Goal: Task Accomplishment & Management: Manage account settings

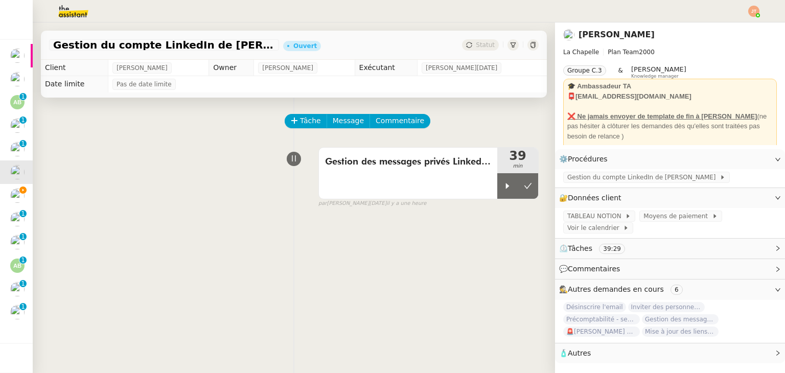
click at [66, 15] on img at bounding box center [65, 11] width 79 height 22
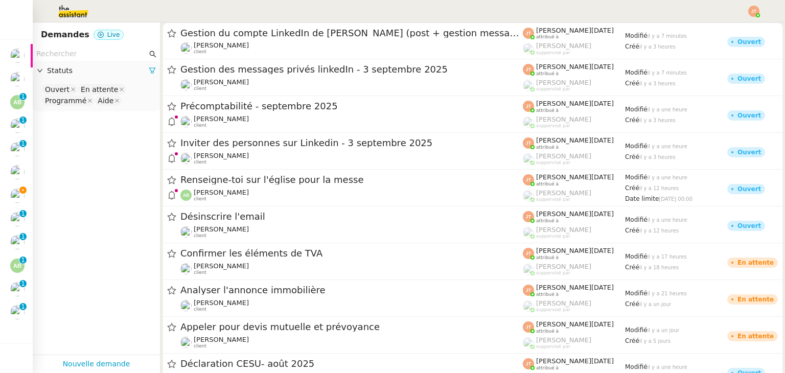
click at [96, 55] on input "text" at bounding box center [91, 54] width 111 height 12
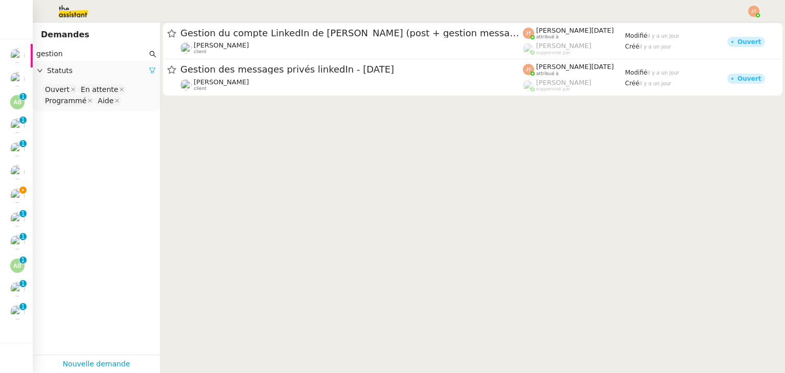
type input "gestion"
click at [149, 74] on icon at bounding box center [152, 70] width 7 height 7
click at [113, 74] on span "Statuts" at bounding box center [101, 71] width 109 height 12
click at [83, 87] on nz-select-top-control "Please select" at bounding box center [96, 89] width 111 height 13
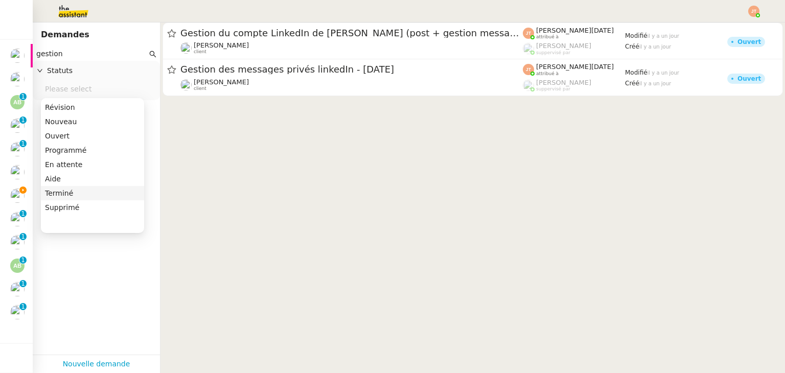
click at [76, 189] on div "Terminé" at bounding box center [92, 193] width 95 height 9
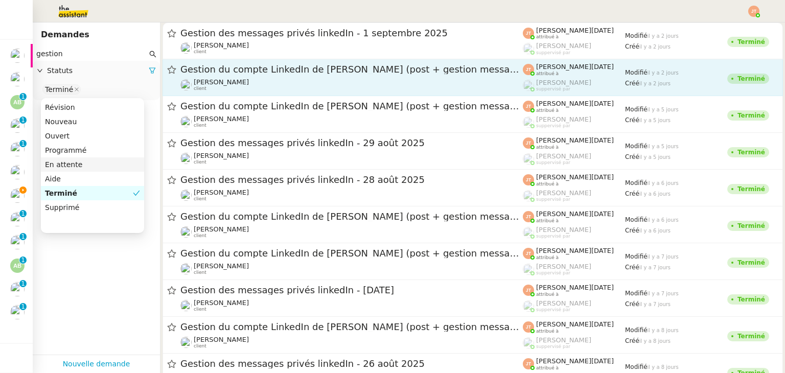
click at [235, 71] on span "Gestion du compte LinkedIn de Charly LAMARD (post + gestion messages) - 1 septe…" at bounding box center [351, 69] width 343 height 9
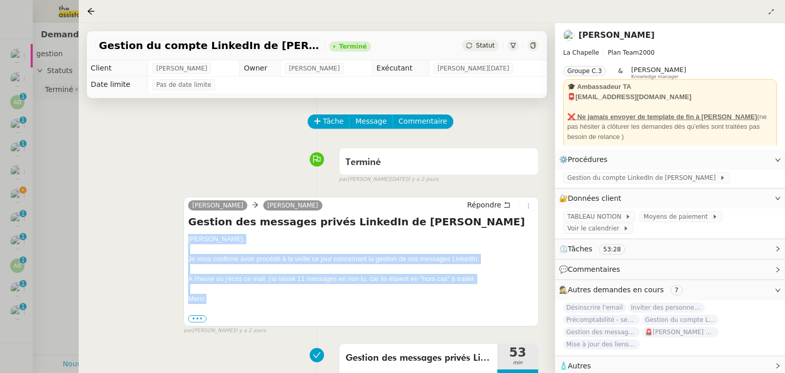
drag, startPoint x: 189, startPoint y: 239, endPoint x: 221, endPoint y: 303, distance: 71.8
click at [221, 303] on div "Hugo, Je vous confirme avoir procédé à la veille ce jour concernant la gestion …" at bounding box center [361, 278] width 346 height 89
copy div "Hugo, Je vous confirme avoir procédé à la veille ce jour concernant la gestion …"
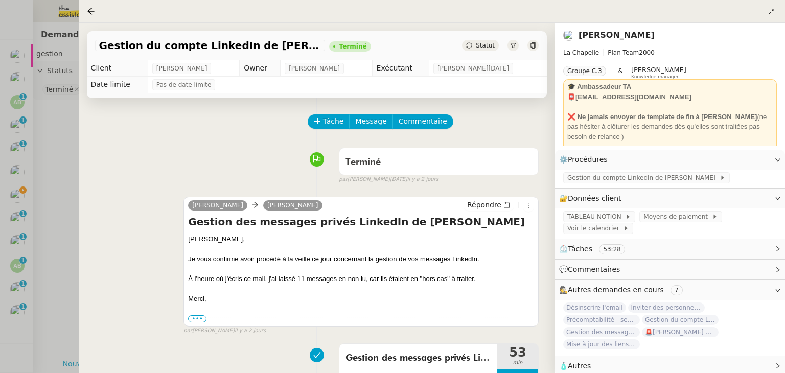
click at [51, 165] on div at bounding box center [392, 186] width 785 height 373
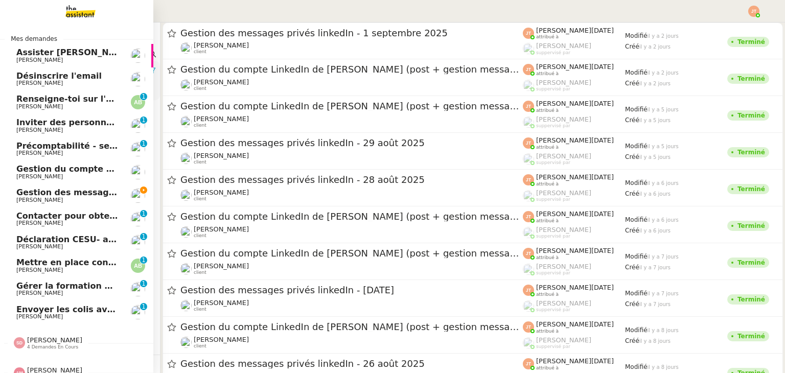
click at [44, 170] on span "Gestion du compte LinkedIn de Charly LAMARD (post + gestion messages) - 3 septe…" at bounding box center [210, 169] width 389 height 10
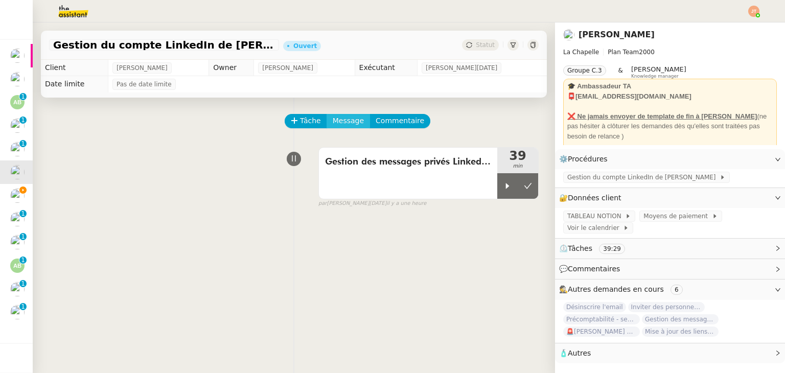
click at [345, 121] on span "Message" at bounding box center [348, 121] width 31 height 12
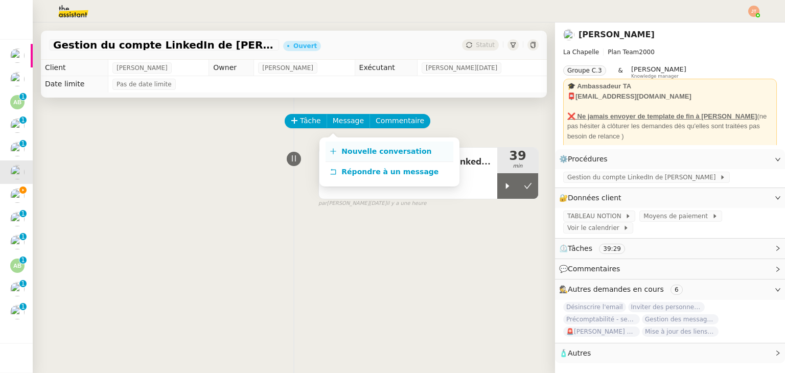
click at [367, 150] on span "Nouvelle conversation" at bounding box center [387, 151] width 90 height 8
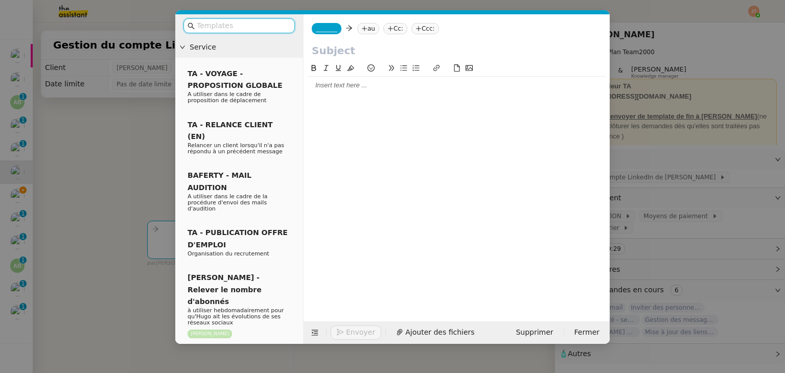
click at [340, 84] on div at bounding box center [457, 85] width 298 height 9
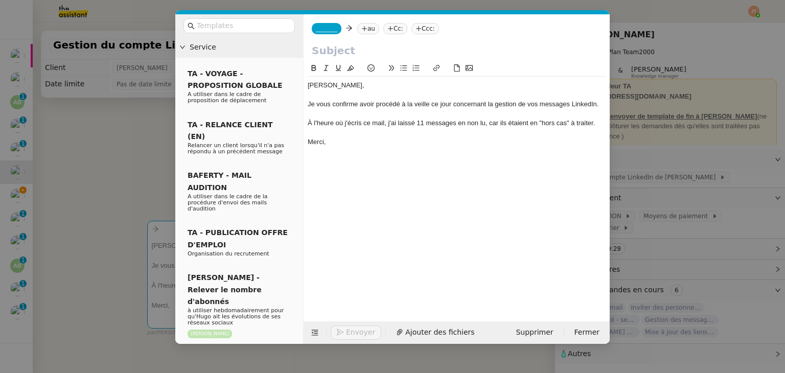
click at [422, 121] on div "À l'heure où j'écris ce mail, j'ai laissé 11 messages en non lu, car ils étaien…" at bounding box center [457, 123] width 298 height 9
click at [451, 121] on div "À l'heure où j'écris ce mail, j'ai laissé 1 messages en non lu, car ils étaient…" at bounding box center [457, 123] width 298 height 9
click at [498, 123] on div "À l'heure où j'écris ce mail, j'ai laissé 1 message en non lu, car ils étaient …" at bounding box center [457, 123] width 298 height 9
click at [515, 124] on div "À l'heure où j'écris ce mail, j'ai laissé 1 message en non lu, car il étaient e…" at bounding box center [457, 123] width 298 height 9
click at [97, 144] on nz-modal-container "Service TA - VOYAGE - PROPOSITION GLOBALE A utiliser dans le cadre de propositi…" at bounding box center [392, 186] width 785 height 373
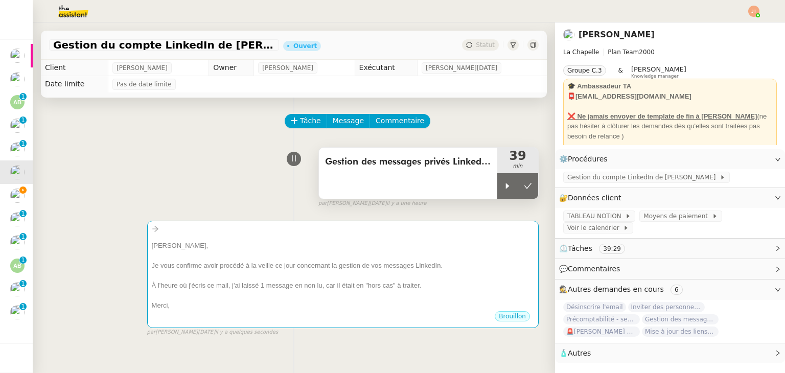
click at [348, 171] on div "Gestion des messages privés LinkedIn de Charly" at bounding box center [408, 173] width 178 height 51
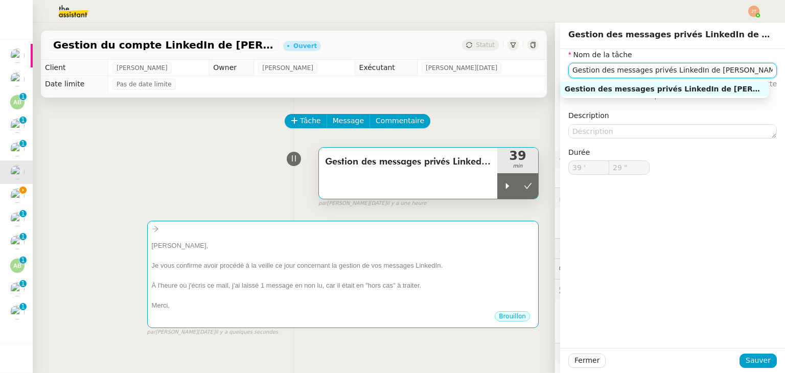
drag, startPoint x: 715, startPoint y: 70, endPoint x: 547, endPoint y: 76, distance: 167.8
click at [547, 76] on app-ticket "Gestion du compte LinkedIn de Charly LAMARD (post + gestion messages) - 3 septe…" at bounding box center [409, 197] width 753 height 351
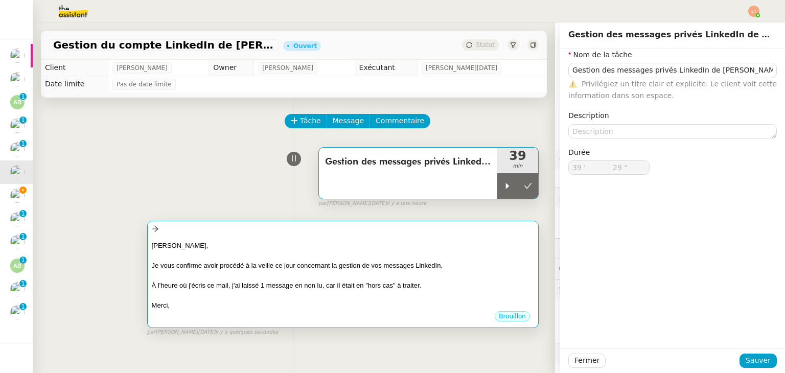
click at [313, 238] on div "Hugo, Je vous confirme avoir procédé à la veille ce jour concernant la gestion …" at bounding box center [343, 273] width 382 height 75
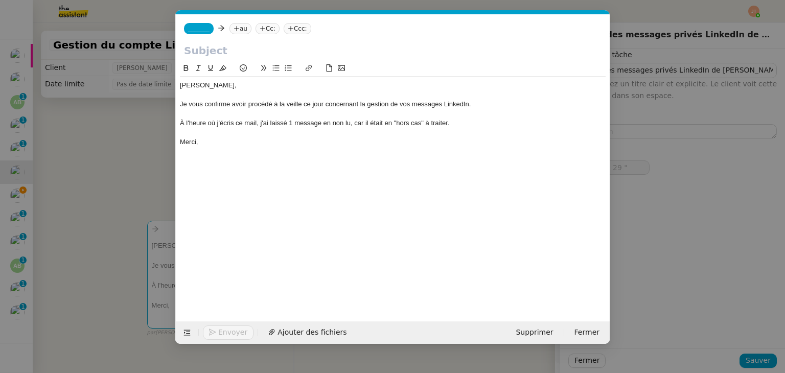
scroll to position [0, 21]
click at [240, 46] on input "text" at bounding box center [393, 50] width 418 height 15
paste input "Gestion des messages privés LinkedIn de Charly"
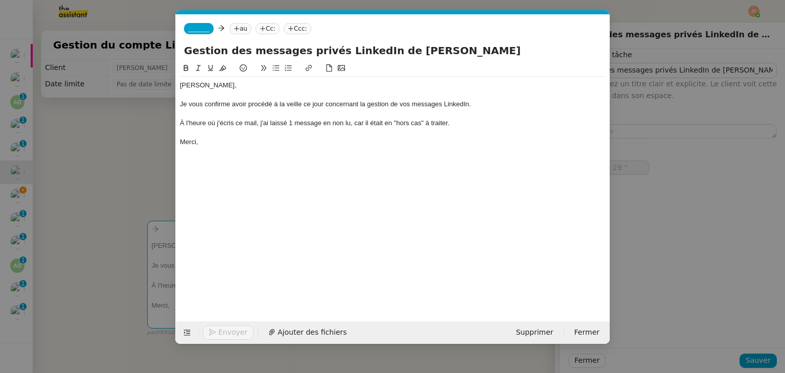
type input "Gestion des messages privés LinkedIn de Charly"
click at [234, 29] on icon at bounding box center [236, 28] width 5 height 1
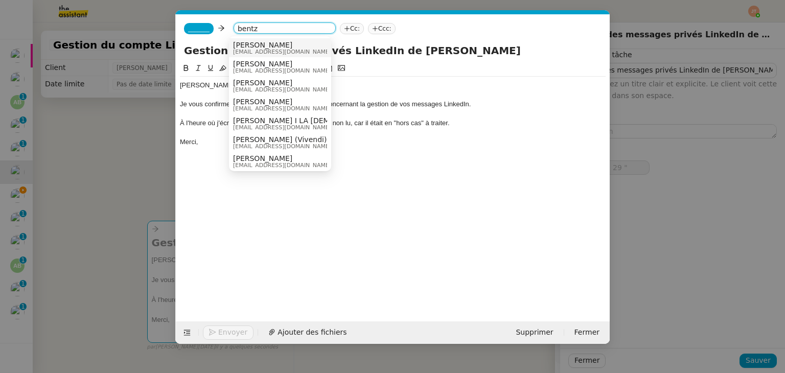
type input "bentz"
click at [256, 51] on span "hugo@lachapelle.club" at bounding box center [282, 52] width 98 height 6
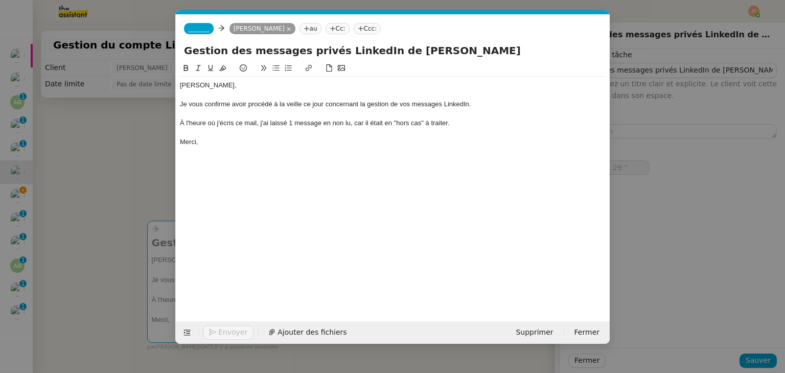
click at [196, 31] on span "_______" at bounding box center [198, 28] width 21 height 7
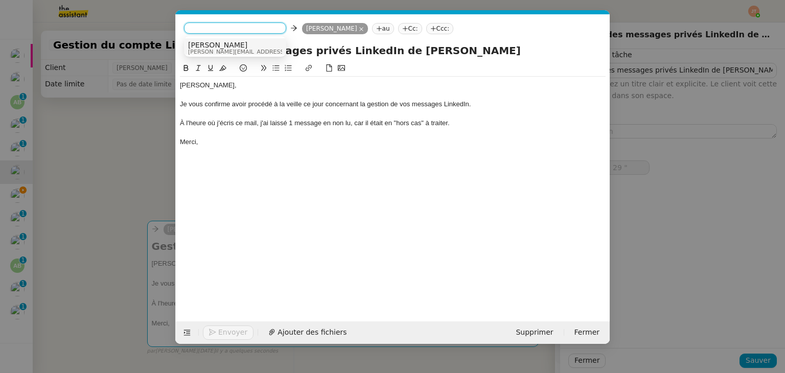
click at [211, 43] on span "[PERSON_NAME]" at bounding box center [260, 45] width 145 height 8
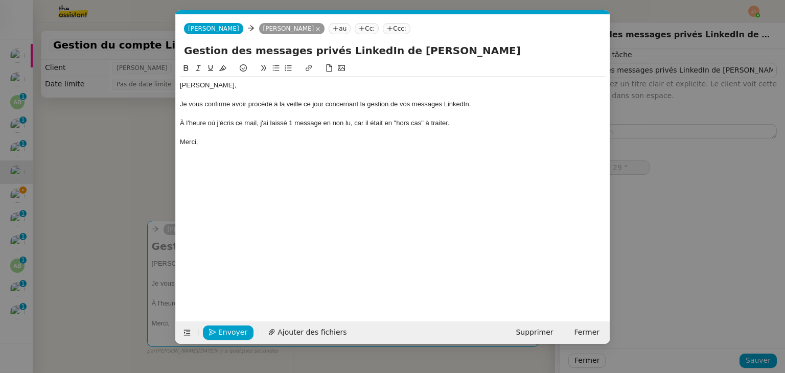
click at [137, 135] on nz-modal-container "Service TA - VOYAGE - PROPOSITION GLOBALE A utiliser dans le cadre de propositi…" at bounding box center [392, 186] width 785 height 373
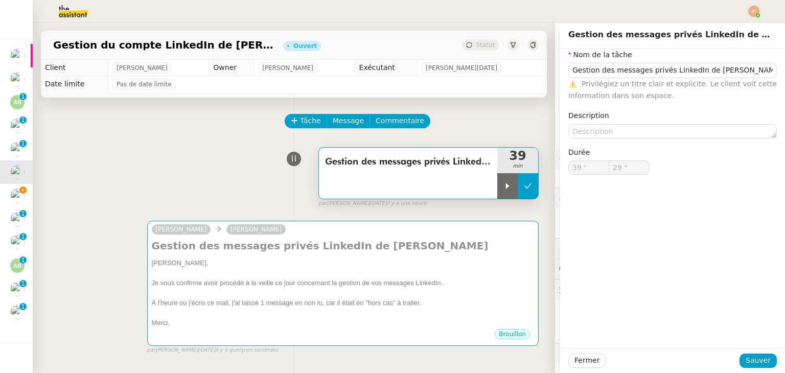
click at [524, 188] on icon at bounding box center [528, 186] width 8 height 8
type input "Gestion des messages privés LinkedIn de Charly"
type input "39 '"
type input "29 ""
type input "Gestion des messages privés LinkedIn de Charly"
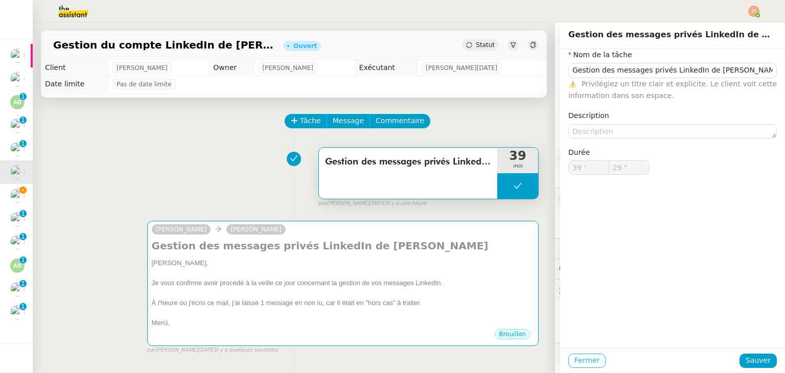
type input "39 '"
type input "29 ""
click at [575, 362] on span "Fermer" at bounding box center [587, 361] width 25 height 12
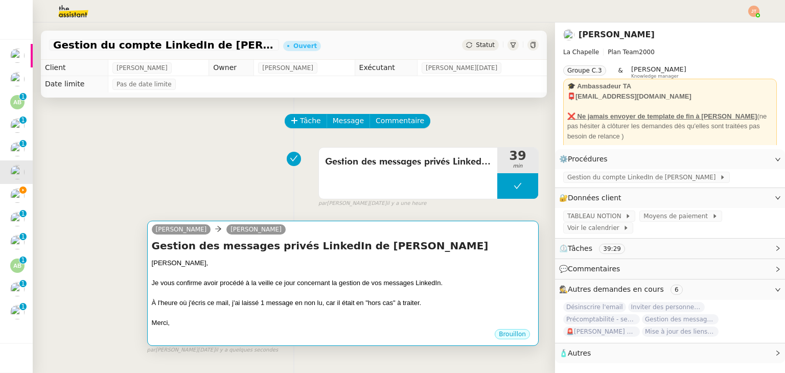
click at [423, 313] on div at bounding box center [343, 313] width 382 height 10
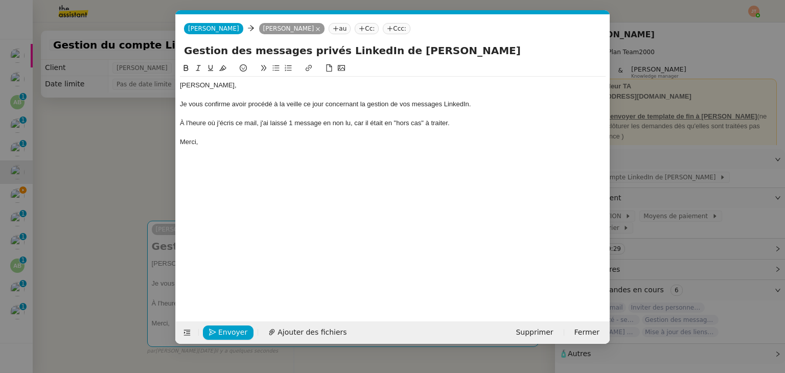
scroll to position [0, 21]
click at [122, 197] on nz-modal-container "Service TA - VOYAGE - PROPOSITION GLOBALE A utiliser dans le cadre de propositi…" at bounding box center [392, 186] width 785 height 373
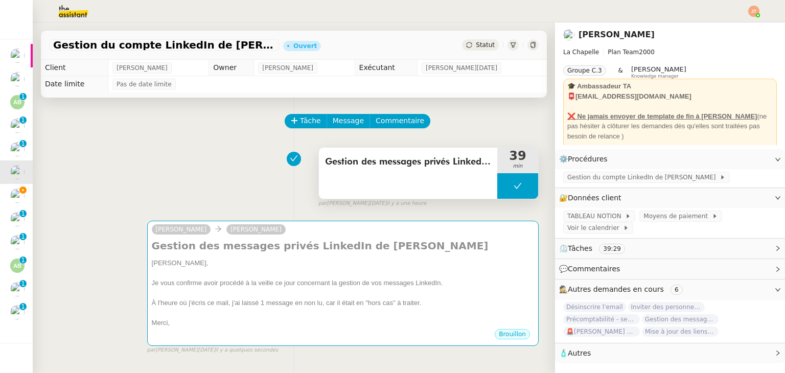
click at [498, 182] on button at bounding box center [518, 186] width 41 height 26
click at [498, 183] on div at bounding box center [508, 186] width 20 height 26
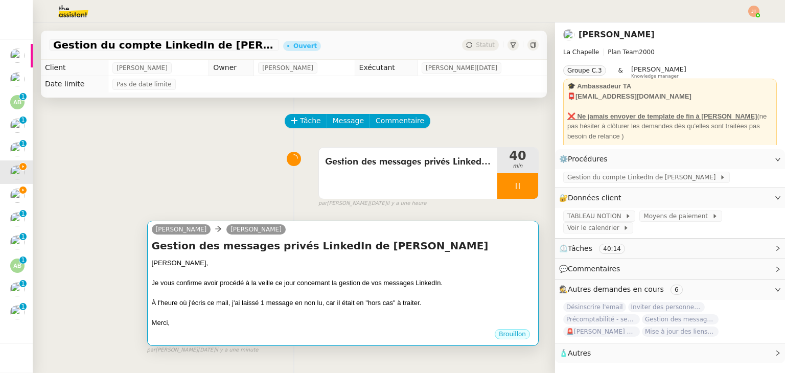
click at [351, 270] on div at bounding box center [343, 273] width 382 height 10
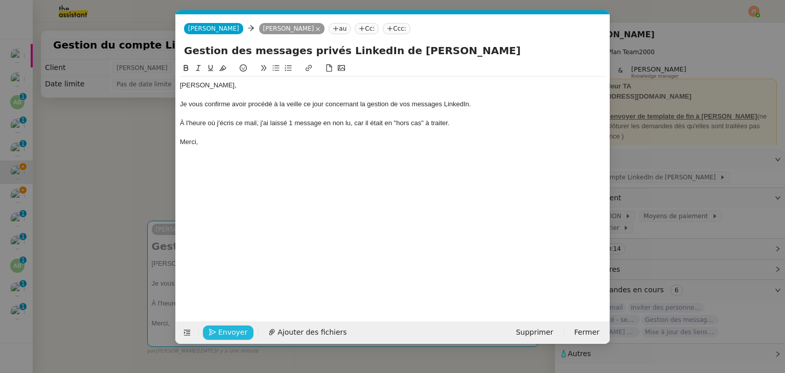
click at [234, 327] on span "Envoyer" at bounding box center [232, 333] width 29 height 12
click at [234, 327] on span "Confirmer l'envoi" at bounding box center [248, 333] width 61 height 12
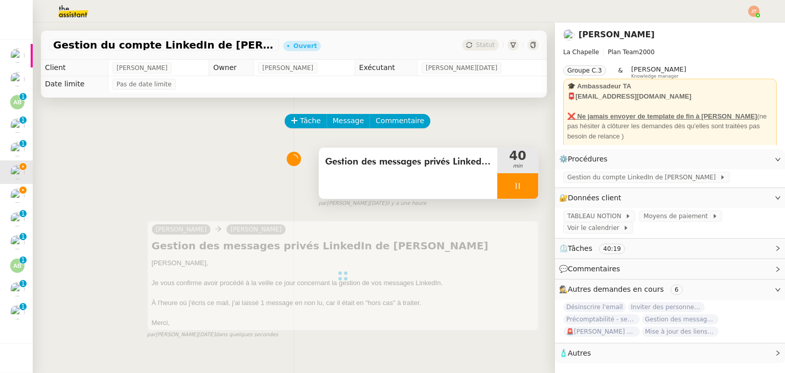
click at [514, 186] on icon at bounding box center [518, 186] width 8 height 8
click at [524, 186] on icon at bounding box center [528, 186] width 8 height 8
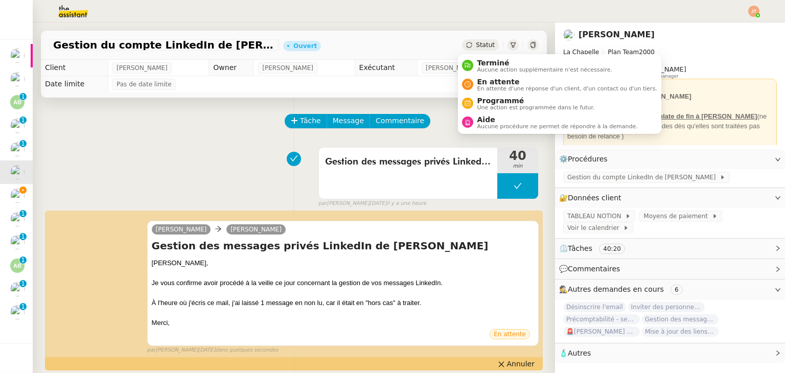
click at [476, 42] on span "Statut" at bounding box center [485, 44] width 19 height 7
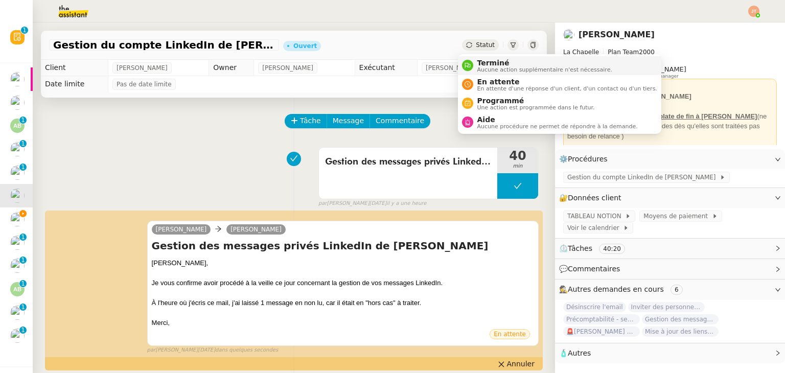
click at [491, 57] on li "Terminé Aucune action supplémentaire n'est nécessaire." at bounding box center [560, 65] width 204 height 19
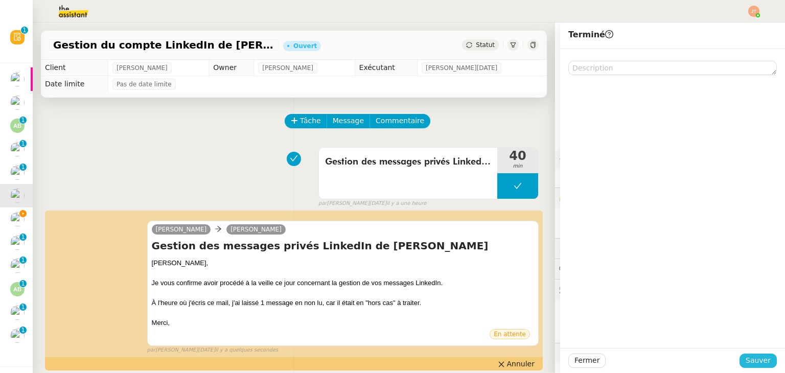
click at [747, 357] on span "Sauver" at bounding box center [758, 361] width 25 height 12
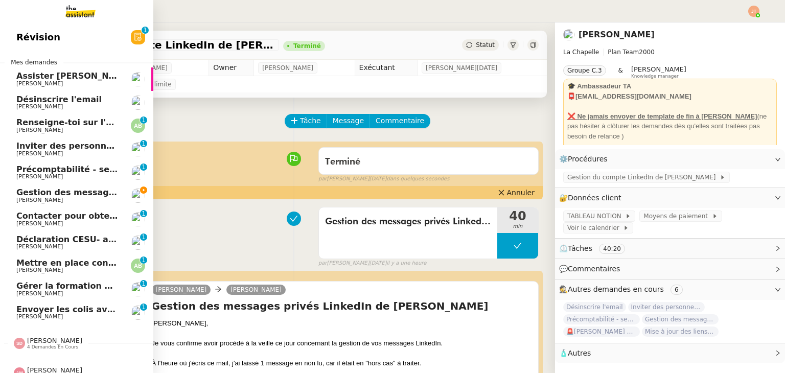
click at [43, 199] on span "[PERSON_NAME]" at bounding box center [39, 200] width 47 height 7
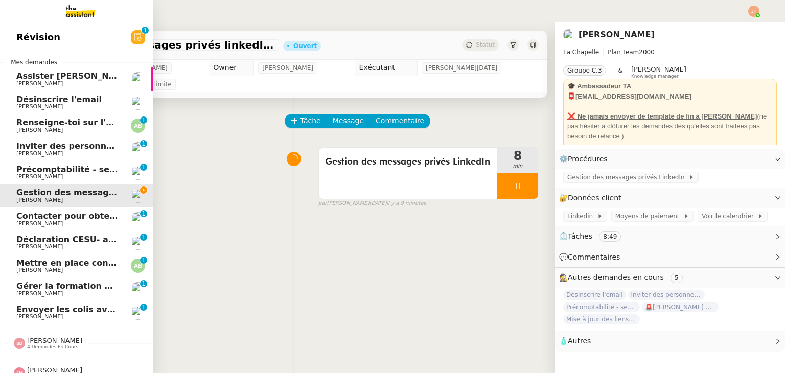
click at [63, 102] on span "Désinscrire l'email" at bounding box center [58, 100] width 85 height 10
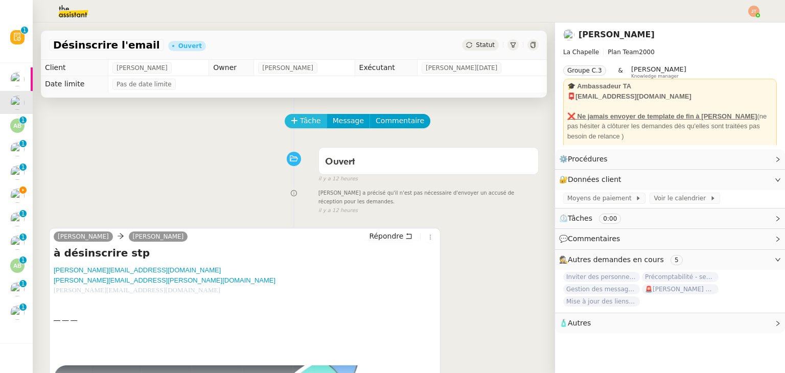
click at [303, 118] on span "Tâche" at bounding box center [310, 121] width 21 height 12
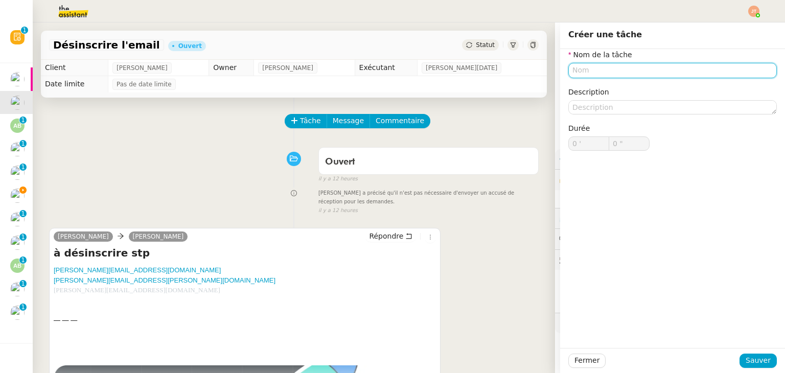
click at [580, 68] on input "text" at bounding box center [673, 70] width 209 height 15
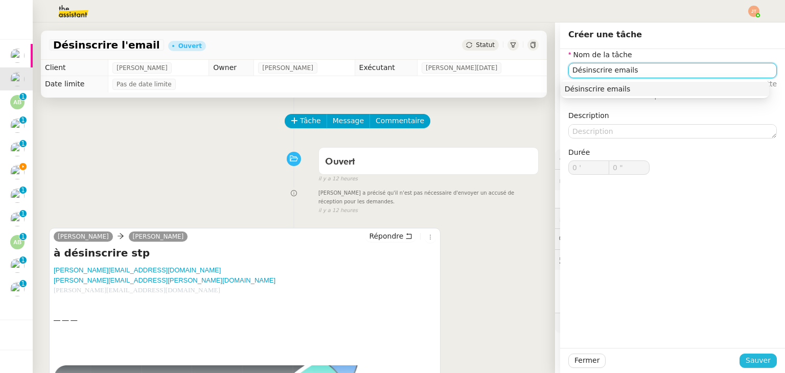
type input "Désinscrire emails"
click at [752, 360] on span "Sauver" at bounding box center [758, 361] width 25 height 12
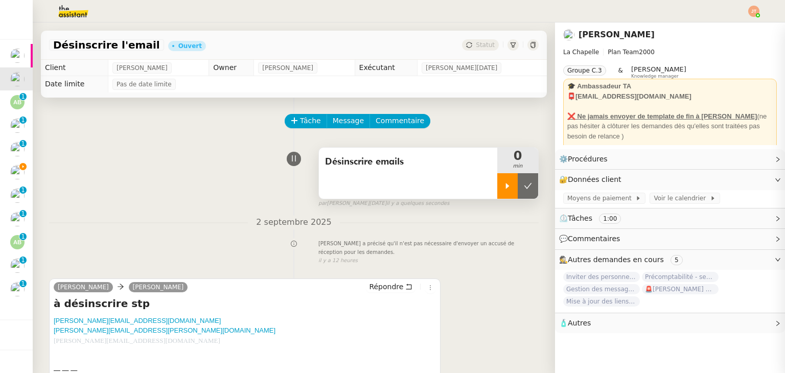
click at [504, 183] on icon at bounding box center [508, 186] width 8 height 8
click at [736, 162] on link "Modifier" at bounding box center [750, 159] width 29 height 12
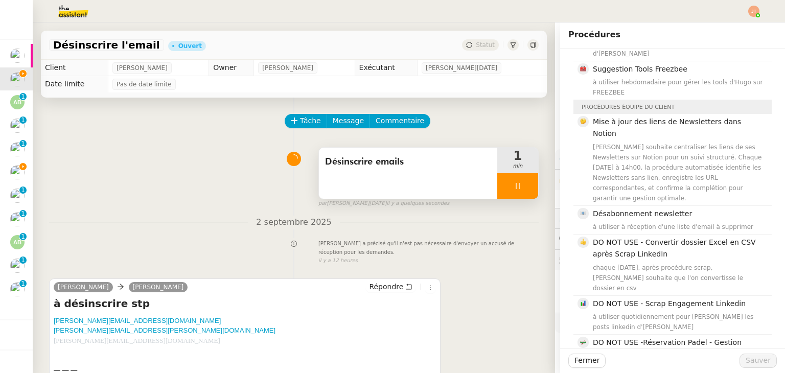
scroll to position [307, 0]
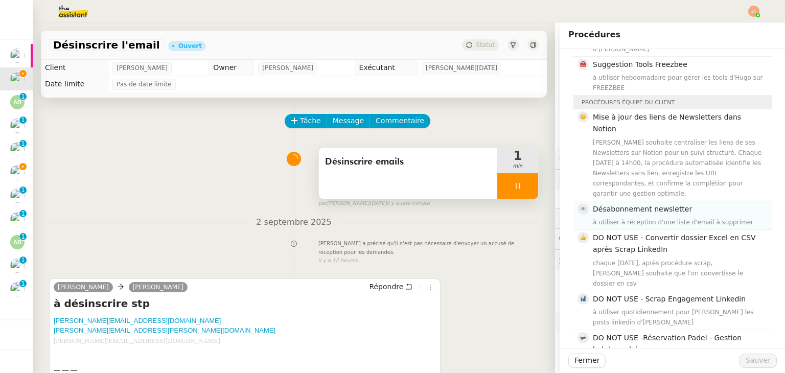
click at [612, 217] on div "à utiliser à réception d'une liste d'email à supprimer" at bounding box center [679, 222] width 173 height 10
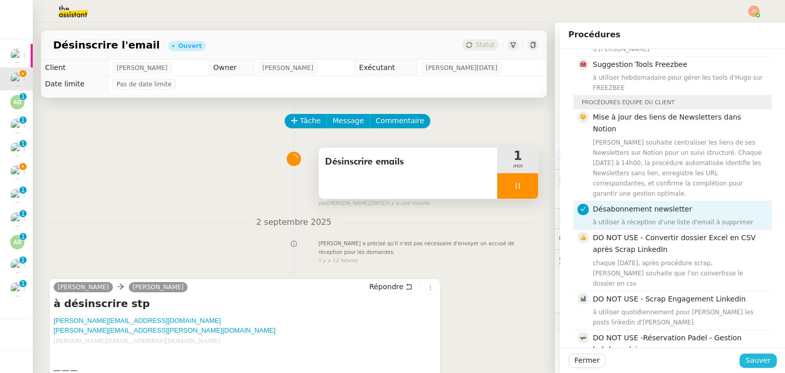
click at [754, 364] on span "Sauver" at bounding box center [758, 361] width 25 height 12
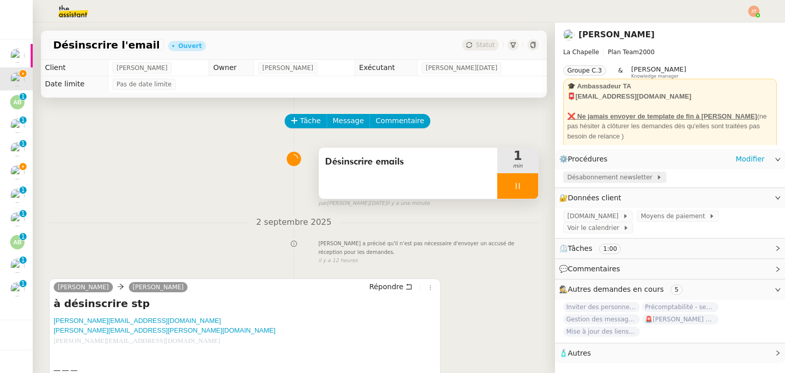
click at [591, 176] on span "Désabonnement newsletter" at bounding box center [612, 177] width 89 height 10
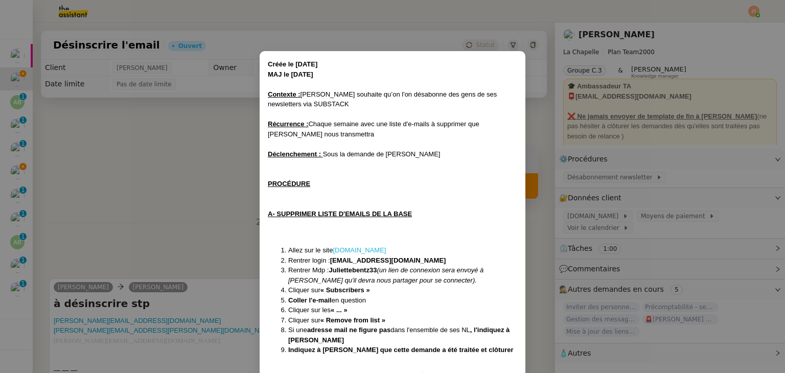
click at [362, 248] on link "substack.com" at bounding box center [359, 250] width 53 height 8
click at [187, 182] on nz-modal-container "Créée le 04/11/24 MAJ le 20/03/2025 Contexte : Hugo souhaite qu’on l'on désabon…" at bounding box center [392, 186] width 785 height 373
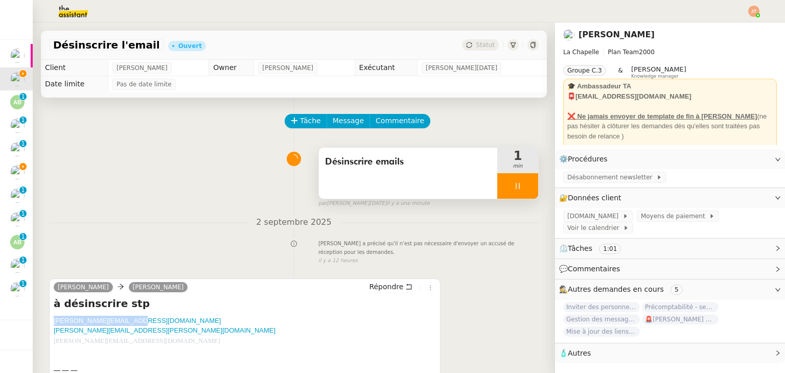
drag, startPoint x: 135, startPoint y: 324, endPoint x: 44, endPoint y: 324, distance: 90.5
click at [44, 324] on div "Tâche Message Commentaire Veuillez patienter une erreur s'est produite 👌👌👌 mess…" at bounding box center [294, 288] width 523 height 380
copy link "benoit.cudrey@gmail.com"
click at [373, 287] on span "Répondre" at bounding box center [386, 287] width 34 height 10
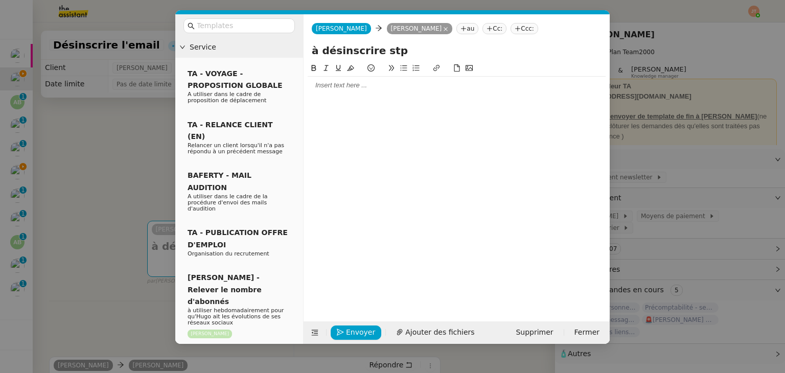
click at [322, 89] on div at bounding box center [457, 85] width 298 height 9
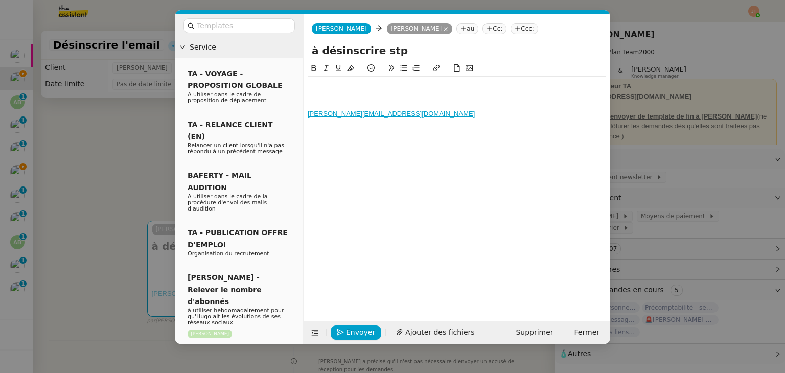
click at [102, 188] on nz-modal-container "Service TA - VOYAGE - PROPOSITION GLOBALE A utiliser dans le cadre de propositi…" at bounding box center [392, 186] width 785 height 373
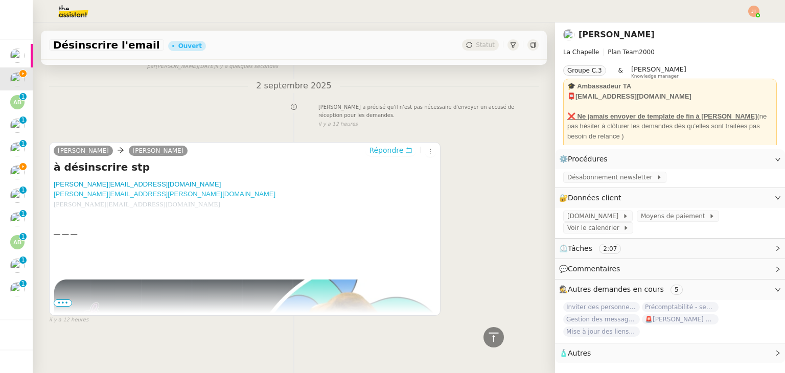
scroll to position [261, 0]
drag, startPoint x: 147, startPoint y: 187, endPoint x: 54, endPoint y: 189, distance: 93.1
click at [54, 189] on div "benoit.cudrey@gmail.com sandrine.andrews@gmail.com guillaume.souquet@latesys.com" at bounding box center [245, 194] width 382 height 30
copy link "sandrine.andrews@gmail.com"
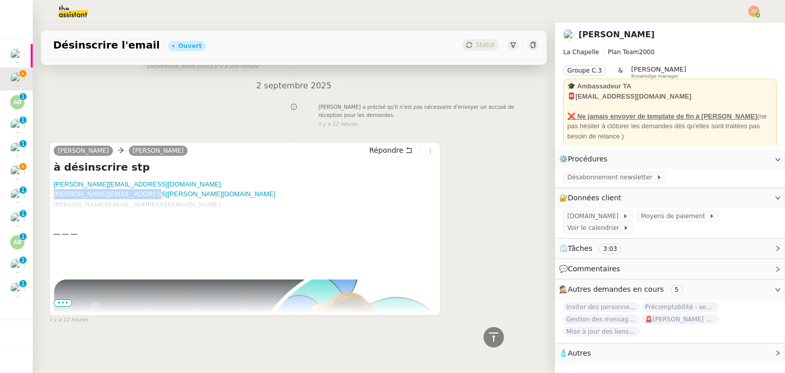
scroll to position [57, 0]
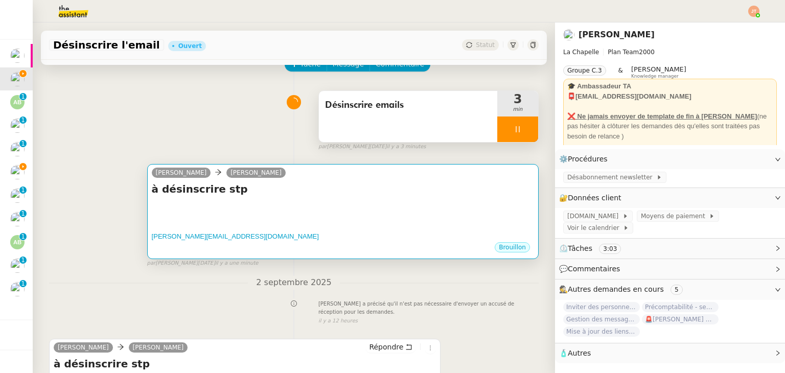
click at [275, 195] on h4 "à désinscrire stp" at bounding box center [343, 189] width 382 height 14
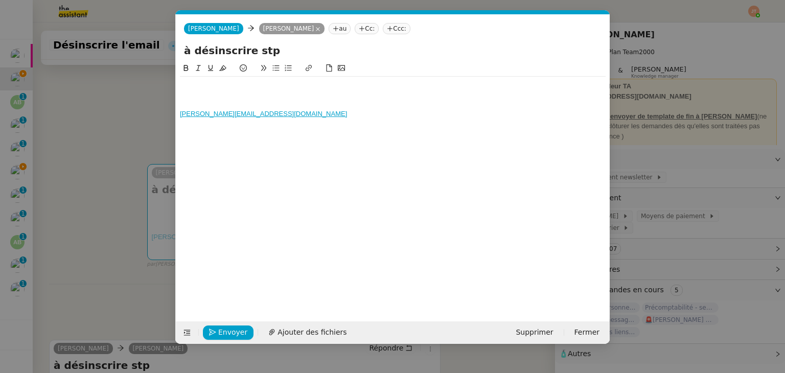
scroll to position [0, 21]
click at [280, 113] on div "benoit.cudrey@gmail.com" at bounding box center [393, 113] width 426 height 9
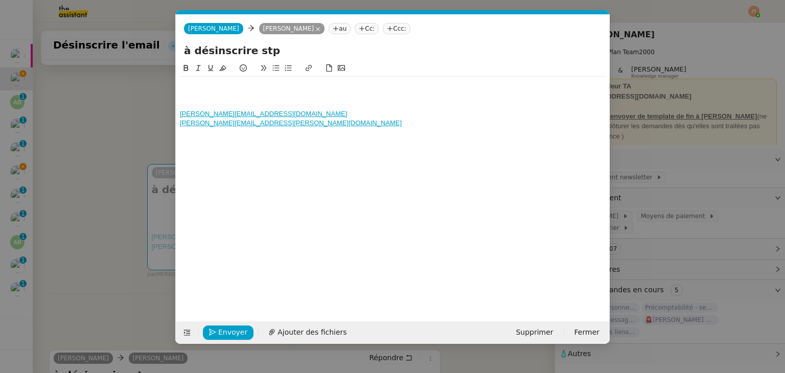
click at [115, 174] on nz-modal-container "Service TA - VOYAGE - PROPOSITION GLOBALE A utiliser dans le cadre de propositi…" at bounding box center [392, 186] width 785 height 373
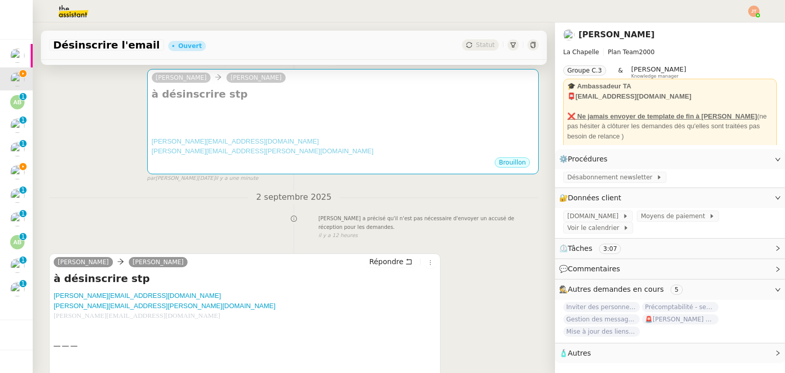
scroll to position [159, 0]
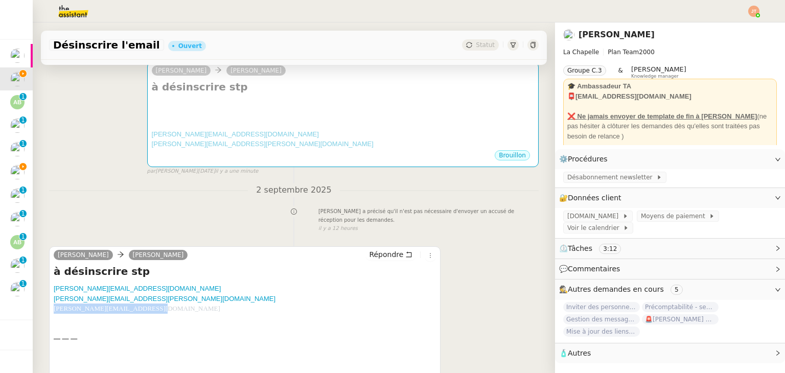
drag, startPoint x: 145, startPoint y: 311, endPoint x: 51, endPoint y: 314, distance: 94.1
click at [51, 314] on div "Hugo Bentz camille Répondre à désinscrire stp benoit.cudrey@gmail.com sandrine.…" at bounding box center [245, 333] width 392 height 174
copy span "guillaume.souquet@latesys.com"
click at [118, 161] on div "camille Hugo Bentz à désinscrire stp benoit.cudrey@gmail.com ﻿ sandrine.andrews…" at bounding box center [294, 114] width 490 height 123
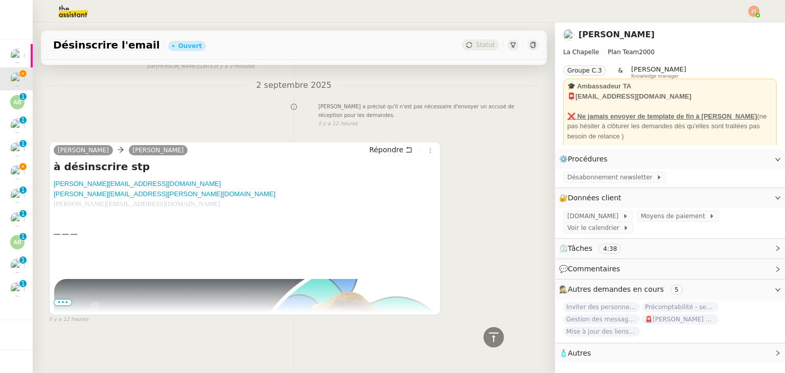
scroll to position [15, 0]
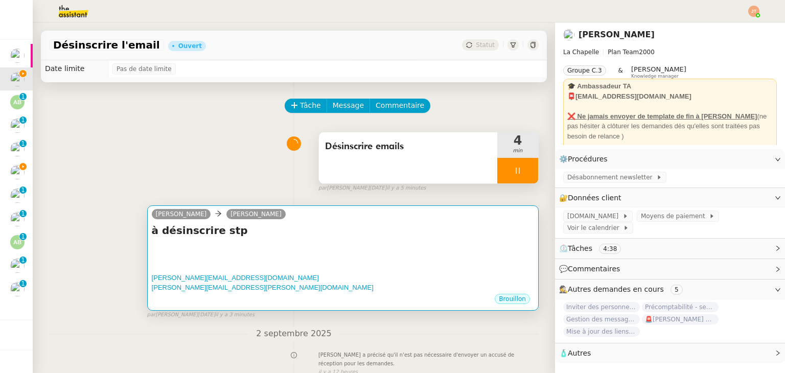
click at [214, 257] on div at bounding box center [343, 258] width 382 height 10
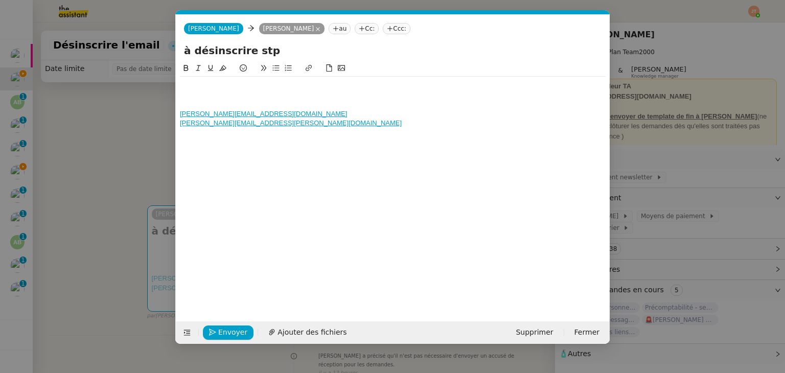
scroll to position [0, 21]
click at [206, 86] on div at bounding box center [393, 85] width 426 height 9
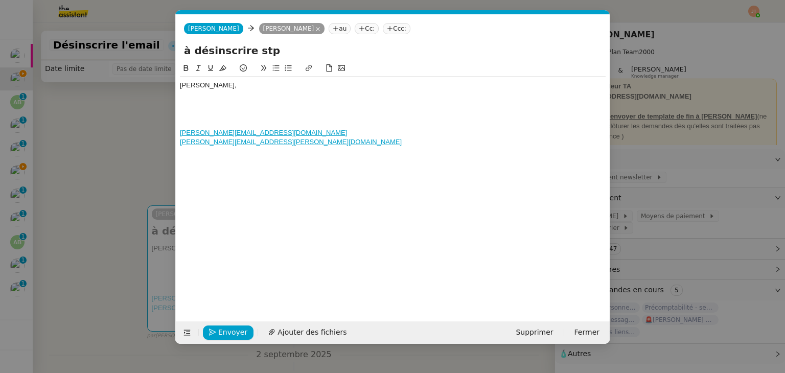
click at [112, 115] on nz-modal-container "Service TA - VOYAGE - PROPOSITION GLOBALE A utiliser dans le cadre de propositi…" at bounding box center [392, 186] width 785 height 373
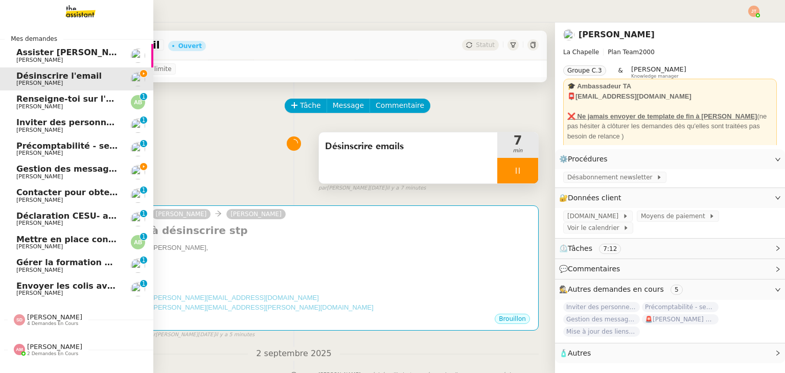
click at [86, 169] on span "Gestion des messages privés linkedIn - 3 septembre 2025" at bounding box center [149, 169] width 267 height 10
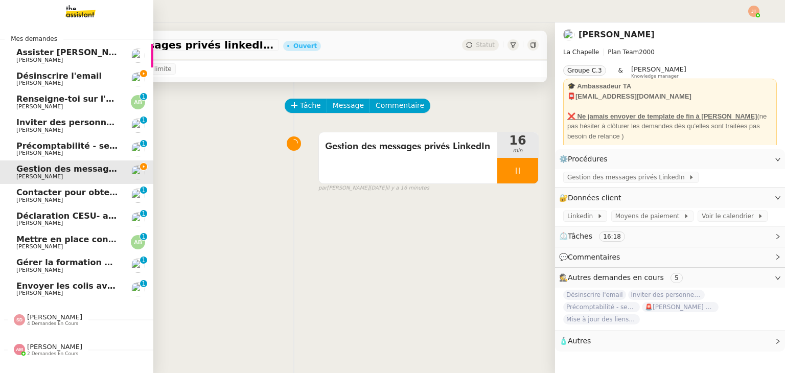
click at [88, 172] on span "Gestion des messages privés linkedIn - 3 septembre 2025" at bounding box center [149, 169] width 267 height 10
click at [79, 100] on span "Renseigne-toi sur l'église pour la messe" at bounding box center [108, 99] width 185 height 10
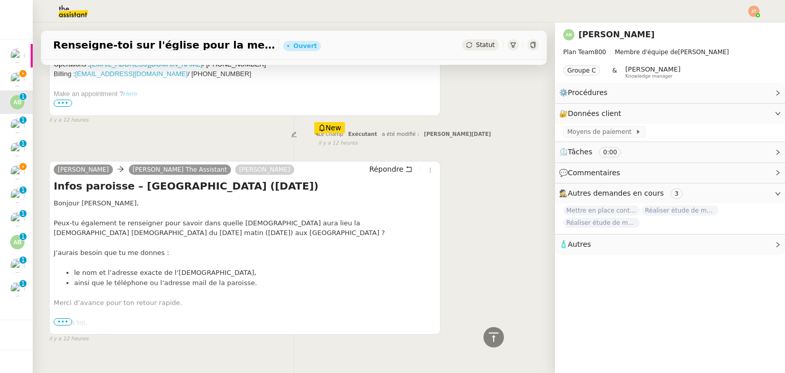
scroll to position [503, 0]
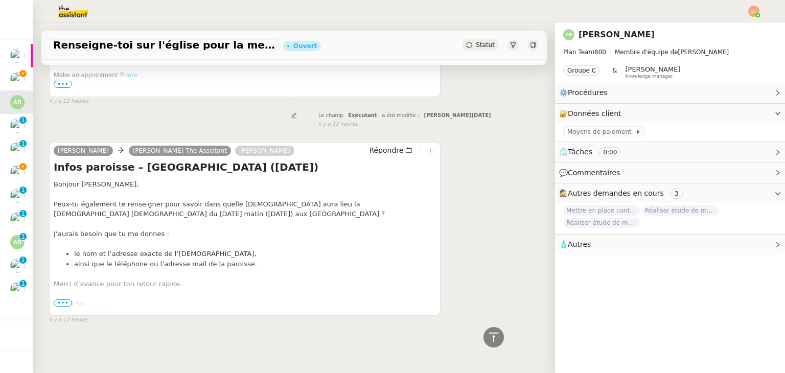
click at [64, 300] on span "•••" at bounding box center [63, 303] width 18 height 7
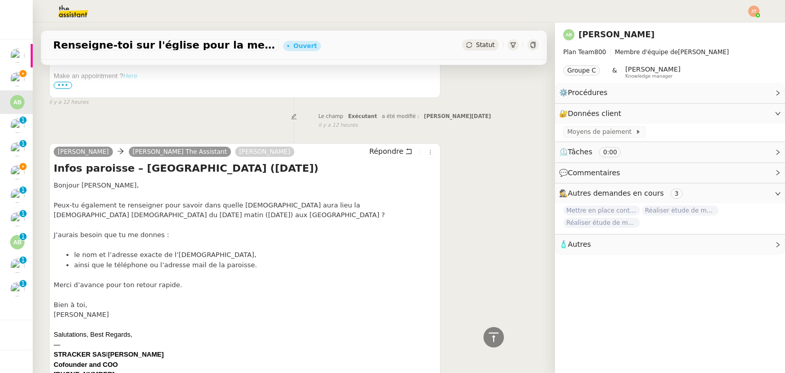
scroll to position [489, 0]
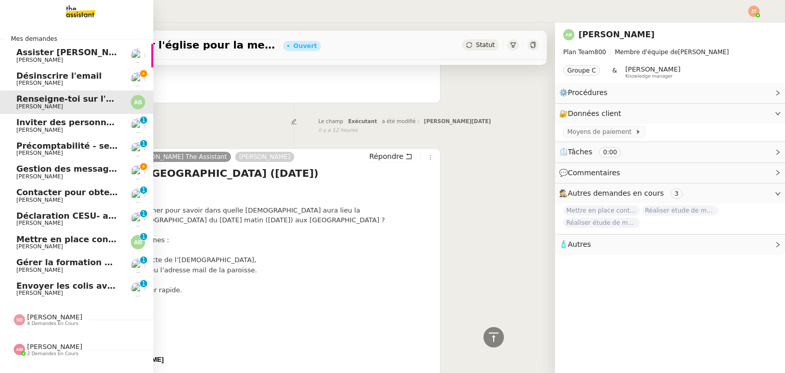
click at [41, 318] on span "[PERSON_NAME]" at bounding box center [54, 317] width 55 height 8
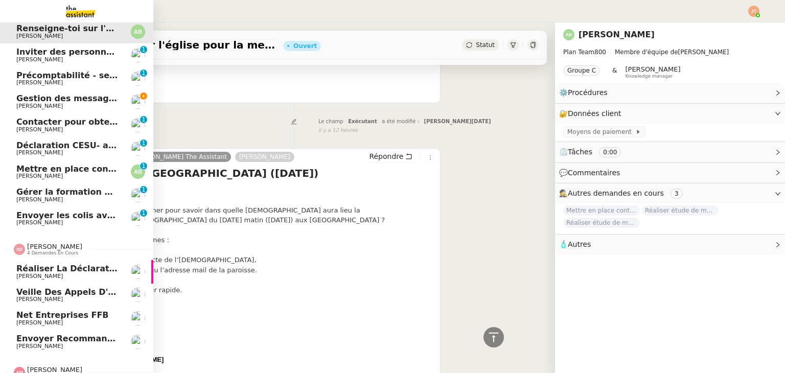
scroll to position [86, 0]
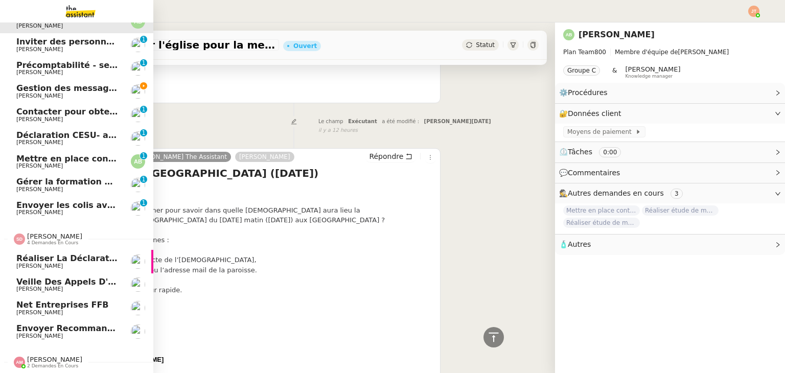
click at [39, 233] on span "[PERSON_NAME]" at bounding box center [54, 237] width 55 height 8
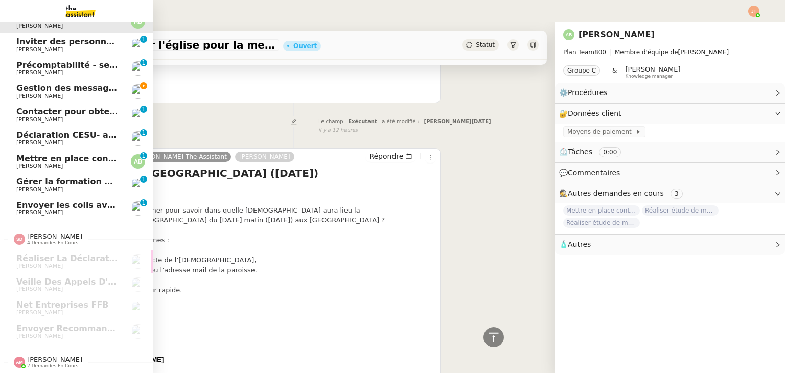
scroll to position [0, 0]
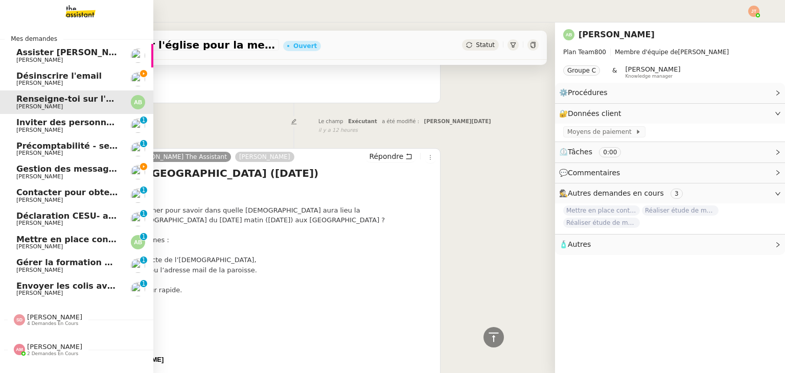
click at [47, 350] on span "[PERSON_NAME]" at bounding box center [54, 347] width 55 height 8
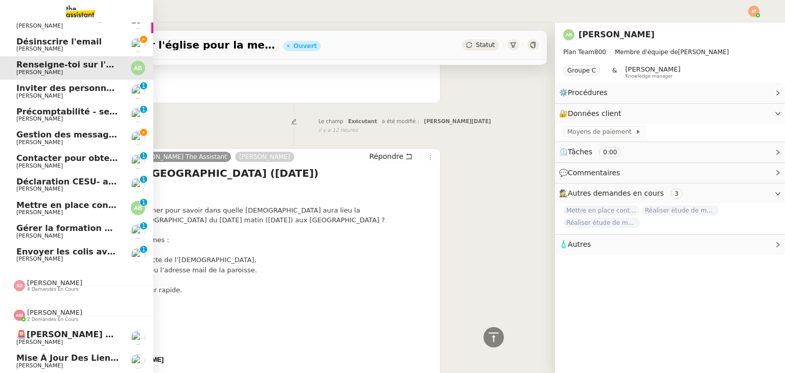
scroll to position [39, 0]
click at [54, 287] on span "4 demandes en cours" at bounding box center [52, 290] width 51 height 6
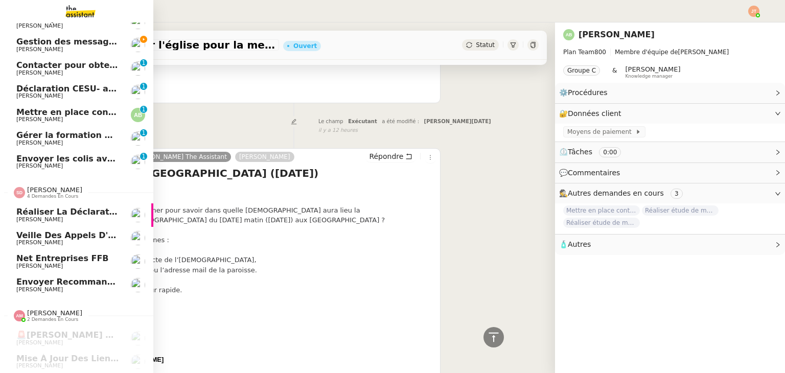
scroll to position [133, 0]
click at [53, 186] on span "[PERSON_NAME]" at bounding box center [54, 190] width 55 height 8
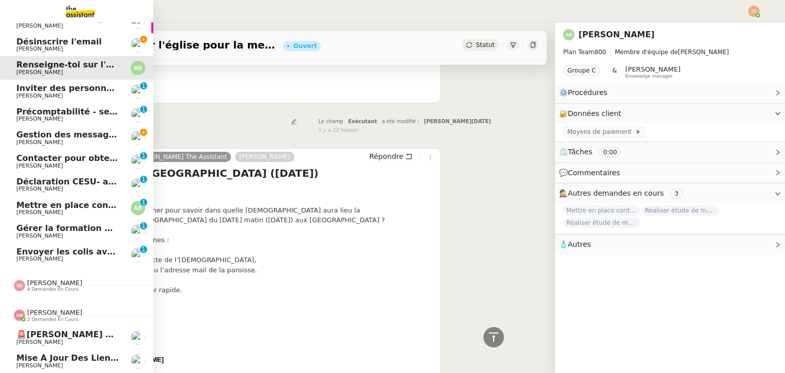
click at [54, 309] on span "[PERSON_NAME]" at bounding box center [54, 313] width 55 height 8
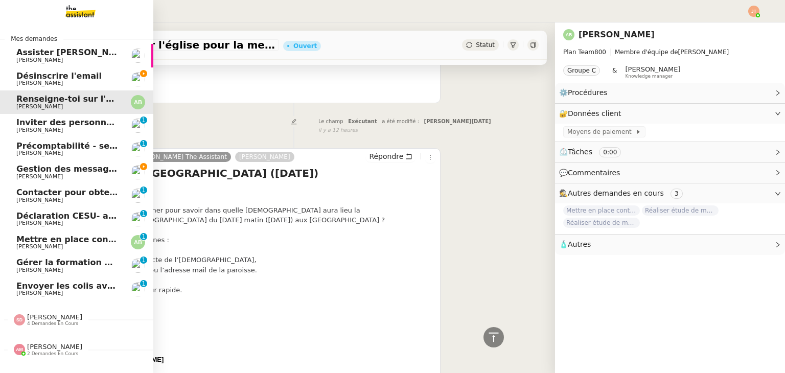
click at [70, 172] on span "Gestion des messages privés linkedIn - 3 septembre 2025" at bounding box center [149, 169] width 267 height 10
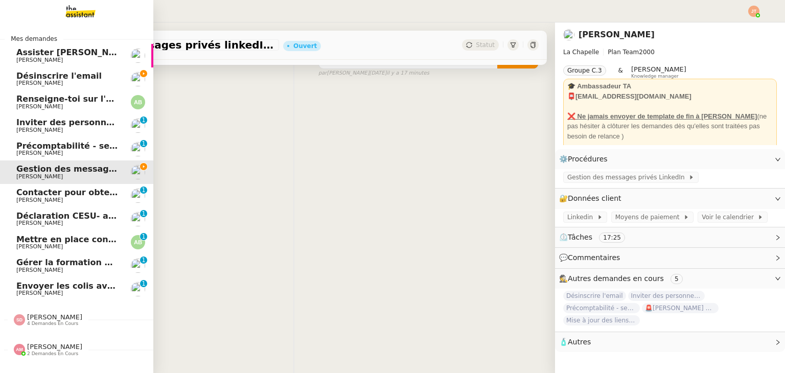
scroll to position [137, 0]
click at [71, 80] on span "[PERSON_NAME]" at bounding box center [67, 83] width 103 height 6
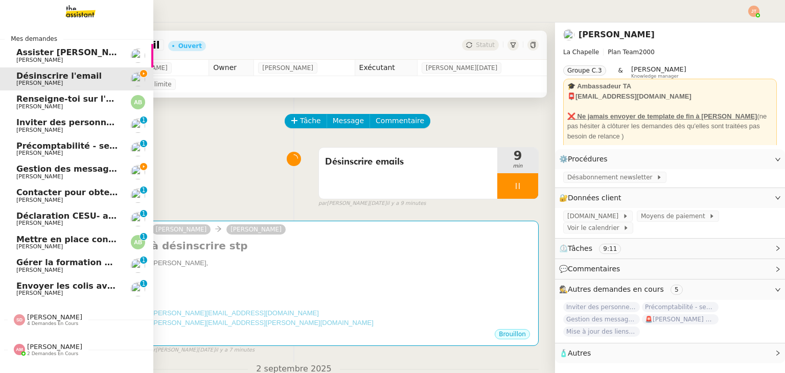
click at [47, 172] on span "Gestion des messages privés linkedIn - 3 septembre 2025" at bounding box center [149, 169] width 267 height 10
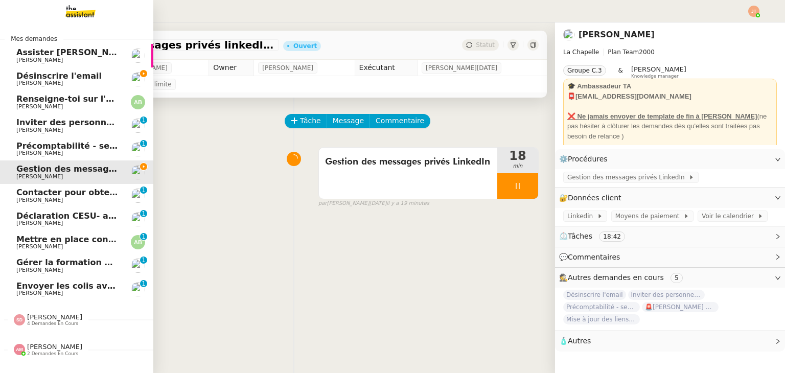
click at [35, 80] on span "[PERSON_NAME]" at bounding box center [39, 83] width 47 height 7
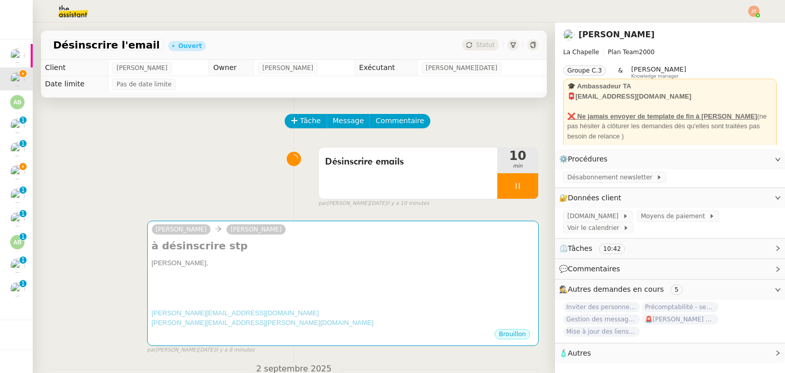
click at [205, 153] on div "Désinscrire emails 10 min false par Jean-Noël D. il y a 10 minutes" at bounding box center [294, 175] width 490 height 65
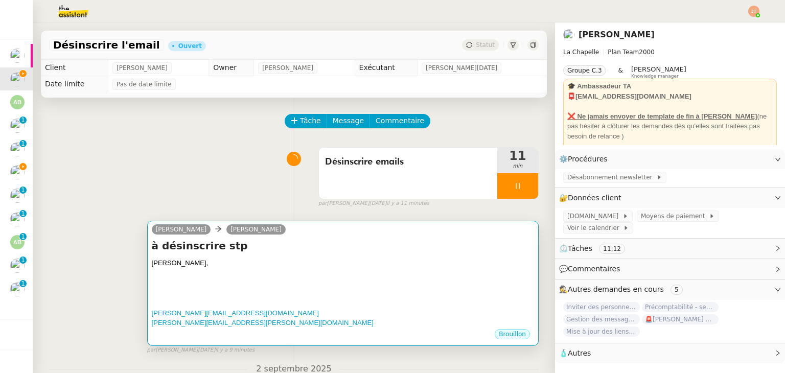
click at [221, 261] on div "Hugo," at bounding box center [343, 263] width 382 height 10
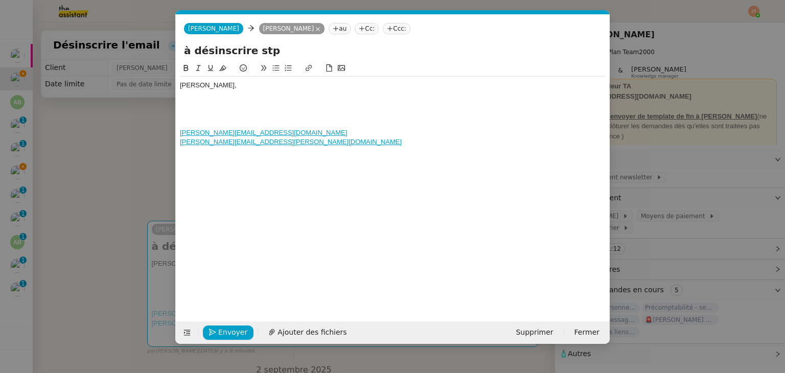
scroll to position [0, 21]
click at [197, 101] on div at bounding box center [393, 104] width 426 height 9
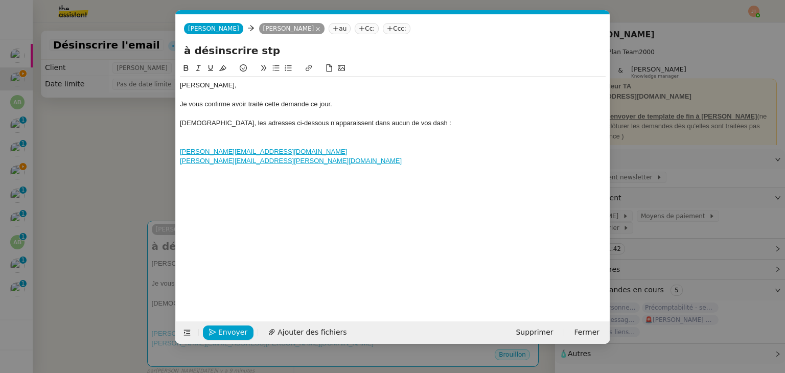
click at [210, 134] on div at bounding box center [393, 132] width 426 height 9
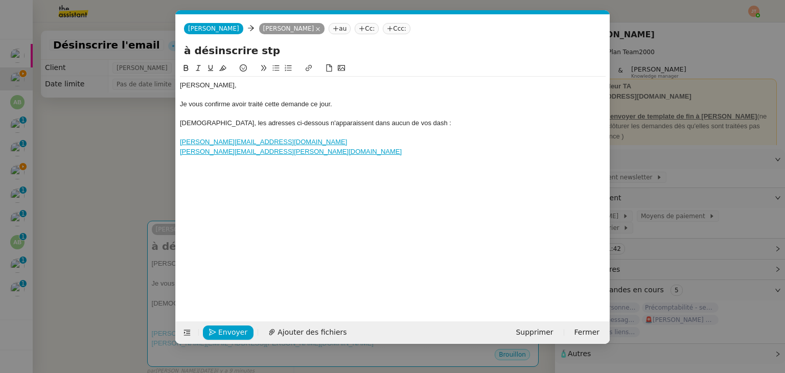
click at [286, 150] on div "﻿sandrine.andrews@gmail.com" at bounding box center [393, 151] width 426 height 9
click at [235, 172] on div "Merci," at bounding box center [393, 170] width 426 height 9
click at [143, 152] on nz-modal-container "Service TA - VOYAGE - PROPOSITION GLOBALE A utiliser dans le cadre de propositi…" at bounding box center [392, 186] width 785 height 373
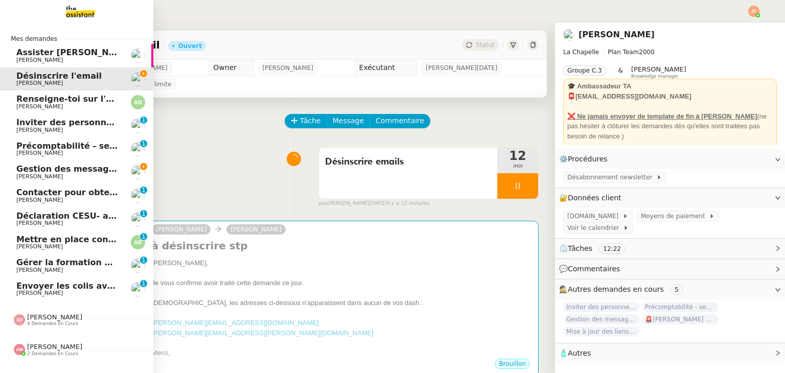
click at [49, 177] on span "[PERSON_NAME]" at bounding box center [67, 177] width 103 height 6
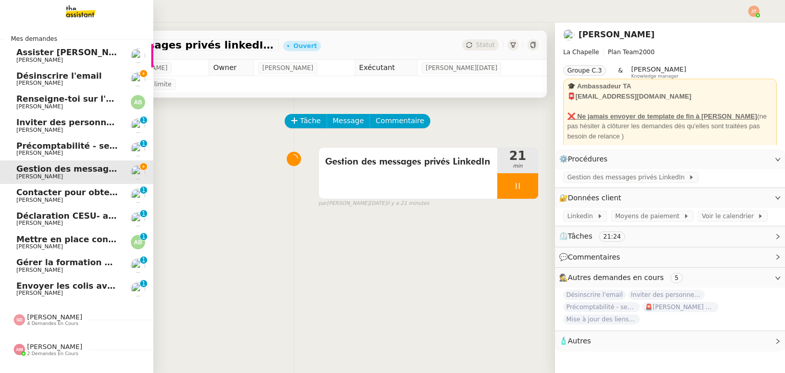
click at [56, 79] on span "Désinscrire l'email" at bounding box center [58, 76] width 85 height 10
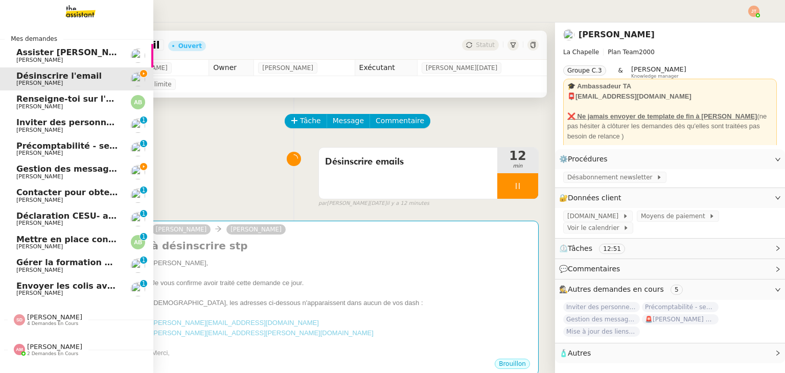
click at [76, 52] on span "Assister [PERSON_NAME] avec l'information OPCO" at bounding box center [131, 53] width 231 height 10
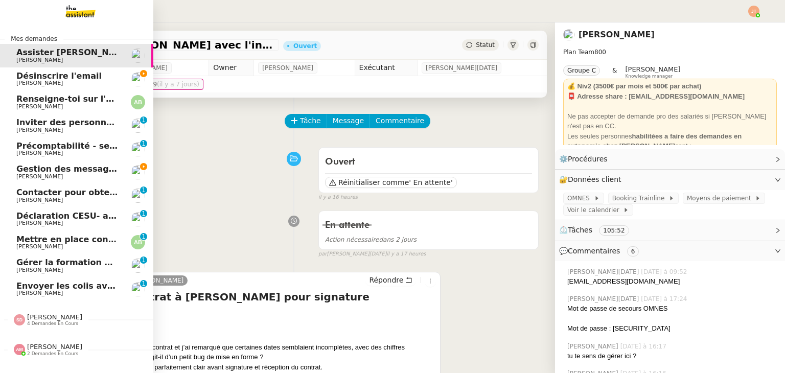
click at [82, 78] on span "Désinscrire l'email" at bounding box center [67, 76] width 103 height 9
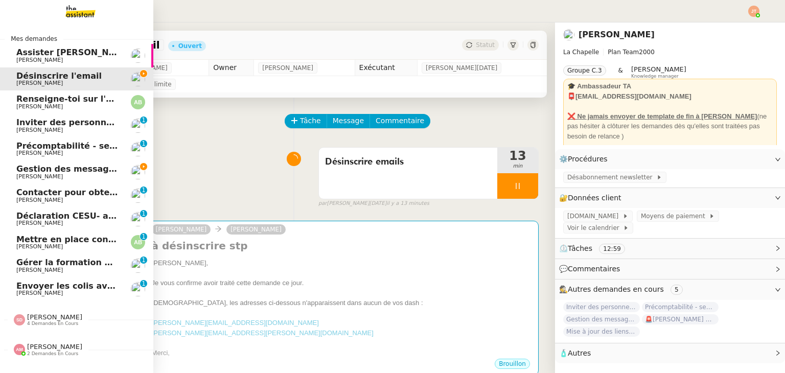
click at [83, 172] on span "Gestion des messages privés linkedIn - 3 septembre 2025" at bounding box center [149, 169] width 267 height 10
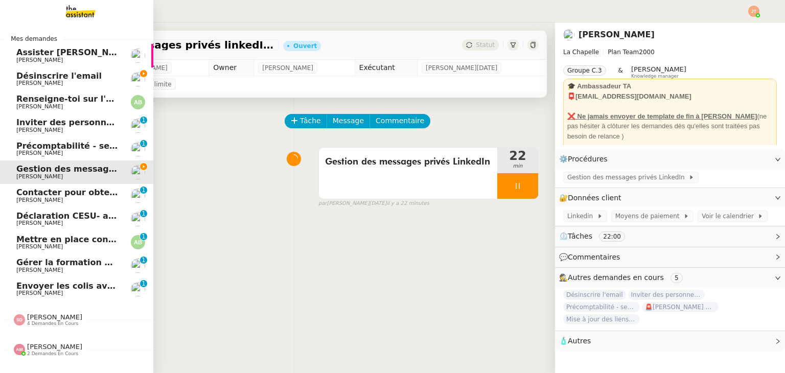
click at [94, 78] on span "Désinscrire l'email" at bounding box center [67, 76] width 103 height 9
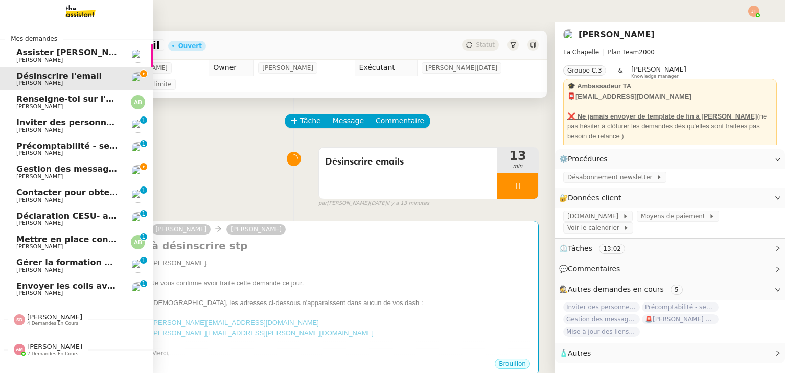
click at [29, 54] on span "Assister [PERSON_NAME] avec l'information OPCO" at bounding box center [131, 53] width 231 height 10
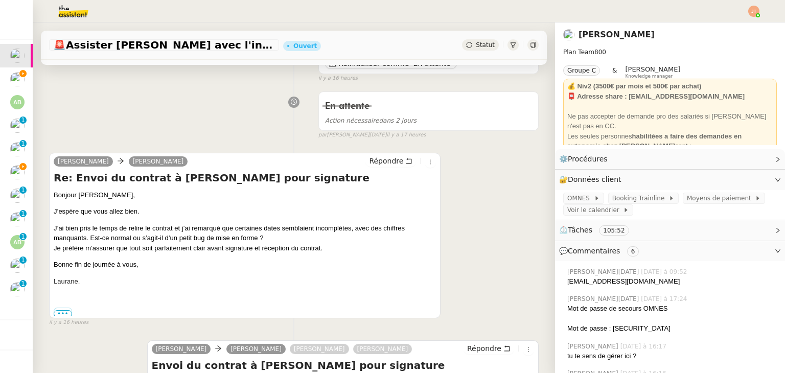
scroll to position [51, 0]
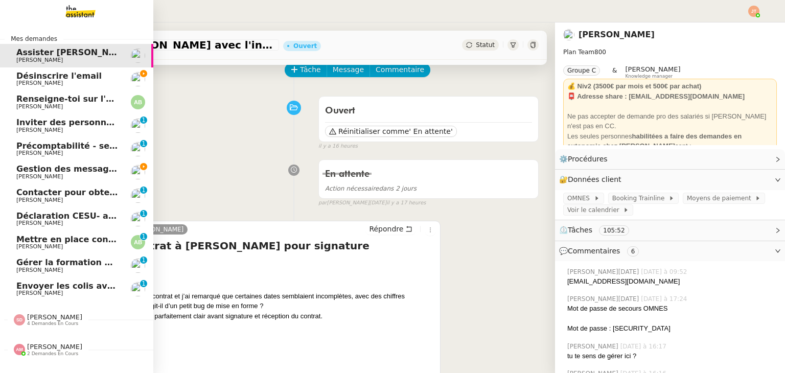
click at [82, 76] on span "Désinscrire l'email" at bounding box center [67, 76] width 103 height 9
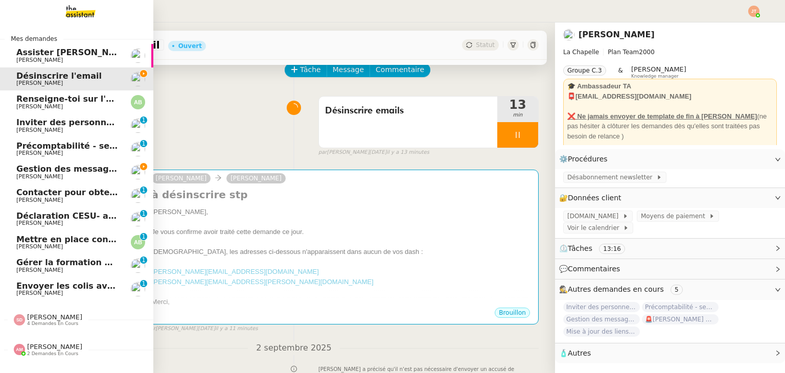
click at [83, 172] on span "Gestion des messages privés linkedIn - 3 septembre 2025" at bounding box center [149, 169] width 267 height 10
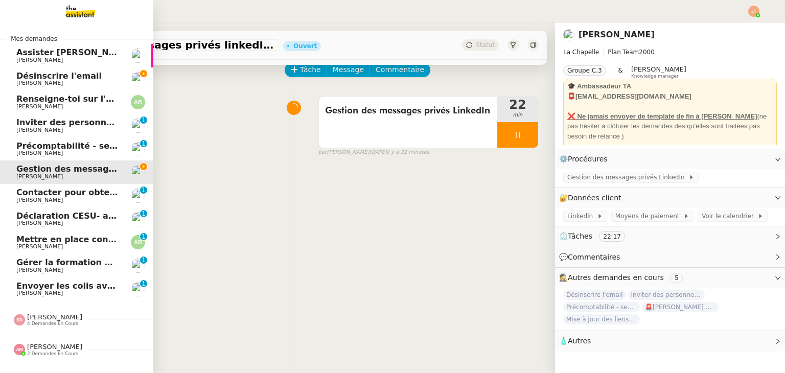
click at [76, 79] on span "Désinscrire l'email" at bounding box center [58, 76] width 85 height 10
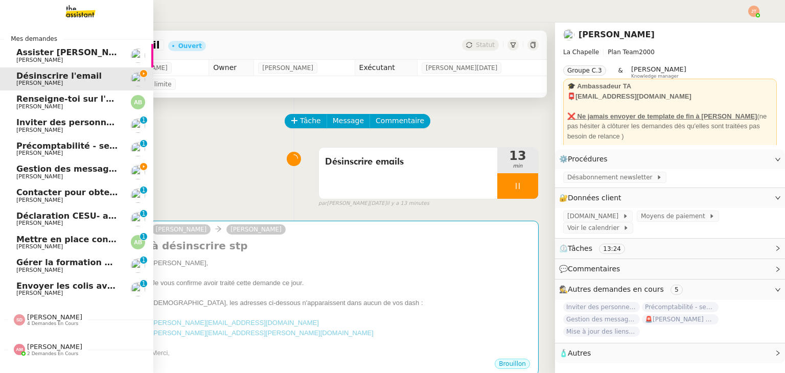
click at [83, 171] on span "Gestion des messages privés linkedIn - 3 septembre 2025" at bounding box center [149, 169] width 267 height 10
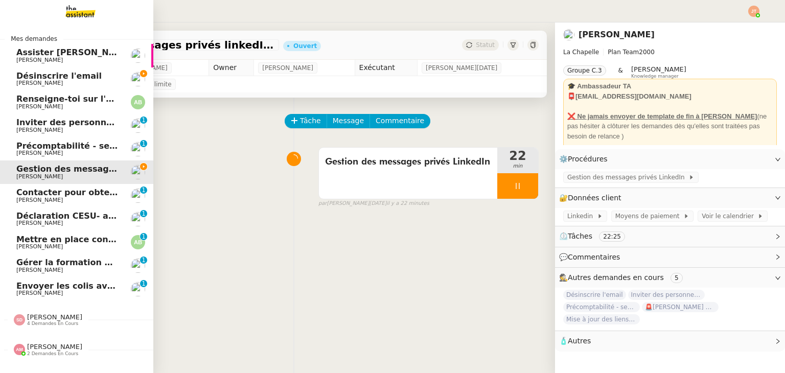
click at [57, 80] on span "[PERSON_NAME]" at bounding box center [67, 83] width 103 height 6
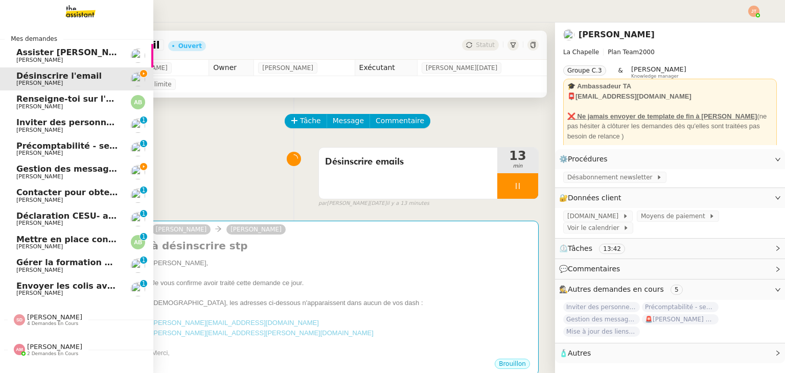
click at [55, 126] on div "Inviter des personnes sur Linkedin - 3 septembre 2025 Hugo Bentz" at bounding box center [67, 125] width 103 height 15
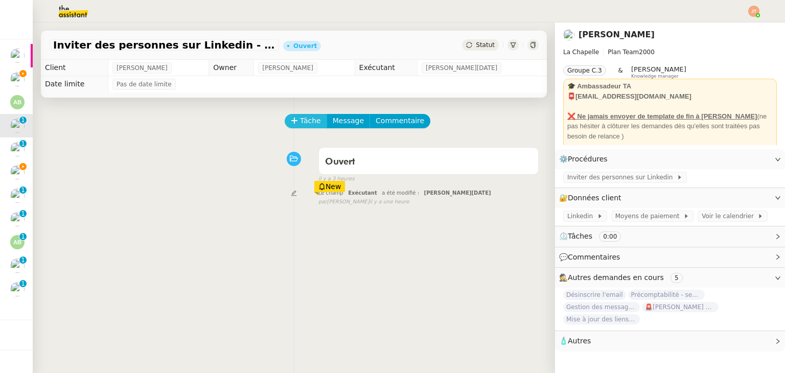
click at [306, 123] on span "Tâche" at bounding box center [310, 121] width 21 height 12
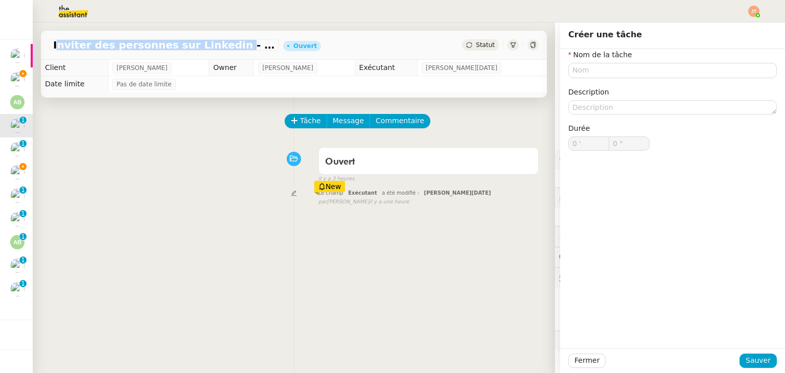
drag, startPoint x: 53, startPoint y: 47, endPoint x: 211, endPoint y: 45, distance: 157.5
click at [211, 45] on span "Inviter des personnes sur Linkedin - 3 septembre 2025" at bounding box center [164, 45] width 222 height 10
copy span "Inviter des personnes sur Linkedin"
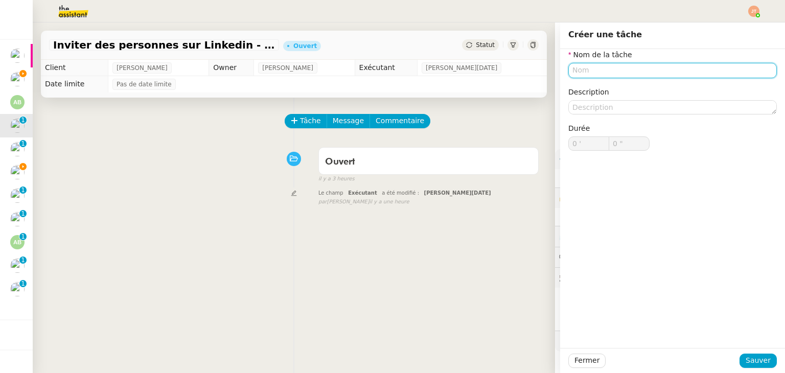
click at [592, 72] on input "text" at bounding box center [673, 70] width 209 height 15
paste input "Inviter des personnes sur Linkedin"
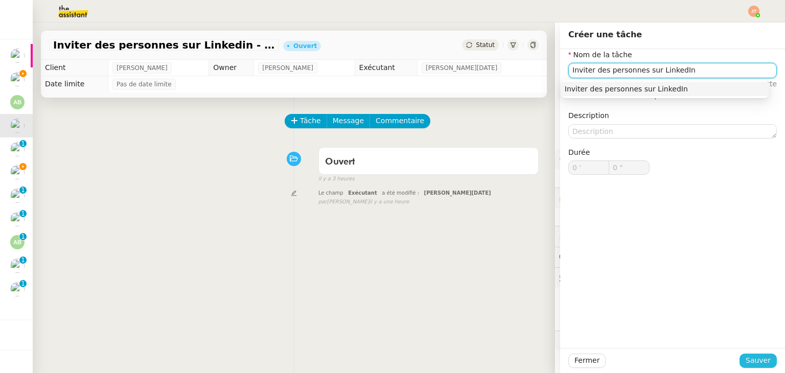
type input "Inviter des personnes sur LinkedIn"
click at [753, 358] on span "Sauver" at bounding box center [758, 361] width 25 height 12
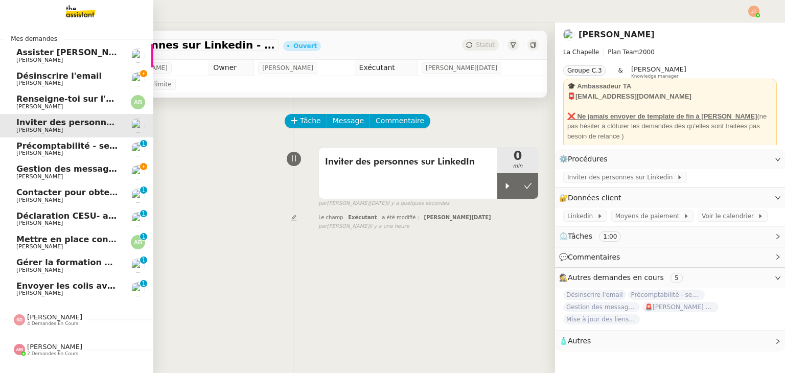
click at [41, 166] on span "Gestion des messages privés linkedIn - 3 septembre 2025" at bounding box center [149, 169] width 267 height 10
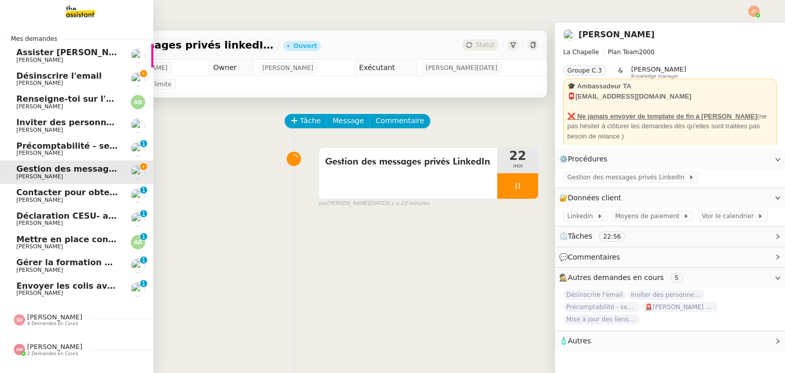
click at [67, 70] on link "Désinscrire l'email Hugo Bentz" at bounding box center [76, 79] width 153 height 24
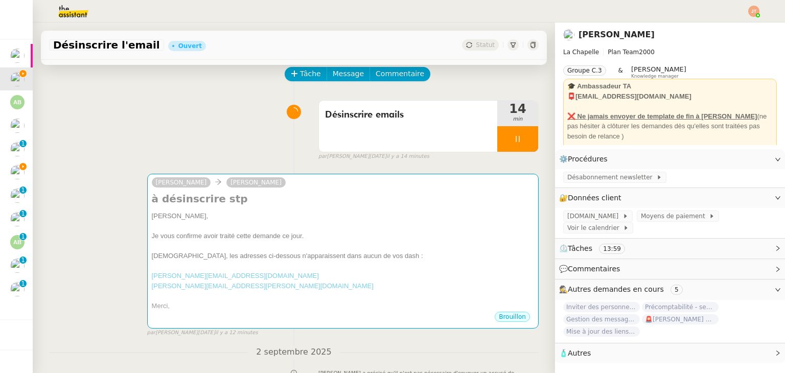
scroll to position [51, 0]
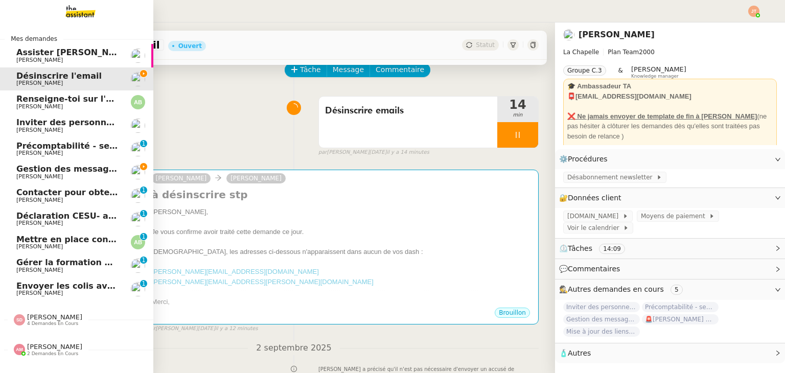
click at [76, 171] on span "Gestion des messages privés linkedIn - 3 septembre 2025" at bounding box center [149, 169] width 267 height 10
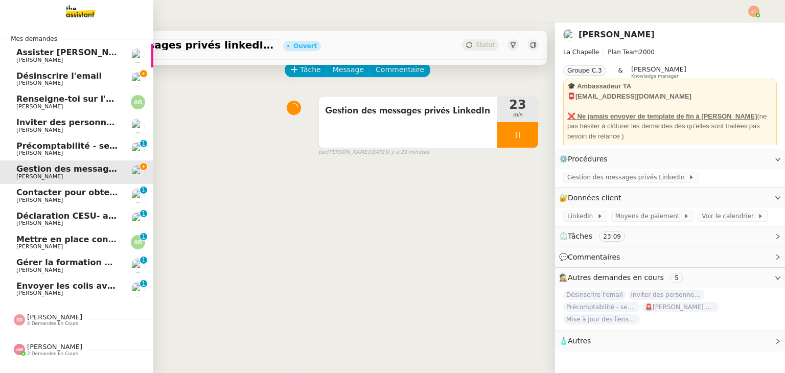
click at [76, 78] on span "Désinscrire l'email" at bounding box center [58, 76] width 85 height 10
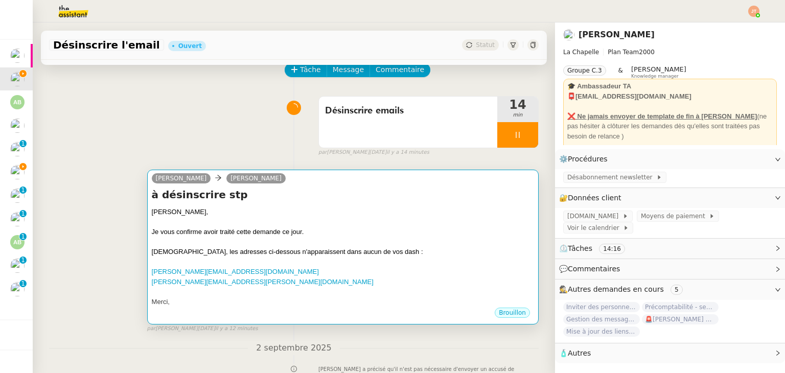
click at [271, 230] on div "Je vous confirme avoir traité cette demande ce jour." at bounding box center [343, 232] width 382 height 10
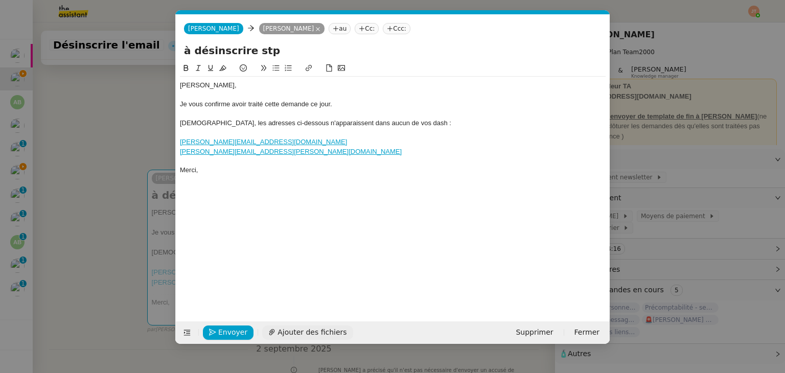
scroll to position [0, 21]
click at [231, 329] on span "Envoyer" at bounding box center [232, 333] width 29 height 12
click at [231, 329] on span "Confirmer l'envoi" at bounding box center [248, 333] width 61 height 12
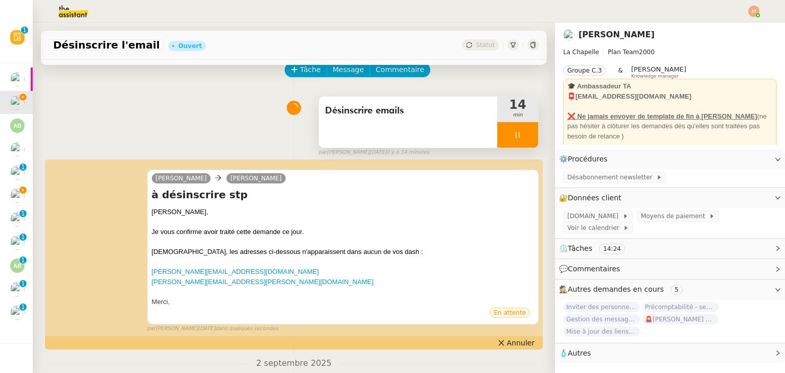
click at [514, 139] on icon at bounding box center [518, 135] width 8 height 8
click at [524, 139] on icon at bounding box center [528, 135] width 8 height 8
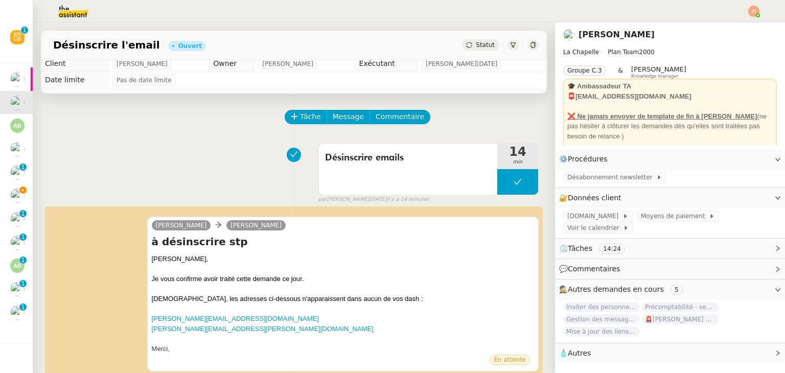
scroll to position [0, 0]
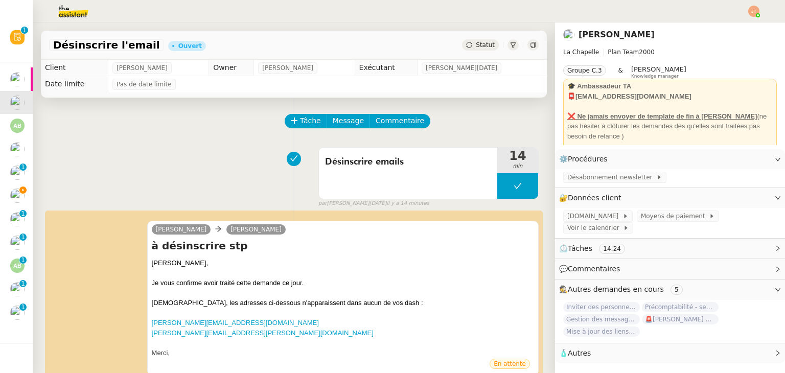
click at [476, 48] on span "Statut" at bounding box center [485, 44] width 19 height 7
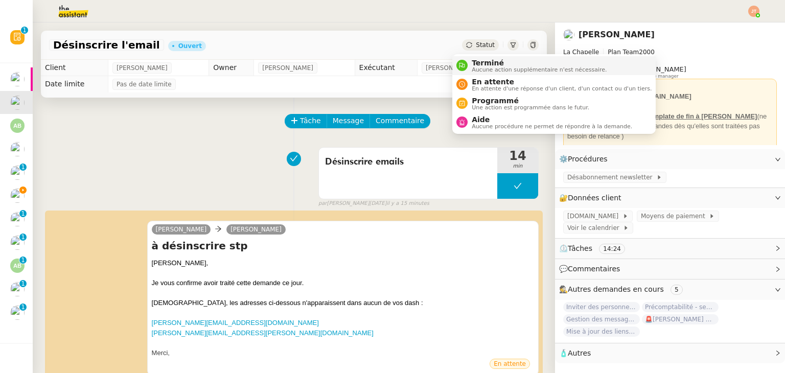
click at [477, 64] on span "Terminé" at bounding box center [539, 63] width 135 height 8
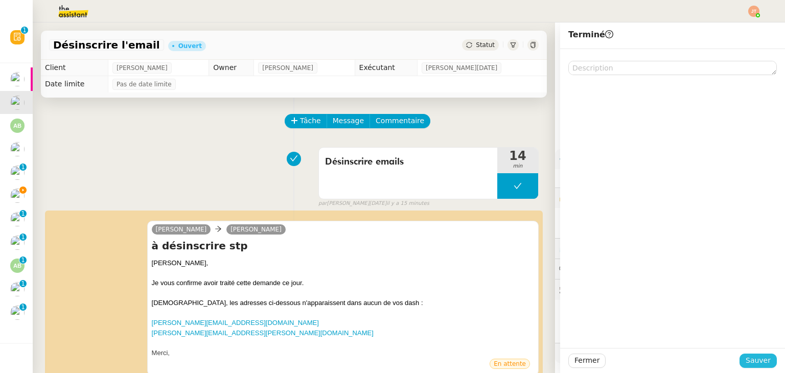
drag, startPoint x: 740, startPoint y: 360, endPoint x: 730, endPoint y: 354, distance: 12.4
click at [741, 360] on button "Sauver" at bounding box center [758, 361] width 37 height 14
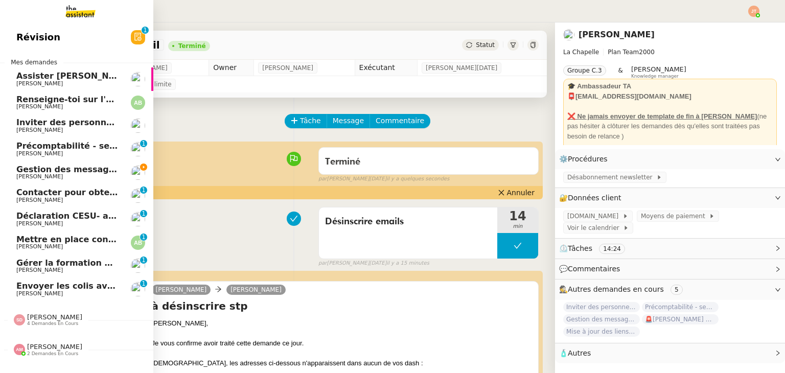
click at [59, 122] on span "Inviter des personnes sur Linkedin - 3 septembre 2025" at bounding box center [142, 123] width 253 height 10
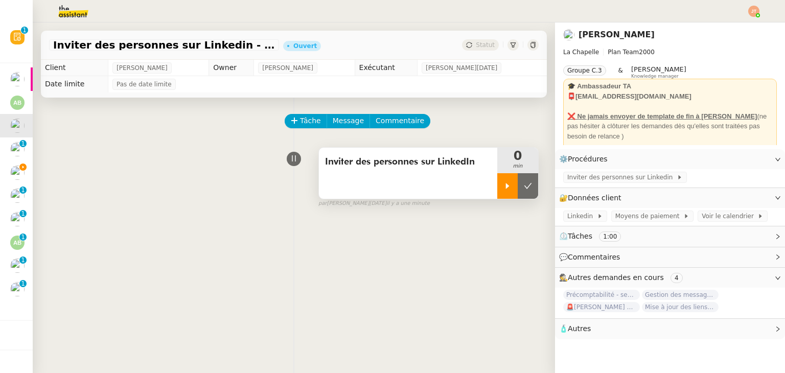
click at [498, 180] on div at bounding box center [508, 186] width 20 height 26
click at [575, 177] on span "Inviter des personnes sur Linkedin" at bounding box center [622, 177] width 109 height 10
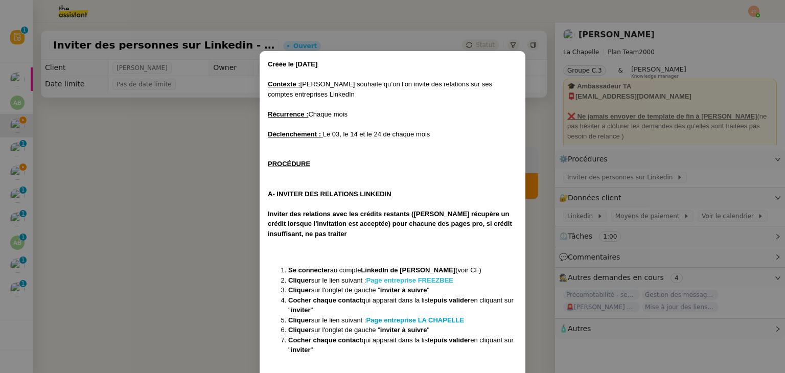
click at [398, 279] on strong "Page entreprise FREEZBEE" at bounding box center [409, 281] width 87 height 8
click at [407, 320] on strong "Page entreprise LA CHAPELLE" at bounding box center [415, 321] width 98 height 8
click at [175, 259] on nz-modal-container "Créée le 06/01/2025 Contexte : Hugo souhaite qu’on l'on invite des relations su…" at bounding box center [392, 186] width 785 height 373
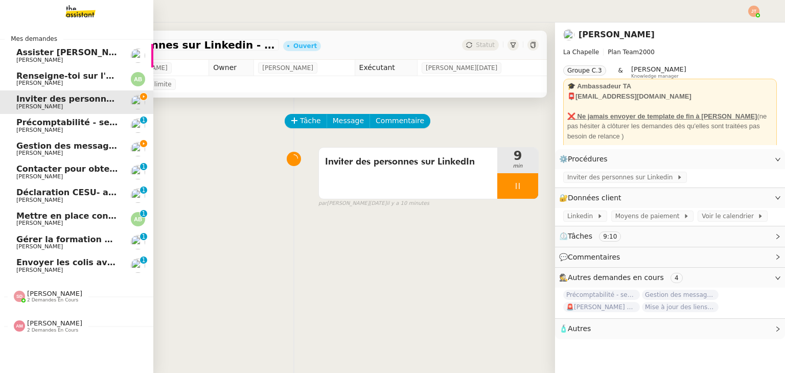
click at [59, 150] on span "[PERSON_NAME]" at bounding box center [67, 153] width 103 height 6
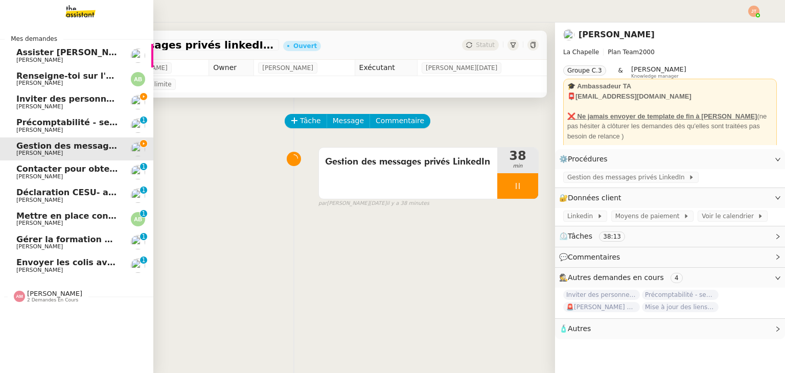
click at [36, 300] on span "2 demandes en cours" at bounding box center [52, 301] width 51 height 6
click at [53, 80] on span "Renseigne-toi sur l'église pour la messe" at bounding box center [108, 76] width 185 height 10
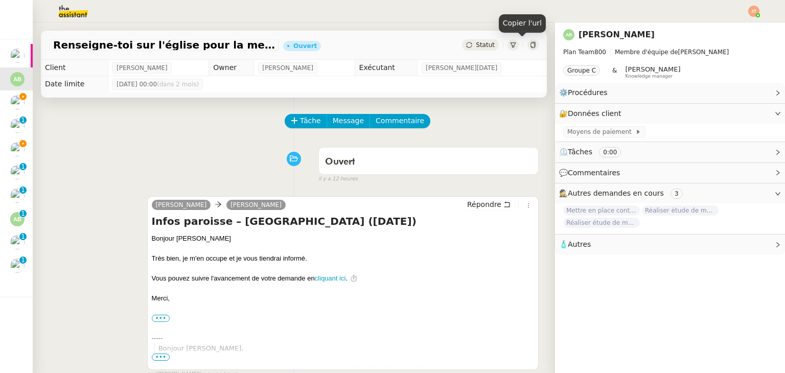
click at [531, 44] on icon at bounding box center [533, 45] width 5 height 6
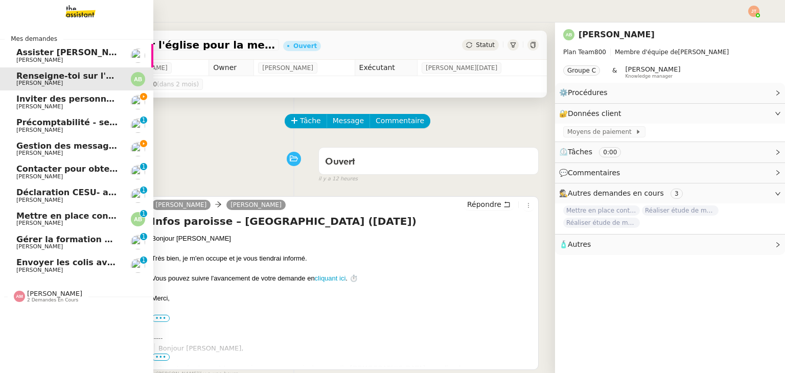
click at [67, 100] on span "Inviter des personnes sur Linkedin - 3 septembre 2025" at bounding box center [142, 99] width 253 height 10
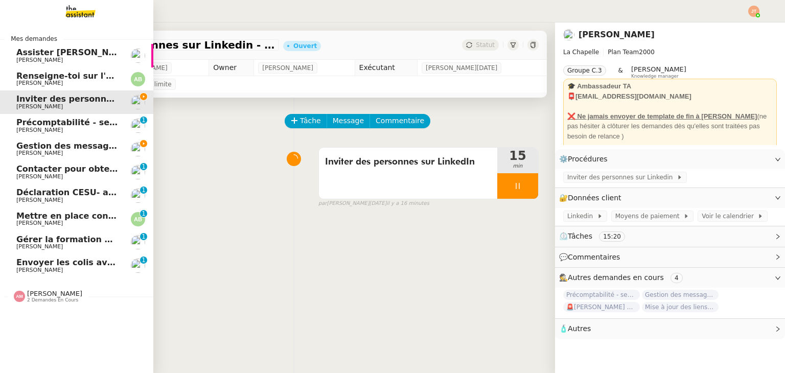
click at [60, 153] on span "[PERSON_NAME]" at bounding box center [67, 153] width 103 height 6
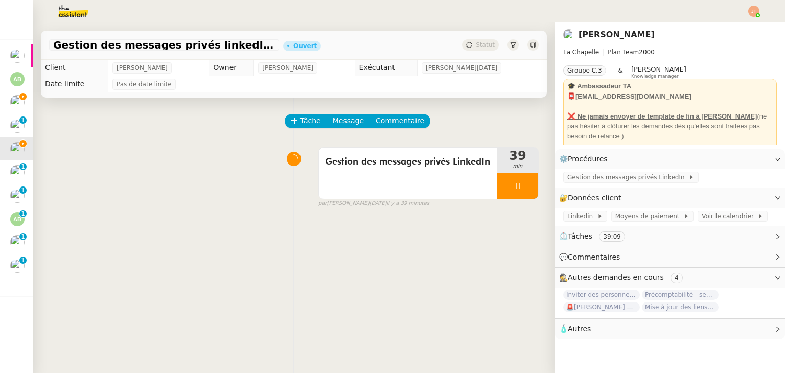
click at [75, 7] on img at bounding box center [65, 11] width 79 height 22
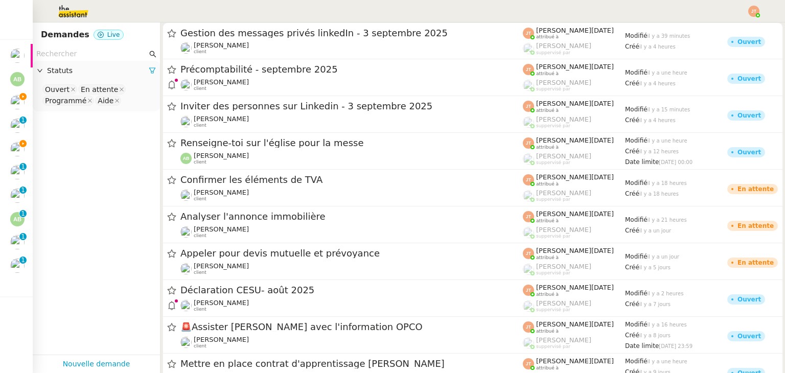
click at [82, 55] on input "text" at bounding box center [91, 54] width 111 height 12
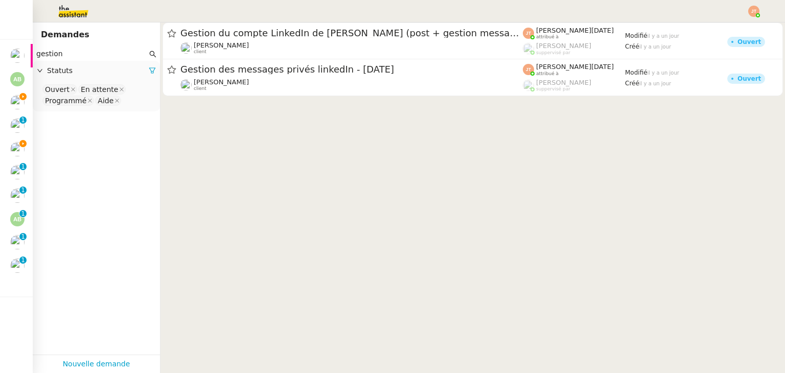
type input "gestion"
click at [141, 66] on span "Statuts" at bounding box center [98, 71] width 102 height 12
click at [117, 73] on span "Statuts" at bounding box center [98, 71] width 102 height 12
drag, startPoint x: 146, startPoint y: 69, endPoint x: 133, endPoint y: 71, distance: 13.0
click at [149, 69] on icon at bounding box center [152, 71] width 6 height 6
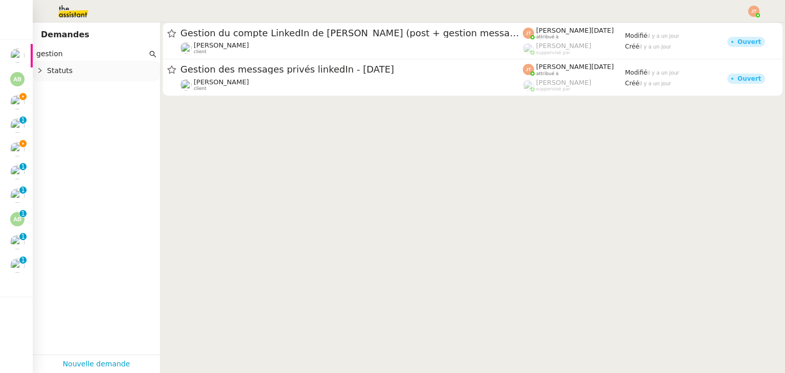
click at [115, 73] on span "Statuts" at bounding box center [101, 71] width 109 height 12
click at [86, 87] on nz-select-top-control "Please select" at bounding box center [96, 89] width 111 height 13
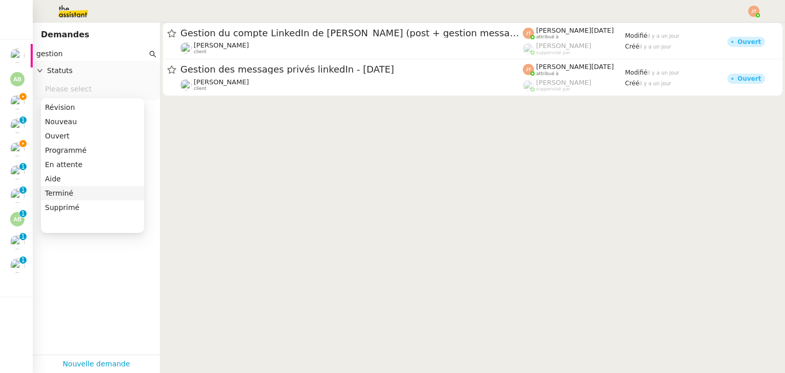
click at [67, 193] on div "Terminé" at bounding box center [92, 193] width 95 height 9
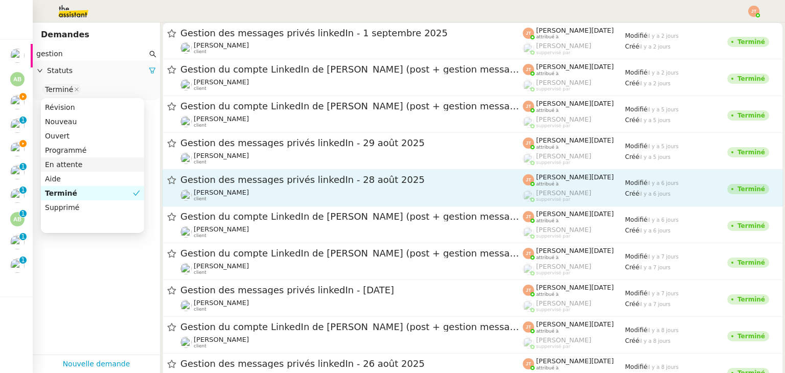
click at [251, 178] on span "Gestion des messages privés linkedIn - 28 août 2025" at bounding box center [351, 179] width 343 height 9
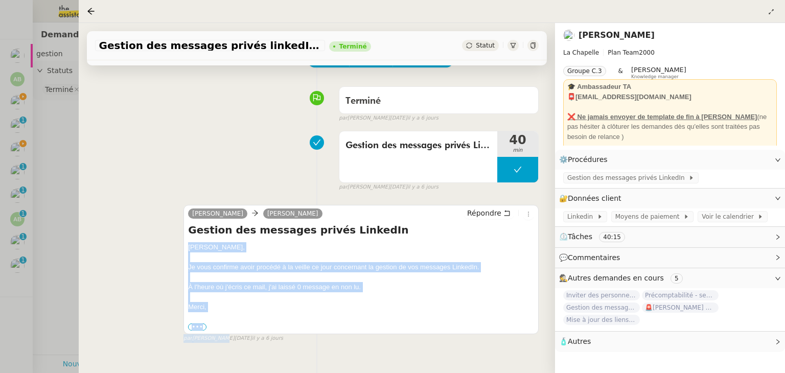
scroll to position [138, 0]
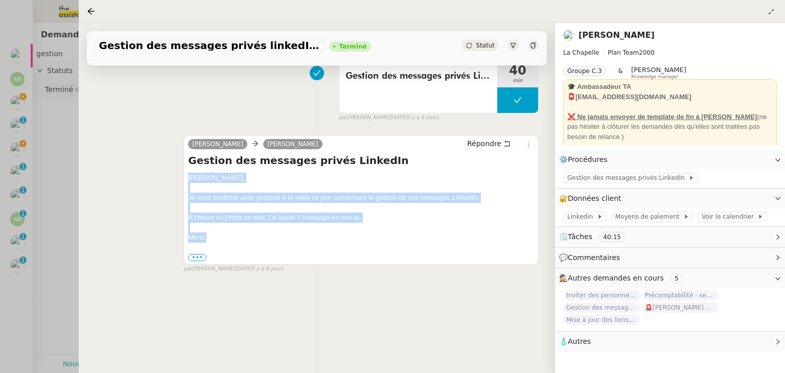
drag, startPoint x: 188, startPoint y: 309, endPoint x: 211, endPoint y: 231, distance: 81.4
click at [211, 231] on div "Hugo, Je vous confirme avoir procédé à la veille ce jour concernant la gestion …" at bounding box center [361, 217] width 346 height 89
copy div "Hugo, Je vous confirme avoir procédé à la veille ce jour concernant la gestion …"
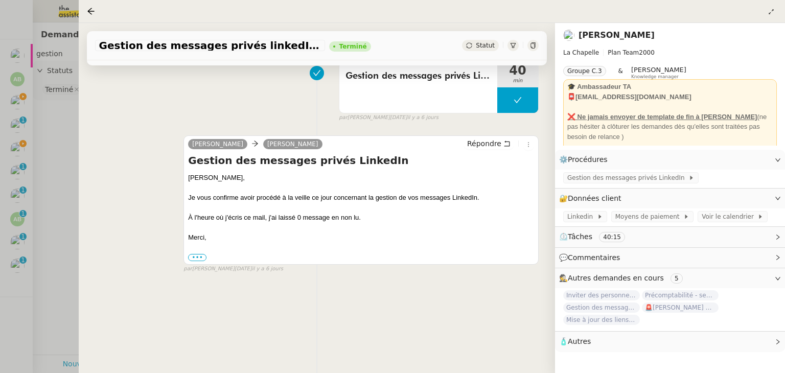
click at [60, 183] on div at bounding box center [392, 186] width 785 height 373
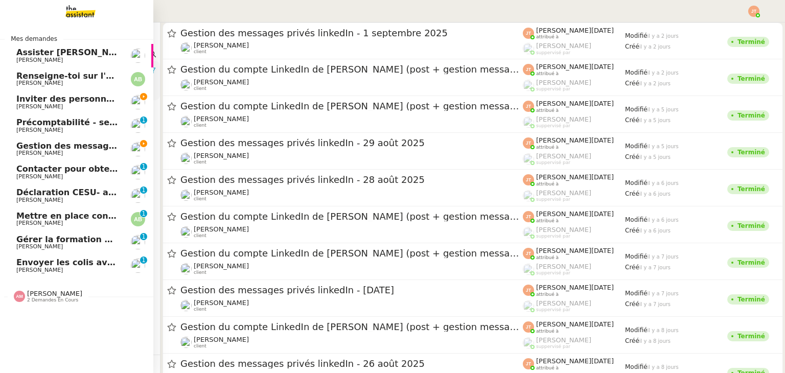
click at [25, 143] on span "Gestion des messages privés linkedIn - 3 septembre 2025" at bounding box center [149, 146] width 267 height 10
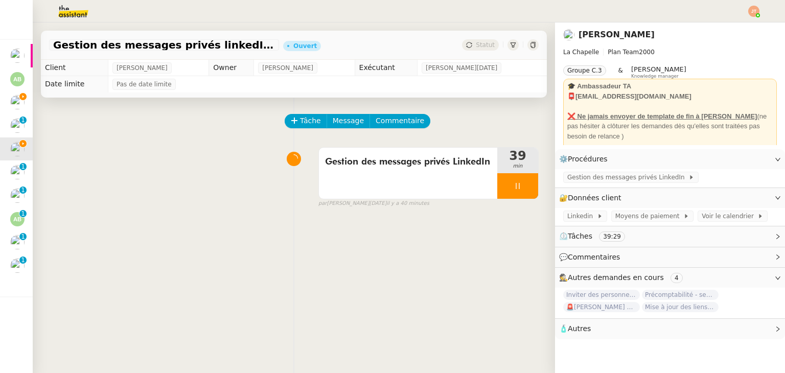
click at [340, 131] on div "Tâche Message Commentaire" at bounding box center [412, 126] width 253 height 25
click at [340, 127] on span "Message" at bounding box center [348, 121] width 31 height 12
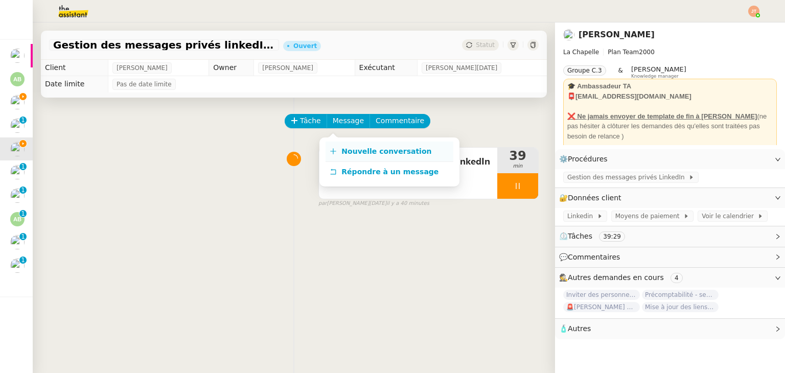
click at [345, 150] on span "Nouvelle conversation" at bounding box center [387, 151] width 90 height 8
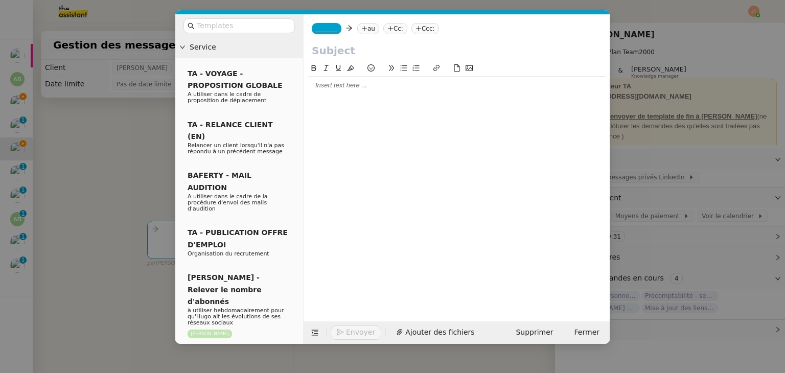
click at [340, 79] on div at bounding box center [457, 85] width 298 height 17
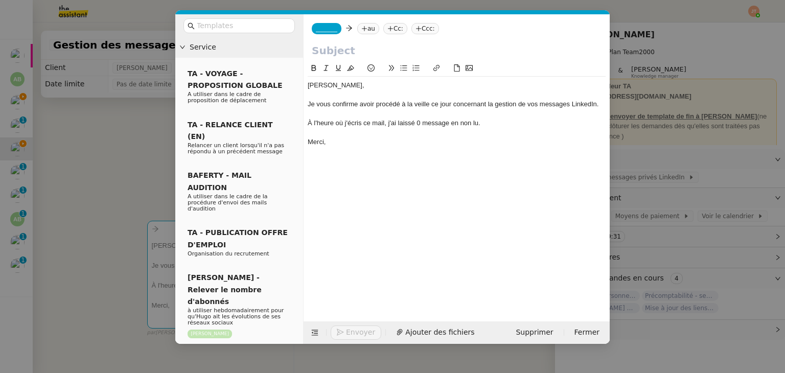
click at [114, 161] on nz-modal-container "Service TA - VOYAGE - PROPOSITION GLOBALE A utiliser dans le cadre de propositi…" at bounding box center [392, 186] width 785 height 373
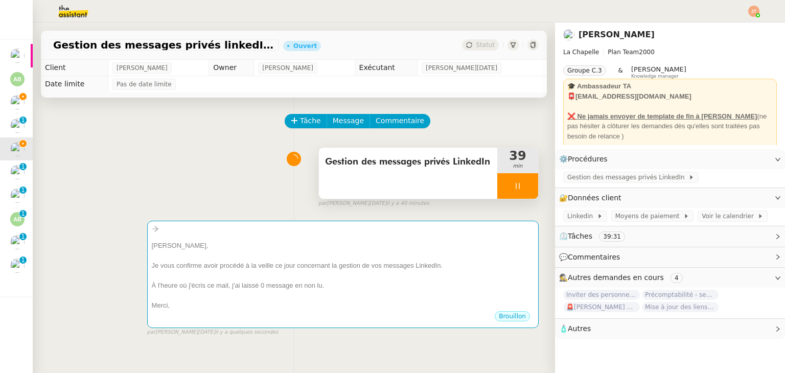
click at [504, 187] on div at bounding box center [518, 186] width 41 height 26
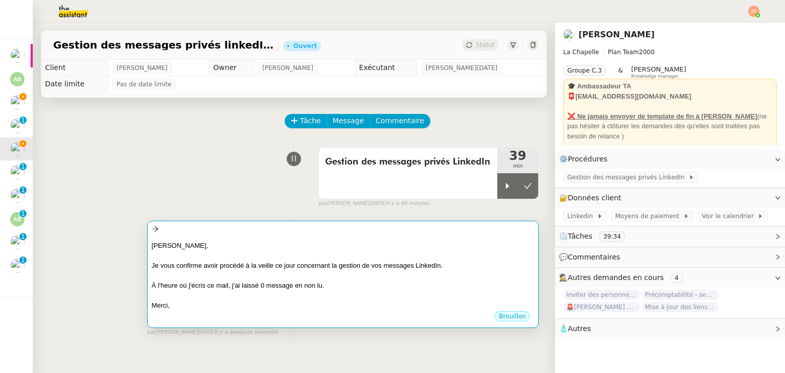
click at [354, 255] on div at bounding box center [343, 256] width 382 height 10
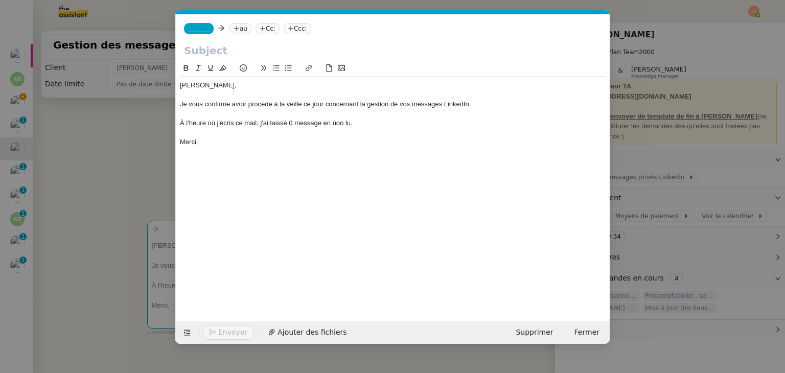
scroll to position [0, 21]
click at [97, 123] on nz-modal-container "Service TA - VOYAGE - PROPOSITION GLOBALE A utiliser dans le cadre de propositi…" at bounding box center [392, 186] width 785 height 373
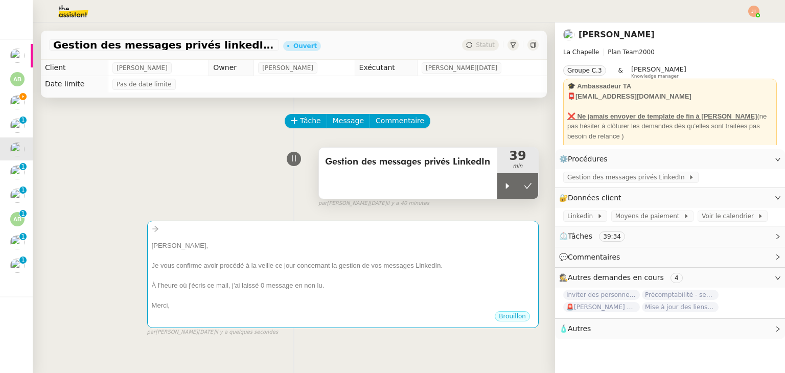
click at [408, 167] on span "Gestion des messages privés LinkedIn" at bounding box center [408, 161] width 166 height 15
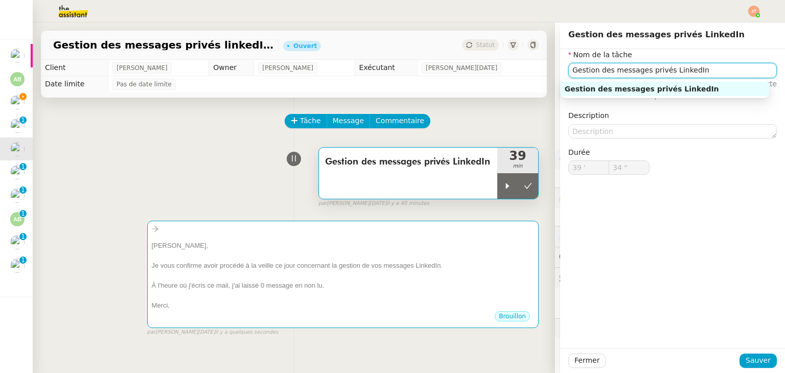
drag, startPoint x: 702, startPoint y: 72, endPoint x: 557, endPoint y: 74, distance: 144.7
click at [560, 74] on div "Nom de la tâche Gestion des messages privés LinkedIn ⚠️ Privilégiez un titre cl…" at bounding box center [672, 120] width 225 height 142
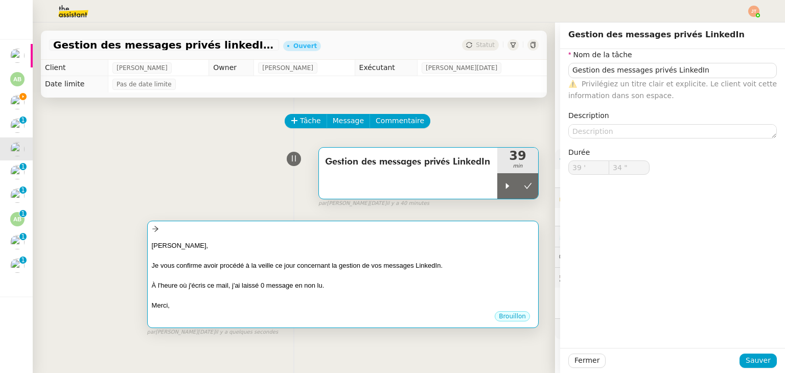
click at [287, 244] on div "Hugo," at bounding box center [343, 246] width 382 height 10
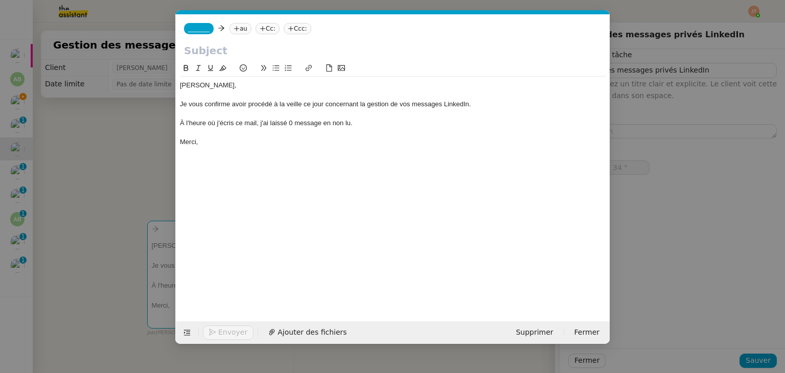
scroll to position [0, 21]
click at [217, 58] on input "text" at bounding box center [393, 50] width 418 height 15
paste input "Gestion des messages privés LinkedIn"
type input "Gestion des messages privés LinkedIn"
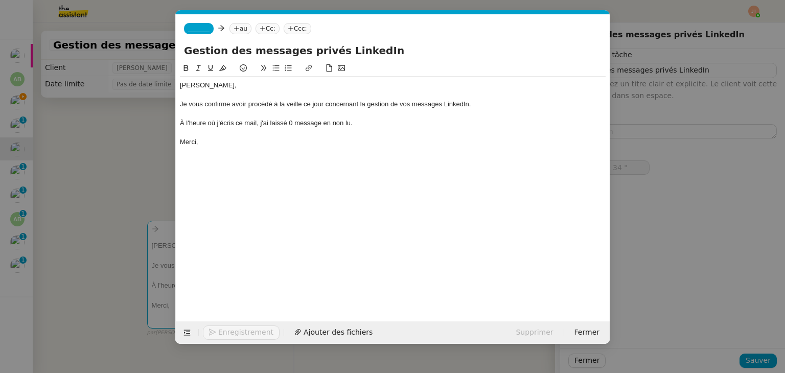
click at [206, 25] on span "_______" at bounding box center [198, 28] width 21 height 7
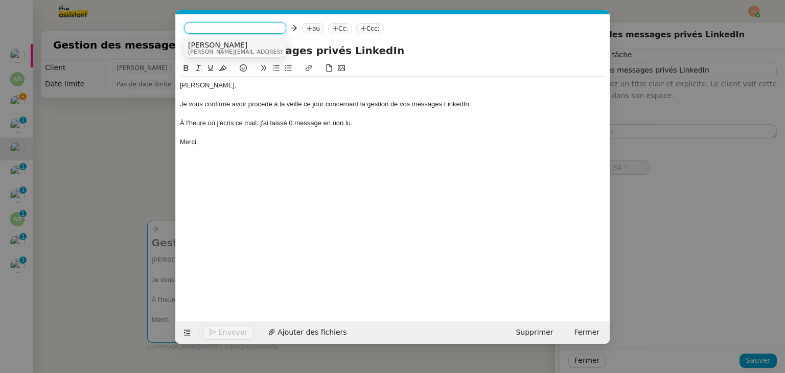
click at [206, 46] on span "[PERSON_NAME]" at bounding box center [260, 45] width 145 height 8
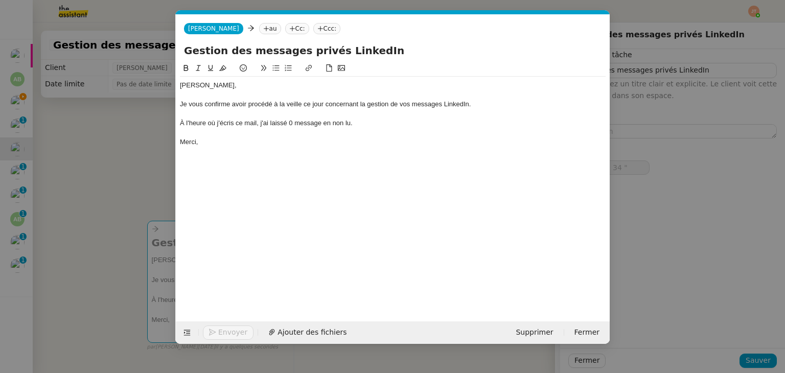
click at [259, 28] on nz-tag "au" at bounding box center [270, 28] width 22 height 11
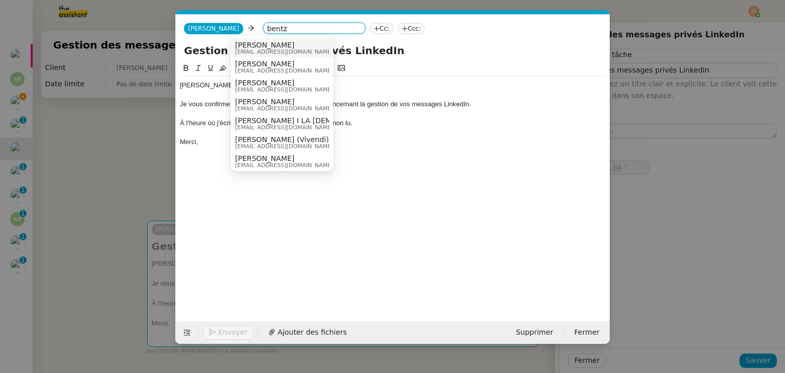
type input "bentz"
click at [245, 44] on span "[PERSON_NAME]" at bounding box center [284, 45] width 98 height 8
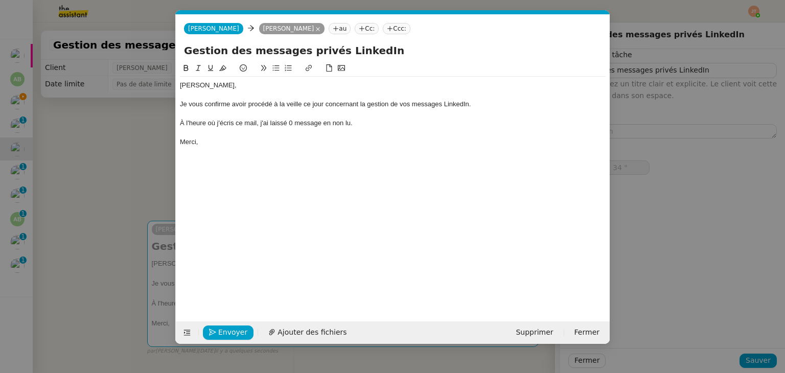
click at [214, 142] on div "Merci," at bounding box center [393, 142] width 426 height 9
click at [235, 335] on span "Envoyer" at bounding box center [232, 333] width 29 height 12
click at [235, 335] on span "Confirmer l'envoi" at bounding box center [248, 333] width 61 height 12
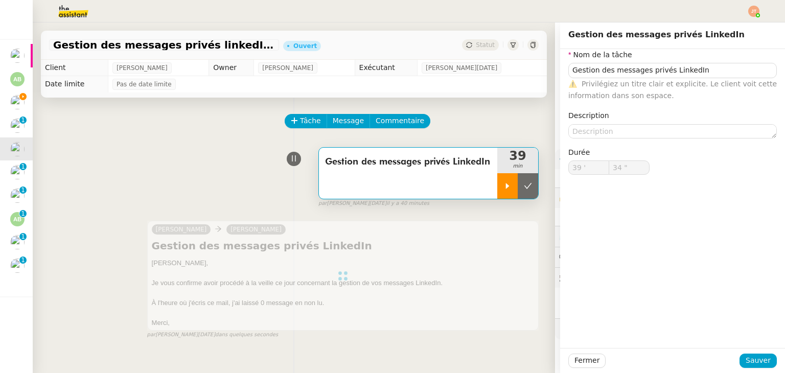
type input "Gestion des messages privés LinkedIn"
type input "39 '"
type input "34 ""
click at [524, 187] on icon at bounding box center [528, 186] width 8 height 8
type input "Gestion des messages privés LinkedIn"
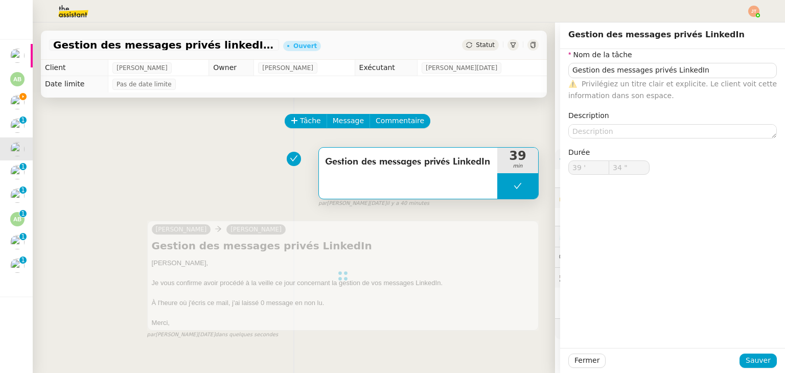
type input "39 '"
type input "34 ""
type input "Gestion des messages privés LinkedIn"
type input "39 '"
type input "34 ""
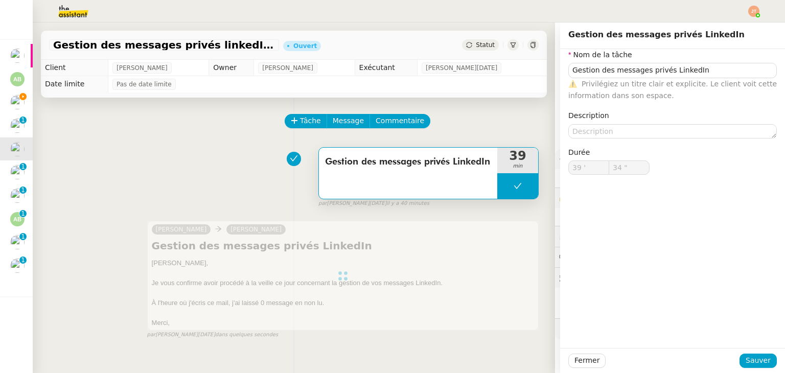
type input "Gestion des messages privés LinkedIn"
type input "39 '"
type input "34 ""
click at [577, 363] on span "Fermer" at bounding box center [587, 361] width 25 height 12
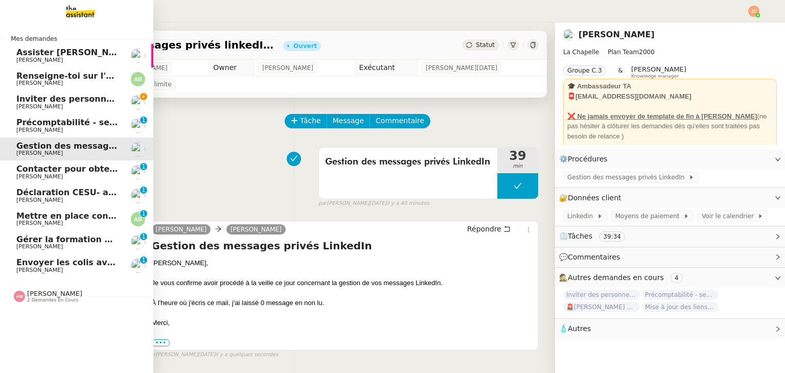
click at [59, 80] on span "[PERSON_NAME]" at bounding box center [67, 83] width 103 height 6
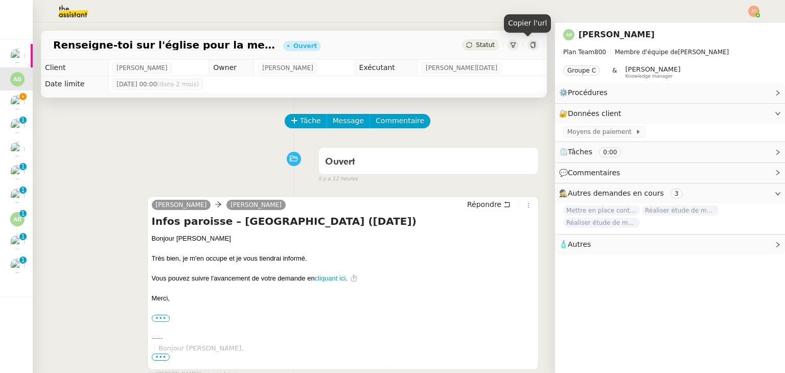
click at [530, 46] on icon at bounding box center [533, 45] width 6 height 6
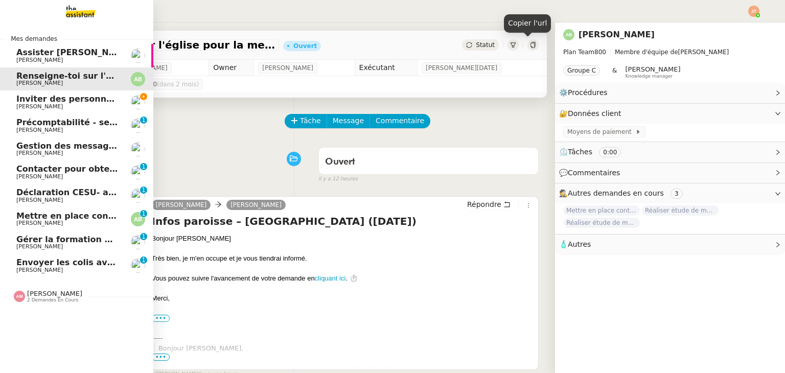
click at [49, 147] on span "Gestion des messages privés linkedIn - 3 septembre 2025" at bounding box center [149, 146] width 267 height 10
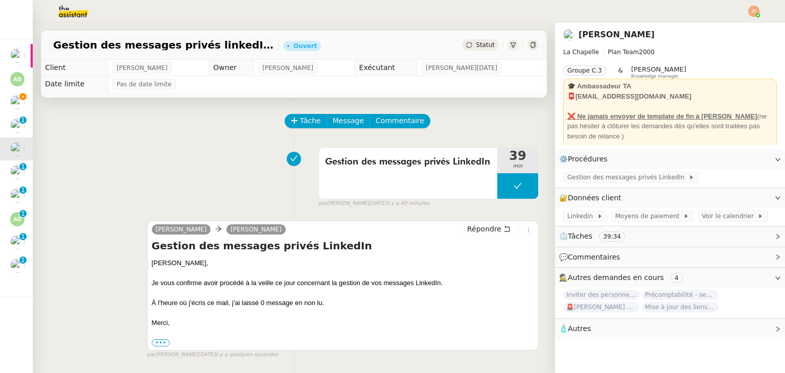
click at [482, 47] on span "Statut" at bounding box center [485, 44] width 19 height 7
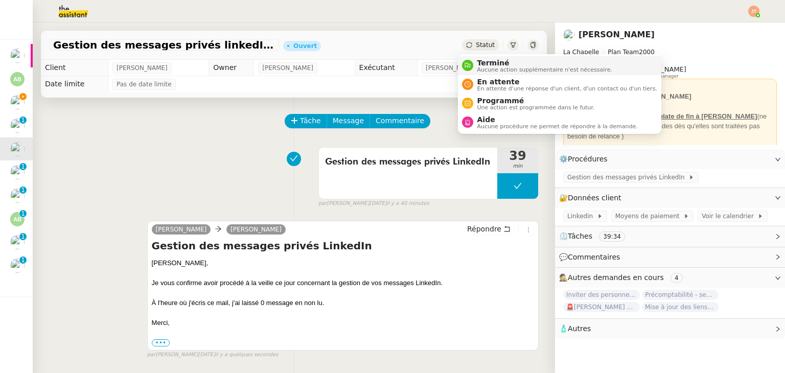
click at [490, 70] on span "Aucune action supplémentaire n'est nécessaire." at bounding box center [545, 70] width 135 height 6
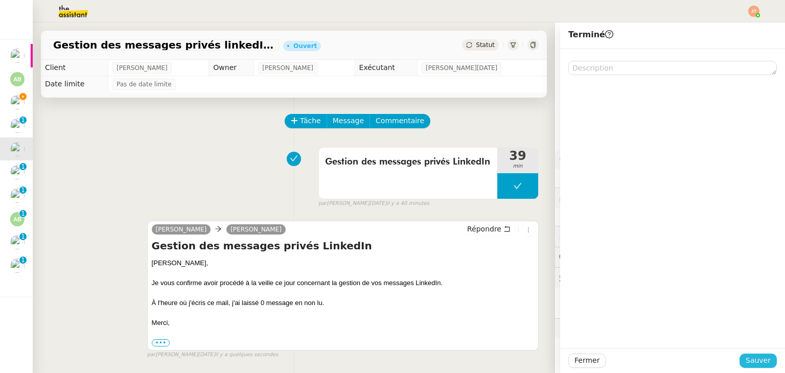
click at [740, 357] on button "Sauver" at bounding box center [758, 361] width 37 height 14
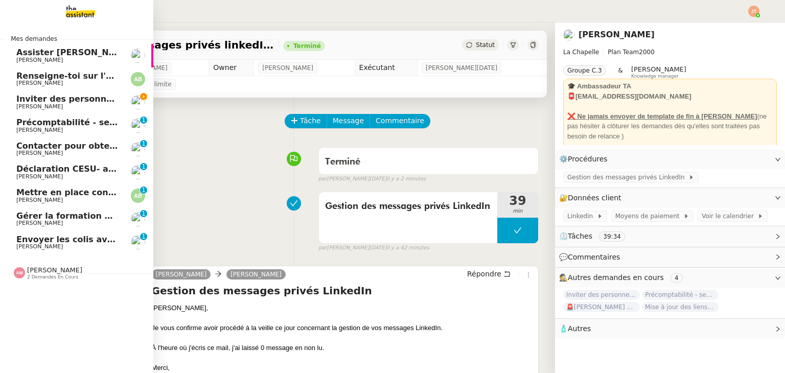
drag, startPoint x: 30, startPoint y: 82, endPoint x: 37, endPoint y: 82, distance: 6.6
click at [30, 82] on span "[PERSON_NAME]" at bounding box center [39, 83] width 47 height 7
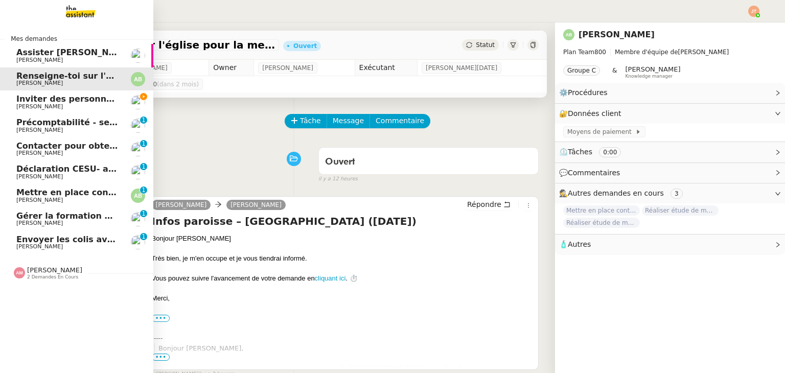
click at [67, 271] on span "Amyna Mehrez 2 demandes en cours" at bounding box center [48, 272] width 81 height 13
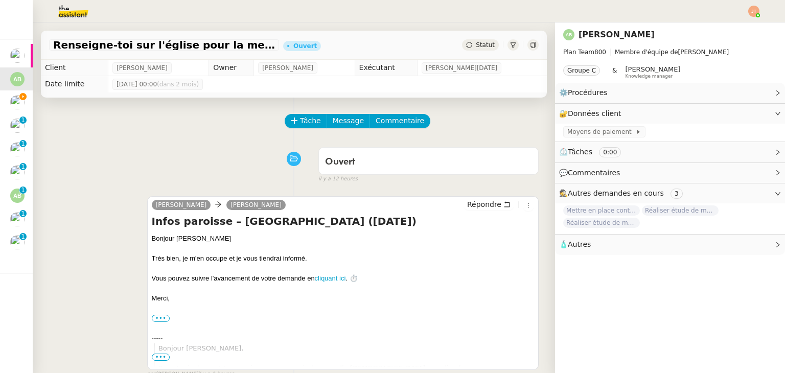
click at [473, 51] on div "Renseigne-toi sur l'église pour la messe Ouvert Statut" at bounding box center [294, 45] width 506 height 29
click at [476, 48] on span "Statut" at bounding box center [485, 44] width 19 height 7
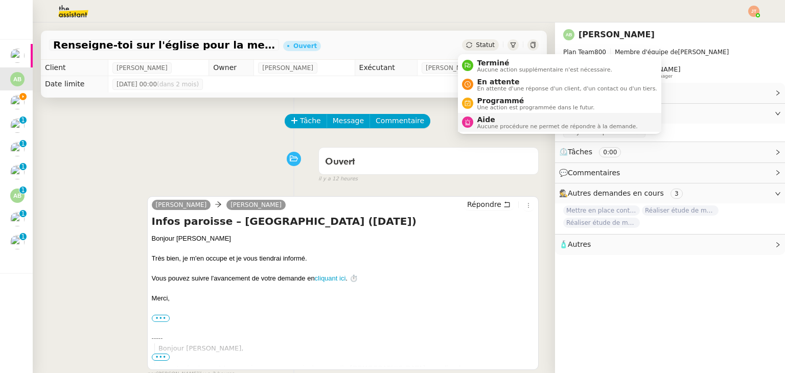
click at [490, 117] on span "Aide" at bounding box center [558, 120] width 161 height 8
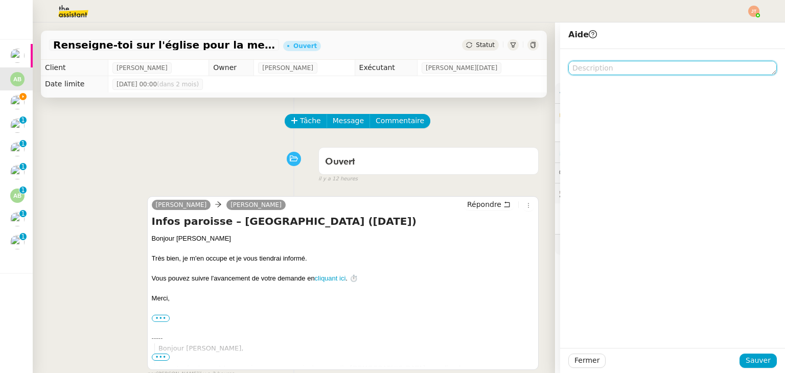
click at [615, 70] on textarea at bounding box center [673, 68] width 209 height 14
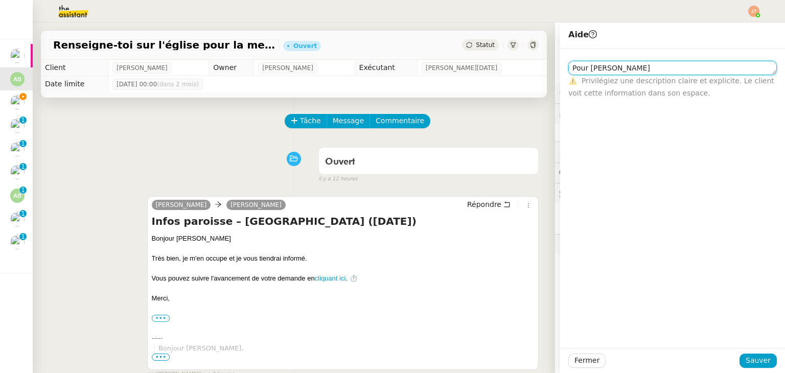
type textarea "Pour [PERSON_NAME]"
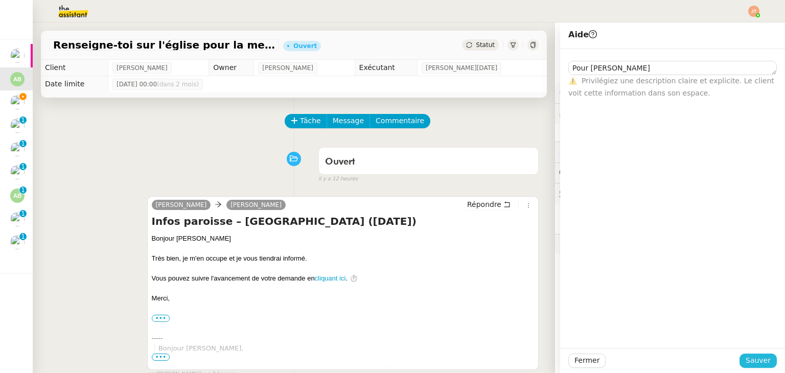
click at [757, 364] on span "Sauver" at bounding box center [758, 361] width 25 height 12
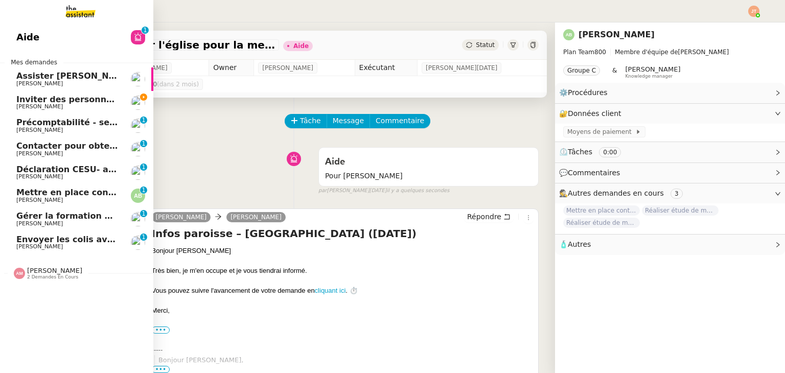
click at [65, 106] on span "[PERSON_NAME]" at bounding box center [67, 107] width 103 height 6
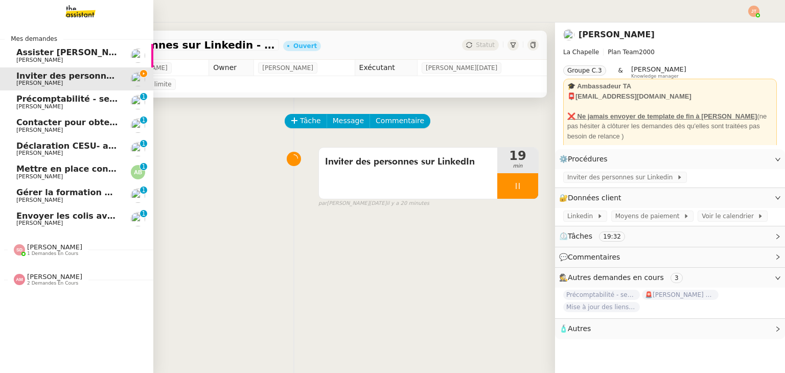
click at [54, 51] on span "Assister [PERSON_NAME] avec l'information OPCO" at bounding box center [131, 53] width 231 height 10
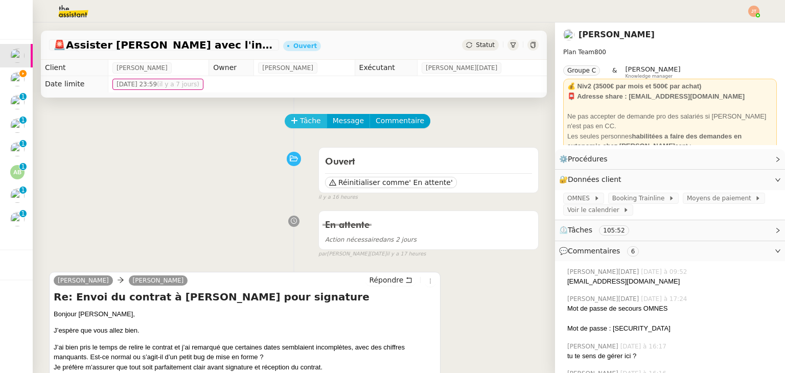
click at [293, 120] on icon at bounding box center [294, 120] width 7 height 7
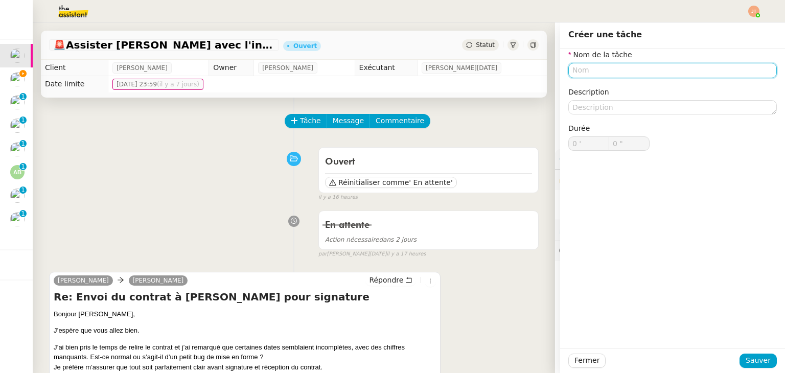
click at [591, 74] on input "text" at bounding box center [673, 70] width 209 height 15
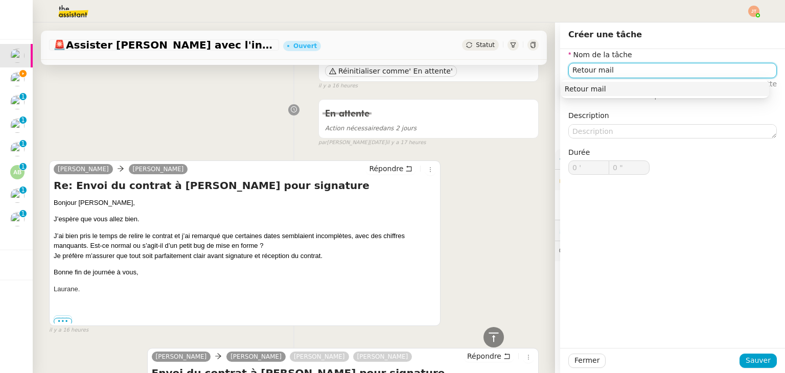
scroll to position [102, 0]
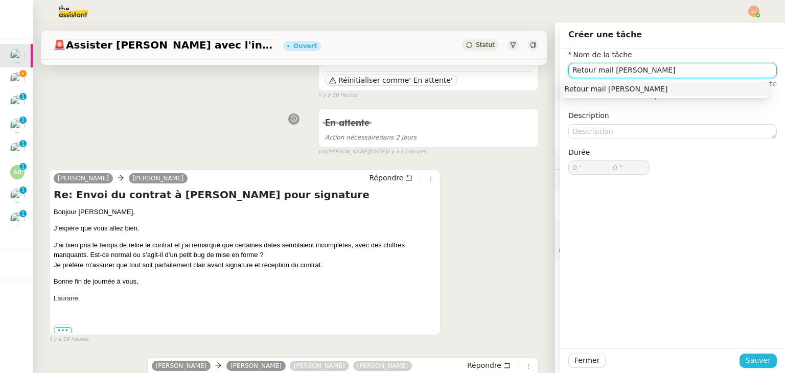
type input "Retour mail [PERSON_NAME]"
click at [750, 360] on span "Sauver" at bounding box center [758, 361] width 25 height 12
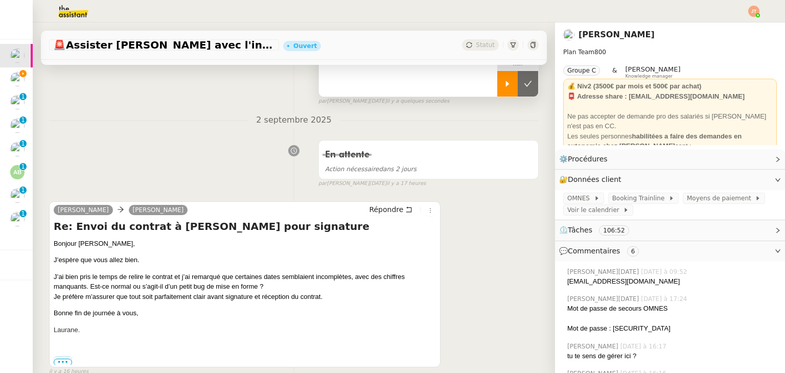
click at [504, 83] on icon at bounding box center [508, 84] width 8 height 8
click at [379, 213] on span "Répondre" at bounding box center [386, 210] width 34 height 10
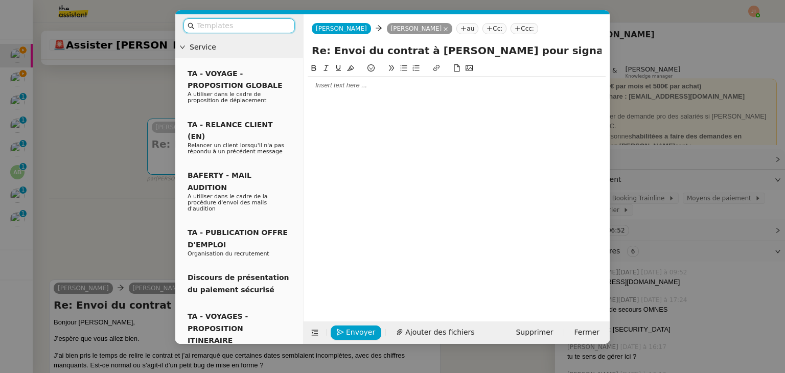
click at [329, 86] on div at bounding box center [457, 85] width 298 height 9
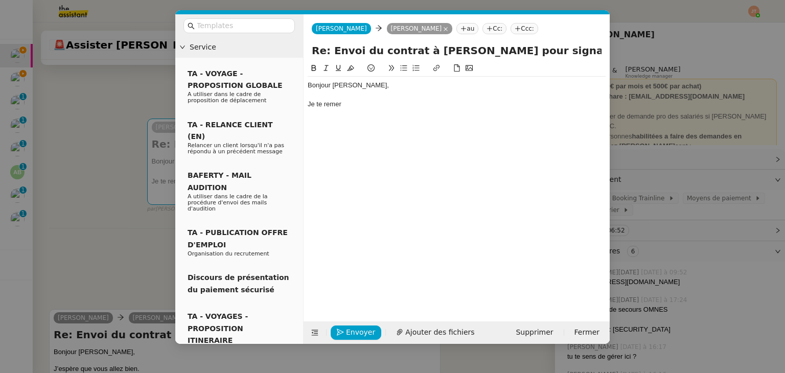
click at [111, 216] on nz-modal-container "Service TA - VOYAGE - PROPOSITION GLOBALE A utiliser dans le cadre de propositi…" at bounding box center [392, 186] width 785 height 373
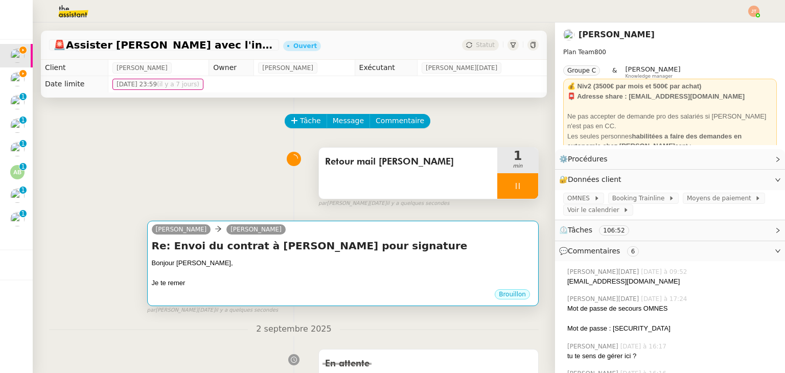
click at [236, 267] on div "Bonjour [PERSON_NAME]," at bounding box center [343, 263] width 382 height 10
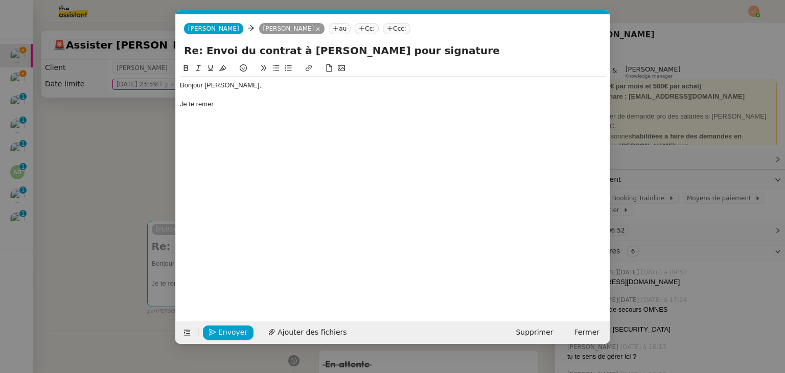
scroll to position [0, 21]
drag, startPoint x: 218, startPoint y: 109, endPoint x: 182, endPoint y: 109, distance: 36.3
click at [182, 109] on div "Je te remer" at bounding box center [393, 104] width 426 height 9
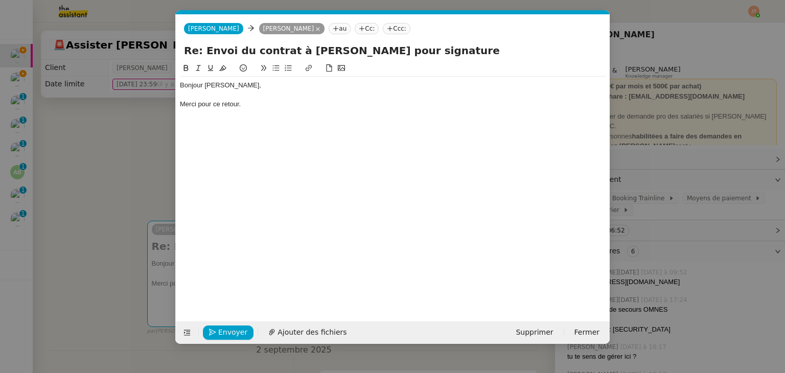
click at [278, 71] on icon at bounding box center [276, 68] width 7 height 6
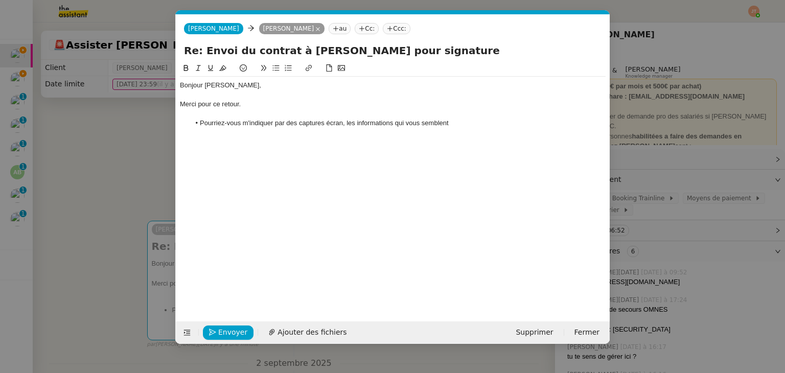
click at [114, 140] on nz-modal-container "Service TA - VOYAGE - PROPOSITION GLOBALE A utiliser dans le cadre de propositi…" at bounding box center [392, 186] width 785 height 373
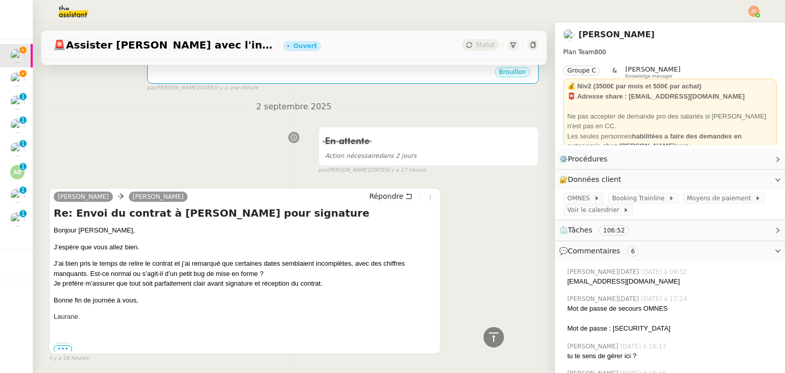
scroll to position [51, 0]
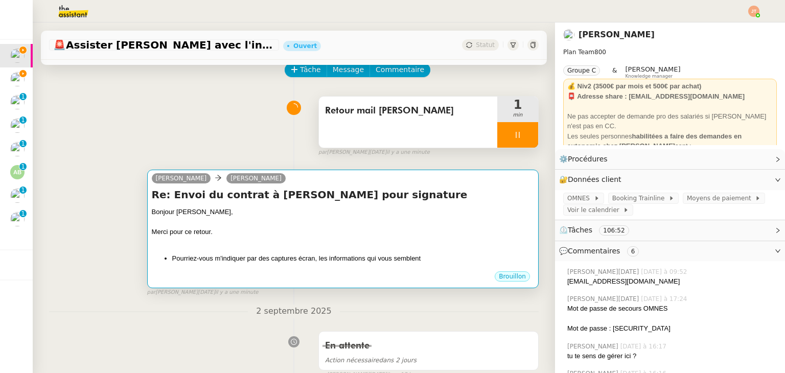
click at [289, 194] on h4 "Re: Envoi du contrat à [PERSON_NAME] pour signature" at bounding box center [343, 195] width 382 height 14
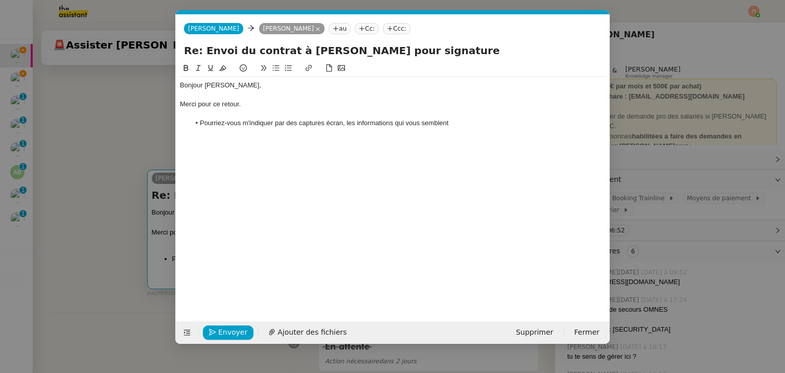
scroll to position [0, 21]
click at [467, 126] on li "Pourriez-vous m'indiquer par des captures écran, les informations qui vous semb…" at bounding box center [398, 123] width 416 height 9
click at [262, 122] on li "Pourriez-vous m'indiquer par des captures écran, les informations qui vous semb…" at bounding box center [398, 123] width 416 height 9
click at [0, 0] on lt-span "indiquer ," at bounding box center [0, 0] width 0 height 0
click at [98, 170] on nz-modal-container "Service TA - VOYAGE - PROPOSITION GLOBALE A utiliser dans le cadre de propositi…" at bounding box center [392, 186] width 785 height 373
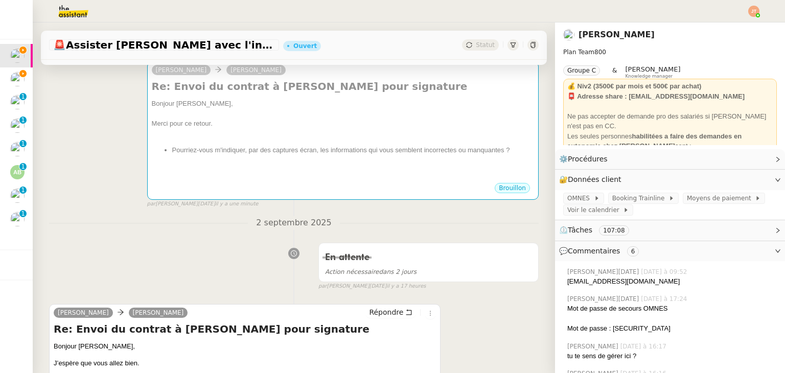
scroll to position [153, 0]
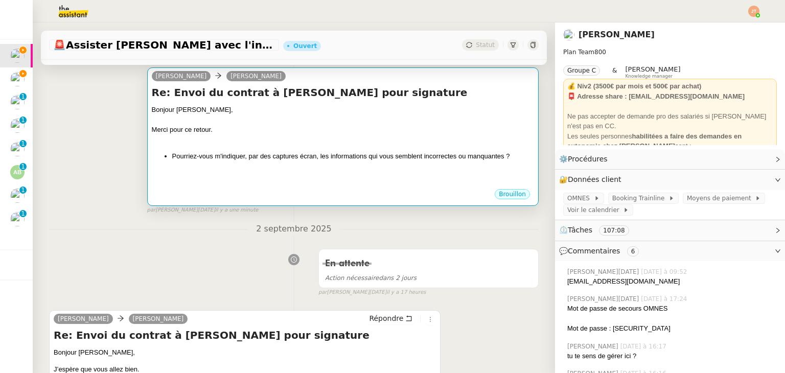
click at [195, 156] on li "Pourriez-vous m'indiquer, par des captures écran, les informations qui vous sem…" at bounding box center [353, 156] width 362 height 10
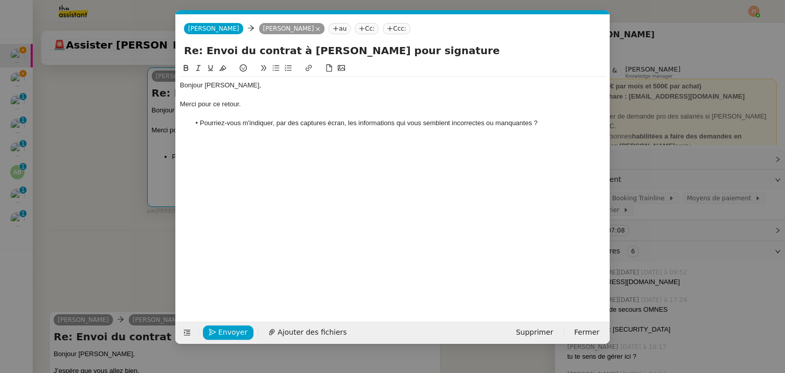
scroll to position [0, 21]
drag, startPoint x: 345, startPoint y: 122, endPoint x: 302, endPoint y: 122, distance: 43.0
click at [302, 122] on li "Pourriez-vous m'indiquer, par des captures écran, les informations qui vous sem…" at bounding box center [398, 123] width 416 height 9
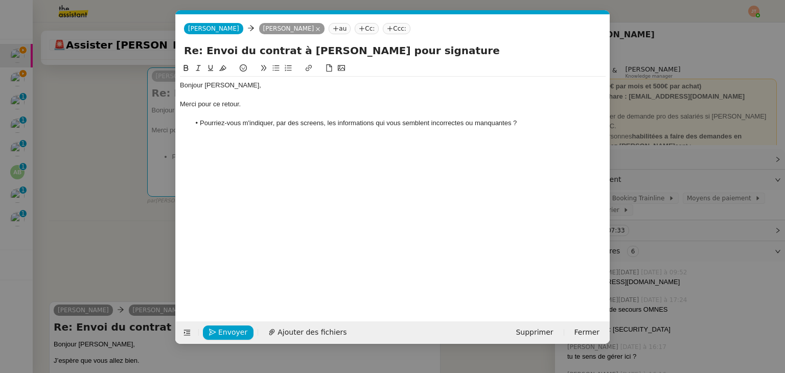
click at [315, 118] on div at bounding box center [393, 113] width 426 height 9
click at [312, 124] on li "Pourriez-vous m'indiquer, par des screens, les informations qui vous semblent i…" at bounding box center [398, 123] width 416 height 9
click at [389, 119] on li "Pourriez-vous m'indiquer, par des screens, les informations qui vous semblent i…" at bounding box center [398, 123] width 416 height 9
click at [274, 146] on div "Bonjour Laurane, Merci pour ce retour. Pourriez-vous m'indiquer, par des screen…" at bounding box center [393, 183] width 426 height 243
click at [268, 141] on div "Bonjour Laurane, Merci pour ce retour. Pourriez-vous m'indiquer, par des screen…" at bounding box center [393, 109] width 426 height 65
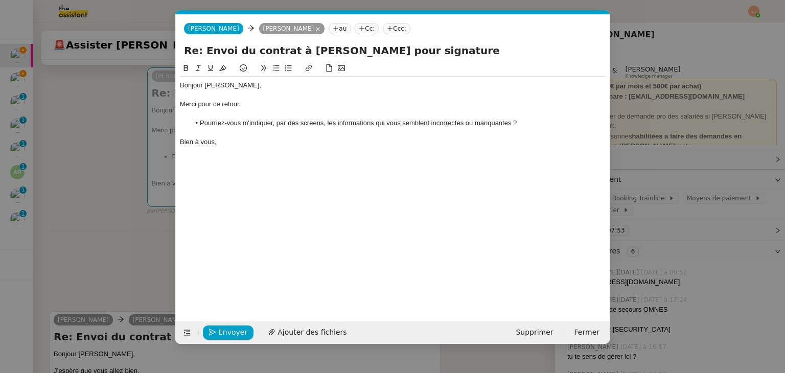
click at [93, 208] on nz-modal-container "Service TA - VOYAGE - PROPOSITION GLOBALE A utiliser dans le cadre de propositi…" at bounding box center [392, 186] width 785 height 373
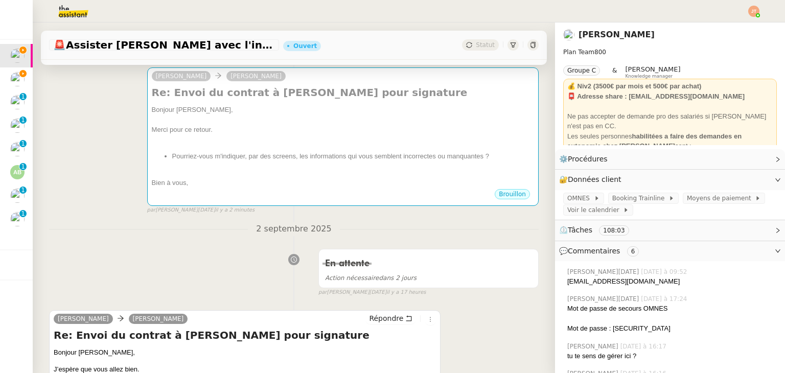
scroll to position [153, 0]
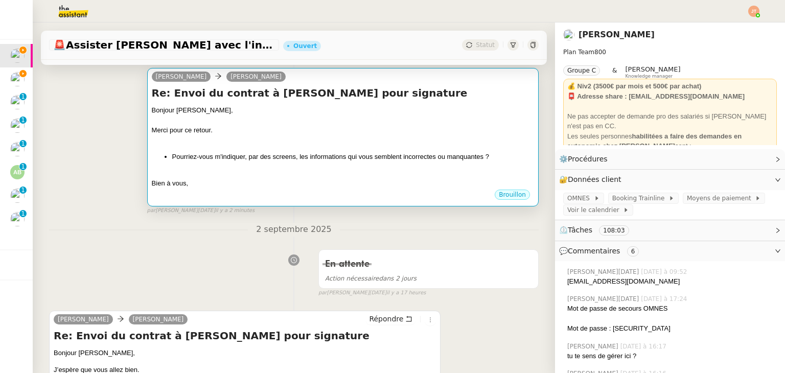
click at [191, 191] on div "Brouillon" at bounding box center [343, 196] width 382 height 15
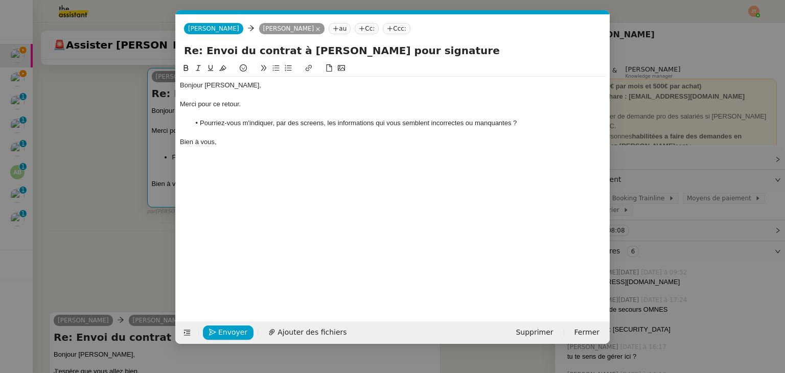
scroll to position [0, 21]
click at [214, 138] on div "Bien à vous," at bounding box center [393, 142] width 426 height 9
click at [233, 133] on div at bounding box center [393, 132] width 426 height 9
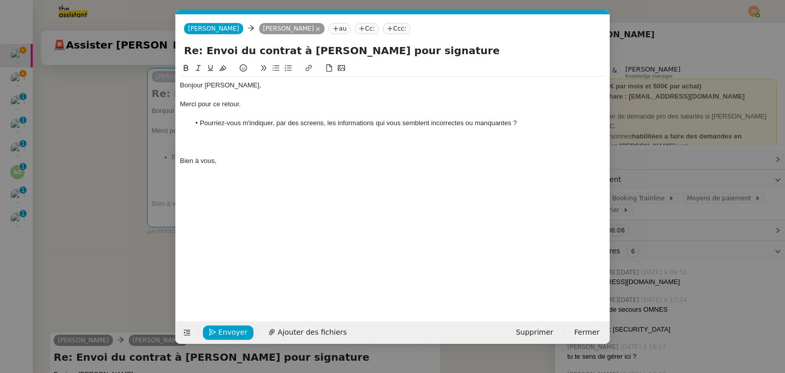
click at [205, 140] on div at bounding box center [393, 142] width 426 height 9
click at [493, 144] on div "Vous avez également la possibilité de faire vérifier le contrat par votre école…" at bounding box center [393, 142] width 426 height 9
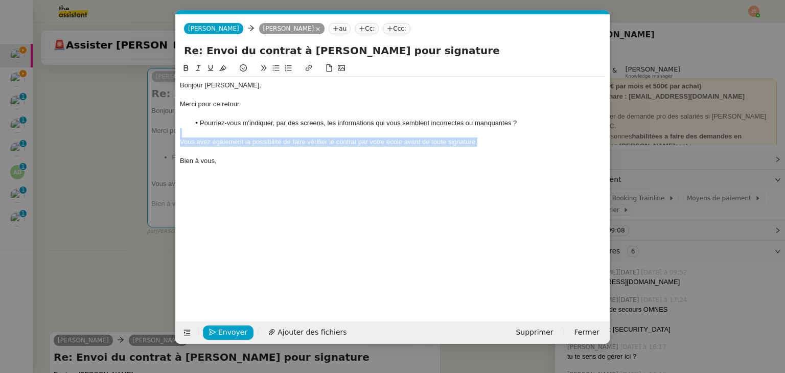
drag, startPoint x: 478, startPoint y: 144, endPoint x: 185, endPoint y: 130, distance: 292.8
click at [185, 130] on div "Bonjour Laurane, Merci pour ce retour. Pourriez-vous m'indiquer, par des screen…" at bounding box center [393, 123] width 426 height 93
click at [198, 66] on icon at bounding box center [198, 68] width 5 height 6
click at [250, 156] on div at bounding box center [393, 151] width 426 height 9
click at [432, 142] on em "Vous avez également la possibilité de faire vérifier le contrat par votre école…" at bounding box center [329, 142] width 298 height 8
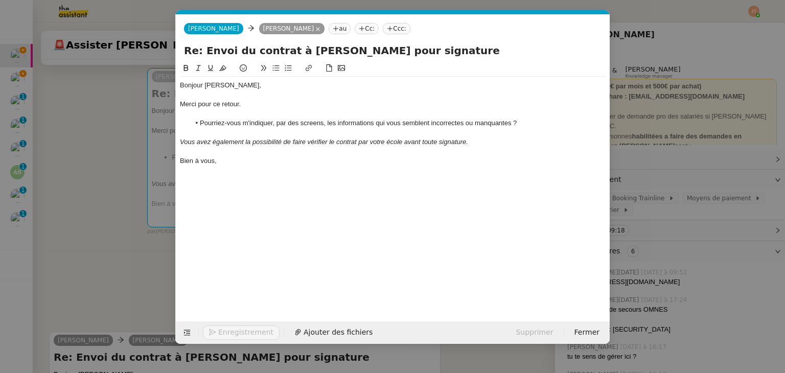
click at [126, 225] on nz-modal-container "Service TA - VOYAGE - PROPOSITION GLOBALE A utiliser dans le cadre de propositi…" at bounding box center [392, 186] width 785 height 373
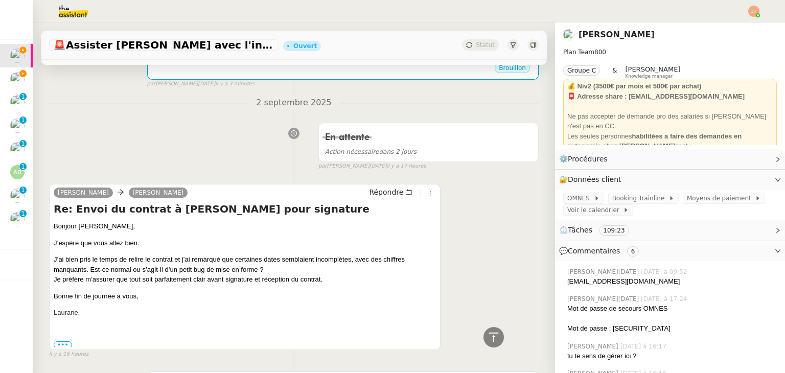
scroll to position [153, 0]
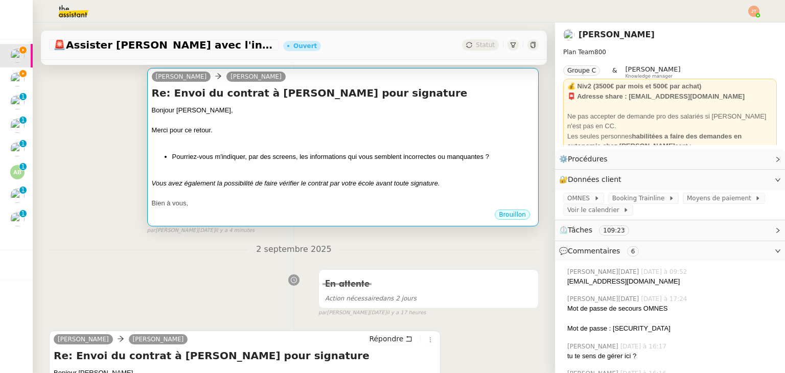
click at [389, 187] on em "Vous avez également la possibilité de faire vérifier le contrat par votre école…" at bounding box center [296, 183] width 288 height 8
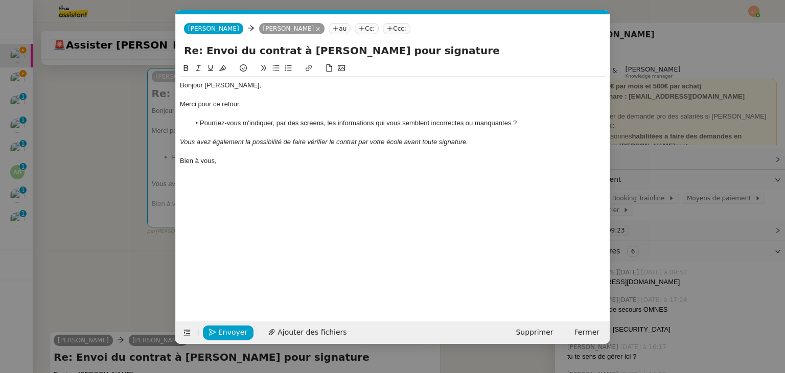
scroll to position [0, 21]
click at [438, 145] on em "Vous avez également la possibilité de faire vérifier le contrat par votre école…" at bounding box center [324, 142] width 288 height 8
click at [260, 168] on div "Bonjour Laurane, Merci pour ce retour. Pourriez-vous m'indiquer, par des screen…" at bounding box center [393, 123] width 426 height 93
click at [219, 335] on span "Envoyer" at bounding box center [232, 333] width 29 height 12
click at [220, 335] on span "Confirmer l'envoi" at bounding box center [248, 333] width 61 height 12
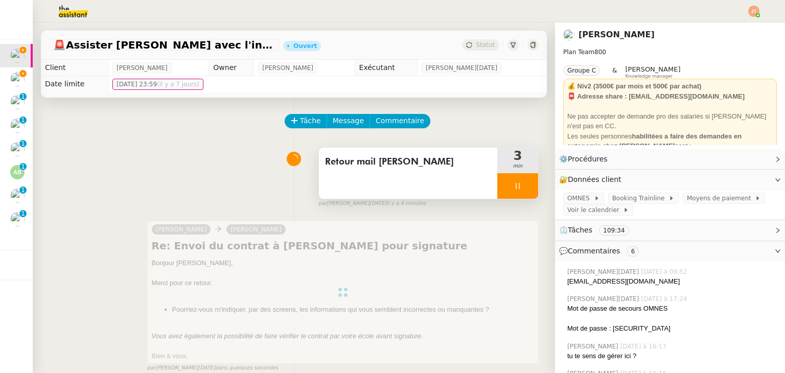
scroll to position [0, 0]
click at [498, 192] on div at bounding box center [518, 186] width 41 height 26
click at [538, 191] on button at bounding box center [538, 186] width 0 height 26
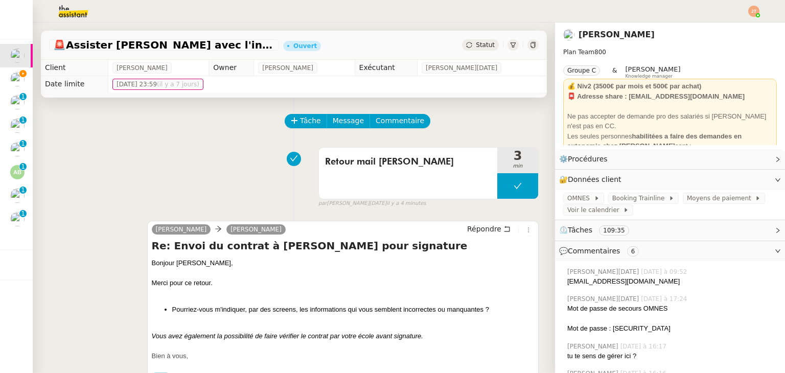
click at [476, 43] on span "Statut" at bounding box center [485, 44] width 19 height 7
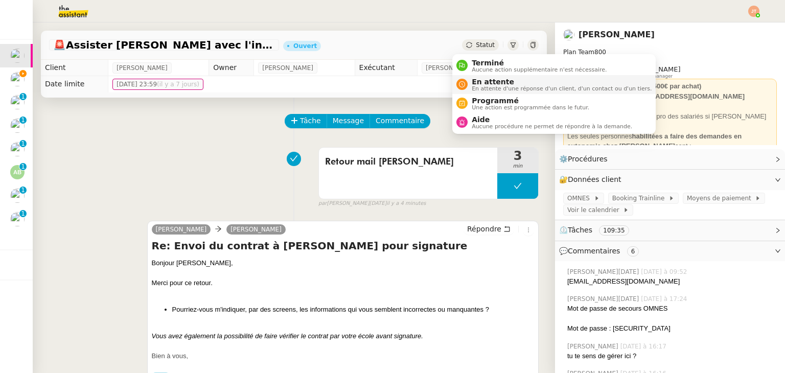
click at [485, 79] on span "En attente" at bounding box center [562, 82] width 180 height 8
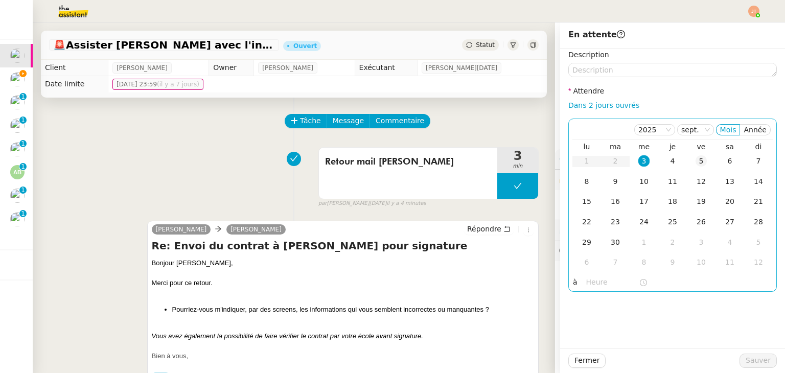
click at [697, 164] on div "5" at bounding box center [701, 160] width 11 height 11
click at [591, 280] on input "text" at bounding box center [612, 283] width 53 height 12
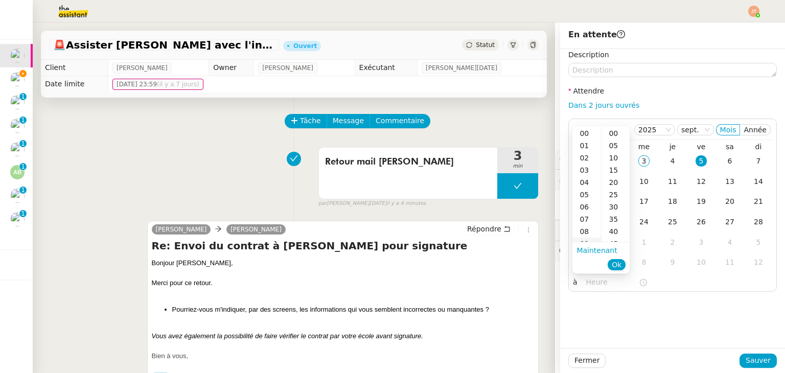
click at [590, 240] on div "09" at bounding box center [587, 244] width 29 height 12
click at [612, 133] on div "00" at bounding box center [616, 133] width 28 height 12
type input "09:00"
click at [614, 264] on span "Ok" at bounding box center [617, 265] width 10 height 10
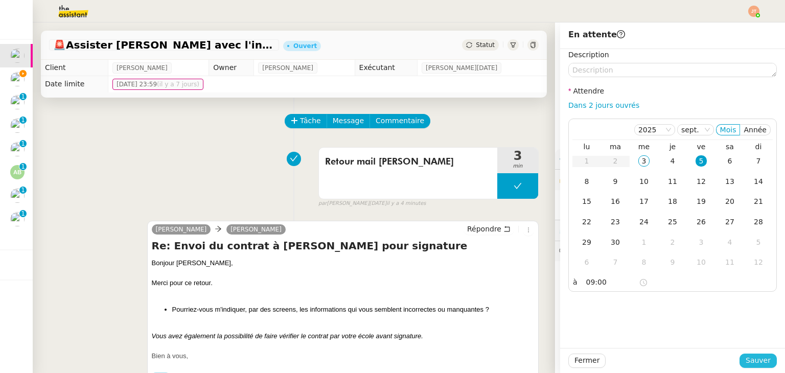
click at [746, 358] on span "Sauver" at bounding box center [758, 361] width 25 height 12
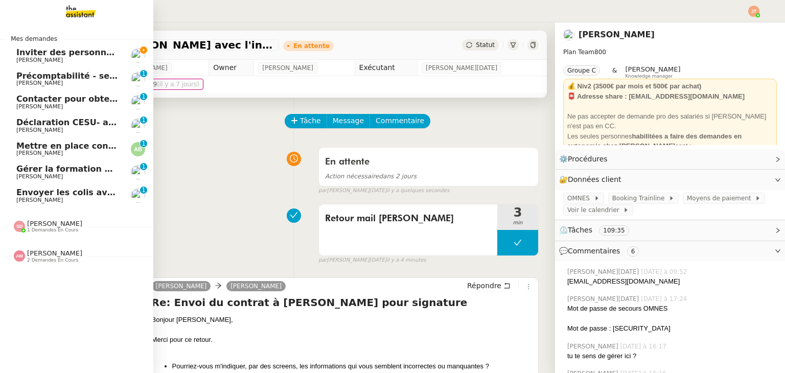
click at [60, 105] on span "[PERSON_NAME]" at bounding box center [67, 107] width 103 height 6
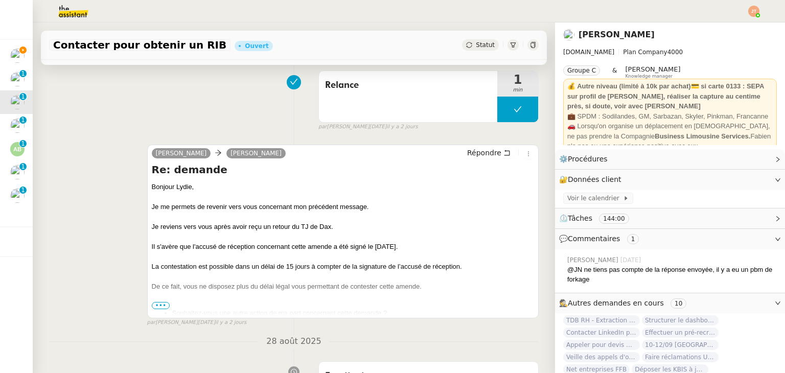
scroll to position [205, 0]
click at [157, 303] on span "•••" at bounding box center [161, 305] width 18 height 7
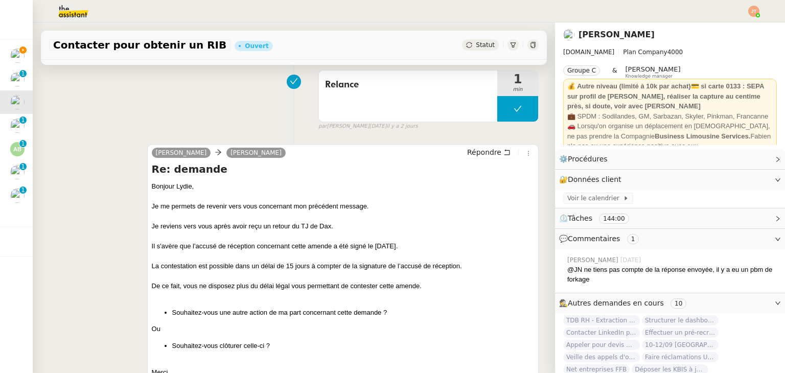
scroll to position [0, 0]
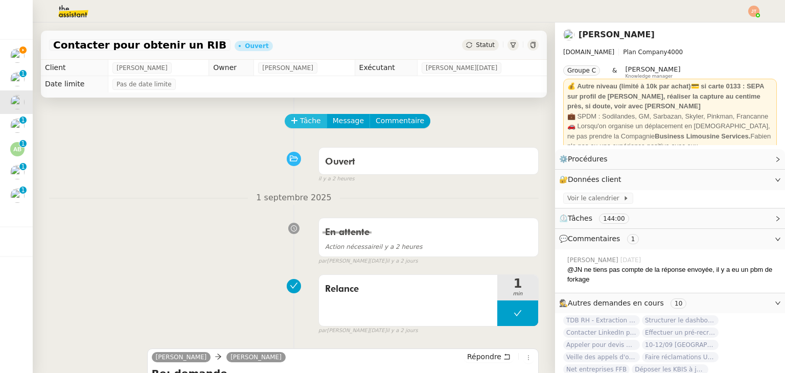
click at [300, 125] on span "Tâche" at bounding box center [310, 121] width 21 height 12
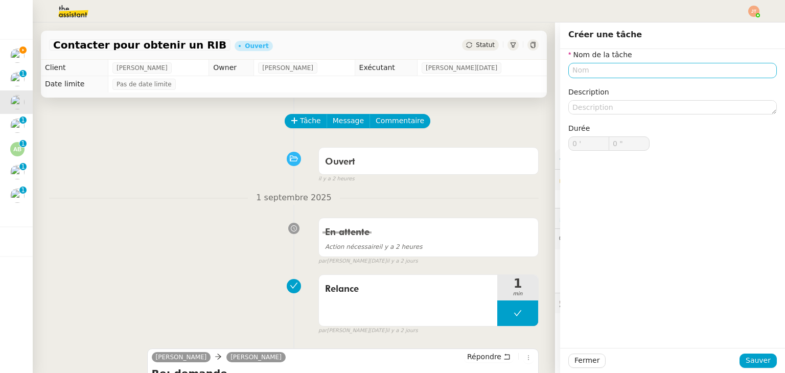
click at [606, 78] on div "Nom de la tâche Description Durée 0 ' 0 "" at bounding box center [673, 108] width 209 height 118
click at [598, 75] on input "text" at bounding box center [673, 70] width 209 height 15
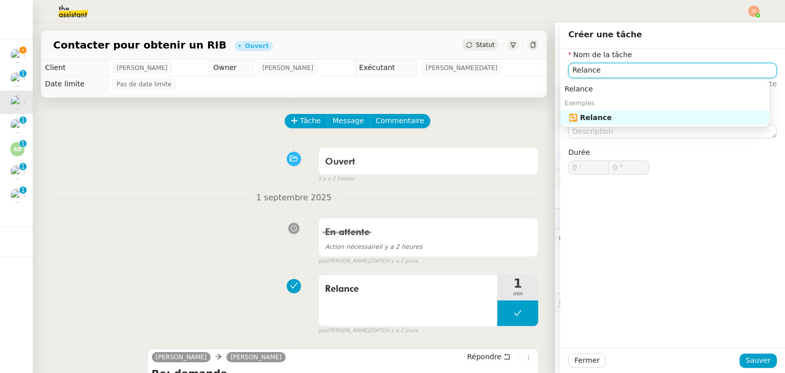
type input "Relance"
click at [598, 125] on div "Relance Exemples 🔁 Relance" at bounding box center [665, 103] width 209 height 47
click at [598, 122] on div "🔁 Relance" at bounding box center [667, 117] width 196 height 9
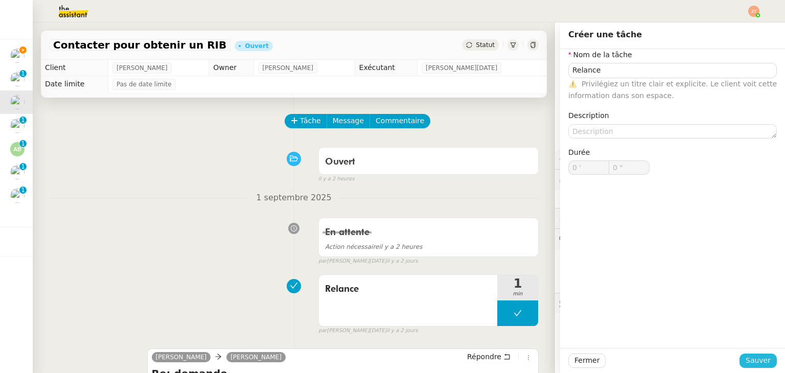
click at [747, 356] on span "Sauver" at bounding box center [758, 361] width 25 height 12
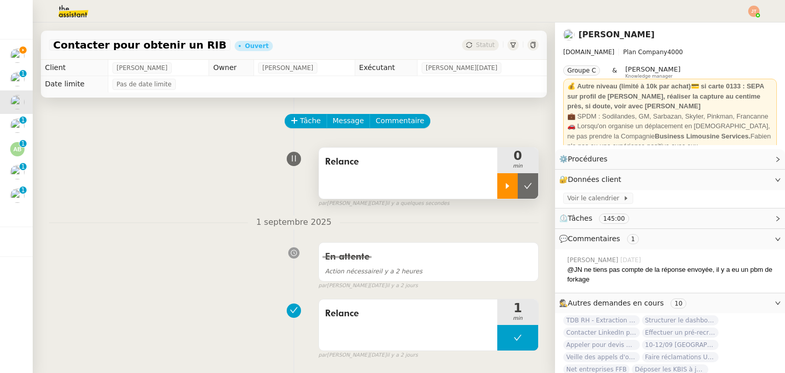
click at [498, 193] on div at bounding box center [508, 186] width 20 height 26
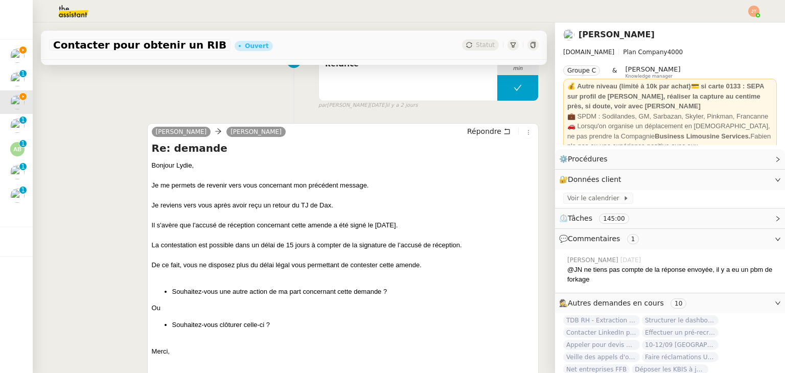
scroll to position [256, 0]
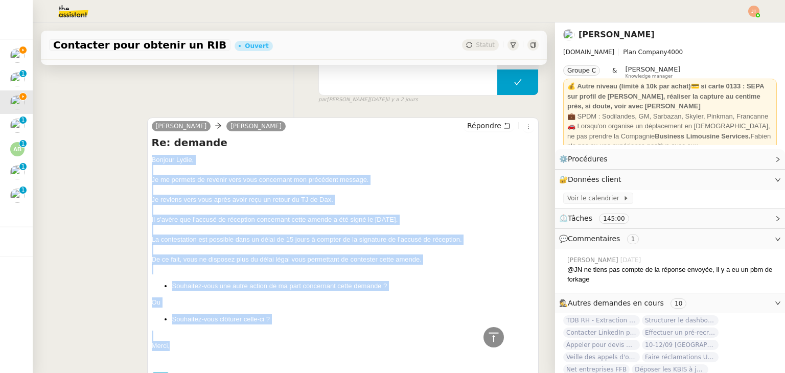
drag, startPoint x: 148, startPoint y: 160, endPoint x: 197, endPoint y: 348, distance: 194.0
copy div "Bonjour ﻿Lydie﻿, Je me permets de revenir vers vous concernant mon précédent me…"
click at [477, 125] on span "Répondre" at bounding box center [484, 126] width 34 height 10
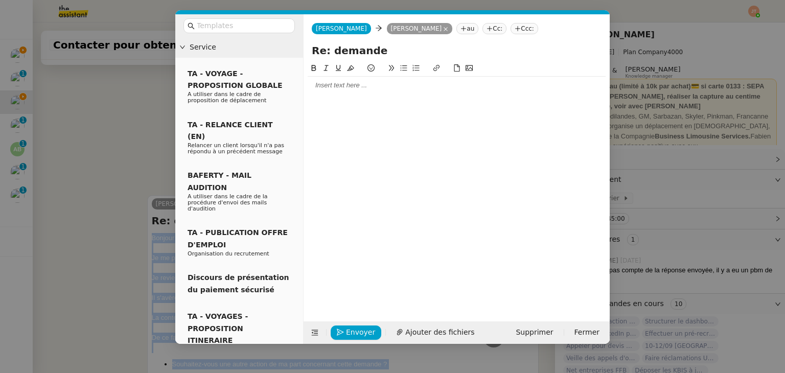
scroll to position [334, 0]
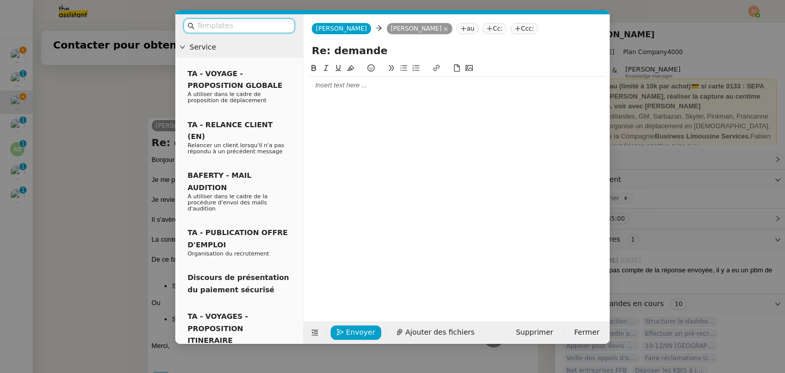
click at [329, 90] on div at bounding box center [457, 85] width 298 height 9
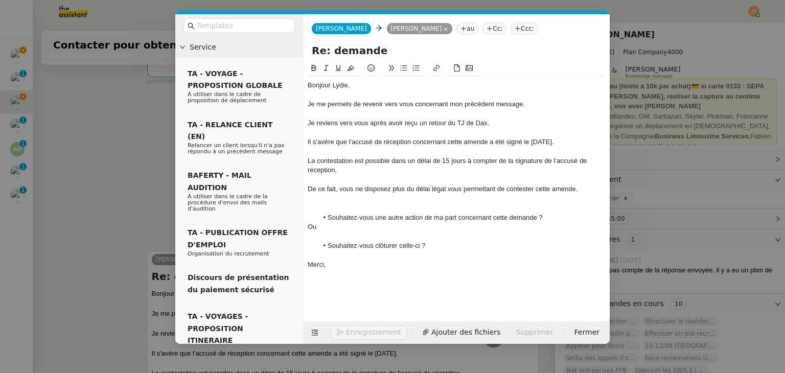
scroll to position [468, 0]
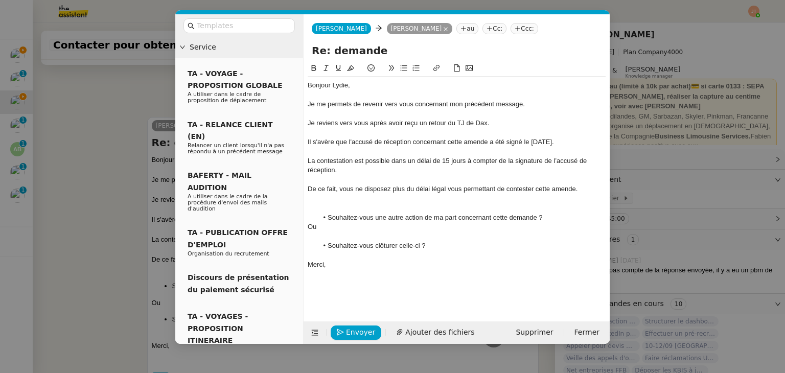
click at [326, 239] on div at bounding box center [457, 236] width 298 height 9
click at [348, 204] on div at bounding box center [457, 208] width 298 height 9
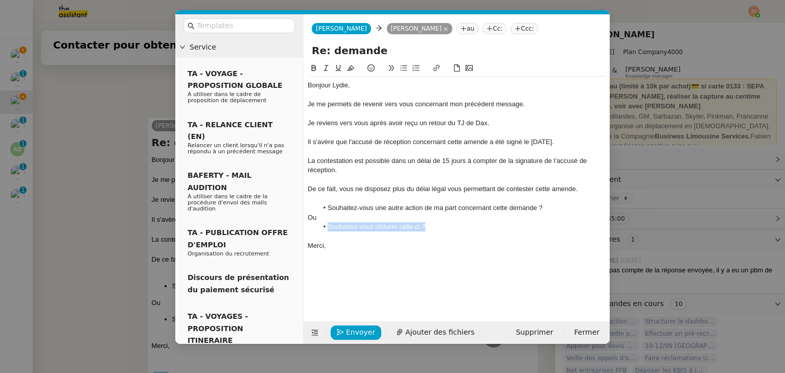
drag, startPoint x: 429, startPoint y: 229, endPoint x: 329, endPoint y: 221, distance: 100.6
click at [329, 221] on div "Bonjour Lydie﻿, Je me permets de revenir vers vous concernant mon précédent mes…" at bounding box center [457, 166] width 298 height 178
click at [315, 66] on icon at bounding box center [314, 68] width 5 height 6
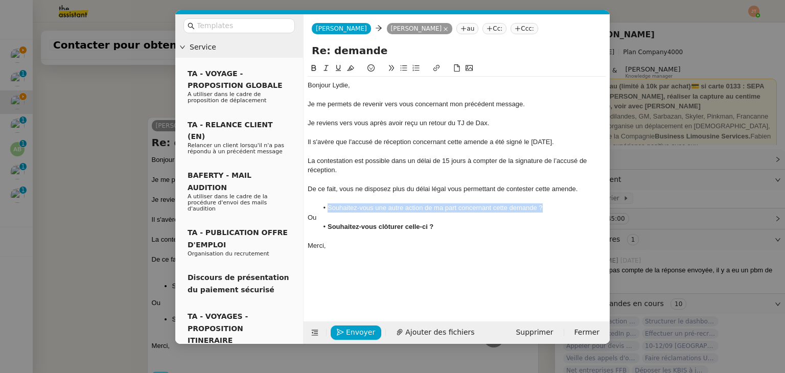
drag, startPoint x: 544, startPoint y: 209, endPoint x: 329, endPoint y: 211, distance: 214.8
click at [329, 211] on li "Souhaitez-vous une autre action de ma part concernant cette demande ?" at bounding box center [462, 208] width 288 height 9
click at [315, 67] on icon at bounding box center [314, 68] width 5 height 6
click at [448, 229] on li "Souhaitez-vous clôturer celle-ci ?" at bounding box center [462, 226] width 288 height 9
click at [109, 133] on nz-modal-container "Service TA - VOYAGE - PROPOSITION GLOBALE A utiliser dans le cadre de propositi…" at bounding box center [392, 186] width 785 height 373
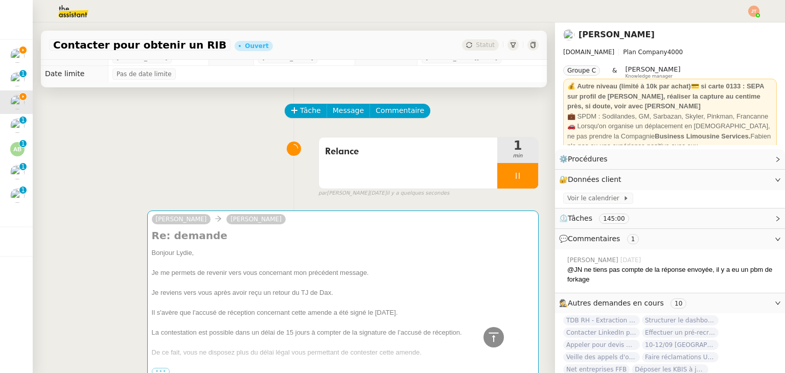
scroll to position [0, 0]
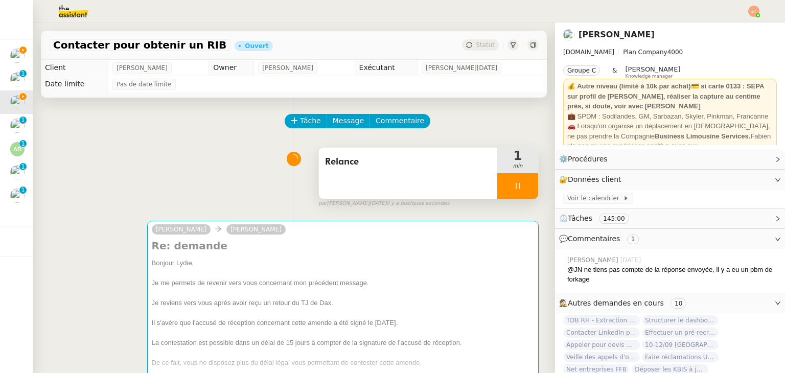
click at [498, 191] on div at bounding box center [518, 186] width 41 height 26
click at [524, 190] on icon at bounding box center [528, 186] width 8 height 8
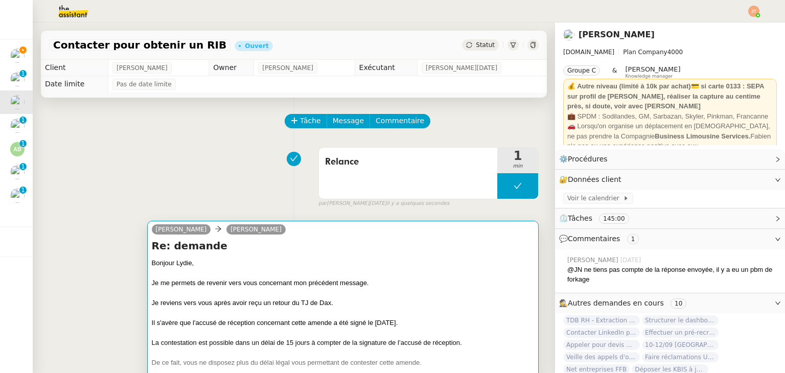
scroll to position [102, 0]
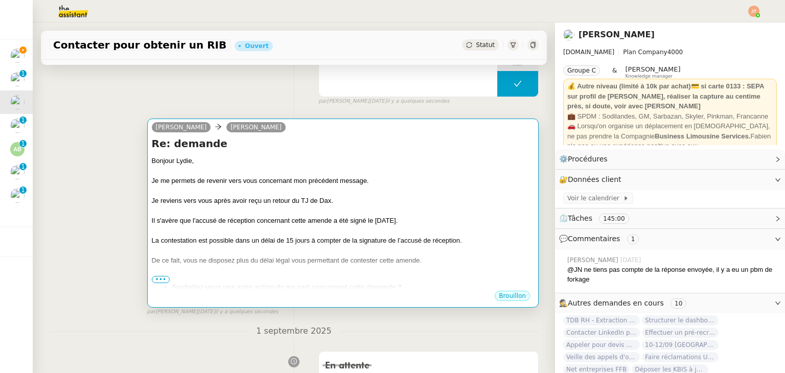
click at [351, 279] on div "Bonjour Lydie﻿, Je me permets de revenir vers vous concernant mon précédent mes…" at bounding box center [343, 254] width 382 height 196
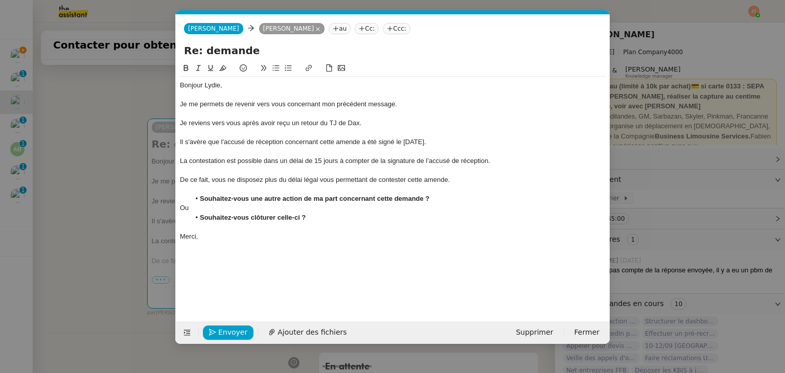
scroll to position [0, 21]
click at [228, 336] on span "Envoyer" at bounding box center [232, 333] width 29 height 12
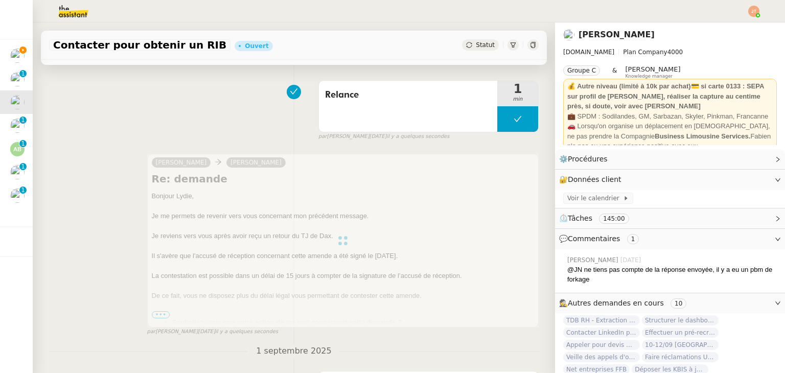
scroll to position [0, 0]
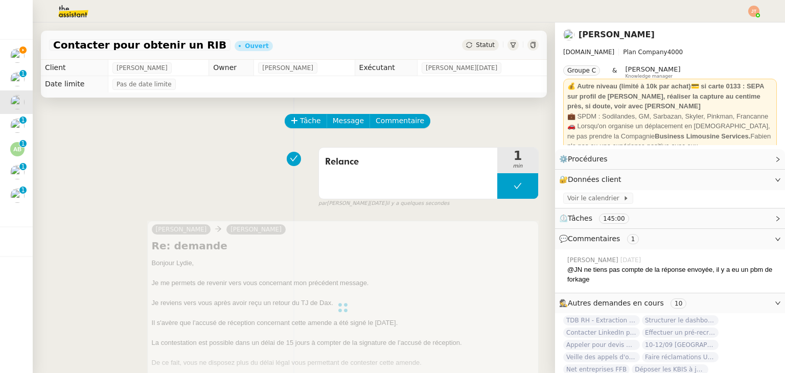
click at [472, 51] on div "Contacter pour obtenir un RIB Ouvert Statut" at bounding box center [294, 45] width 506 height 29
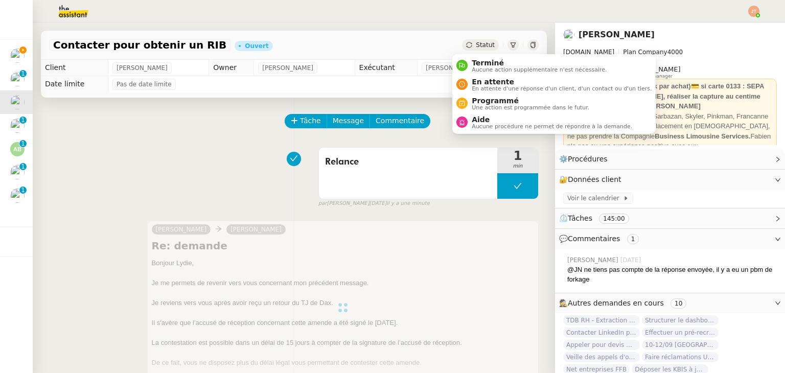
click at [476, 48] on span "Statut" at bounding box center [485, 44] width 19 height 7
click at [485, 86] on span "En attente d'une réponse d'un client, d'un contact ou d'un tiers." at bounding box center [562, 89] width 180 height 6
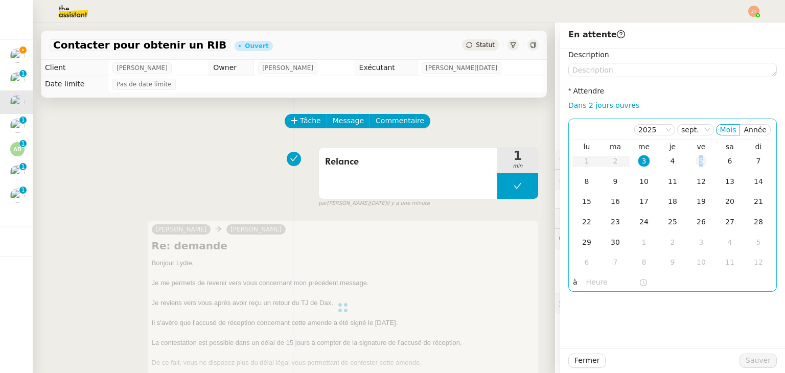
click at [696, 160] on div "5" at bounding box center [701, 160] width 11 height 11
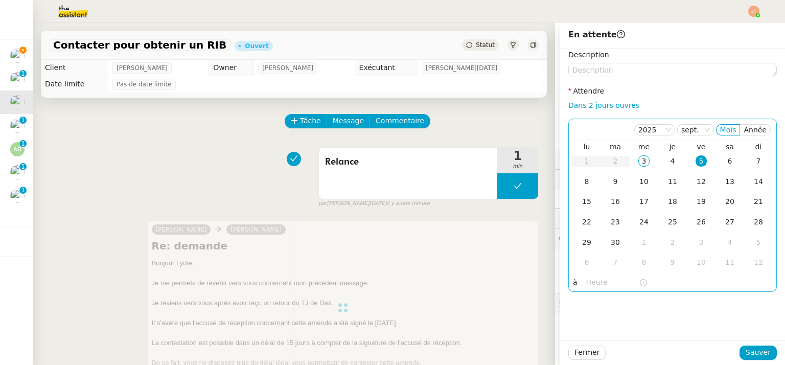
click at [593, 286] on input "text" at bounding box center [612, 283] width 53 height 12
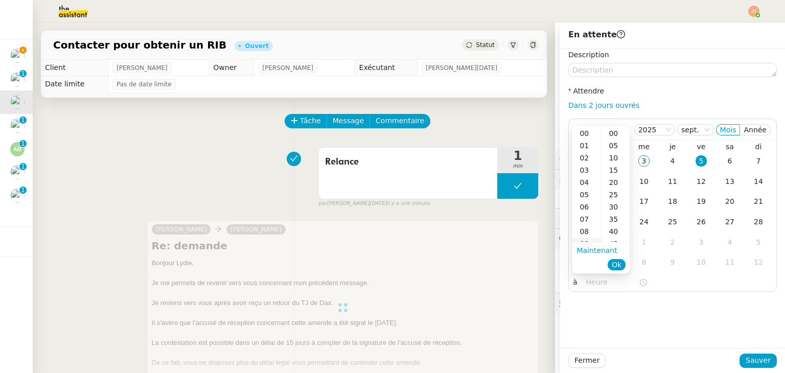
click at [579, 240] on div "09" at bounding box center [587, 244] width 29 height 12
click at [615, 134] on div "00" at bounding box center [616, 133] width 28 height 12
type input "09:00"
click at [618, 265] on span "Ok" at bounding box center [617, 265] width 10 height 10
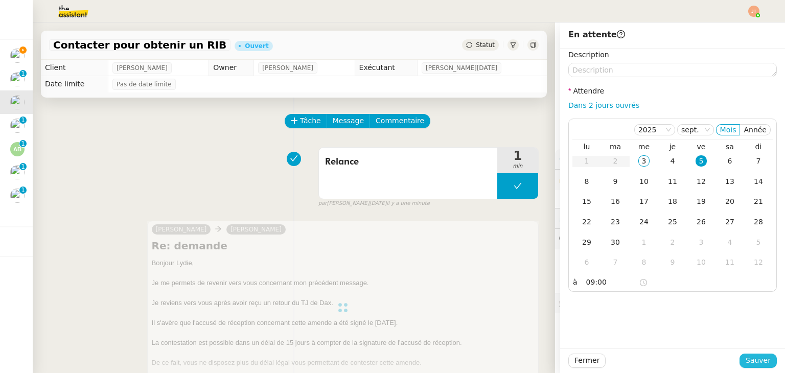
click at [761, 362] on span "Sauver" at bounding box center [758, 361] width 25 height 12
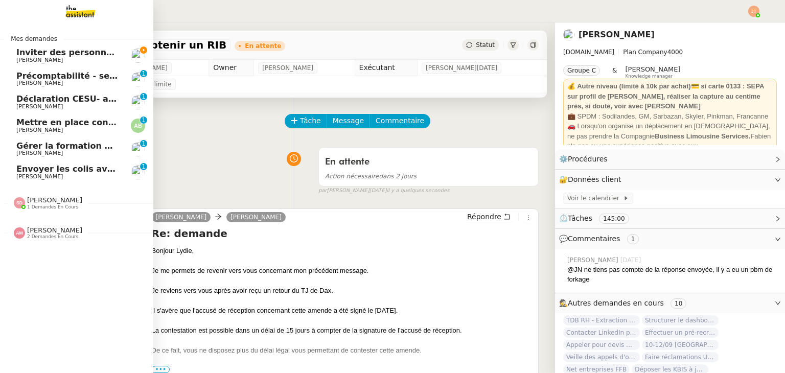
click at [75, 99] on span "Déclaration CESU- août 2025" at bounding box center [82, 99] width 133 height 10
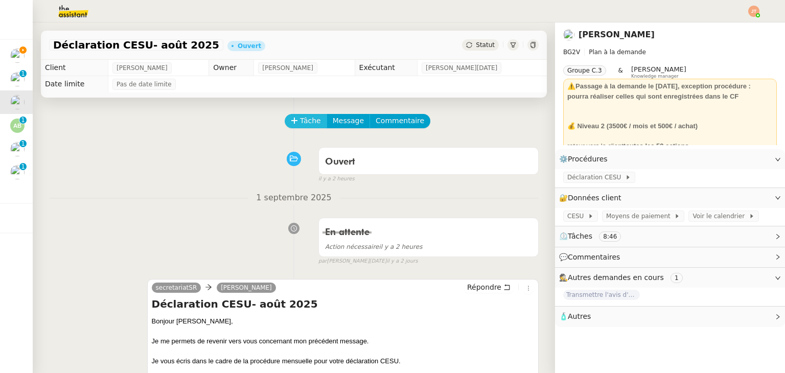
click at [303, 125] on span "Tâche" at bounding box center [310, 121] width 21 height 12
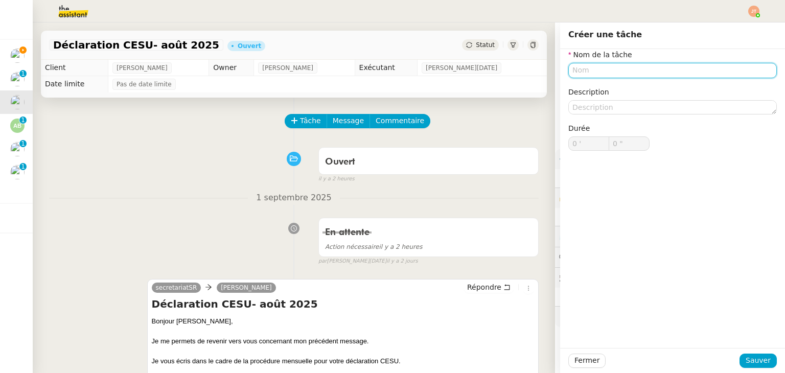
click at [585, 70] on input "text" at bounding box center [673, 70] width 209 height 15
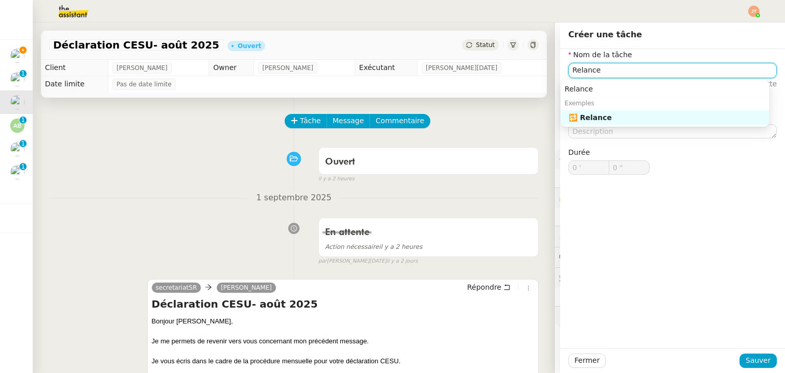
click at [602, 116] on div "🔁 Relance" at bounding box center [667, 117] width 196 height 9
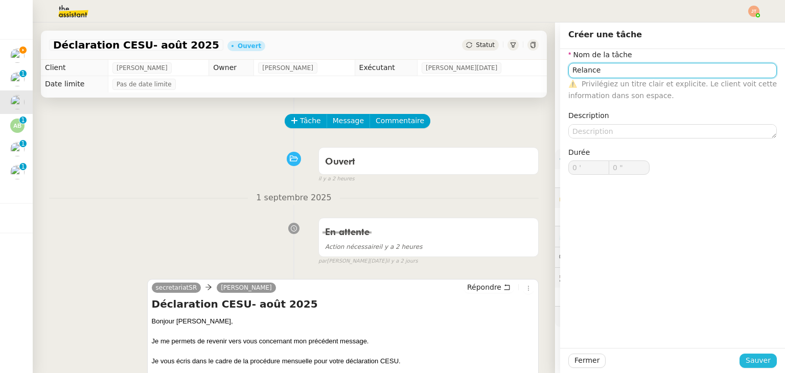
type input "Relance"
click at [756, 358] on span "Sauver" at bounding box center [758, 361] width 25 height 12
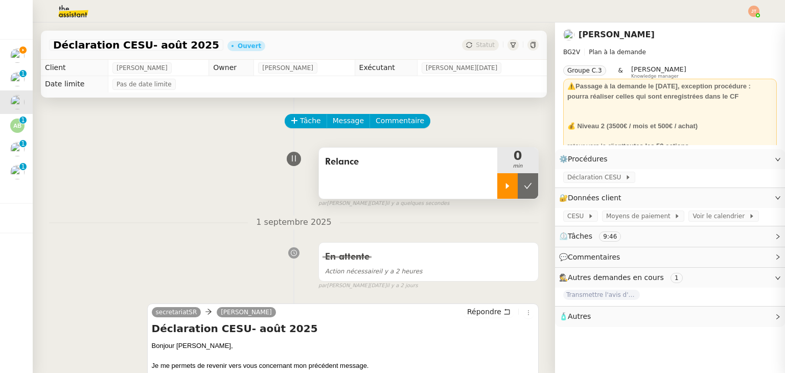
click at [504, 185] on icon at bounding box center [508, 186] width 8 height 8
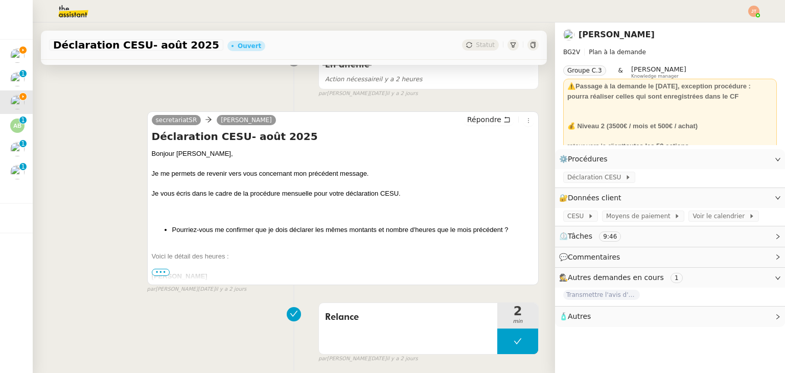
scroll to position [205, 0]
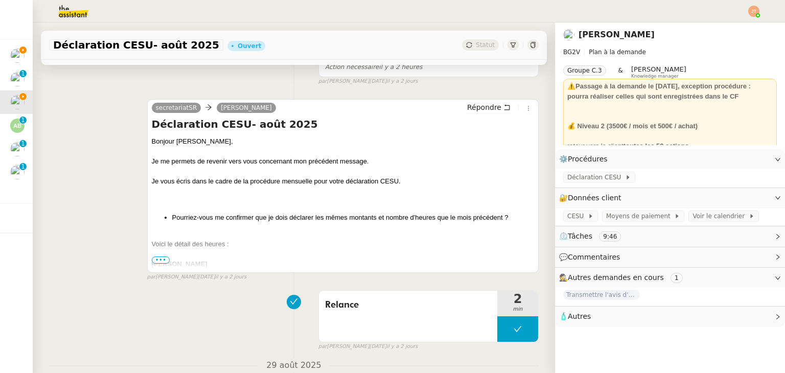
click at [153, 263] on span "•••" at bounding box center [161, 260] width 18 height 7
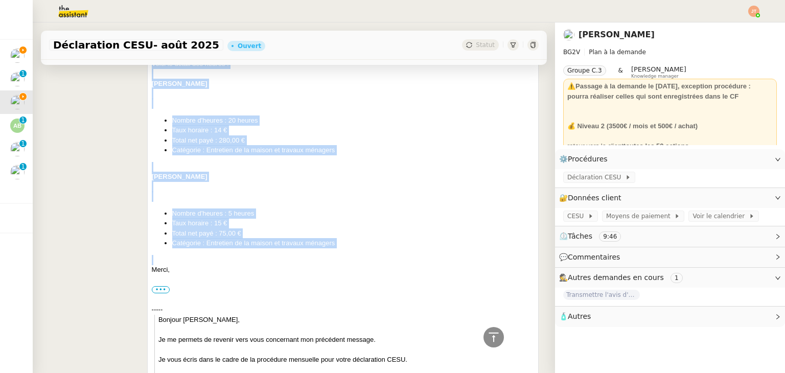
scroll to position [409, 0]
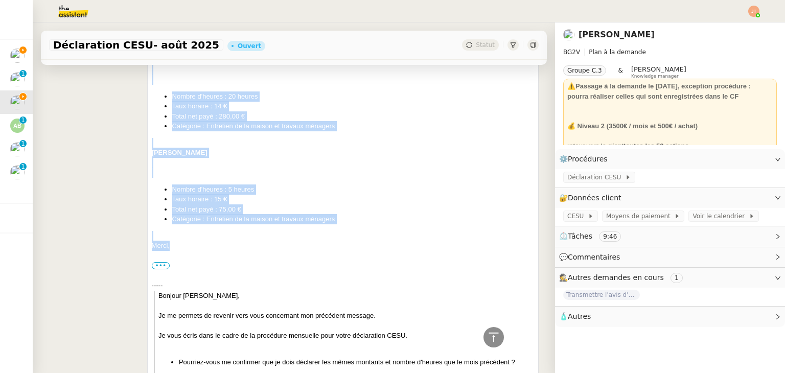
drag, startPoint x: 149, startPoint y: 144, endPoint x: 207, endPoint y: 248, distance: 118.8
copy div "Bonjour Stanislas﻿, Je me permets de revenir vers vous concernant mon précédent…"
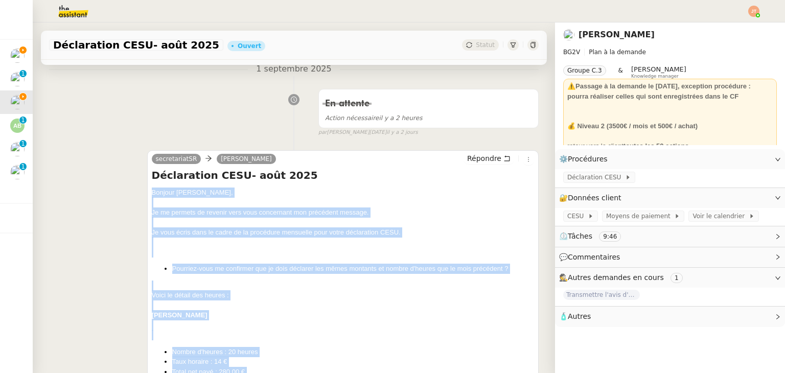
scroll to position [0, 0]
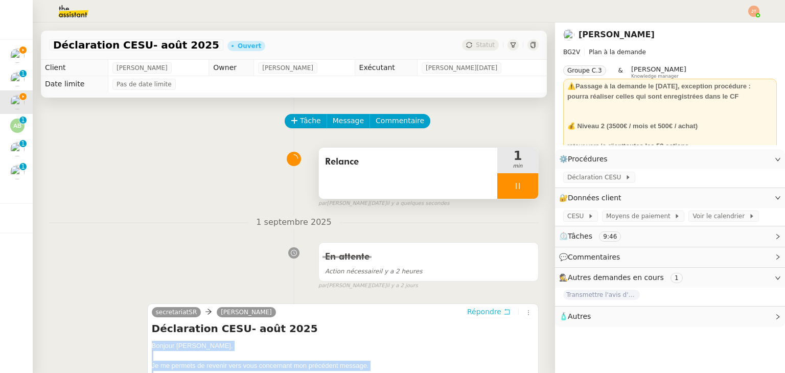
click at [472, 317] on span "Répondre" at bounding box center [484, 312] width 34 height 10
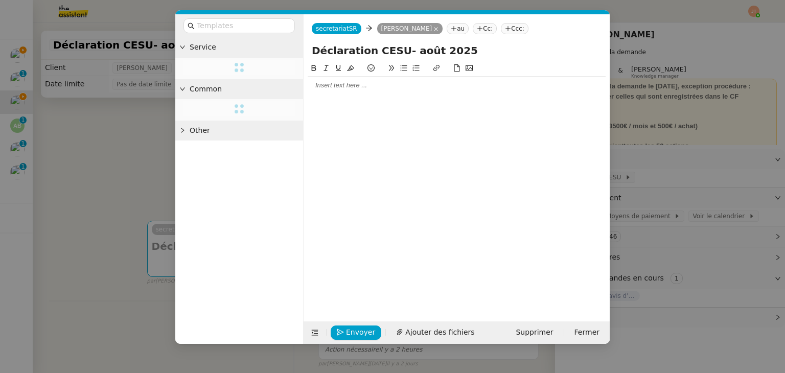
click at [336, 89] on div at bounding box center [457, 85] width 298 height 9
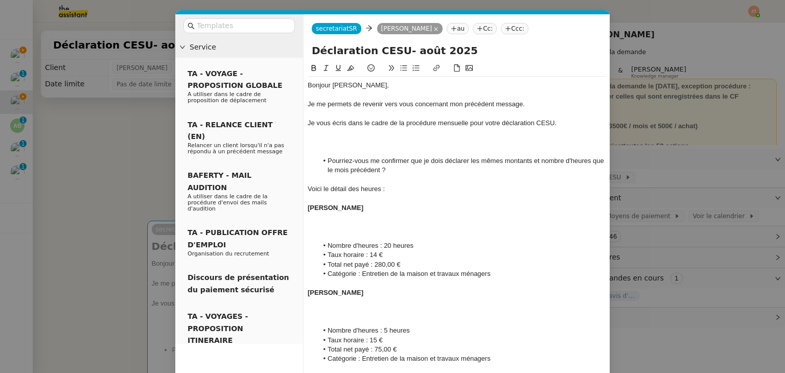
click at [354, 142] on div at bounding box center [457, 142] width 298 height 9
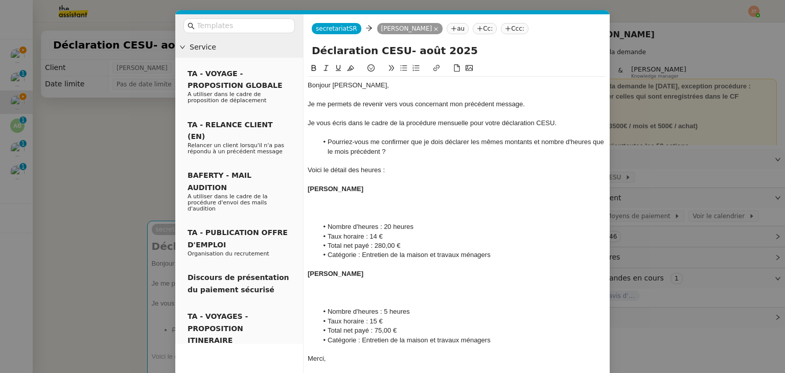
click at [339, 216] on div at bounding box center [457, 217] width 298 height 9
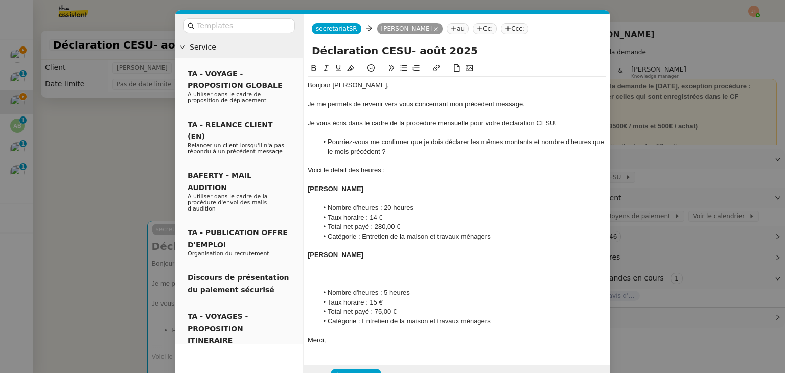
click at [339, 277] on div at bounding box center [457, 273] width 298 height 9
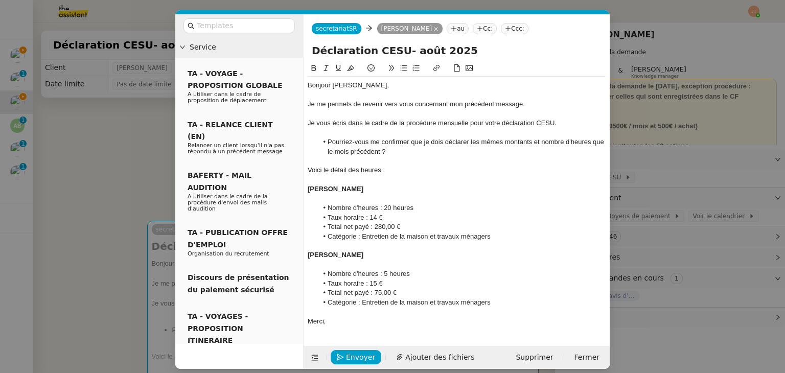
click at [331, 262] on div at bounding box center [457, 264] width 298 height 9
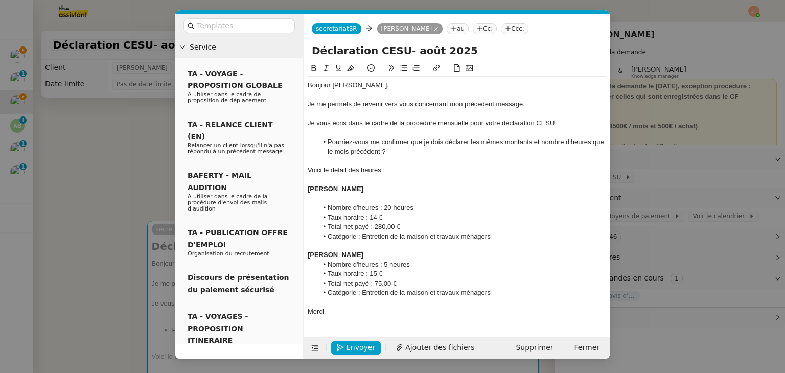
click at [344, 197] on div at bounding box center [457, 198] width 298 height 9
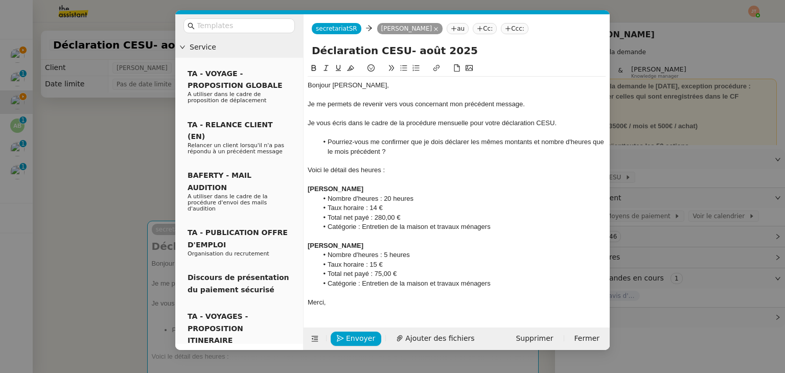
click at [454, 171] on div "Voici le détail des heures :" at bounding box center [457, 170] width 298 height 9
click at [101, 172] on nz-modal-container "Service TA - VOYAGE - PROPOSITION GLOBALE A utiliser dans le cadre de propositi…" at bounding box center [392, 186] width 785 height 373
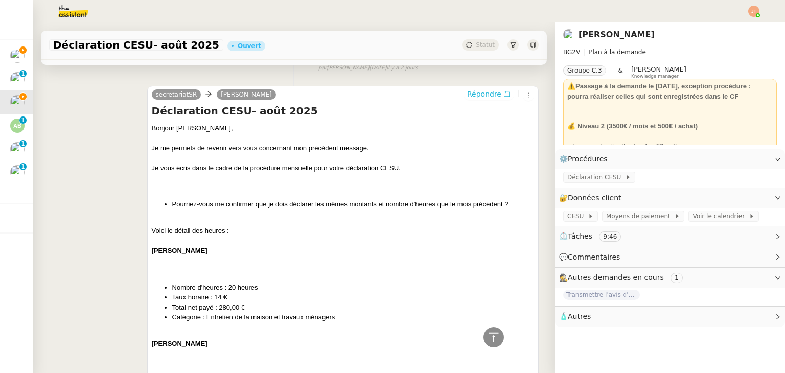
scroll to position [432, 0]
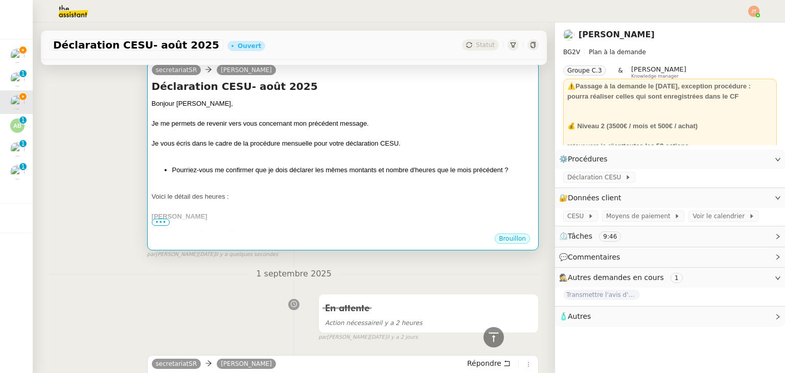
scroll to position [23, 0]
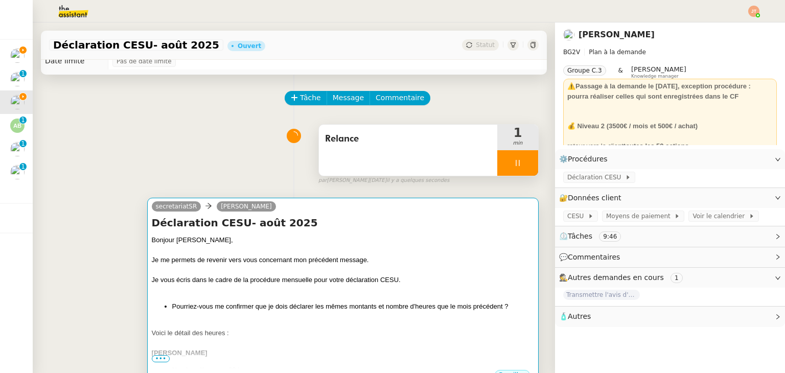
click at [255, 260] on div "Je me permets de revenir vers vous concernant mon précédent message." at bounding box center [343, 260] width 382 height 10
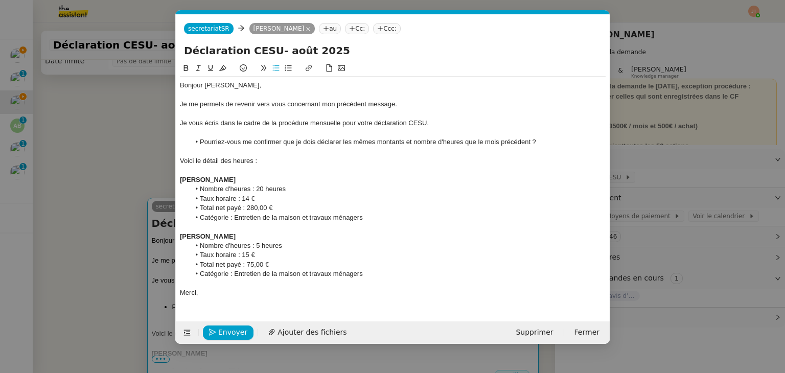
scroll to position [0, 21]
click at [87, 185] on nz-modal-container "Service TA - VOYAGE - PROPOSITION GLOBALE A utiliser dans le cadre de propositi…" at bounding box center [392, 186] width 785 height 373
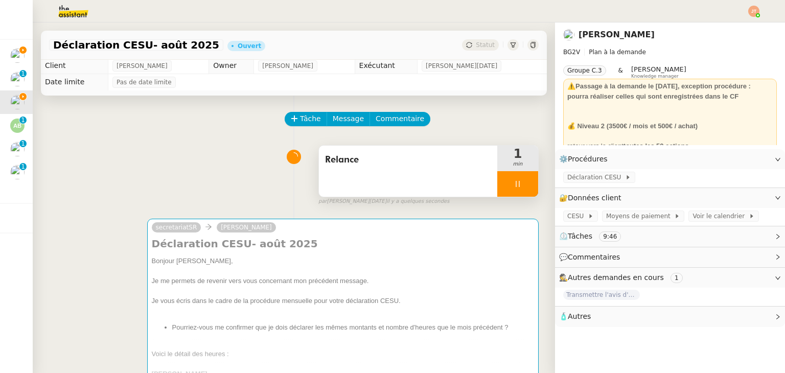
scroll to position [0, 0]
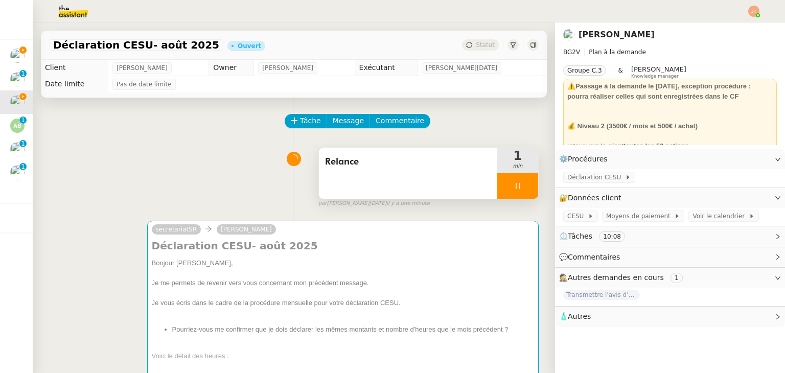
click at [498, 178] on div at bounding box center [518, 186] width 41 height 26
click at [524, 189] on icon at bounding box center [528, 186] width 8 height 8
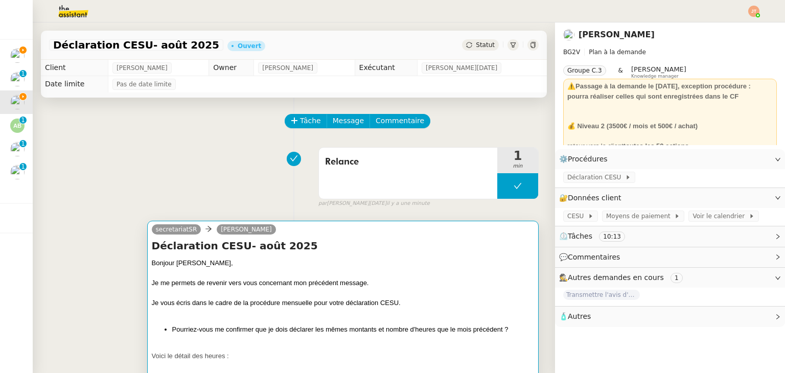
click at [416, 262] on div "Bonjour Stanislas﻿," at bounding box center [343, 263] width 382 height 10
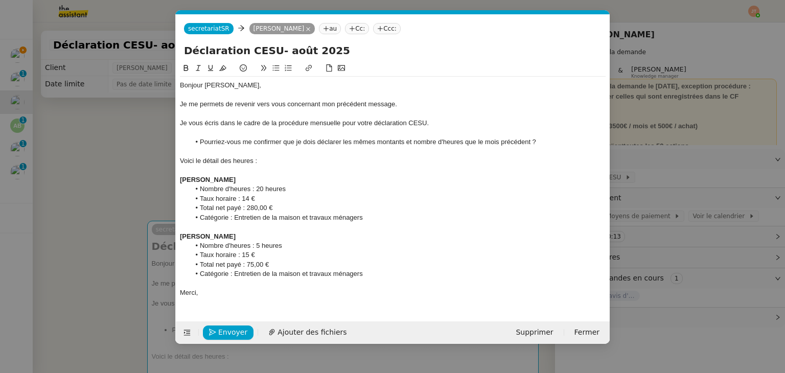
scroll to position [0, 21]
click at [231, 330] on span "Envoyer" at bounding box center [232, 333] width 29 height 12
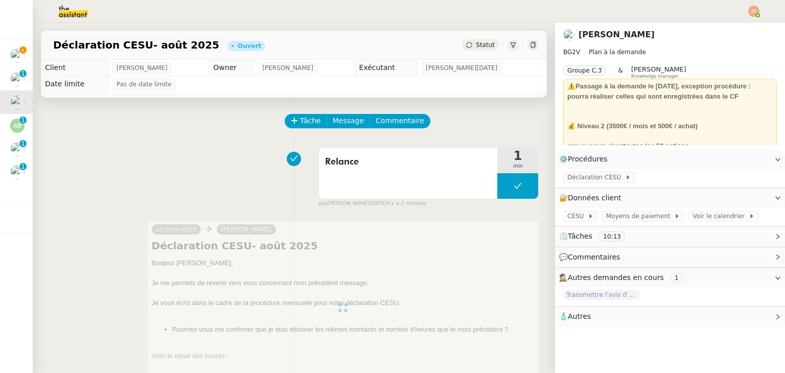
click at [476, 42] on span "Statut" at bounding box center [485, 44] width 19 height 7
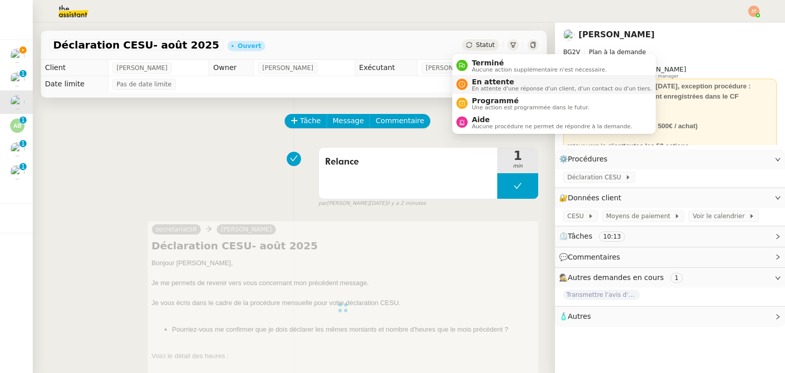
click at [487, 84] on span "En attente" at bounding box center [562, 82] width 180 height 8
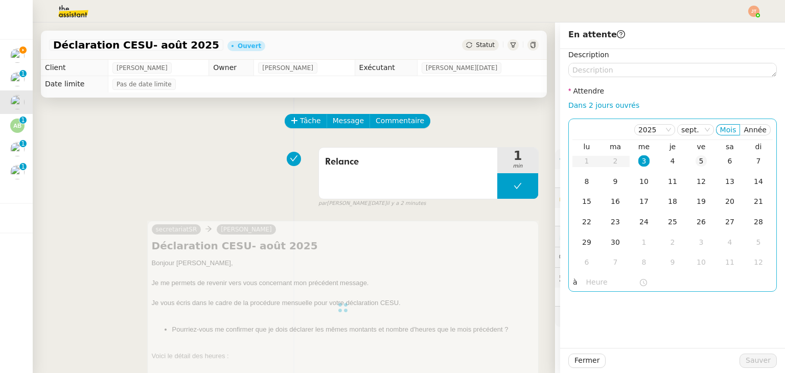
click at [696, 165] on div "5" at bounding box center [701, 160] width 11 height 11
click at [592, 285] on input "text" at bounding box center [612, 283] width 53 height 12
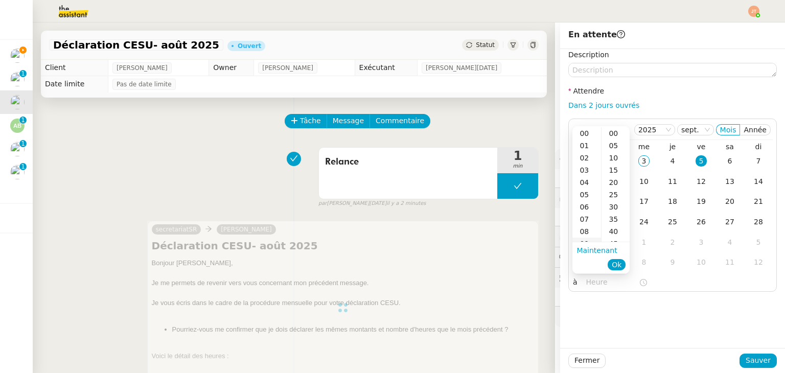
click at [589, 238] on div "09" at bounding box center [587, 244] width 29 height 12
click at [615, 137] on div "00" at bounding box center [616, 133] width 28 height 12
type input "09:00"
click at [619, 264] on span "Ok" at bounding box center [617, 265] width 10 height 10
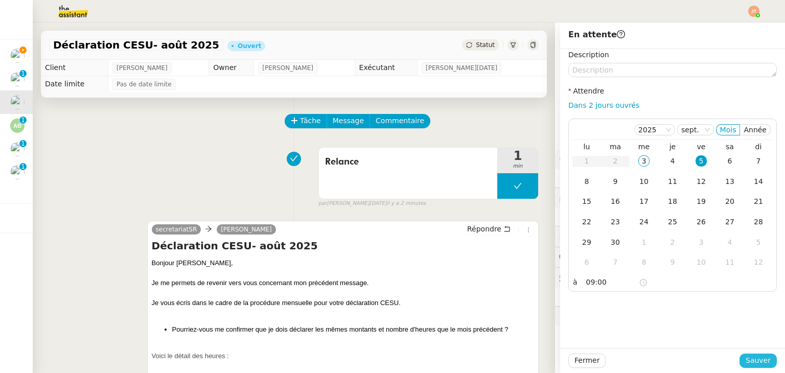
click at [747, 360] on span "Sauver" at bounding box center [758, 361] width 25 height 12
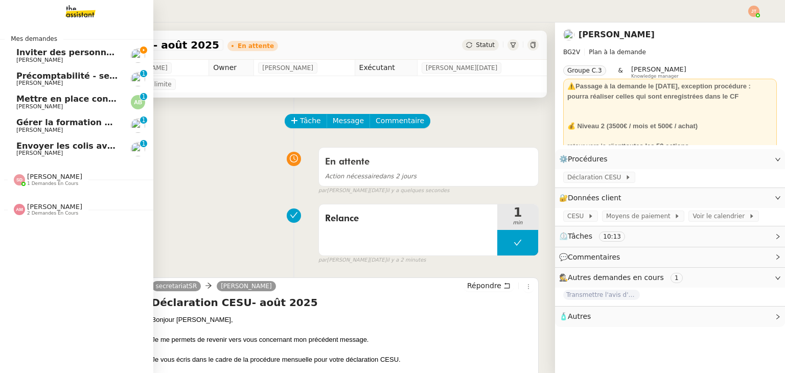
click at [88, 153] on span "[PERSON_NAME]" at bounding box center [67, 153] width 103 height 6
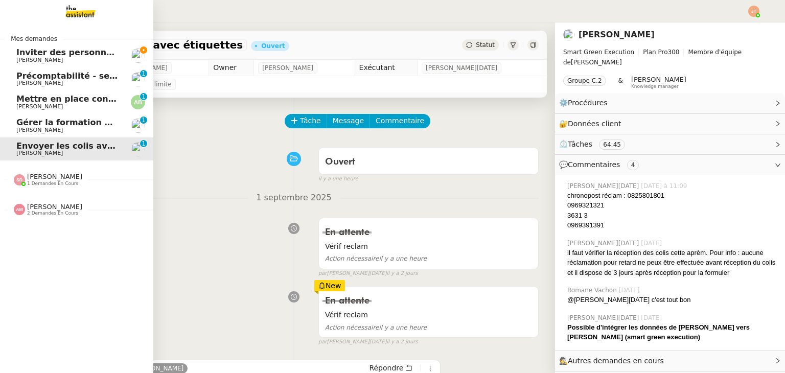
click at [37, 56] on span "Inviter des personnes sur Linkedin - 3 septembre 2025" at bounding box center [142, 53] width 253 height 10
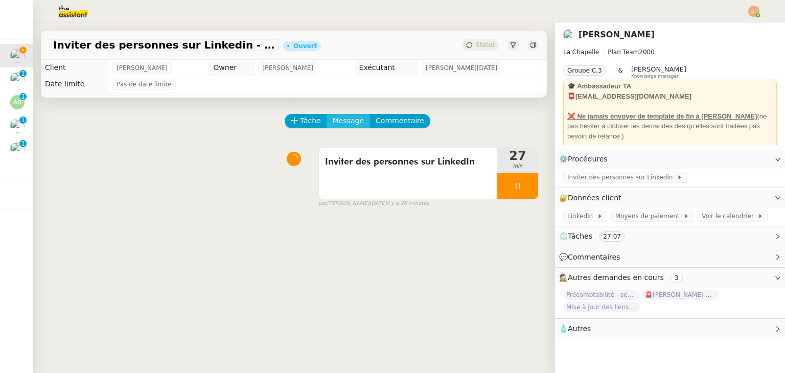
click at [342, 122] on span "Message" at bounding box center [348, 121] width 31 height 12
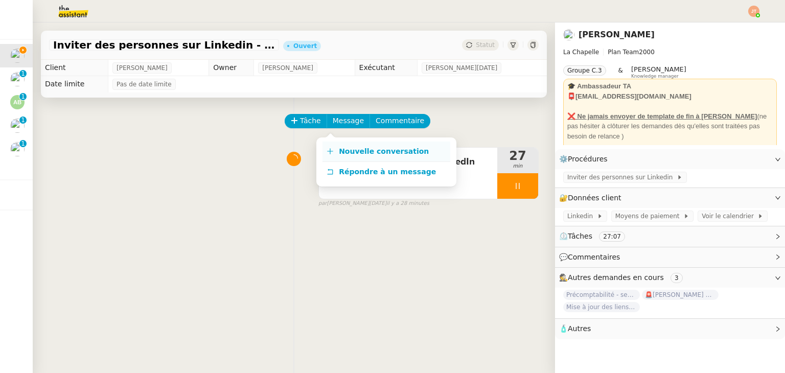
click at [356, 148] on span "Nouvelle conversation" at bounding box center [384, 151] width 90 height 8
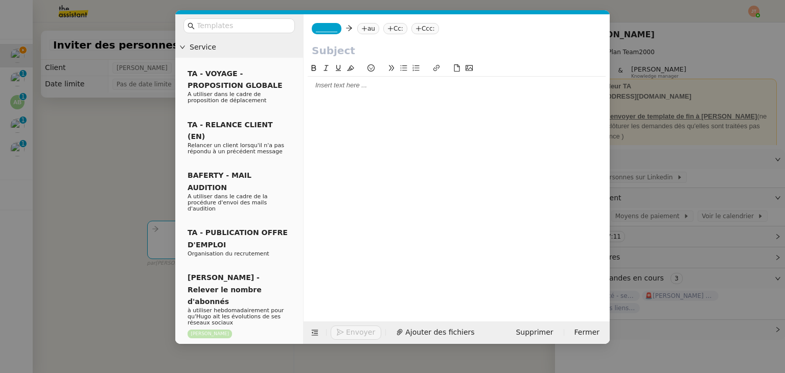
click at [362, 31] on icon at bounding box center [365, 29] width 6 height 6
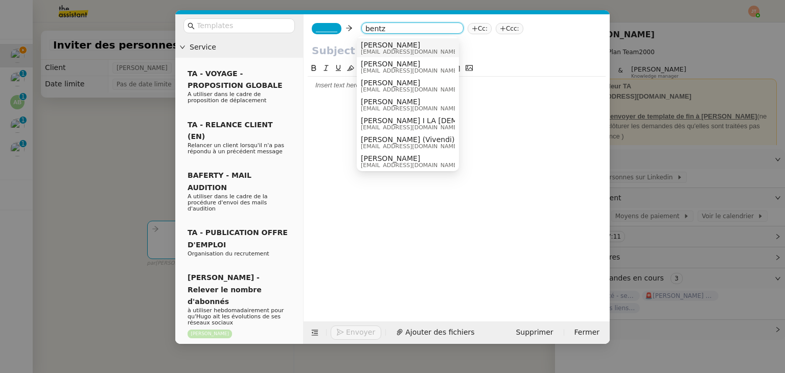
type input "bentz"
click at [379, 46] on span "[PERSON_NAME]" at bounding box center [410, 45] width 98 height 8
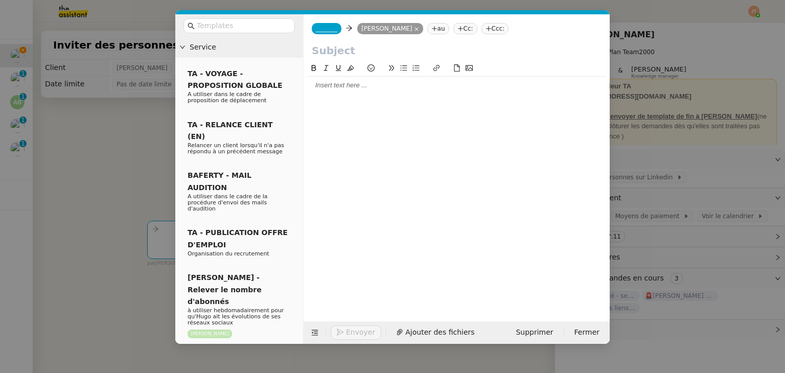
click at [336, 29] on nz-tag "_______" at bounding box center [327, 28] width 30 height 11
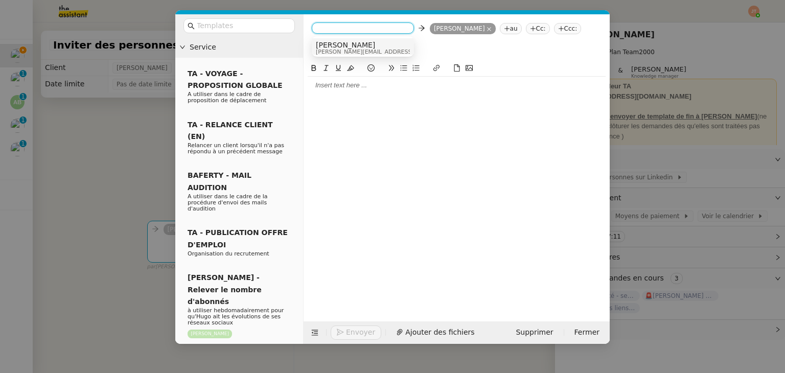
click at [336, 50] on span "[PERSON_NAME][EMAIL_ADDRESS][DOMAIN_NAME]" at bounding box center [388, 52] width 145 height 6
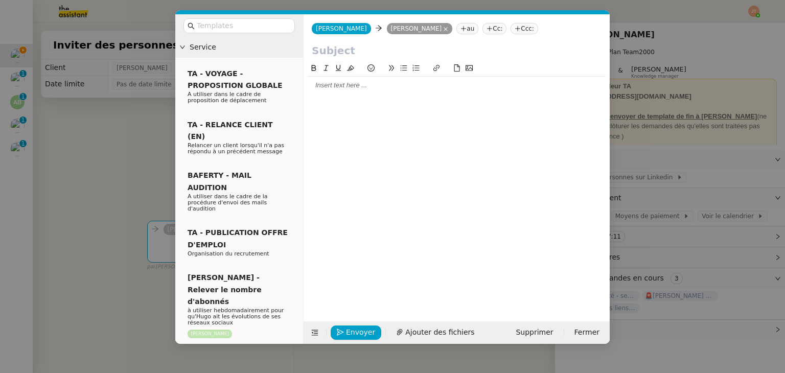
drag, startPoint x: 111, startPoint y: 151, endPoint x: 79, endPoint y: 66, distance: 91.4
click at [111, 150] on nz-modal-container "Service TA - VOYAGE - PROPOSITION GLOBALE A utiliser dans le cadre de propositi…" at bounding box center [392, 186] width 785 height 373
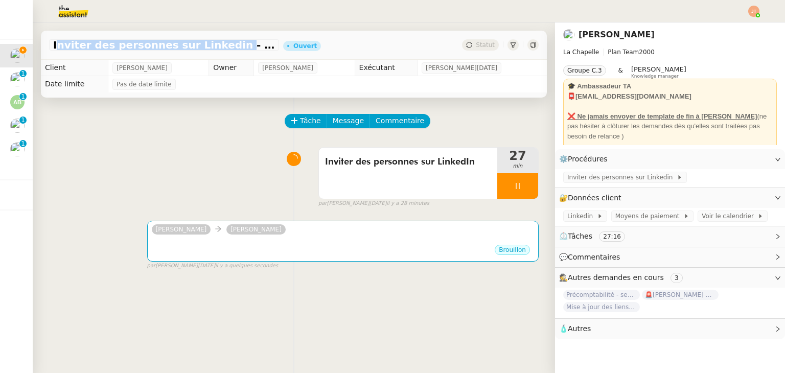
drag, startPoint x: 51, startPoint y: 46, endPoint x: 209, endPoint y: 49, distance: 157.5
click at [209, 49] on div "Inviter des personnes sur Linkedin - 3 septembre 2025" at bounding box center [164, 44] width 230 height 11
copy span "Inviter des personnes sur Linkedin"
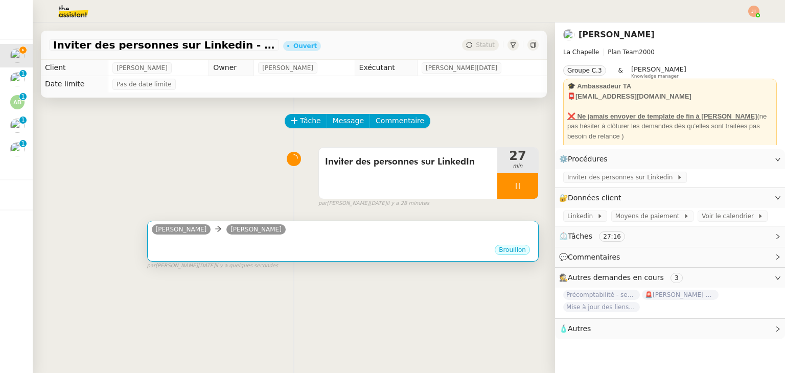
click at [237, 240] on div "•••" at bounding box center [343, 241] width 382 height 5
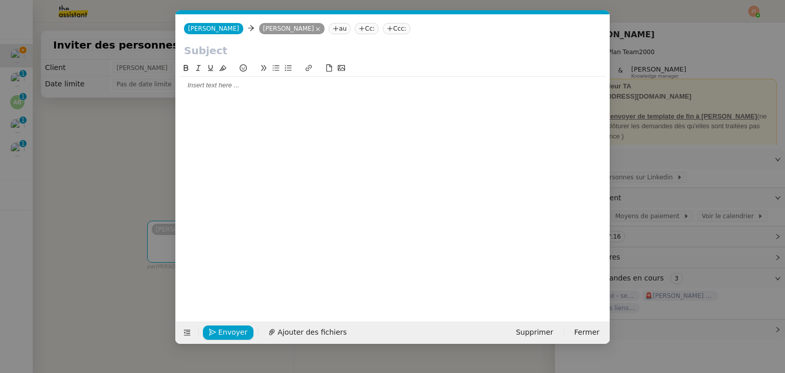
scroll to position [0, 21]
click at [228, 53] on input "text" at bounding box center [393, 50] width 418 height 15
paste input "Inviter des personnes sur Linkedin"
type input "Inviter des personnes sur Linkedin"
click at [234, 88] on div at bounding box center [393, 85] width 426 height 9
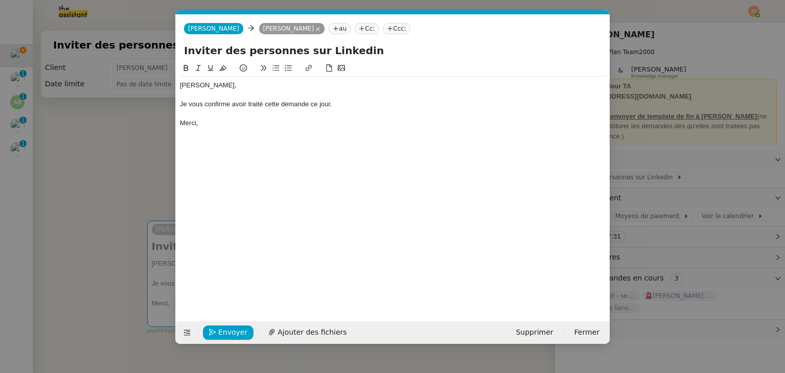
click at [116, 223] on nz-modal-container "Service TA - VOYAGE - PROPOSITION GLOBALE A utiliser dans le cadre de propositi…" at bounding box center [392, 186] width 785 height 373
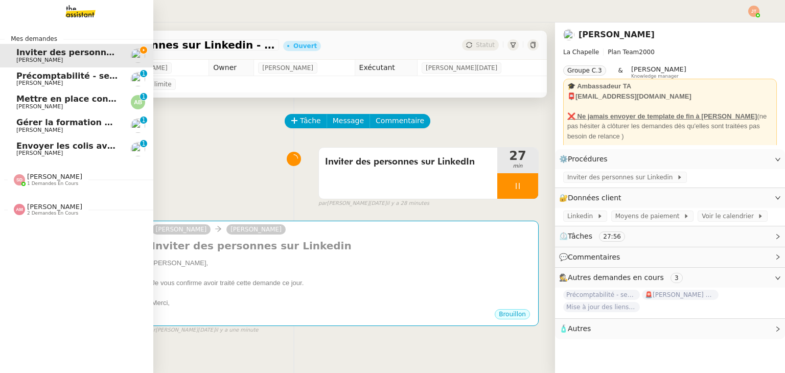
click at [65, 207] on div "Amyna Mehrez 2 demandes en cours" at bounding box center [54, 209] width 55 height 13
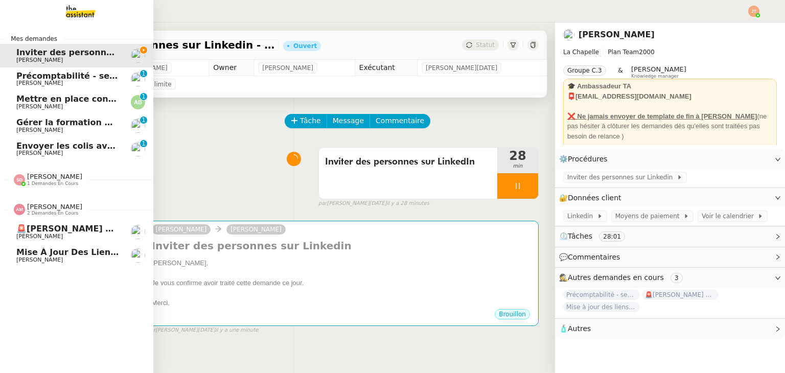
click at [71, 248] on span "Mise à jour des liens de Newsletter - [DATE] dans Notion" at bounding box center [149, 252] width 267 height 10
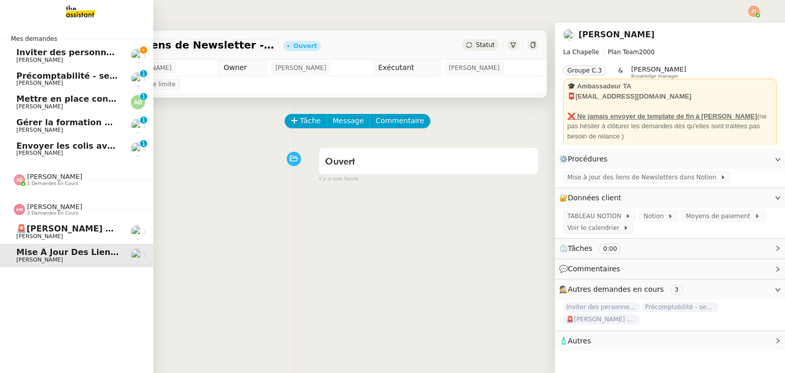
click at [74, 237] on span "[PERSON_NAME]" at bounding box center [67, 237] width 103 height 6
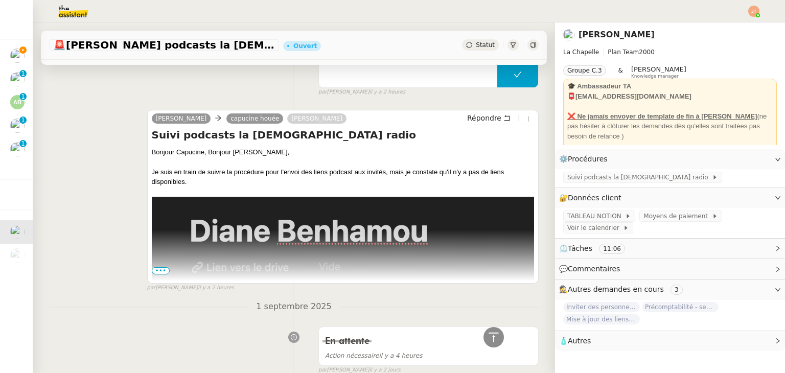
scroll to position [358, 0]
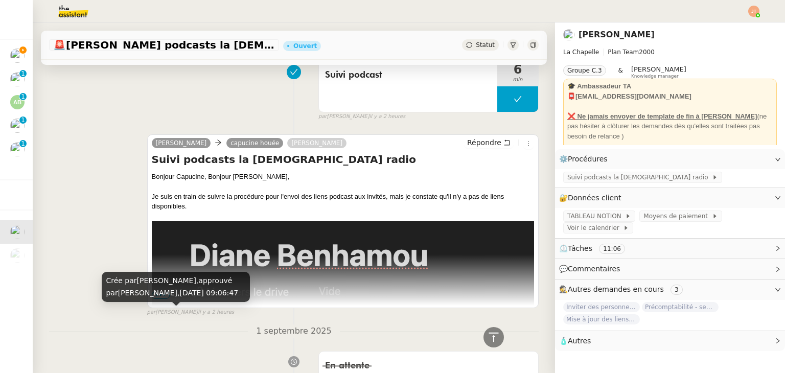
click at [157, 295] on div "Crée par Amyna Mehrez, approuvé par Amyna Mehrez, 3 sept. 2025, 09:06:47" at bounding box center [176, 287] width 148 height 30
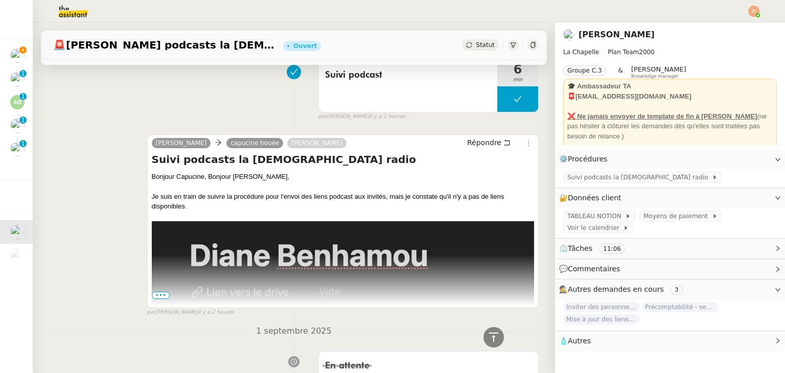
click at [86, 319] on div "Tâche Message Commentaire Veuillez patienter une erreur s'est produite 👌👌👌 mess…" at bounding box center [294, 246] width 523 height 1013
click at [155, 296] on span "•••" at bounding box center [161, 295] width 18 height 7
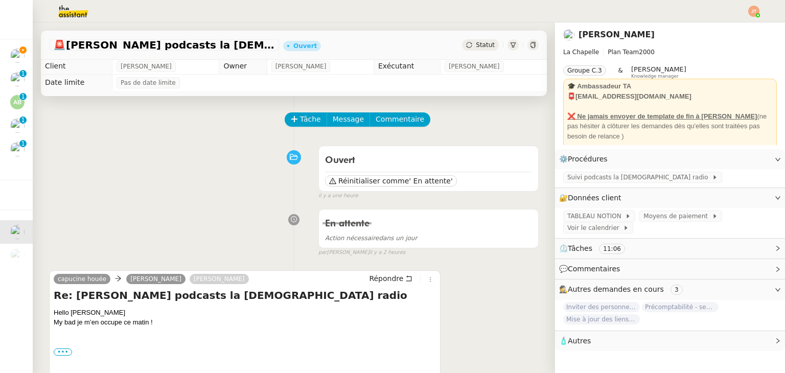
scroll to position [0, 0]
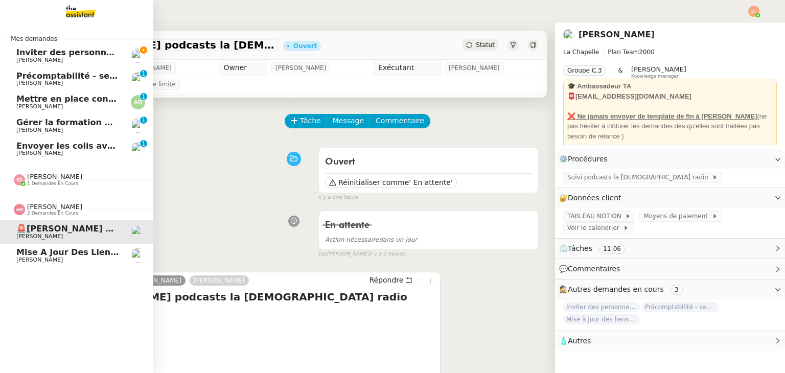
click at [36, 211] on span "2 demandes en cours" at bounding box center [52, 214] width 51 height 6
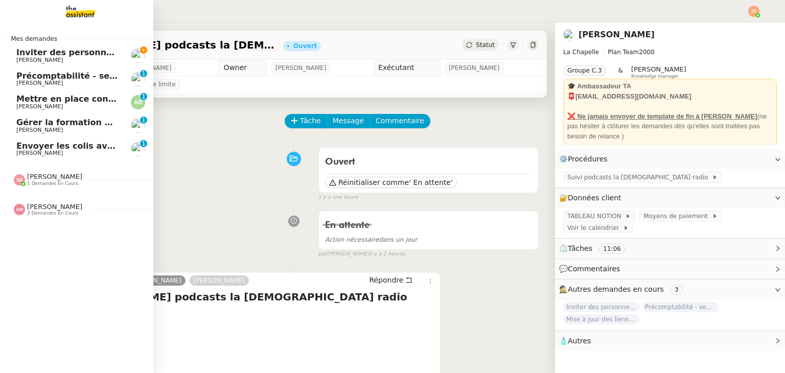
click at [58, 179] on span "[PERSON_NAME]" at bounding box center [54, 177] width 55 height 8
click at [54, 180] on span "[PERSON_NAME]" at bounding box center [54, 177] width 55 height 8
click at [67, 56] on span "Inviter des personnes sur Linkedin - 3 septembre 2025" at bounding box center [142, 53] width 253 height 10
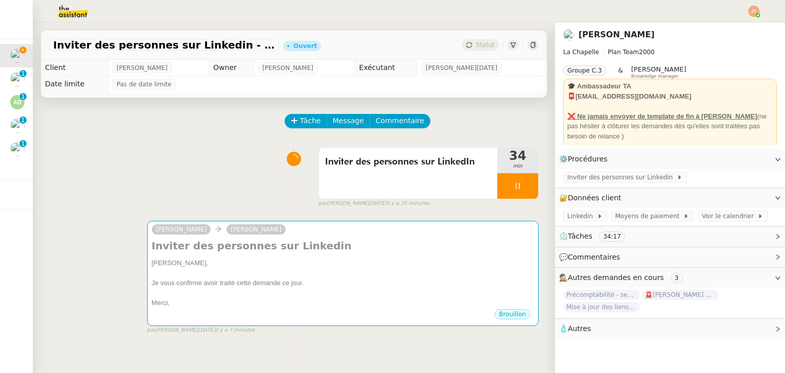
click at [203, 170] on div "Inviter des personnes sur LinkedIn 34 min false par Jean-Noël D. il y a 35 minu…" at bounding box center [294, 175] width 490 height 65
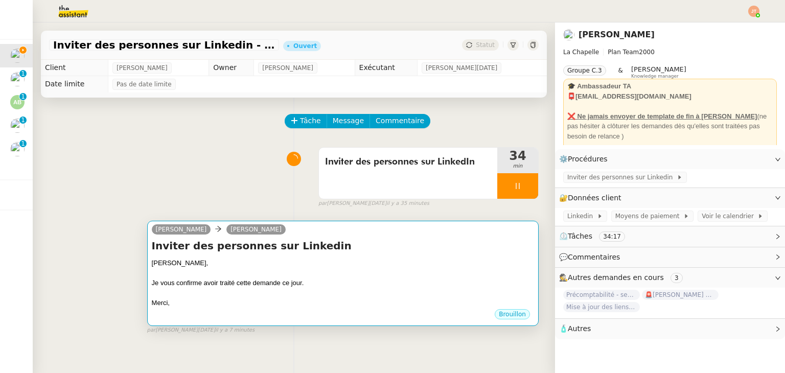
click at [309, 265] on div "Hugo," at bounding box center [343, 263] width 382 height 10
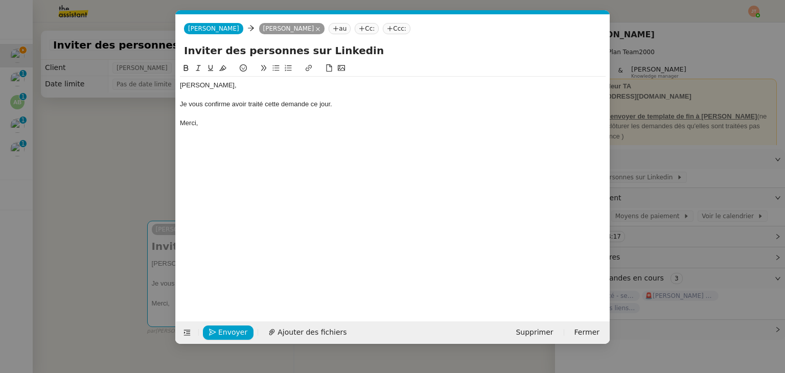
scroll to position [0, 21]
click at [239, 328] on span "Envoyer" at bounding box center [232, 333] width 29 height 12
click at [239, 328] on span "Confirmer l'envoi" at bounding box center [248, 333] width 61 height 12
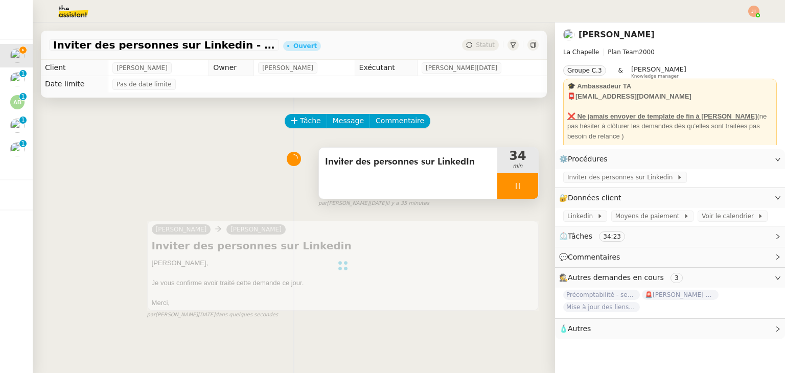
drag, startPoint x: 493, startPoint y: 191, endPoint x: 507, endPoint y: 190, distance: 13.8
click at [498, 191] on div at bounding box center [518, 186] width 41 height 26
click at [521, 189] on button at bounding box center [528, 186] width 20 height 26
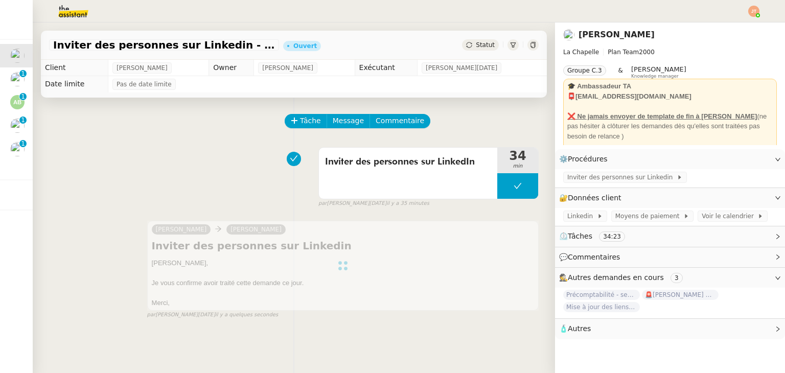
click at [475, 39] on div "Inviter des personnes sur Linkedin - 3 septembre 2025 Ouvert Statut" at bounding box center [294, 45] width 506 height 29
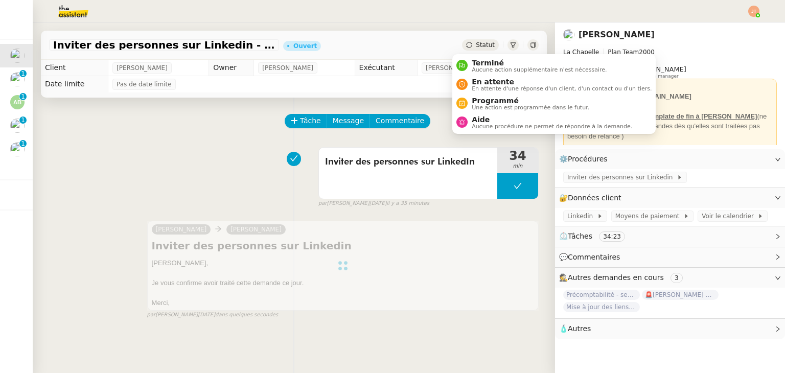
click at [476, 46] on span "Statut" at bounding box center [485, 44] width 19 height 7
click at [482, 67] on span "Aucune action supplémentaire n'est nécessaire." at bounding box center [539, 70] width 135 height 6
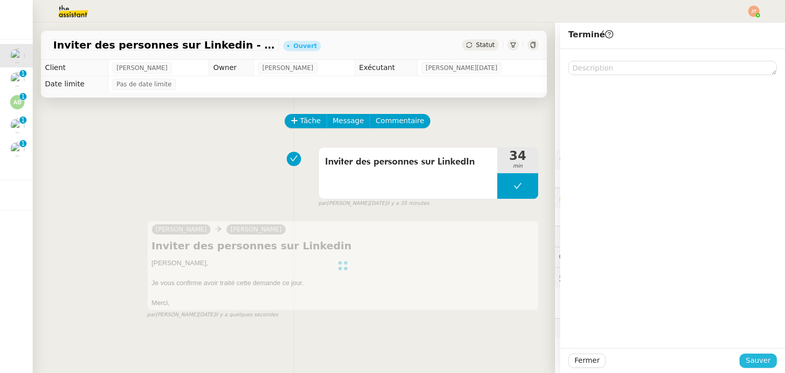
click at [740, 358] on button "Sauver" at bounding box center [758, 361] width 37 height 14
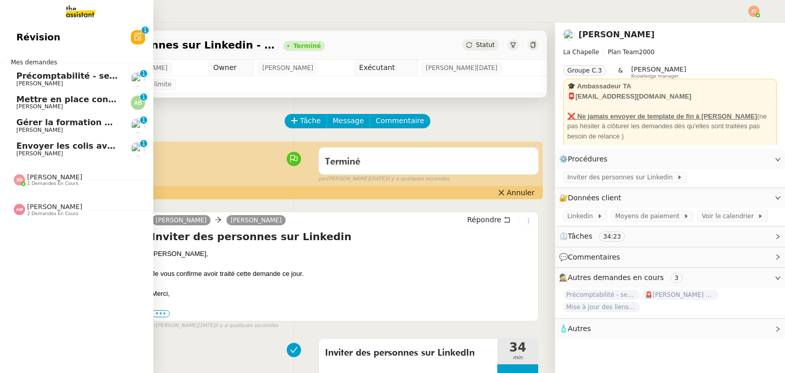
click at [73, 104] on span "[PERSON_NAME]" at bounding box center [67, 107] width 103 height 6
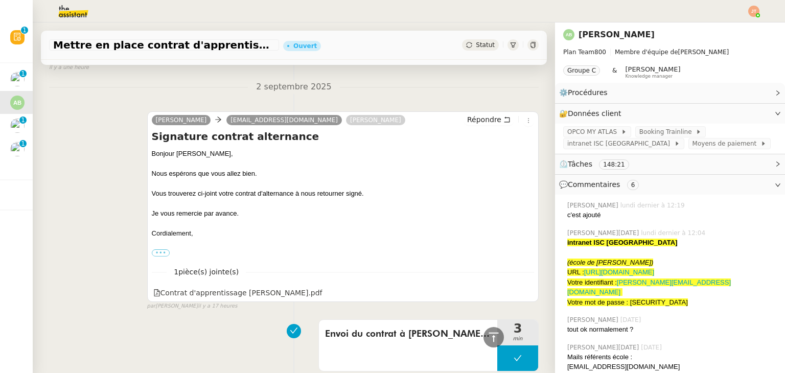
scroll to position [460, 0]
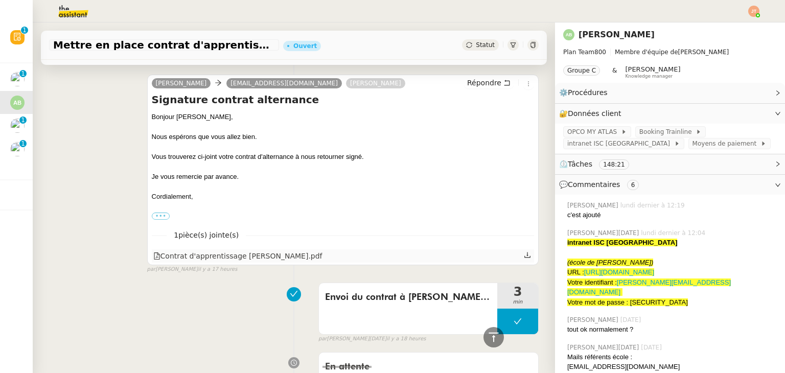
click at [524, 252] on icon at bounding box center [527, 255] width 7 height 7
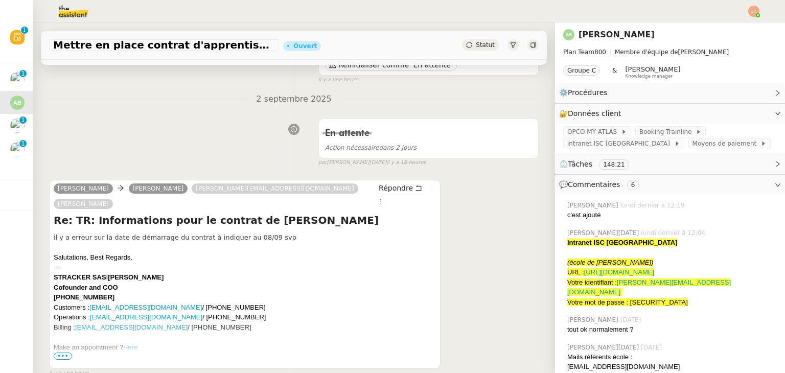
scroll to position [0, 0]
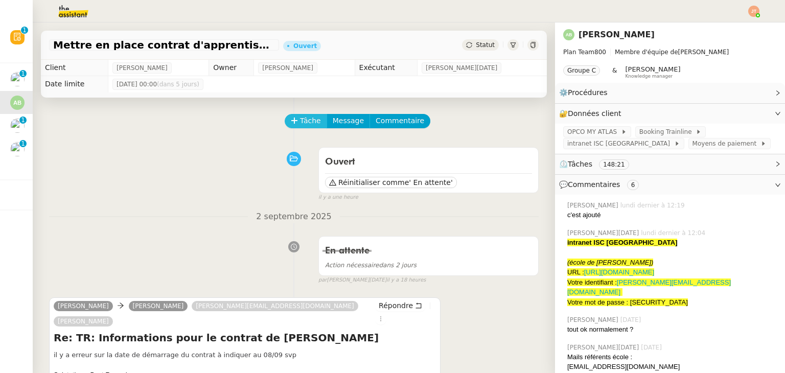
click at [300, 119] on span "Tâche" at bounding box center [310, 121] width 21 height 12
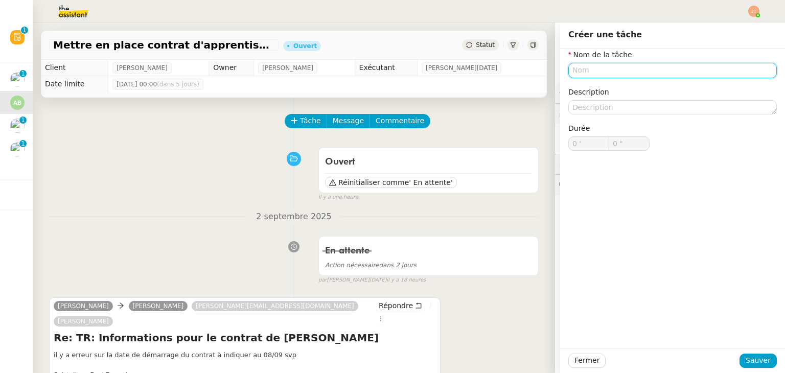
click at [593, 77] on input "text" at bounding box center [673, 70] width 209 height 15
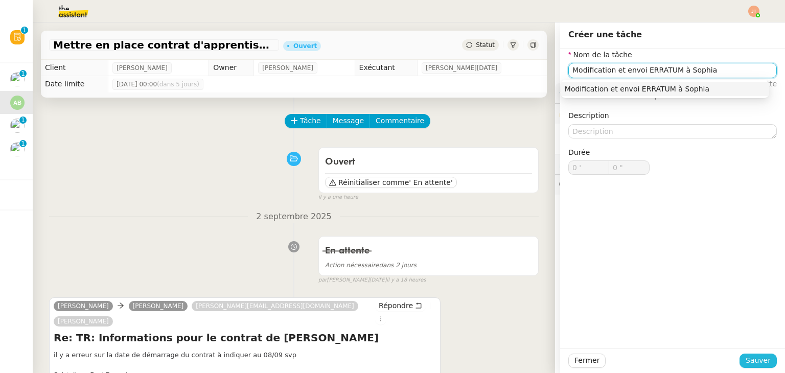
type input "Modification et envoi ERRATUM à Sophia"
click at [752, 362] on span "Sauver" at bounding box center [758, 361] width 25 height 12
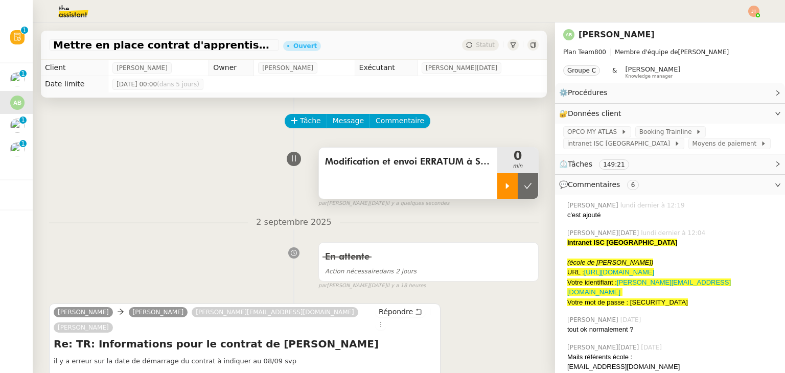
click at [504, 188] on icon at bounding box center [508, 186] width 8 height 8
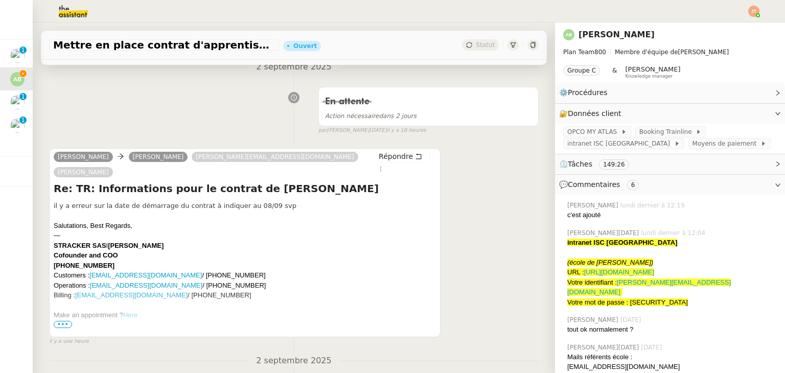
scroll to position [307, 0]
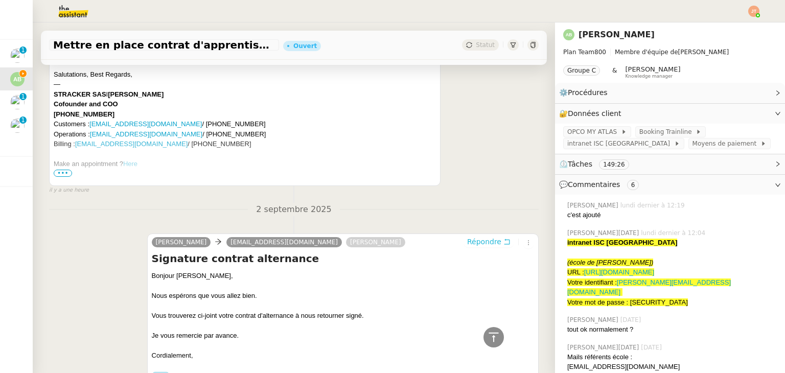
click at [467, 237] on span "Répondre" at bounding box center [484, 242] width 34 height 10
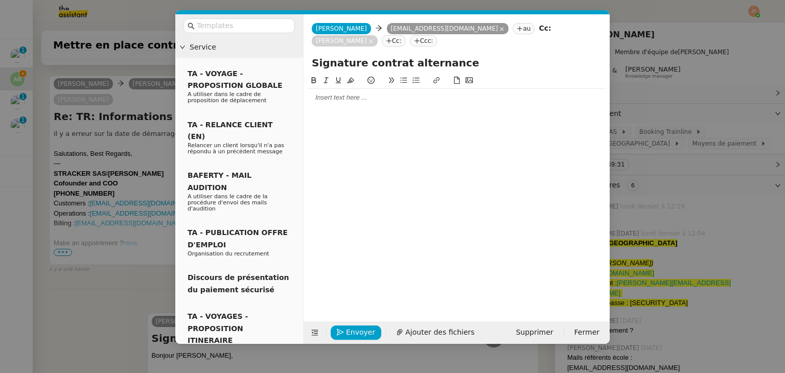
scroll to position [386, 0]
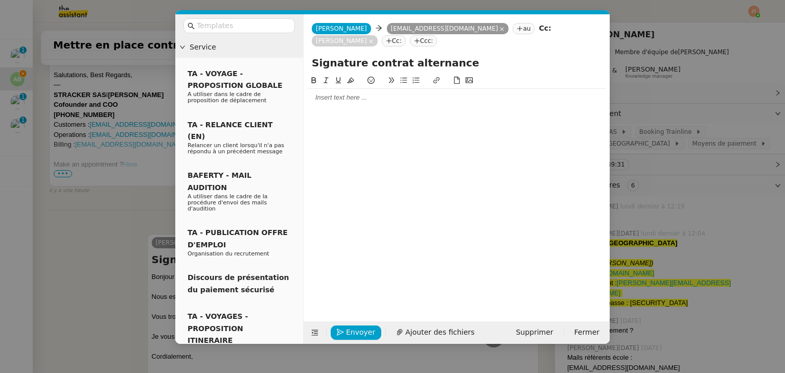
click at [311, 55] on div "Signature contrat alternance" at bounding box center [457, 64] width 306 height 19
click at [312, 55] on input "Signature contrat alternance" at bounding box center [457, 62] width 290 height 15
type input "ERRATUM - Signature contrat alternance"
click at [328, 93] on div at bounding box center [457, 97] width 298 height 9
click at [123, 166] on nz-modal-container "Service TA - VOYAGE - PROPOSITION GLOBALE A utiliser dans le cadre de propositi…" at bounding box center [392, 186] width 785 height 373
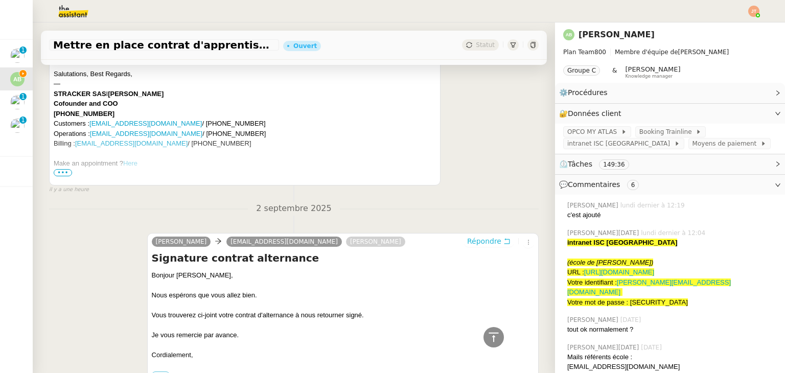
scroll to position [384, 0]
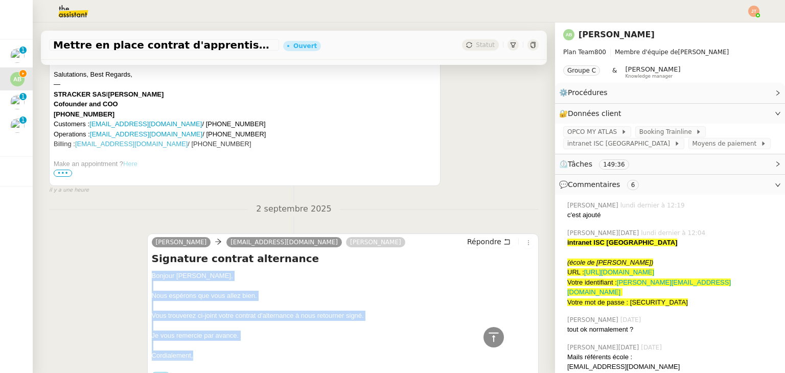
drag, startPoint x: 149, startPoint y: 261, endPoint x: 204, endPoint y: 345, distance: 99.7
click at [204, 345] on div "Bonjour Sophia, Nous espérons que vous allez bien. Vous trouverez ci-joint votr…" at bounding box center [343, 325] width 382 height 109
copy div "Bonjour Sophia, Nous espérons que vous allez bien. Vous trouverez ci-joint votr…"
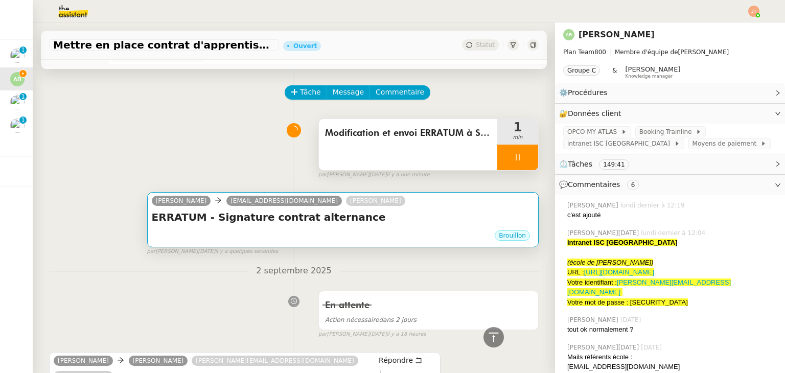
scroll to position [26, 0]
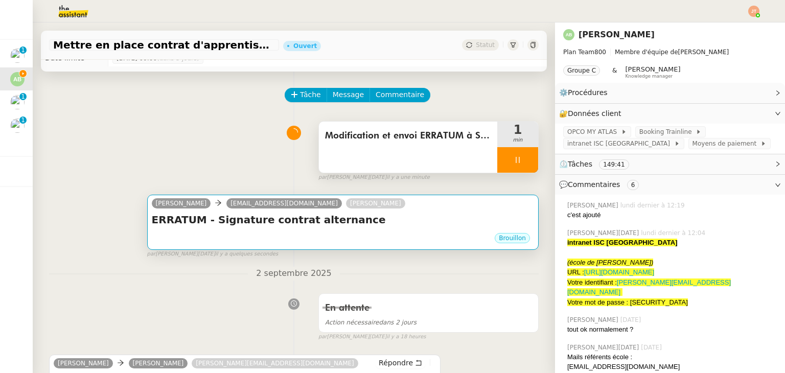
click at [282, 221] on h4 "ERRATUM - Signature contrat alternance" at bounding box center [343, 220] width 382 height 14
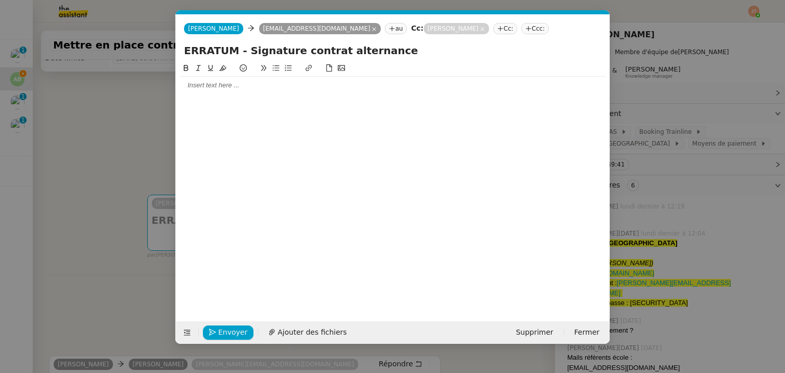
scroll to position [0, 21]
click at [244, 90] on div at bounding box center [393, 85] width 426 height 9
paste div
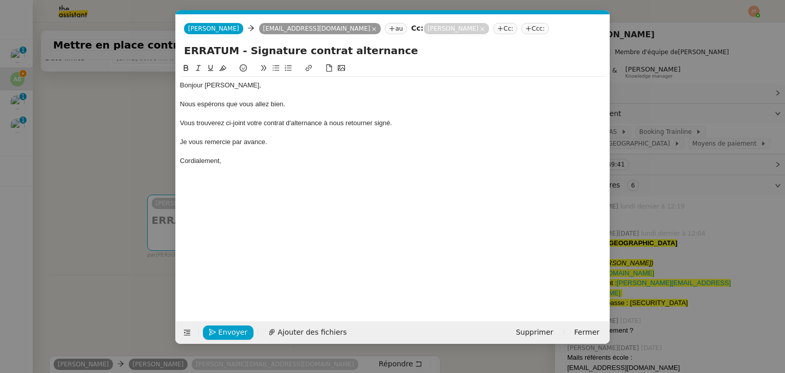
scroll to position [0, 0]
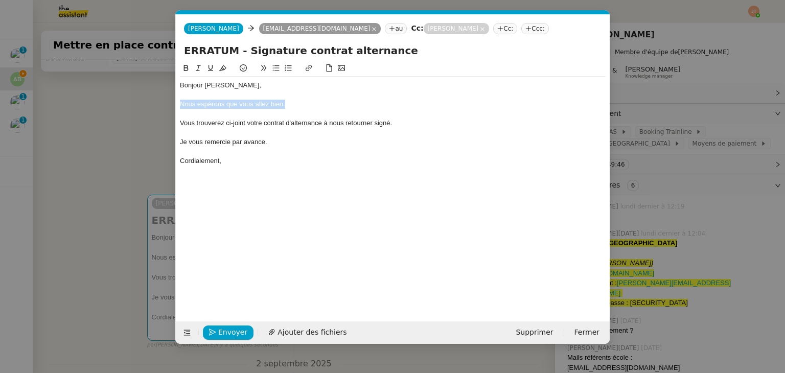
drag, startPoint x: 292, startPoint y: 105, endPoint x: 182, endPoint y: 105, distance: 109.9
click at [182, 105] on div "Nous espérons que vous allez bien." at bounding box center [393, 104] width 426 height 9
click at [302, 105] on div "Un erreur s'est glissée dans les dates de ébut de contrat." at bounding box center [393, 104] width 426 height 9
click at [195, 105] on div "Un erreur s'est glissée dans les dates de début de contrat." at bounding box center [393, 104] width 426 height 9
click at [0, 0] on lt-span "Un e erreur" at bounding box center [0, 0] width 0 height 0
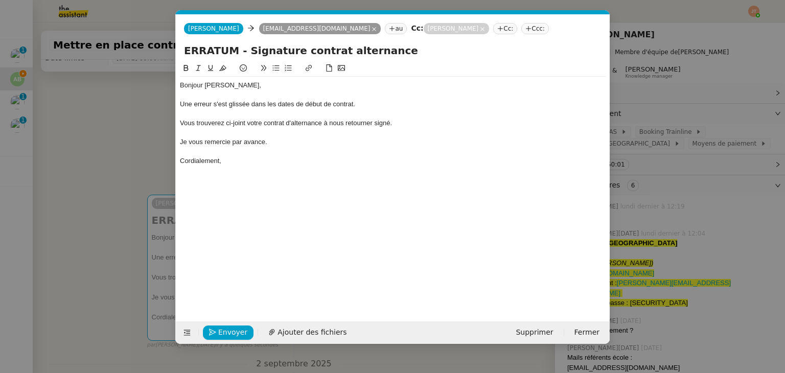
click at [324, 122] on div "Vous trouverez ci-joint votre contrat d'alternance à nous retourner signé." at bounding box center [393, 123] width 426 height 9
click at [291, 333] on span "Ajouter des fichiers" at bounding box center [312, 333] width 69 height 12
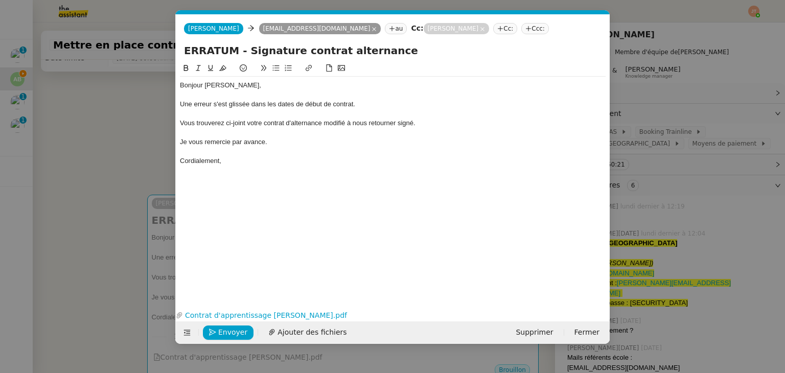
click at [493, 29] on nz-tag "Cc:" at bounding box center [505, 28] width 24 height 11
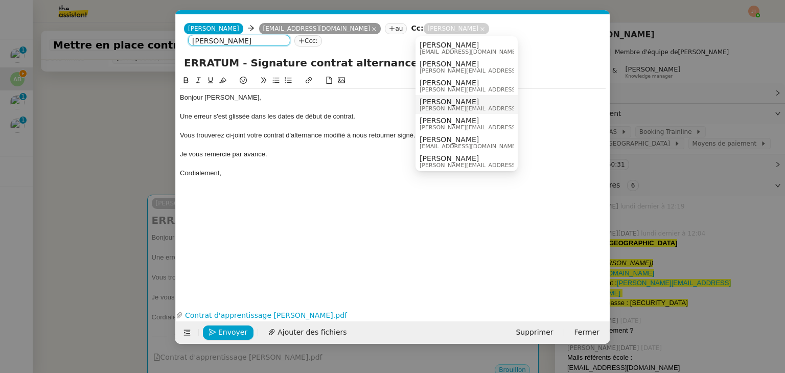
type input "augustin"
click at [443, 108] on span "[PERSON_NAME][EMAIL_ADDRESS][DOMAIN_NAME]" at bounding box center [492, 109] width 145 height 6
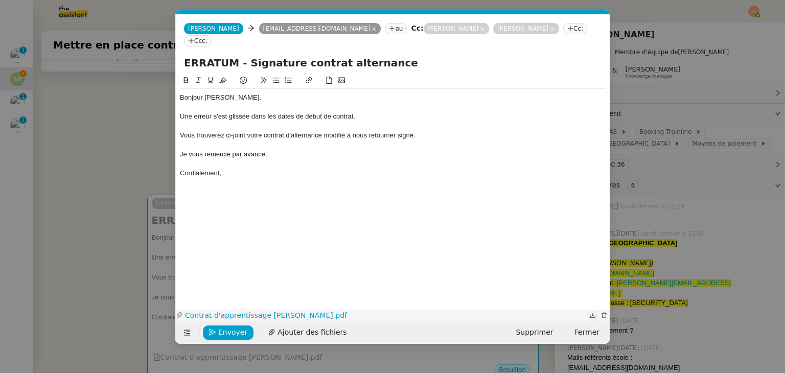
click at [593, 313] on icon "button" at bounding box center [593, 315] width 6 height 6
click at [227, 331] on span "Envoyer" at bounding box center [232, 333] width 29 height 12
click at [227, 331] on span "Confirmer l'envoi" at bounding box center [248, 333] width 61 height 12
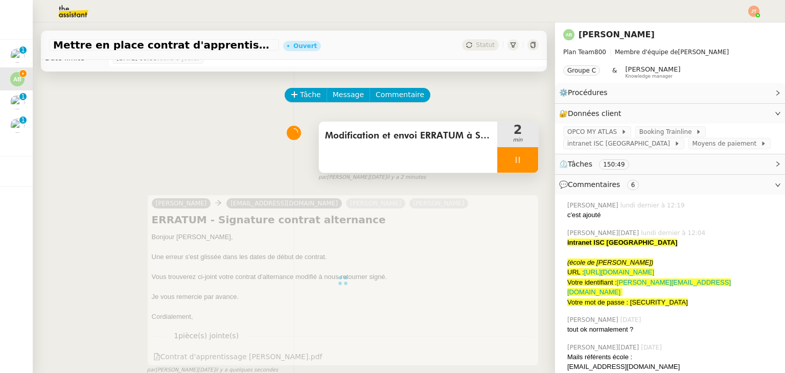
click at [498, 166] on div at bounding box center [518, 160] width 41 height 26
click at [524, 162] on icon at bounding box center [528, 160] width 8 height 8
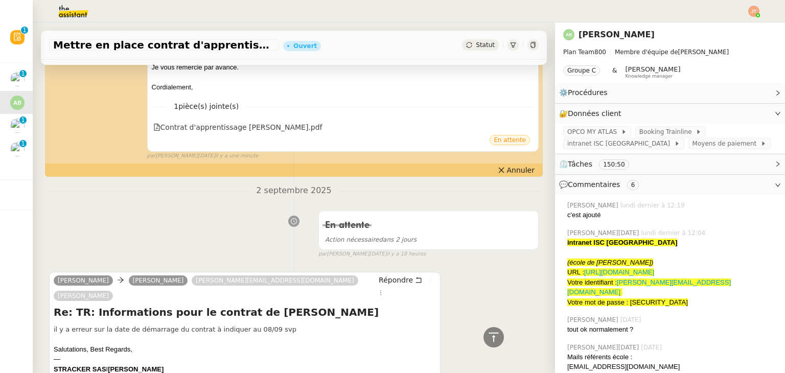
scroll to position [51, 0]
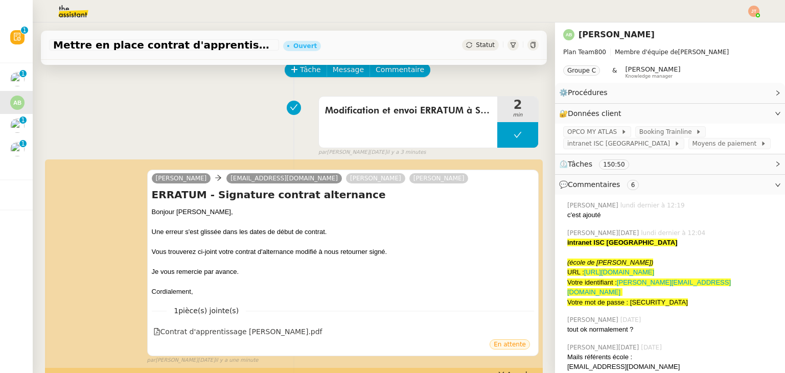
click at [476, 43] on span "Statut" at bounding box center [485, 44] width 19 height 7
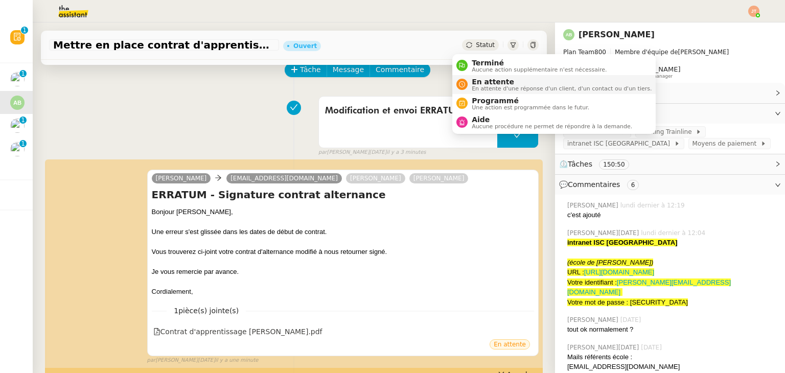
click at [477, 81] on span "En attente" at bounding box center [562, 82] width 180 height 8
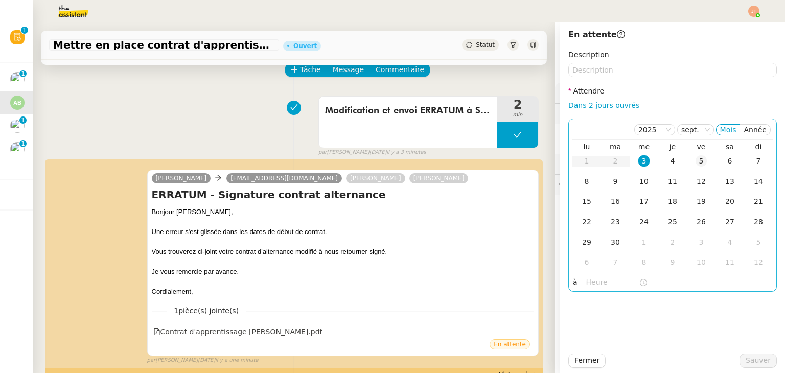
click at [697, 162] on div "5" at bounding box center [701, 160] width 11 height 11
click at [586, 280] on input "text" at bounding box center [612, 283] width 53 height 12
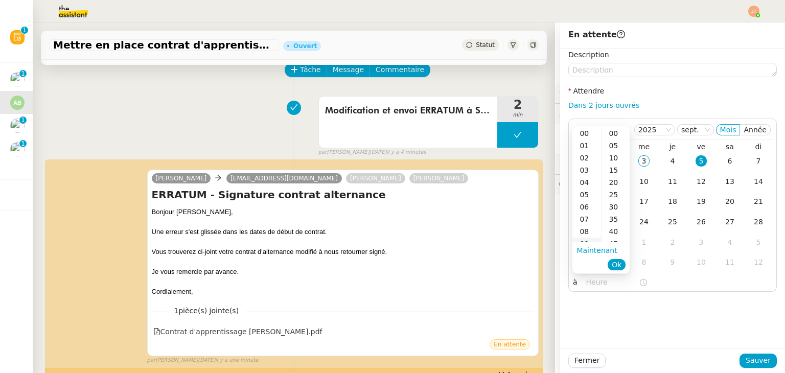
click at [586, 238] on div "09" at bounding box center [587, 244] width 29 height 12
click at [616, 132] on div "00" at bounding box center [616, 133] width 28 height 12
type input "09:00"
click at [618, 266] on span "Ok" at bounding box center [617, 265] width 10 height 10
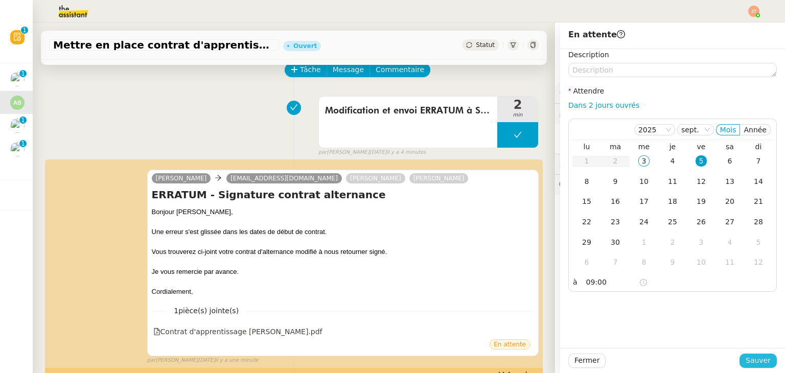
click at [747, 357] on span "Sauver" at bounding box center [758, 361] width 25 height 12
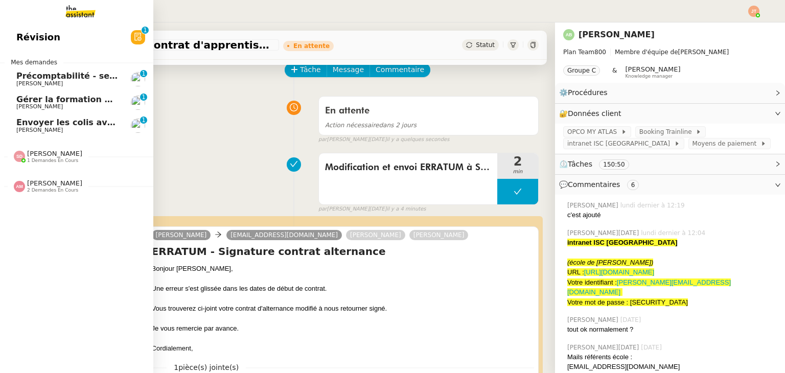
drag, startPoint x: 80, startPoint y: 127, endPoint x: 90, endPoint y: 125, distance: 9.9
click at [80, 127] on span "[PERSON_NAME]" at bounding box center [67, 130] width 103 height 6
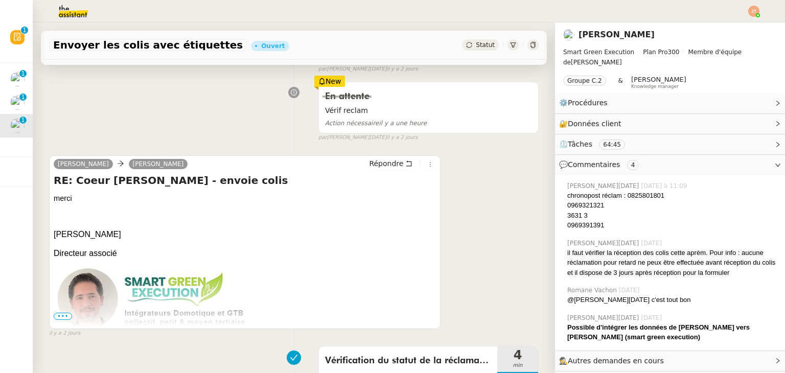
scroll to position [460, 0]
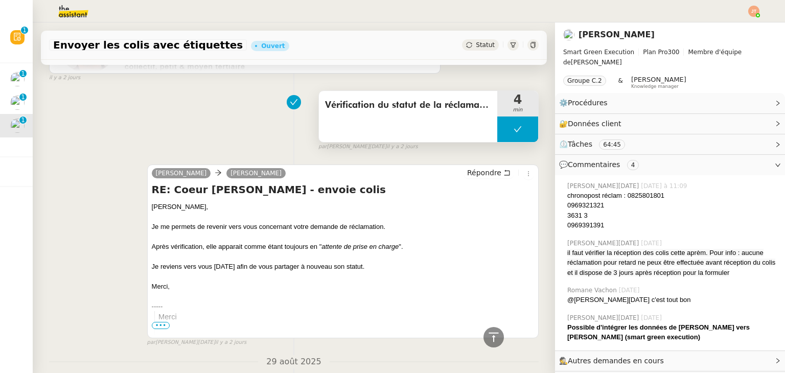
click at [353, 121] on div "Vérification du statut de la réclamation" at bounding box center [408, 116] width 178 height 51
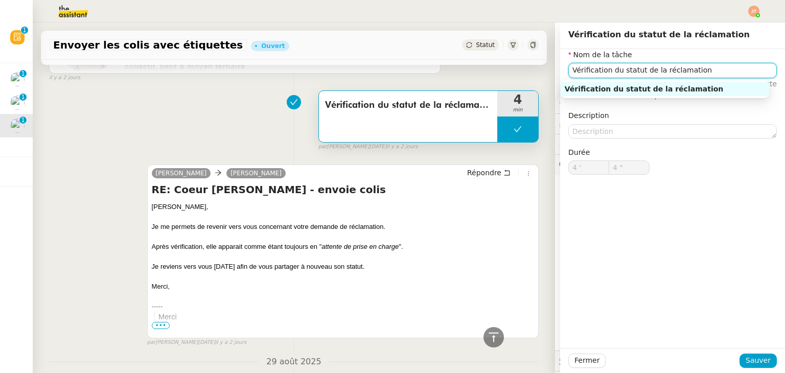
drag, startPoint x: 691, startPoint y: 70, endPoint x: 557, endPoint y: 65, distance: 134.5
click at [560, 65] on div "Nom de la tâche Vérification du statut de la réclamation ⚠️ Privilégiez un titr…" at bounding box center [672, 120] width 225 height 142
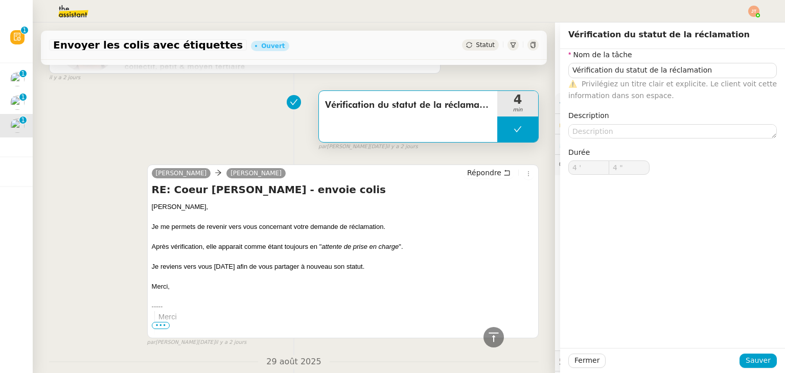
click at [213, 135] on div "Vérification du statut de la réclamation 4 min false par Jean-Noël D. il y a 2 …" at bounding box center [294, 118] width 490 height 65
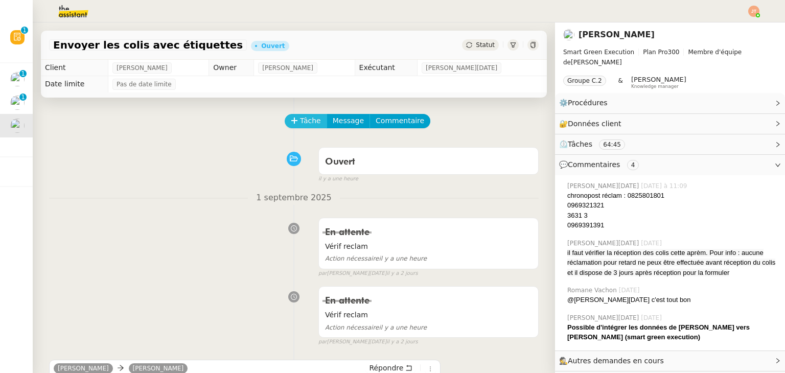
click at [301, 121] on span "Tâche" at bounding box center [310, 121] width 21 height 12
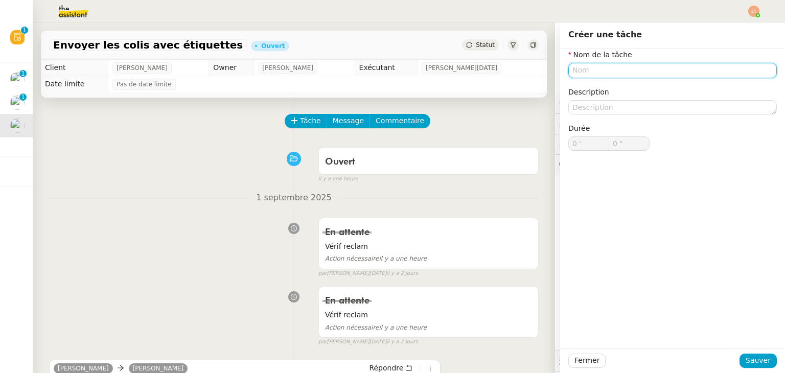
click at [581, 70] on input "text" at bounding box center [673, 70] width 209 height 15
paste input "Vérification du statut de la réclamation"
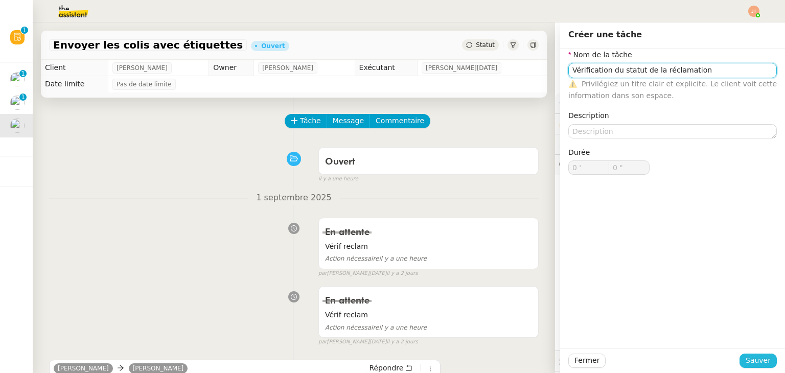
type input "Vérification du statut de la réclamation"
click at [749, 356] on span "Sauver" at bounding box center [758, 361] width 25 height 12
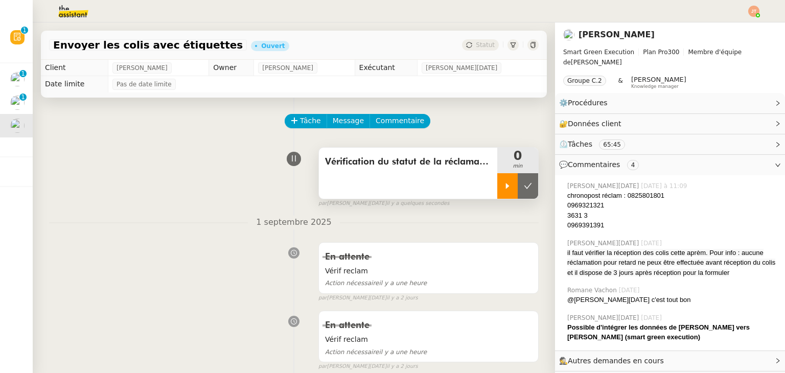
click at [499, 192] on div at bounding box center [508, 186] width 20 height 26
click at [141, 176] on div "Vérification du statut de la réclamation 1 min false par Jean-Noël D. il y a qu…" at bounding box center [294, 175] width 490 height 65
click at [741, 103] on link "Modifier" at bounding box center [750, 103] width 29 height 12
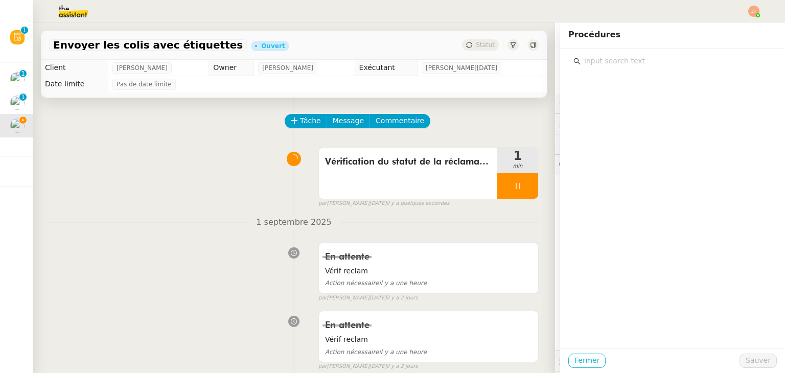
click at [586, 362] on span "Fermer" at bounding box center [587, 361] width 25 height 12
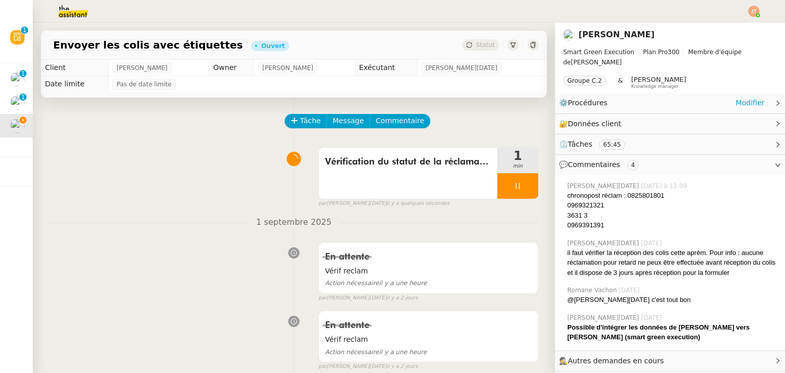
click at [712, 107] on div "⚙️ Procédures Modifier" at bounding box center [662, 103] width 206 height 12
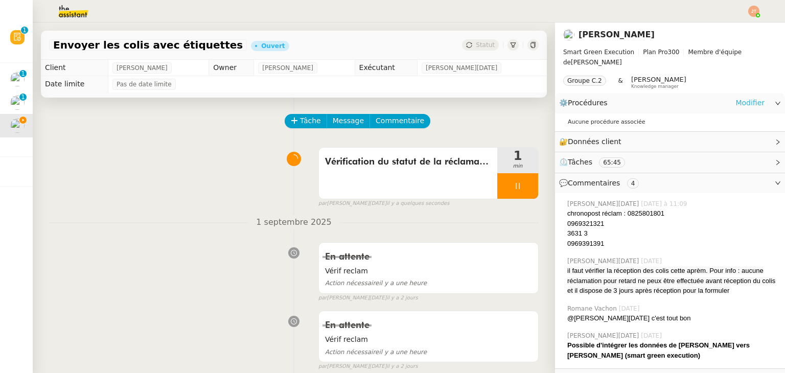
click at [746, 103] on link "Modifier" at bounding box center [750, 103] width 29 height 12
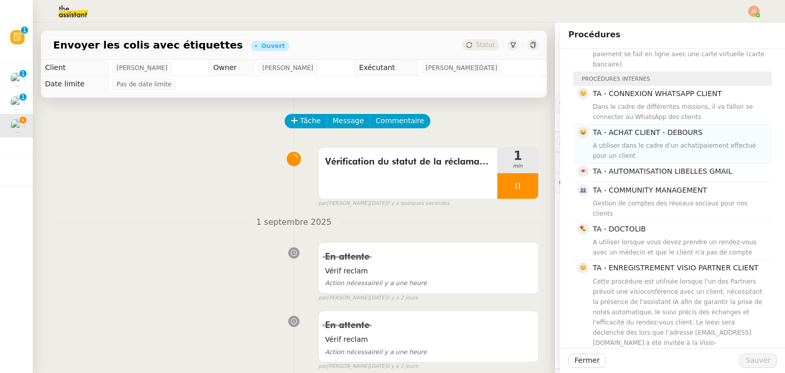
scroll to position [102, 0]
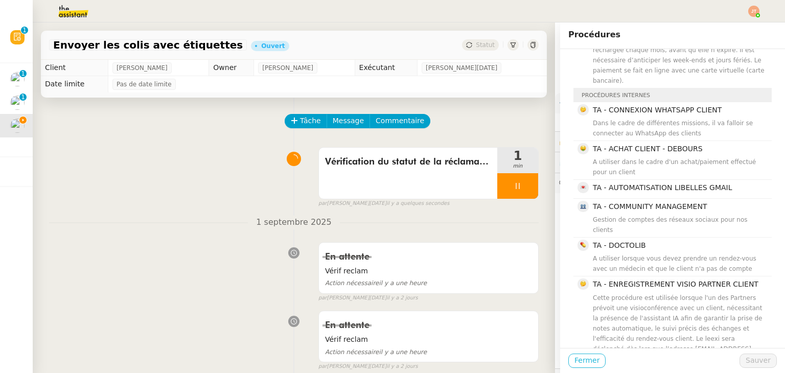
click at [584, 357] on span "Fermer" at bounding box center [587, 361] width 25 height 12
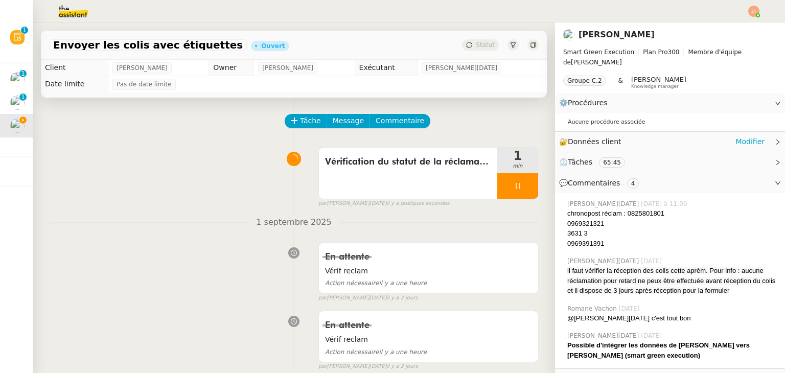
click at [775, 142] on icon at bounding box center [778, 142] width 6 height 6
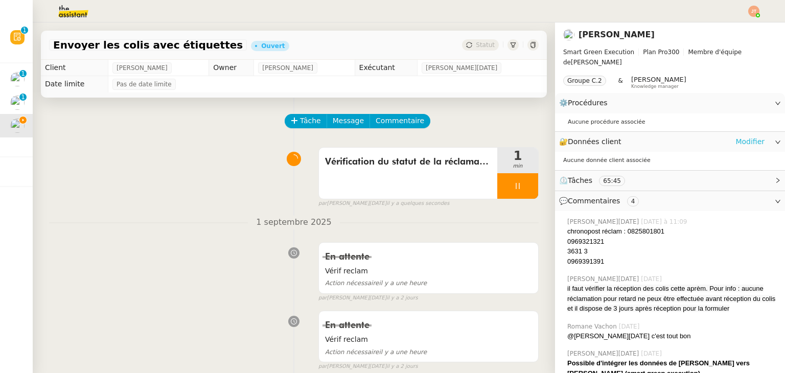
click at [747, 141] on link "Modifier" at bounding box center [750, 142] width 29 height 12
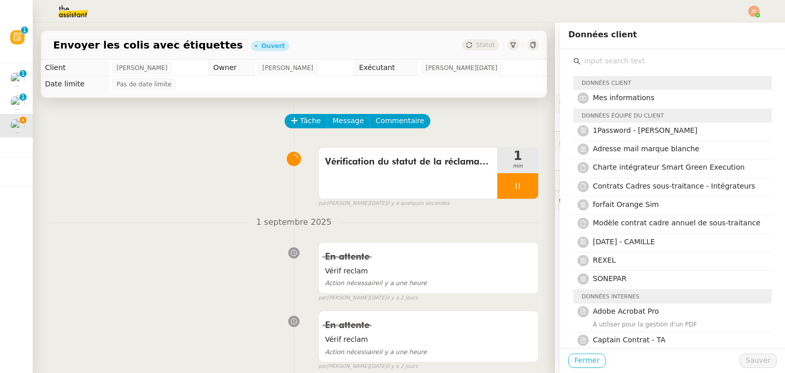
click at [586, 360] on span "Fermer" at bounding box center [587, 361] width 25 height 12
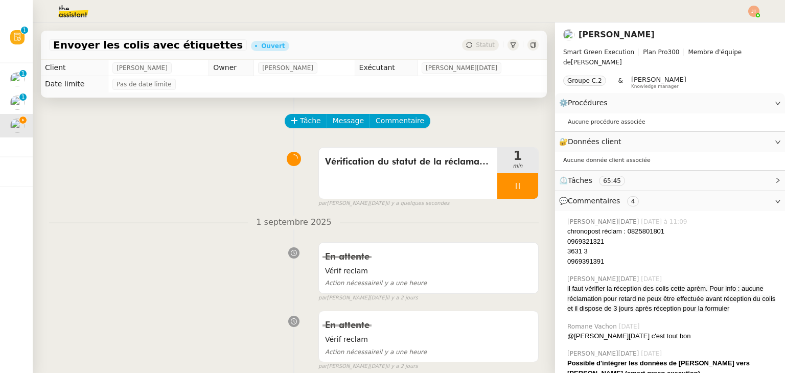
click at [76, 13] on img at bounding box center [65, 11] width 79 height 22
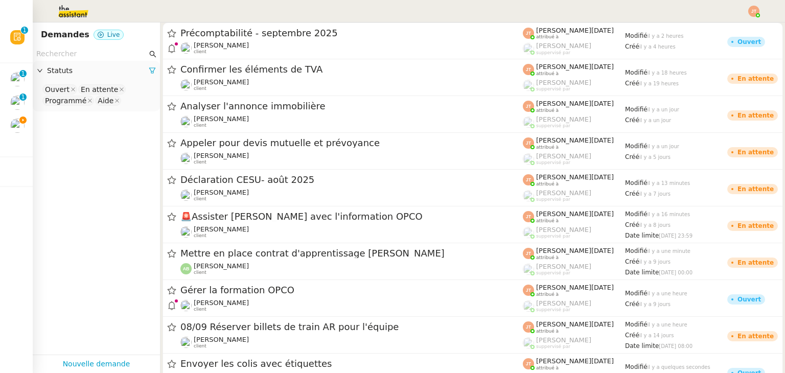
click at [94, 49] on input "text" at bounding box center [91, 54] width 111 height 12
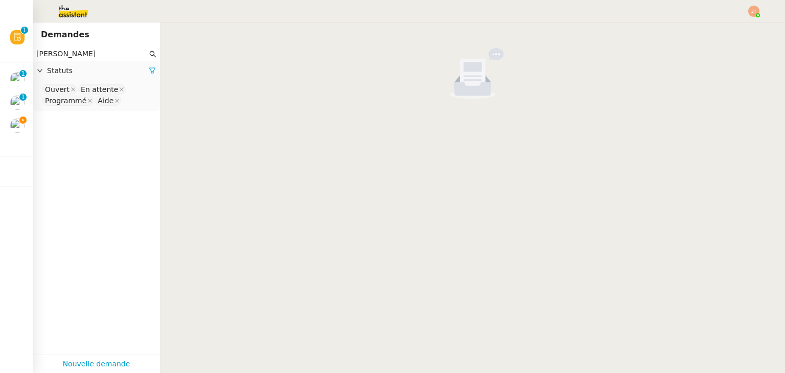
type input "david"
click at [141, 71] on span "Statuts" at bounding box center [98, 71] width 102 height 12
click at [149, 72] on icon at bounding box center [152, 70] width 7 height 7
click at [98, 82] on div "Please select" at bounding box center [96, 90] width 127 height 19
click at [76, 91] on nz-select-top-control "Please select" at bounding box center [96, 89] width 111 height 13
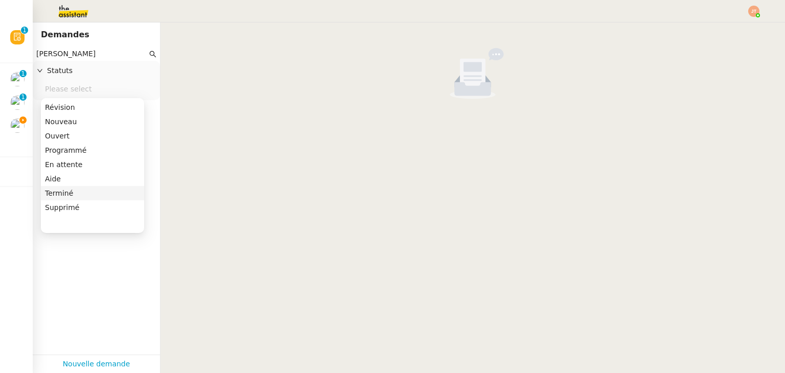
click at [64, 191] on div "Terminé" at bounding box center [92, 193] width 95 height 9
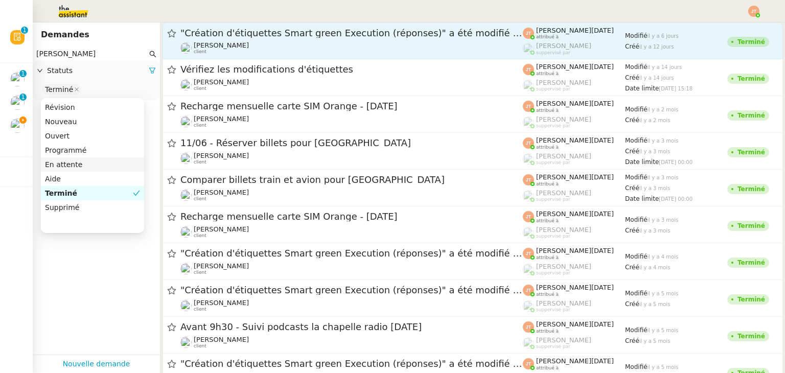
click at [224, 50] on div "David Le Souder client" at bounding box center [221, 47] width 55 height 13
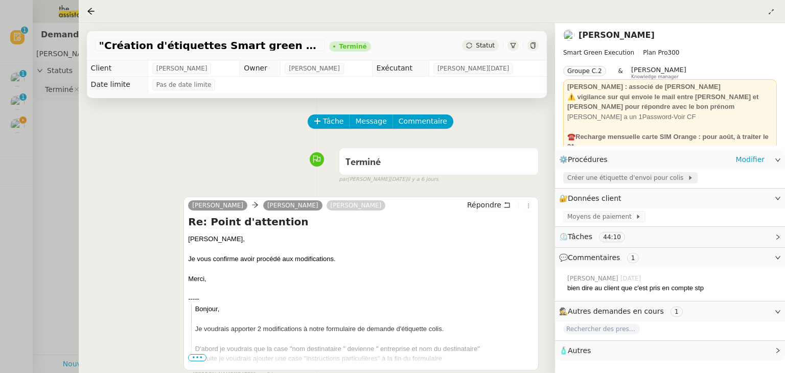
click at [613, 177] on span "Créer une étiquette d'envoi pour colis" at bounding box center [628, 178] width 120 height 10
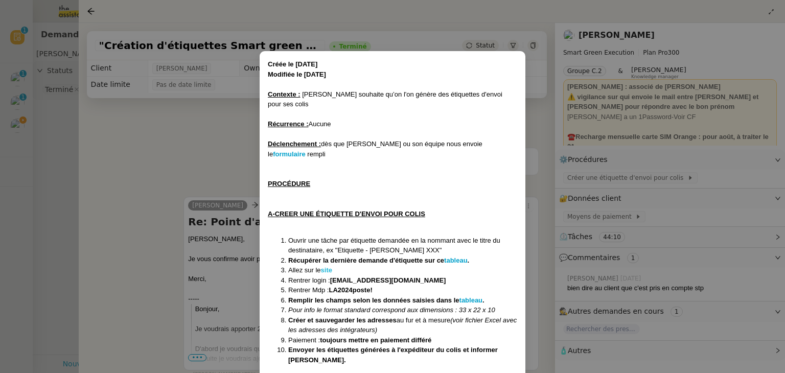
click at [329, 266] on strong "site" at bounding box center [326, 270] width 11 height 8
click at [166, 146] on nz-modal-container "Créée le 17/01/2025 Modifiée le 13/02/2025 Contexte : David souhaite qu’on l'on…" at bounding box center [392, 186] width 785 height 373
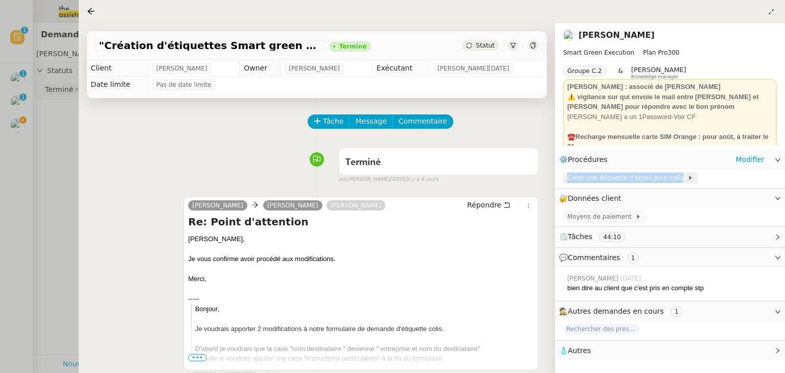
drag, startPoint x: 562, startPoint y: 178, endPoint x: 669, endPoint y: 182, distance: 107.4
click at [669, 182] on div "Créer une étiquette d'envoi pour colis" at bounding box center [670, 179] width 230 height 18
click at [18, 134] on div at bounding box center [392, 186] width 785 height 373
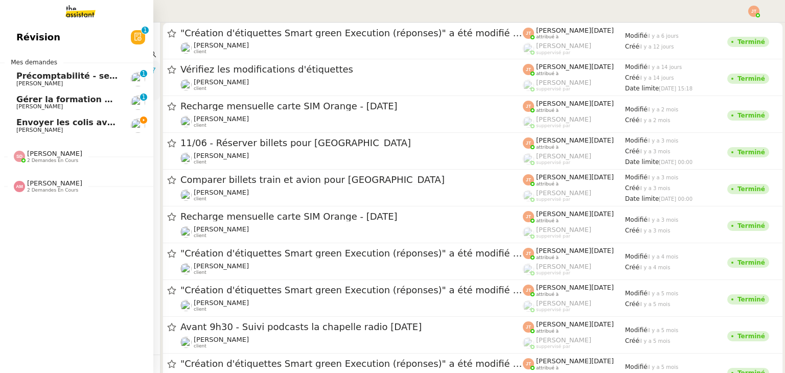
click at [16, 126] on span "Envoyer les colis avec étiquettes" at bounding box center [92, 123] width 152 height 10
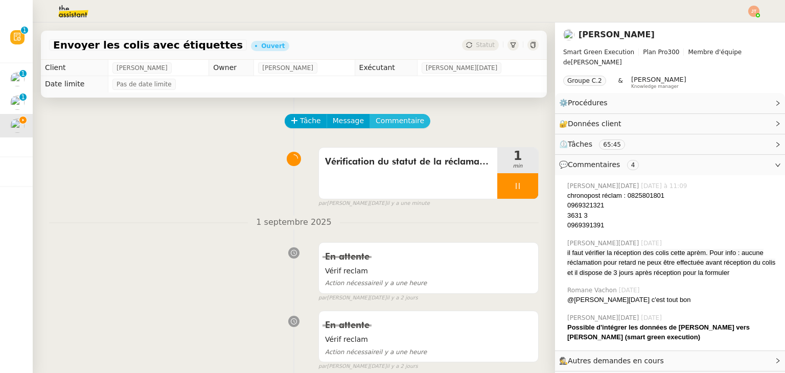
click at [395, 126] on span "Commentaire" at bounding box center [400, 121] width 49 height 12
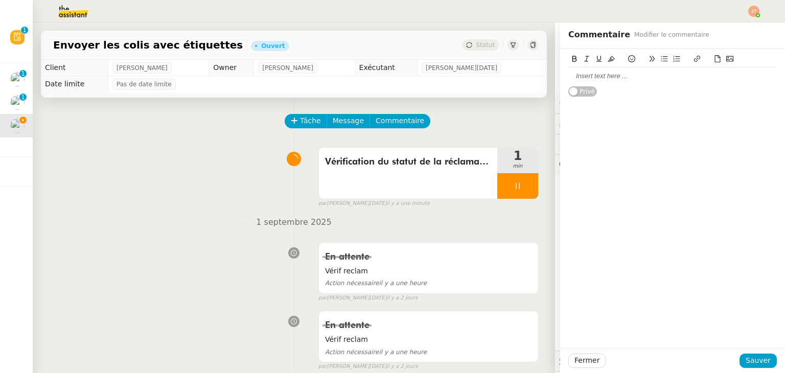
click at [586, 76] on div at bounding box center [673, 76] width 209 height 9
drag, startPoint x: 678, startPoint y: 79, endPoint x: 558, endPoint y: 78, distance: 119.7
click at [560, 78] on div "Créer une étiquette d'envoi pour colis Privé" at bounding box center [672, 73] width 225 height 48
click at [571, 60] on icon at bounding box center [574, 58] width 7 height 7
click at [610, 102] on div "Créer une étiquette d'envoi pour colis Privé" at bounding box center [672, 198] width 225 height 299
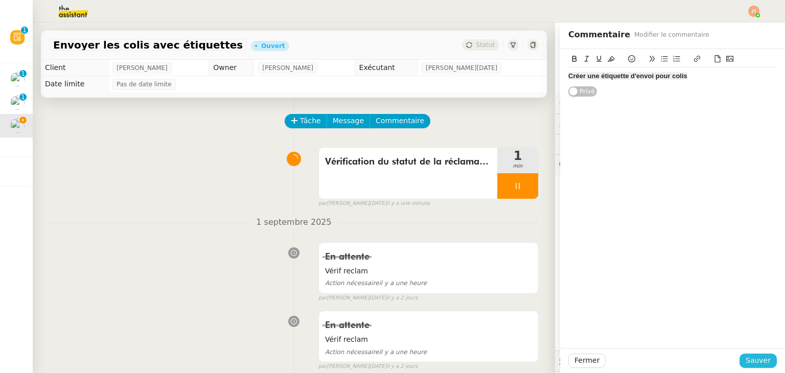
click at [746, 358] on span "Sauver" at bounding box center [758, 361] width 25 height 12
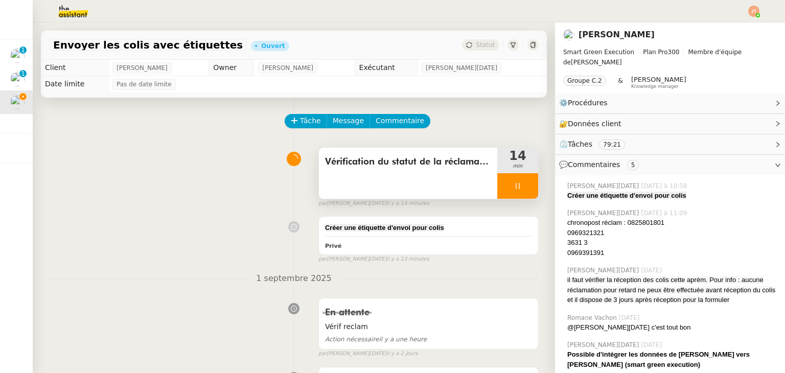
click at [398, 161] on span "Vérification du statut de la réclamation" at bounding box center [408, 161] width 166 height 15
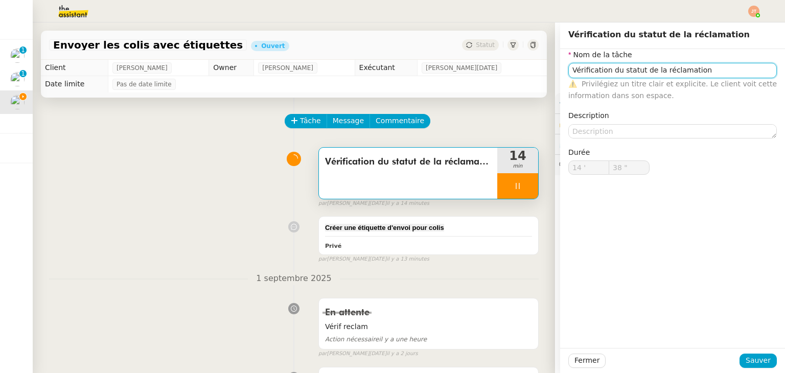
click at [689, 75] on input "Vérification du statut de la réclamation" at bounding box center [673, 70] width 209 height 15
type input "39 ""
type input "Vérification du statut de la réclamation"
type input "40 ""
type input "Vérification du statut de la réclamation"
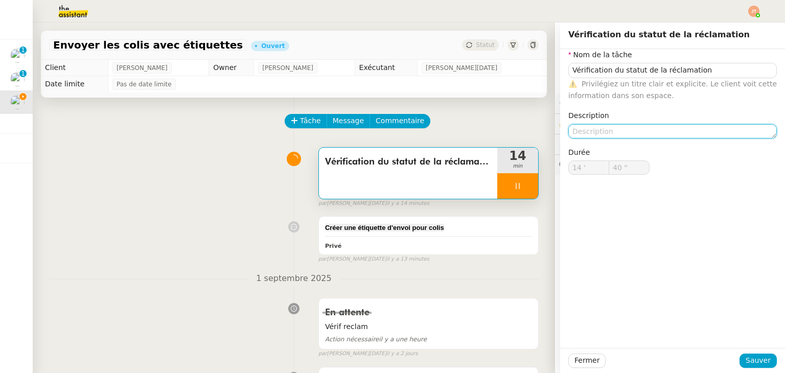
click at [625, 129] on textarea at bounding box center [673, 131] width 209 height 14
type input "41 ""
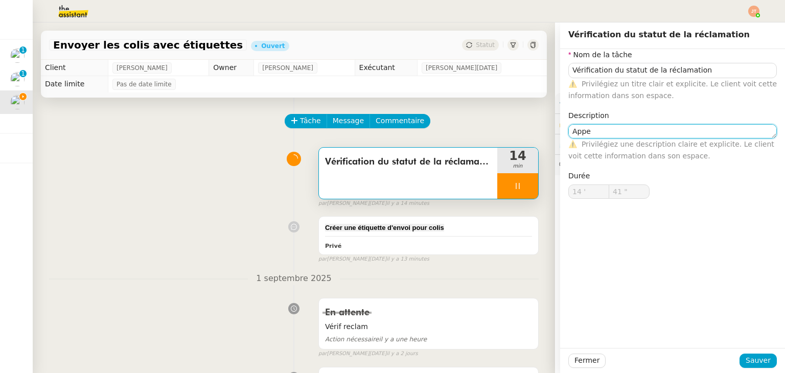
type textarea "Appel"
type input "42 ""
type textarea "Appel vers c"
type input "43 ""
type textarea "Appel vers chronp"
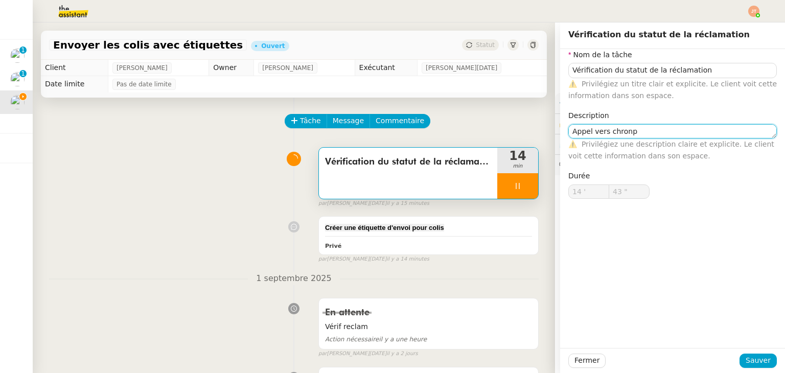
type input "44 ""
type textarea "Appel vers chron"
type input "45 ""
type textarea "Appel vers chronopost"
type input "47 ""
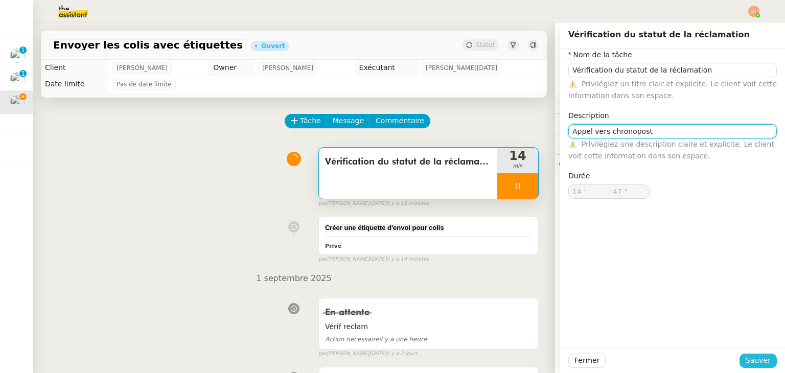
type textarea "Appel vers chronopost"
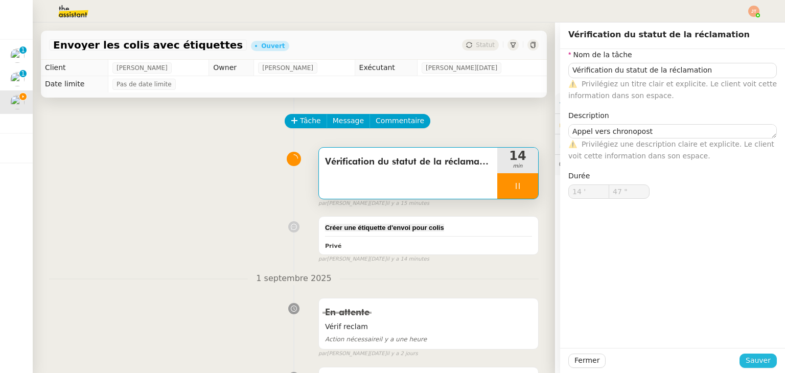
click at [750, 360] on span "Sauver" at bounding box center [758, 361] width 25 height 12
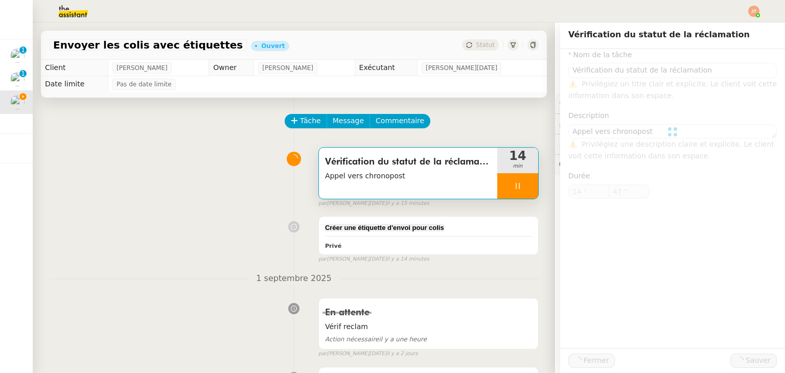
type input "Vérification du statut de la réclamation"
type textarea "Appel vers chronopost"
type input "14 '"
type input "48 ""
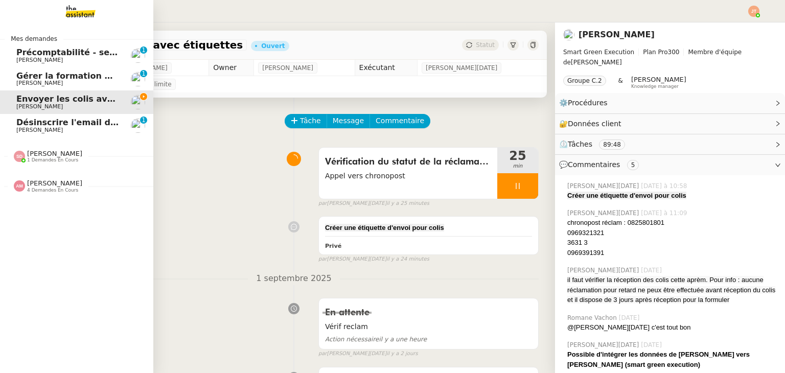
click at [43, 192] on span "4 demandes en cours" at bounding box center [52, 191] width 51 height 6
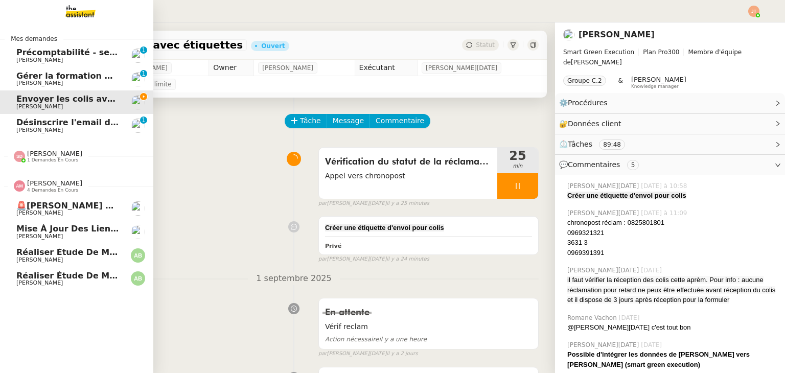
click at [43, 192] on span "4 demandes en cours" at bounding box center [52, 191] width 51 height 6
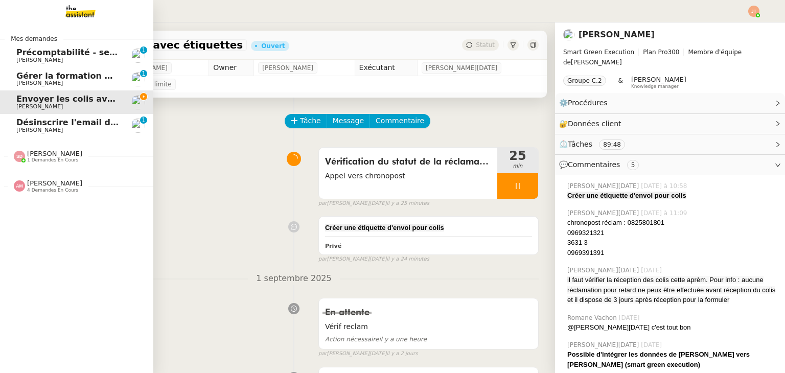
click at [45, 162] on span "1 demandes en cours" at bounding box center [52, 160] width 51 height 6
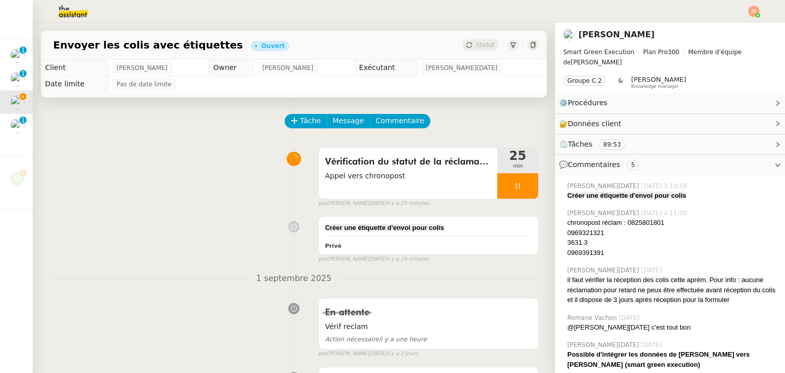
click at [36, 163] on div at bounding box center [36, 163] width 0 height 0
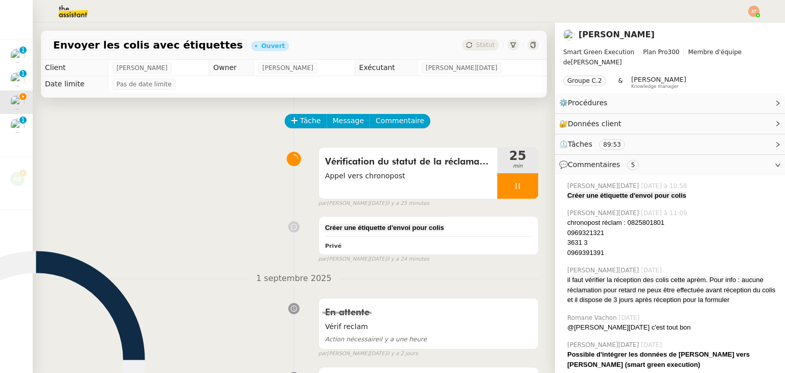
click at [69, 160] on div "Vérification du statut de la réclamation Appel vers chronopost 25 min false par…" at bounding box center [294, 175] width 490 height 65
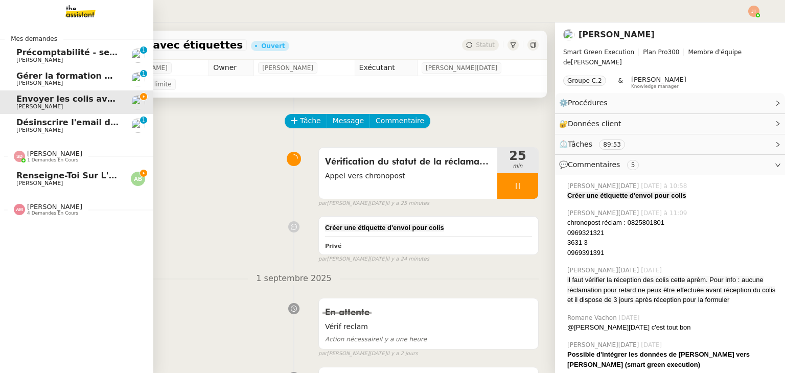
click at [45, 177] on span "Renseigne-toi sur l'église pour la messe" at bounding box center [111, 176] width 190 height 10
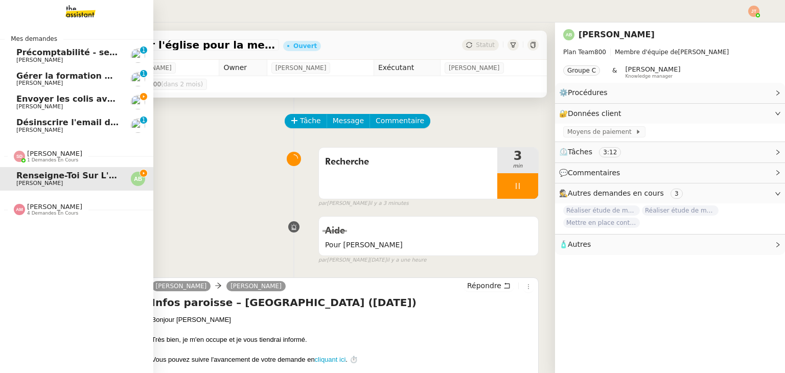
click at [43, 159] on span "1 demandes en cours" at bounding box center [52, 160] width 51 height 6
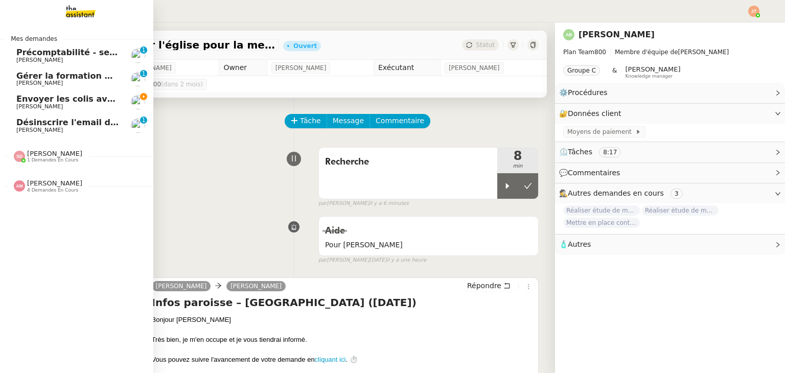
drag, startPoint x: 80, startPoint y: 103, endPoint x: 155, endPoint y: 100, distance: 75.2
click at [80, 103] on span "Envoyer les colis avec étiquettes" at bounding box center [92, 99] width 152 height 10
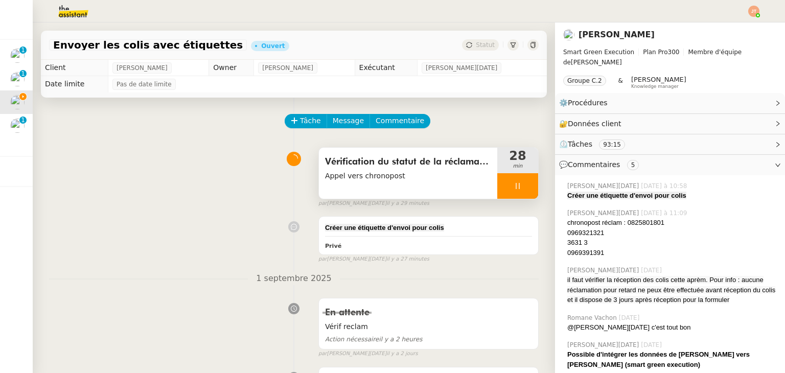
click at [498, 188] on div at bounding box center [518, 186] width 41 height 26
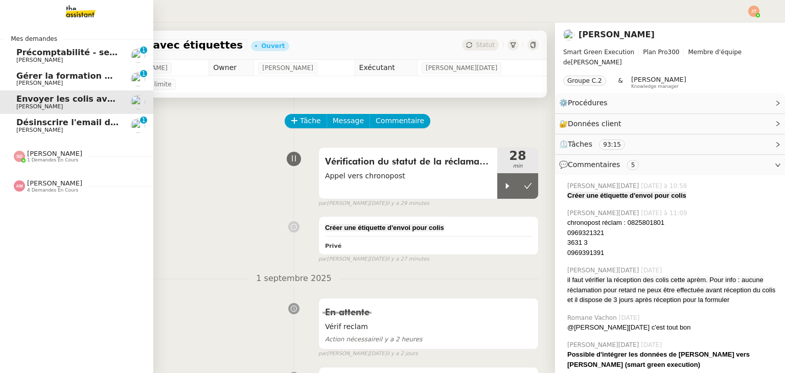
click at [42, 120] on span "Désinscrire l'email de Romain Ranzato" at bounding box center [105, 123] width 178 height 10
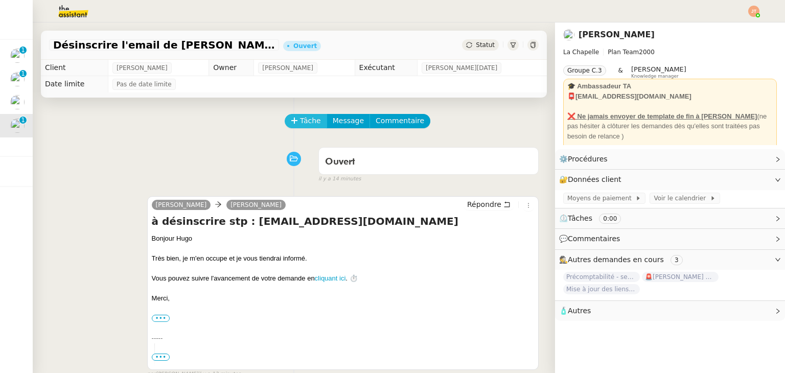
click at [304, 123] on span "Tâche" at bounding box center [310, 121] width 21 height 12
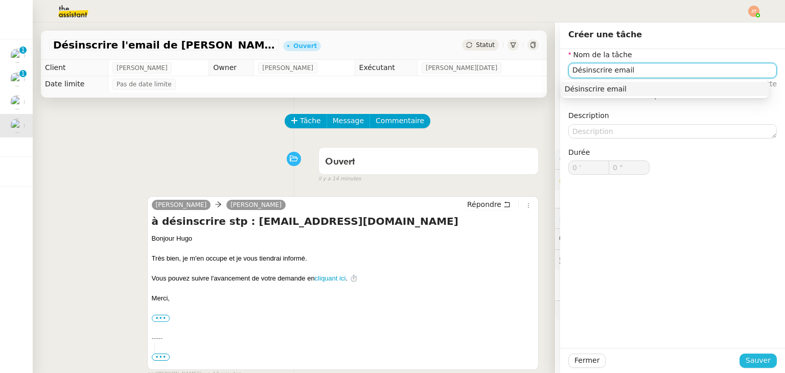
type input "Désinscrire email"
click at [749, 363] on span "Sauver" at bounding box center [758, 361] width 25 height 12
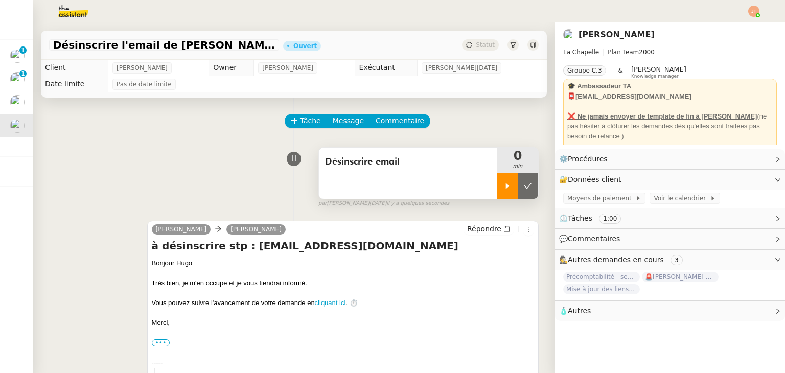
click at [498, 187] on div at bounding box center [508, 186] width 20 height 26
click at [747, 161] on link "Modifier" at bounding box center [750, 159] width 29 height 12
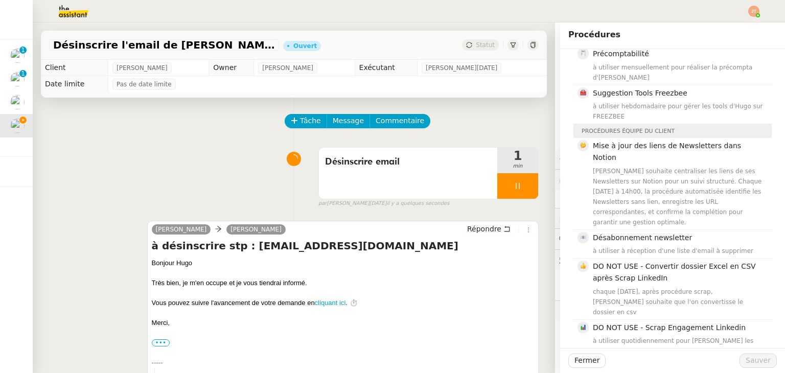
scroll to position [280, 0]
click at [638, 232] on span "Désabonnement newsletter" at bounding box center [642, 236] width 99 height 8
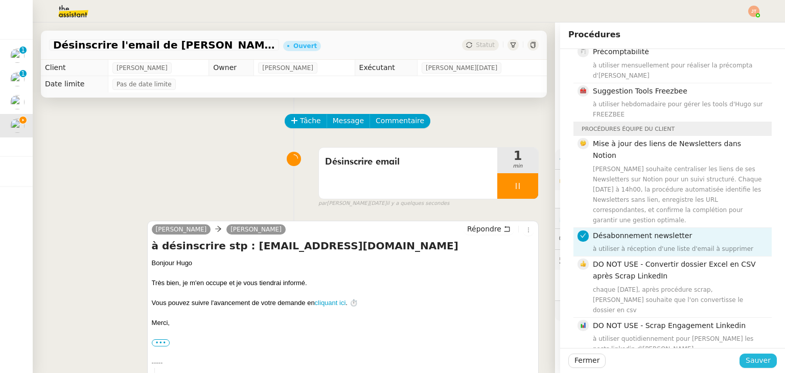
click at [753, 356] on span "Sauver" at bounding box center [758, 361] width 25 height 12
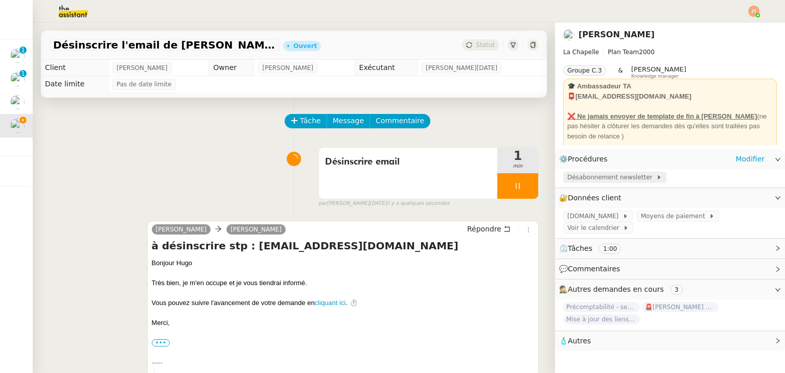
click at [597, 180] on span "Désabonnement newsletter" at bounding box center [612, 177] width 89 height 10
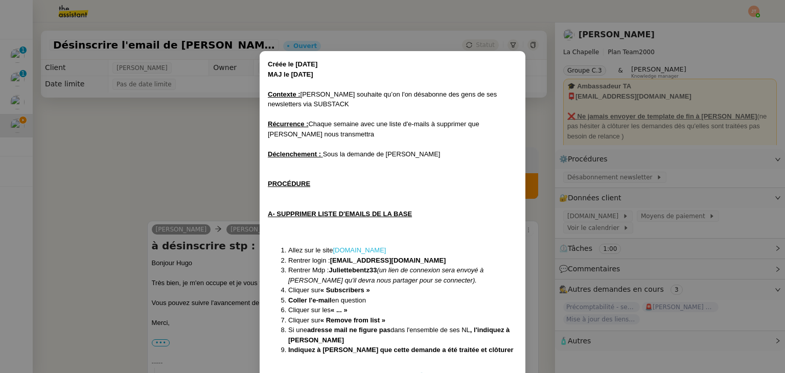
click at [360, 249] on link "substack.com" at bounding box center [359, 250] width 53 height 8
click at [159, 168] on nz-modal-container "Créée le 04/11/24 MAJ le 20/03/2025 Contexte : Hugo souhaite qu’on l'on désabon…" at bounding box center [392, 186] width 785 height 373
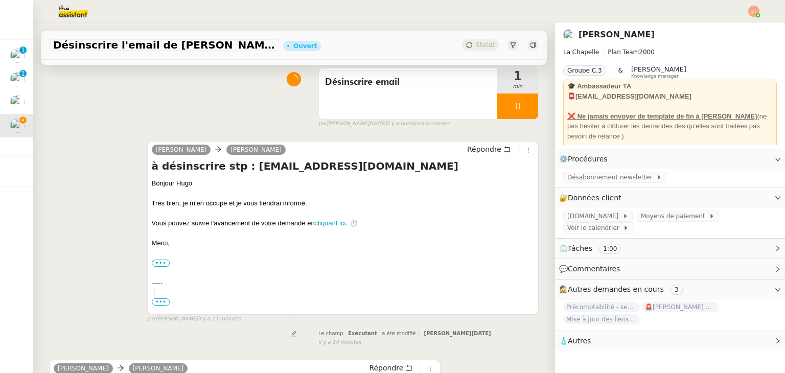
scroll to position [256, 0]
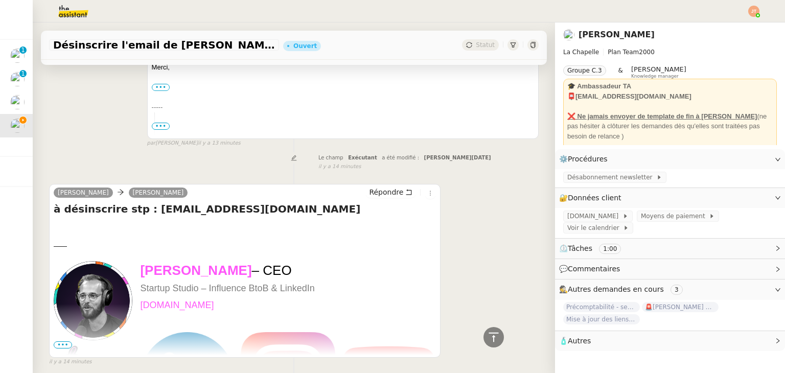
drag, startPoint x: 302, startPoint y: 210, endPoint x: 138, endPoint y: 210, distance: 164.1
click at [138, 210] on h4 "à désinscrire stp : romain.ranzato@natrangroupe.com" at bounding box center [245, 209] width 382 height 14
click at [113, 116] on div "camille Hugo Bentz Répondre à désinscrire stp : romain.ranzato@natrangroupe.com…" at bounding box center [294, 52] width 490 height 192
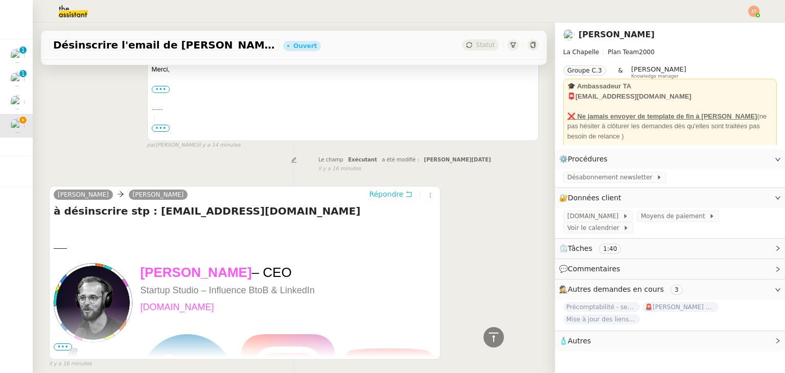
click at [369, 194] on span "Répondre" at bounding box center [386, 194] width 34 height 10
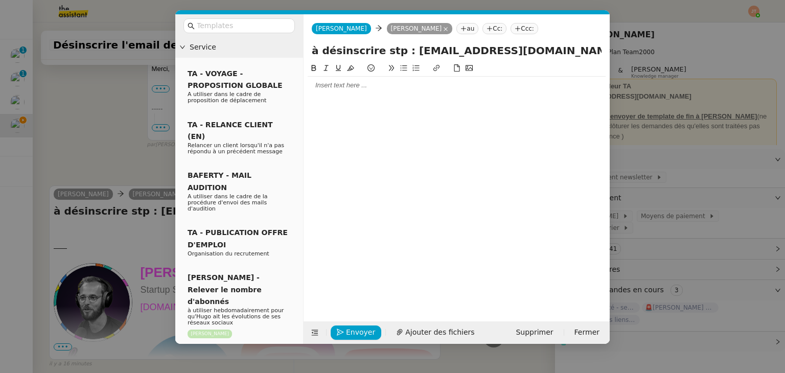
scroll to position [333, 0]
click at [334, 81] on div at bounding box center [457, 85] width 298 height 9
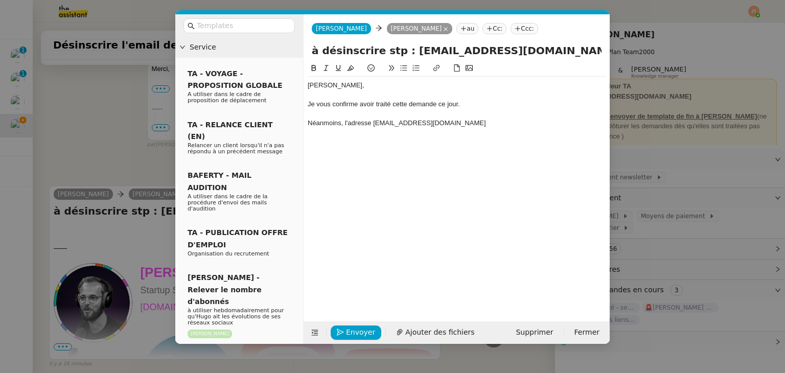
scroll to position [393, 0]
click at [490, 123] on div "Néanmoins, l'adresse romain.ranzato@natrangroupe.com" at bounding box center [457, 123] width 298 height 9
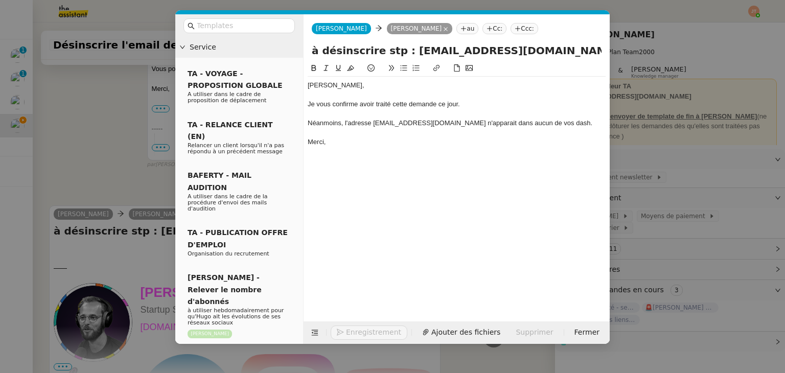
scroll to position [413, 0]
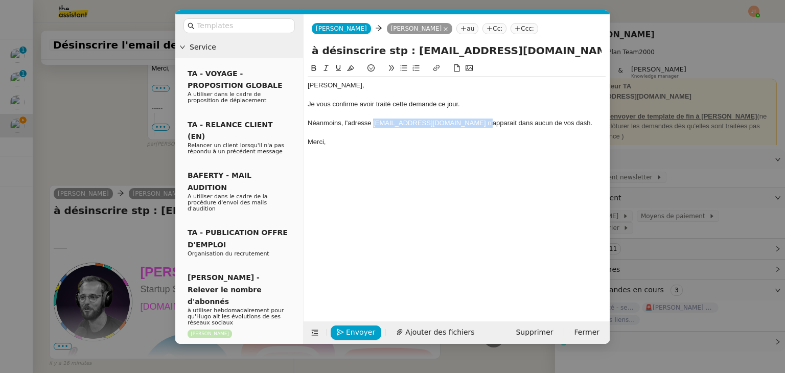
drag, startPoint x: 478, startPoint y: 122, endPoint x: 374, endPoint y: 125, distance: 103.8
click at [374, 125] on div "Néanmoins, l'adresse romain.ranzato@natrangroupe.com n'apparait dans aucun de v…" at bounding box center [457, 123] width 298 height 9
click at [436, 68] on icon at bounding box center [436, 67] width 7 height 7
type input "mailto:romain.ranzato@natrangroupe.com"
click at [490, 140] on link at bounding box center [487, 142] width 24 height 8
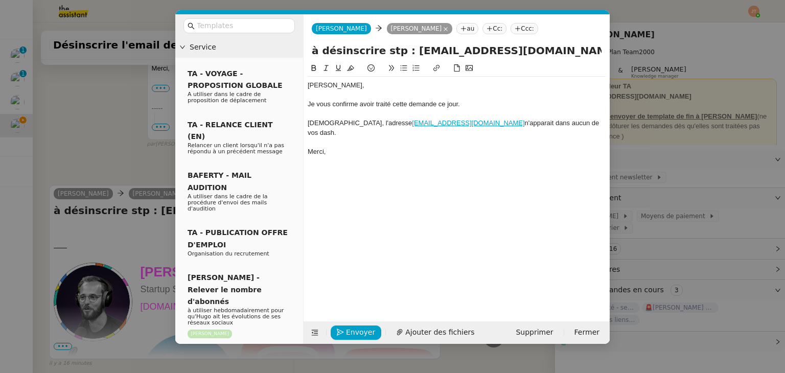
click at [448, 156] on div at bounding box center [457, 160] width 298 height 9
click at [112, 132] on nz-modal-container "Service TA - VOYAGE - PROPOSITION GLOBALE A utiliser dans le cadre de propositi…" at bounding box center [392, 186] width 785 height 373
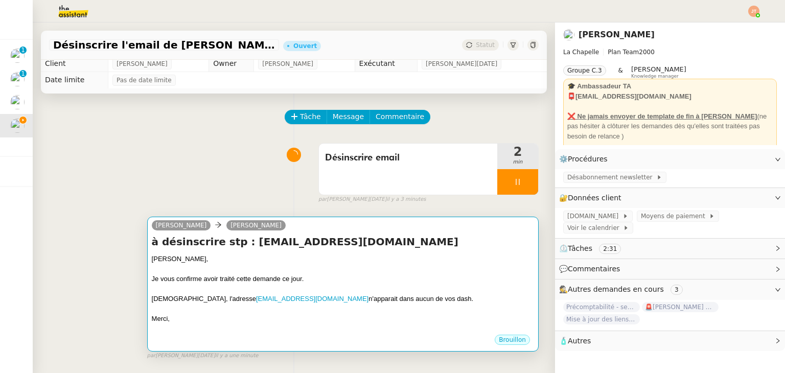
scroll to position [0, 0]
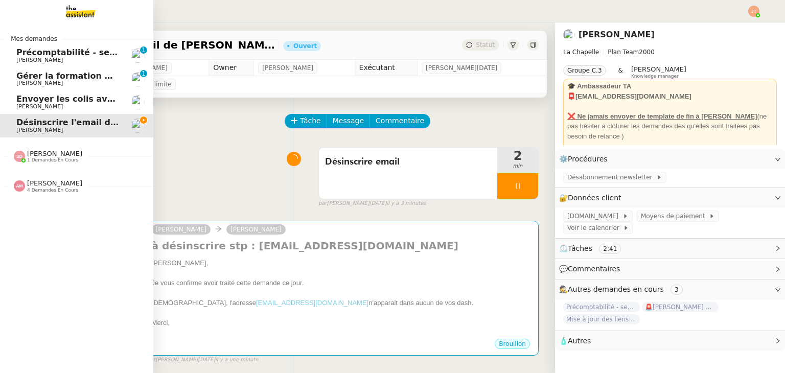
click at [60, 191] on span "4 demandes en cours" at bounding box center [52, 191] width 51 height 6
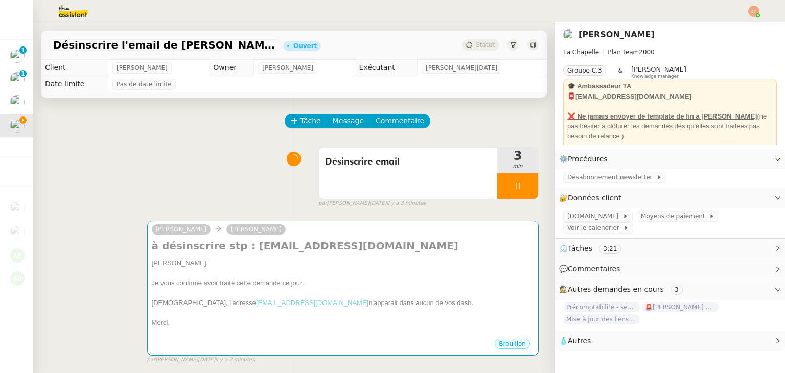
click at [127, 166] on div "Désinscrire email 3 min false par Jean-Noël D. il y a 3 minutes" at bounding box center [294, 175] width 490 height 65
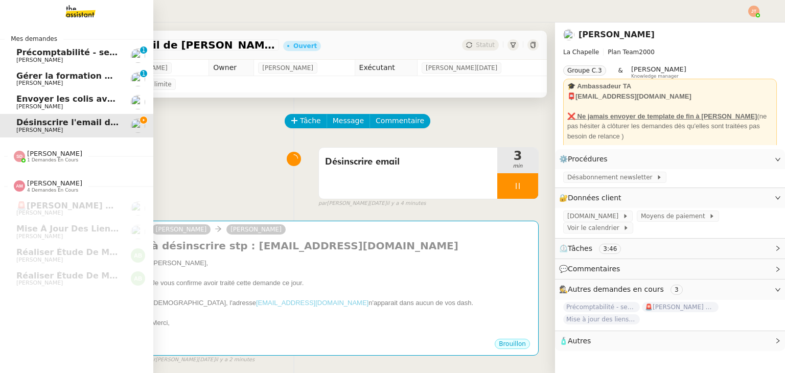
click at [58, 98] on span "Envoyer les colis avec étiquettes" at bounding box center [92, 99] width 152 height 10
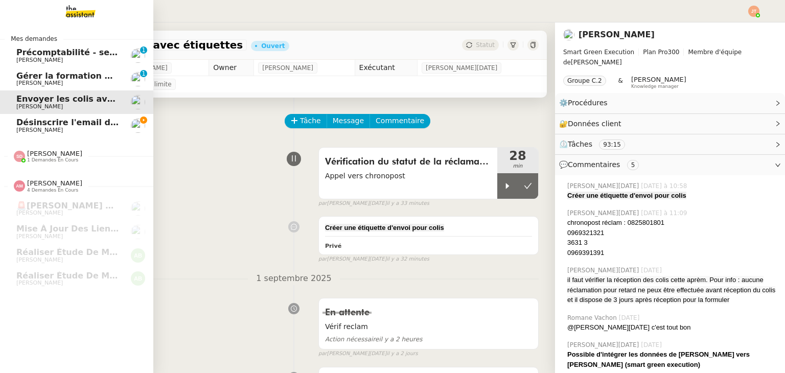
click at [83, 124] on span "Désinscrire l'email de Romain Ranzato" at bounding box center [105, 123] width 178 height 10
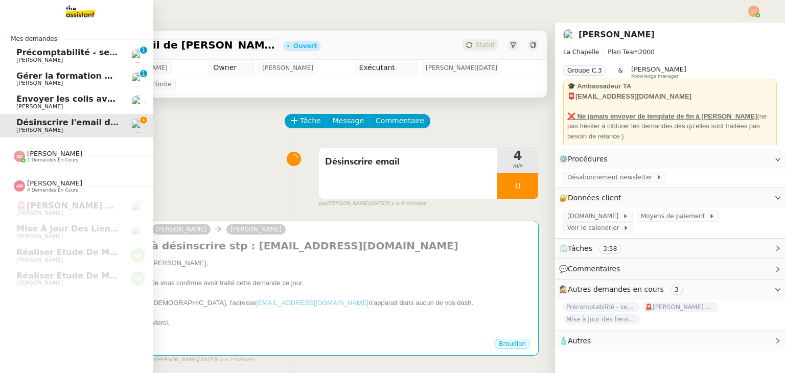
click at [25, 103] on span "Envoyer les colis avec étiquettes" at bounding box center [92, 99] width 152 height 10
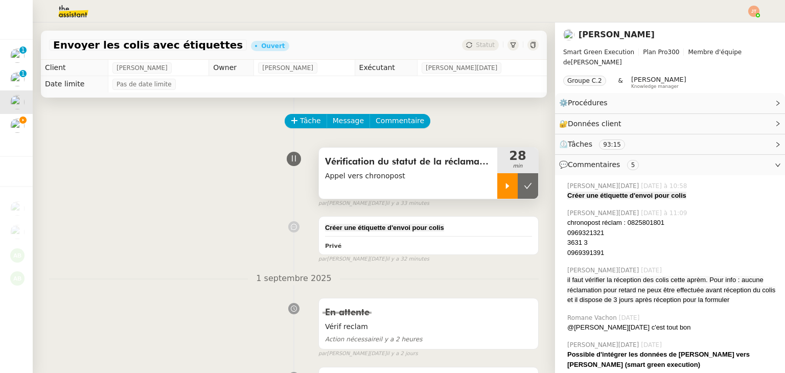
click at [498, 192] on div at bounding box center [508, 186] width 20 height 26
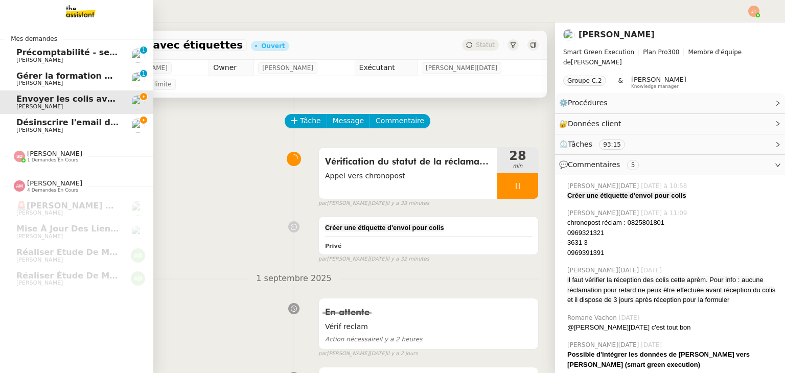
click at [41, 121] on span "Désinscrire l'email de Romain Ranzato" at bounding box center [105, 123] width 178 height 10
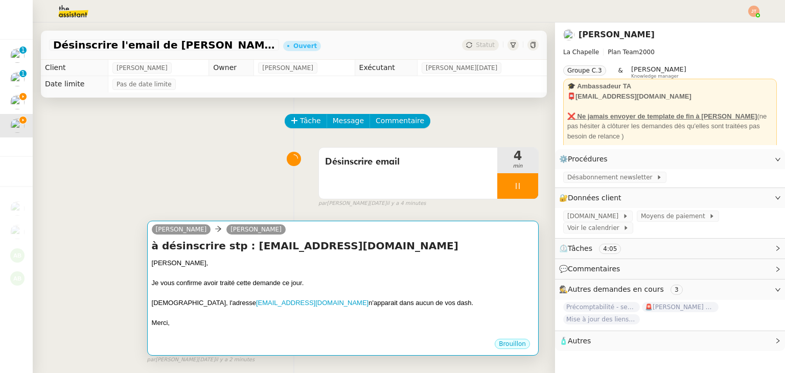
click at [377, 253] on h4 "à désinscrire stp : romain.ranzato@natrangroupe.com" at bounding box center [343, 246] width 382 height 14
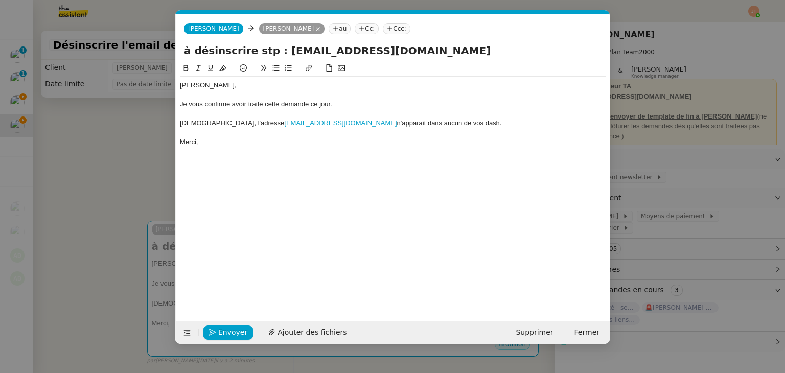
scroll to position [0, 21]
click at [230, 329] on span "Envoyer" at bounding box center [232, 333] width 29 height 12
click at [230, 329] on span "Confirmer l'envoi" at bounding box center [248, 333] width 61 height 12
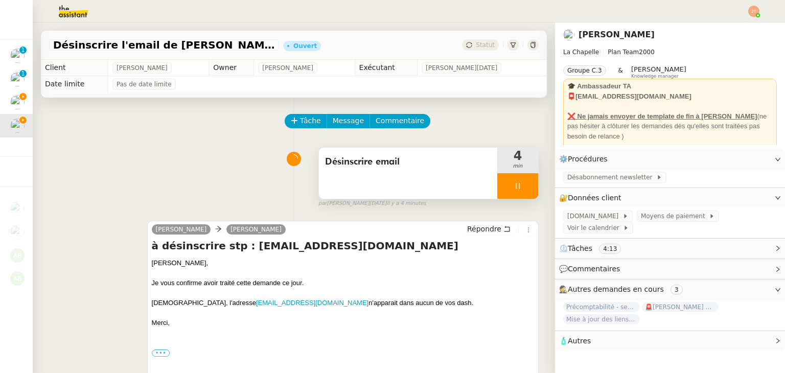
click at [499, 191] on div at bounding box center [518, 186] width 41 height 26
click at [503, 192] on div at bounding box center [508, 186] width 20 height 26
click at [511, 191] on div at bounding box center [518, 186] width 41 height 26
click at [524, 190] on icon at bounding box center [528, 186] width 8 height 8
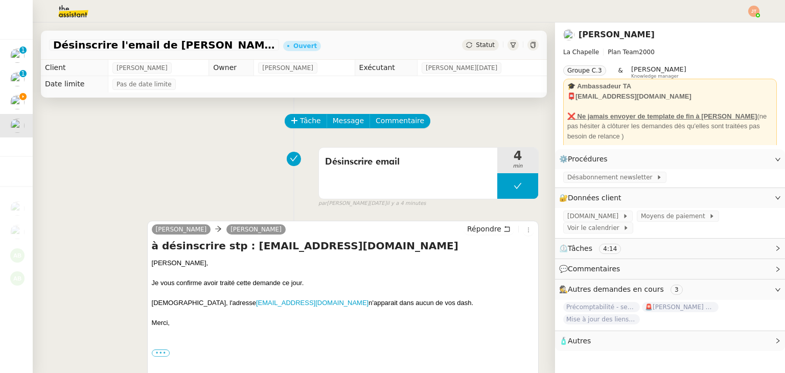
click at [481, 46] on span "Statut" at bounding box center [485, 44] width 19 height 7
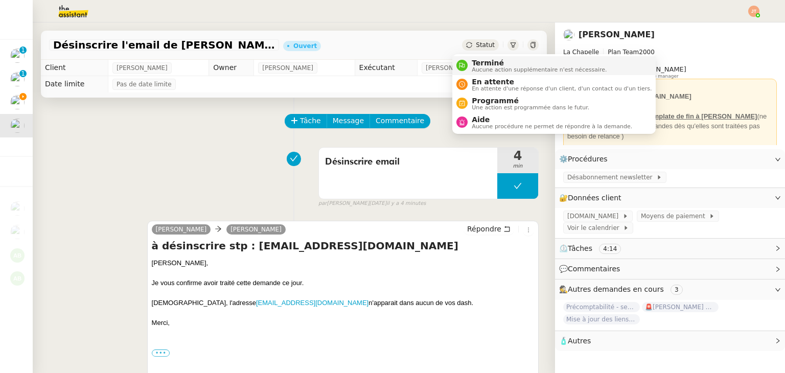
click at [486, 57] on li "Terminé Aucune action supplémentaire n'est nécessaire." at bounding box center [555, 65] width 204 height 19
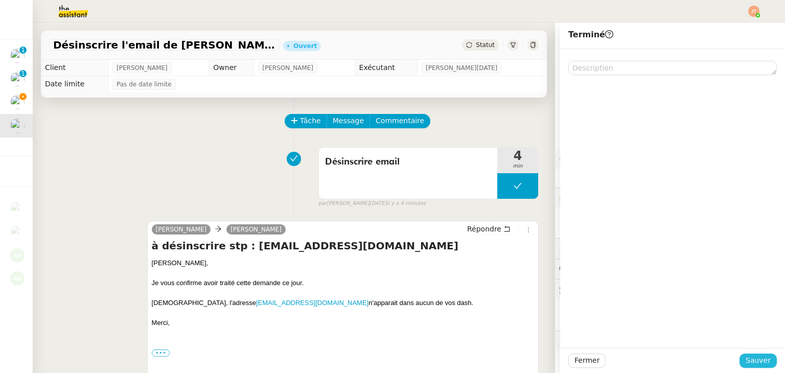
click at [754, 359] on span "Sauver" at bounding box center [758, 361] width 25 height 12
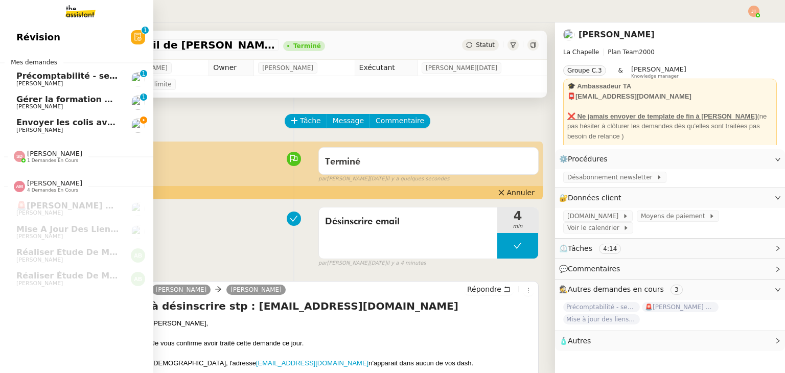
click at [42, 122] on span "Envoyer les colis avec étiquettes" at bounding box center [92, 123] width 152 height 10
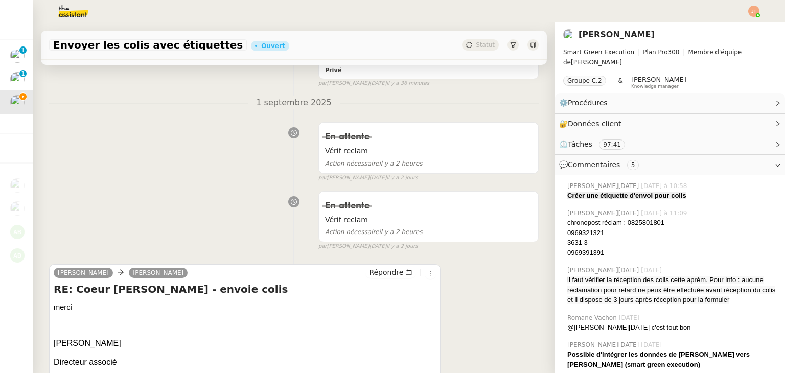
scroll to position [205, 0]
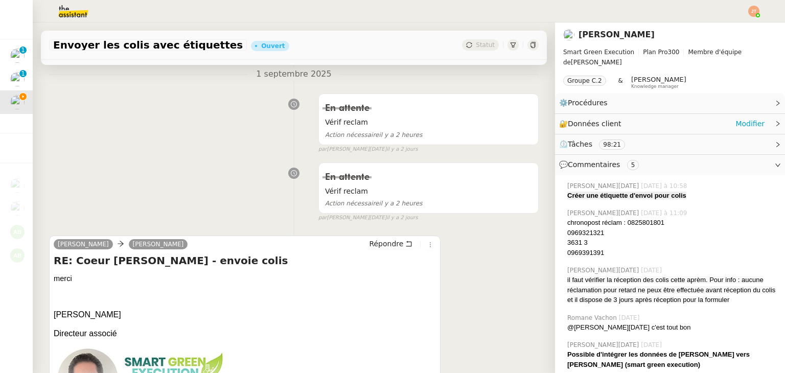
click at [775, 125] on icon at bounding box center [778, 124] width 6 height 6
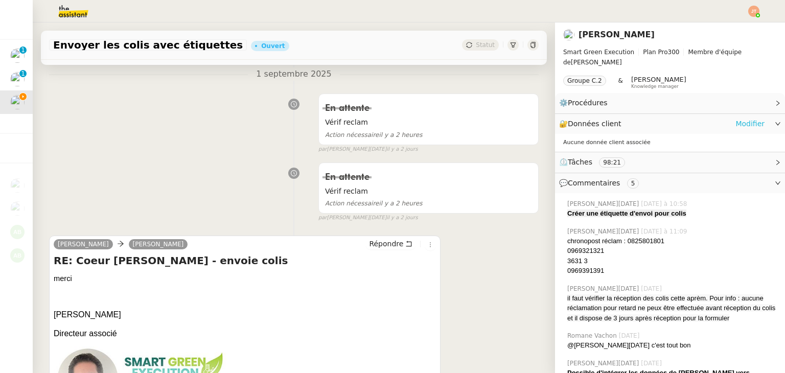
click at [742, 125] on link "Modifier" at bounding box center [750, 124] width 29 height 12
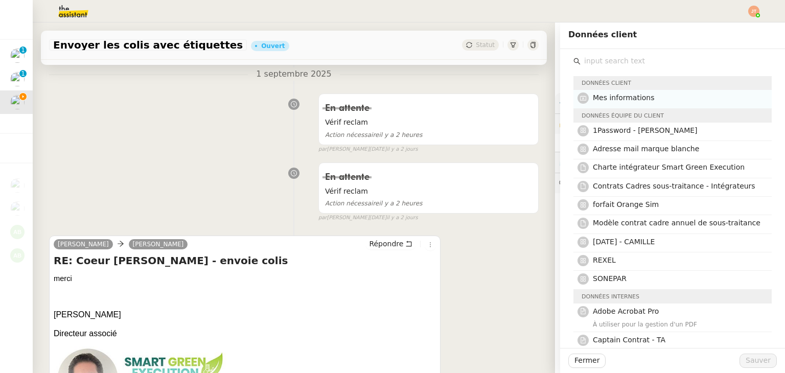
click at [630, 102] on span "Mes informations" at bounding box center [624, 98] width 62 height 8
click at [746, 356] on span "Sauver" at bounding box center [758, 361] width 25 height 12
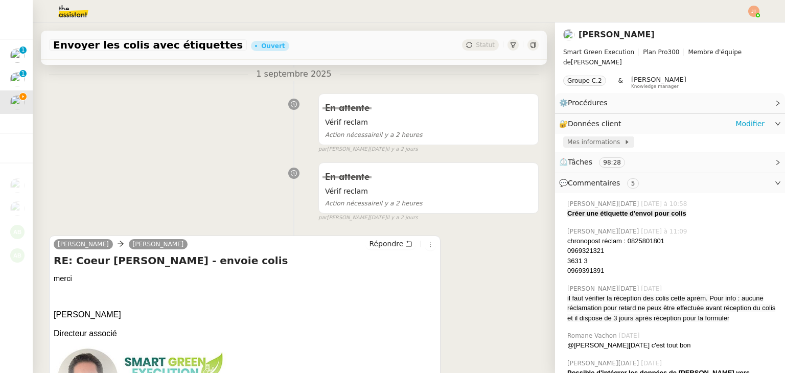
click at [588, 146] on span "Mes informations" at bounding box center [596, 142] width 57 height 10
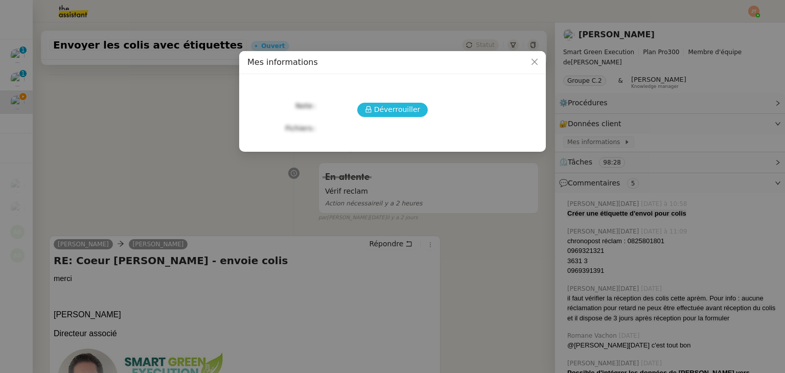
click at [400, 113] on span "Déverrouiller" at bounding box center [397, 110] width 47 height 12
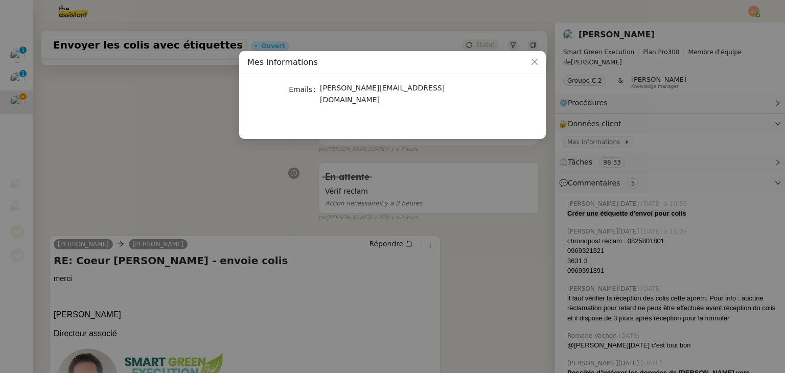
click at [205, 183] on nz-modal-container "Mes informations Emails alexis@smart-green-execution.com" at bounding box center [392, 186] width 785 height 373
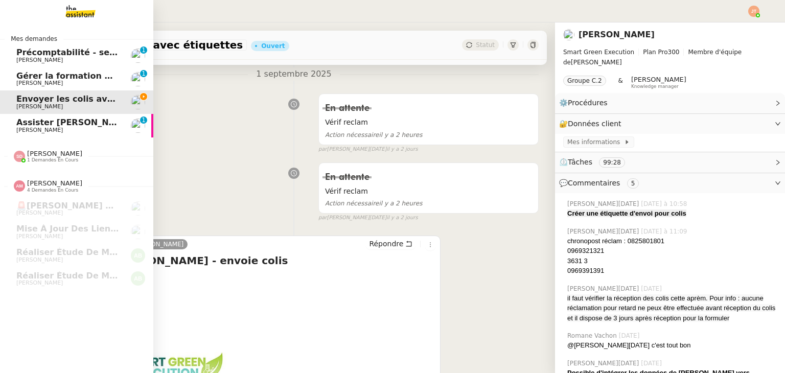
click at [48, 127] on span "[PERSON_NAME]" at bounding box center [39, 130] width 47 height 7
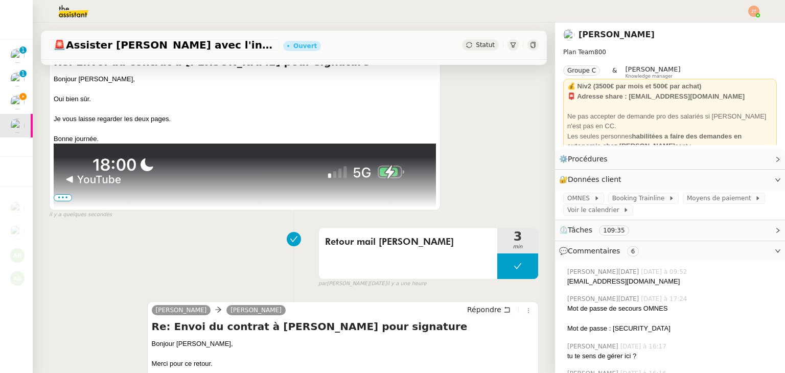
scroll to position [256, 0]
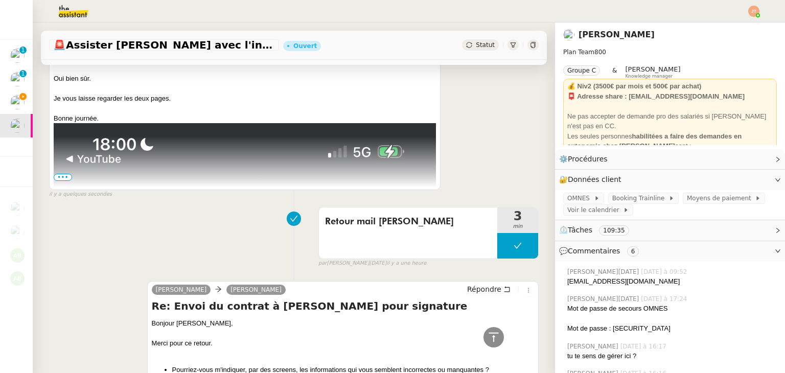
click at [63, 178] on span "•••" at bounding box center [63, 177] width 18 height 7
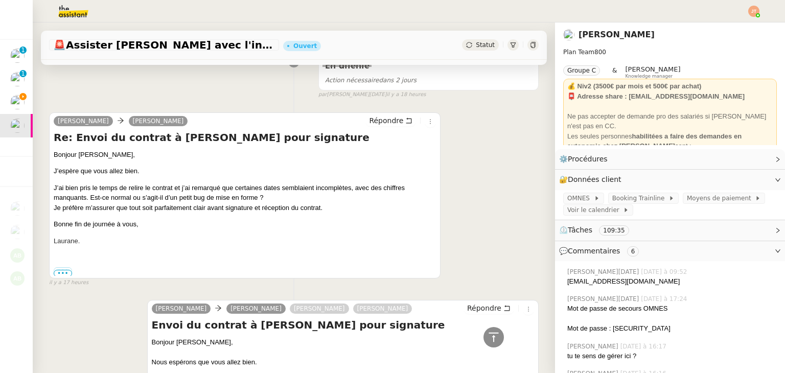
scroll to position [2454, 0]
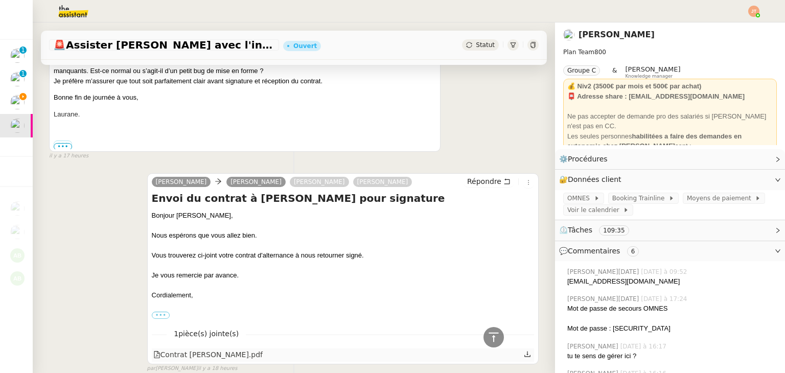
click at [525, 351] on icon at bounding box center [528, 354] width 6 height 6
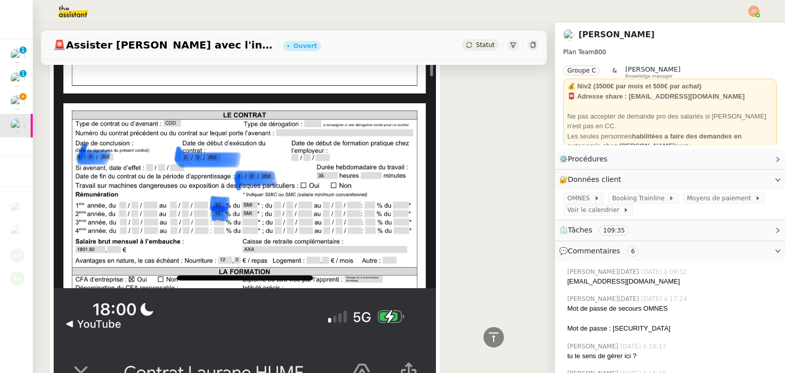
scroll to position [1227, 0]
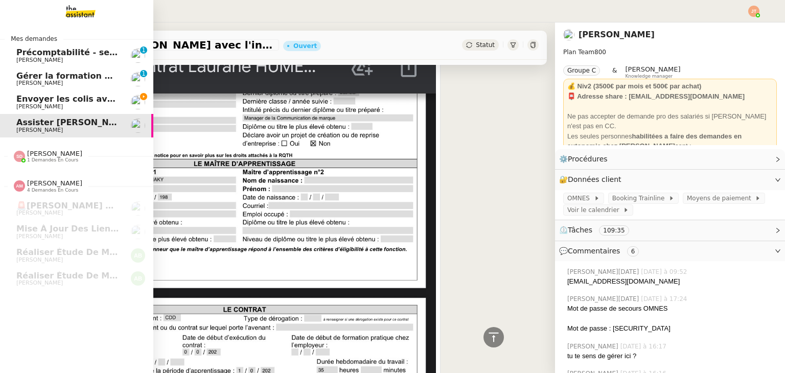
click at [31, 103] on span "Envoyer les colis avec étiquettes" at bounding box center [92, 99] width 152 height 10
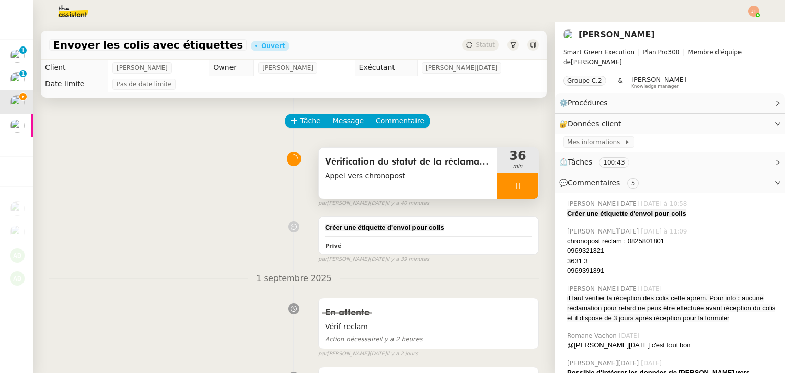
click at [498, 189] on div at bounding box center [518, 186] width 41 height 26
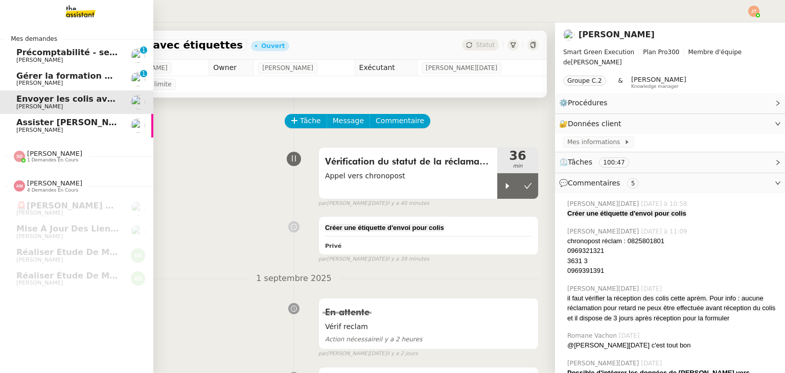
click at [76, 130] on span "[PERSON_NAME]" at bounding box center [67, 130] width 103 height 6
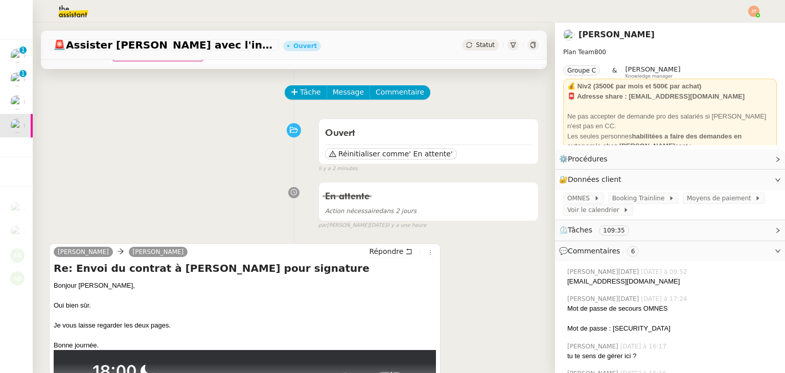
scroll to position [102, 0]
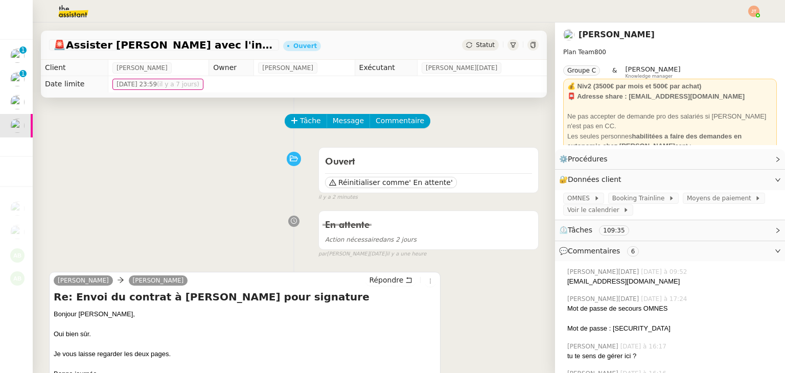
scroll to position [102, 0]
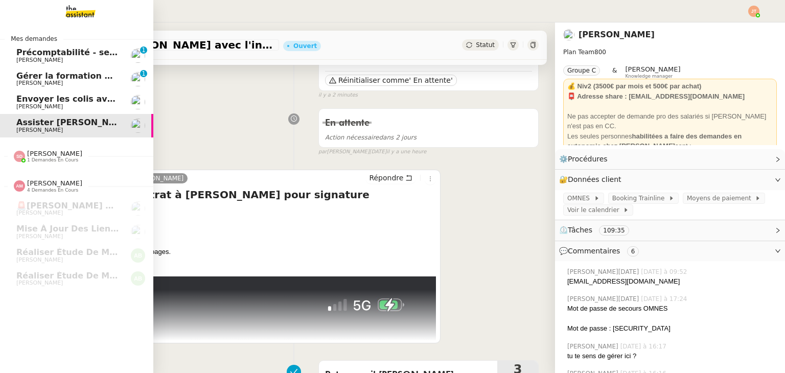
click at [33, 103] on span "[PERSON_NAME]" at bounding box center [39, 106] width 47 height 7
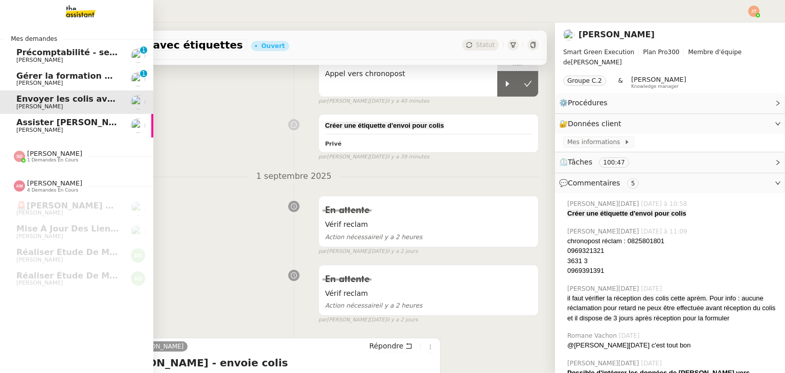
click at [53, 125] on span "Assister [PERSON_NAME] avec l'information OPCO" at bounding box center [131, 123] width 231 height 10
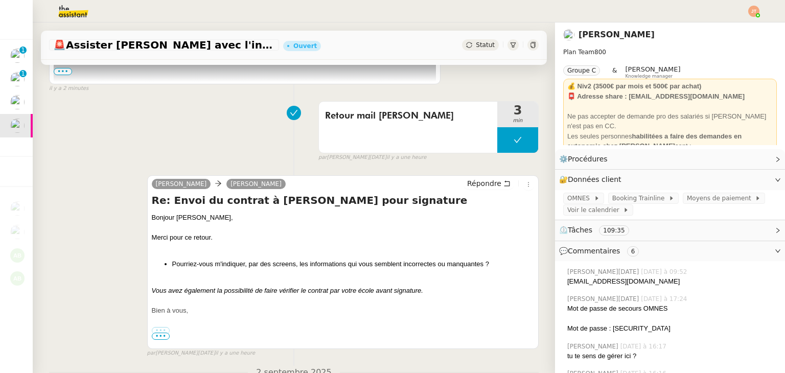
scroll to position [409, 0]
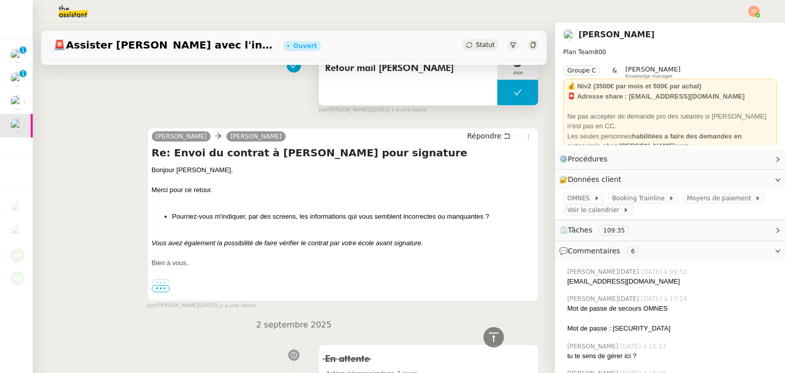
click at [498, 99] on button at bounding box center [518, 93] width 41 height 26
click at [498, 100] on div at bounding box center [508, 93] width 20 height 26
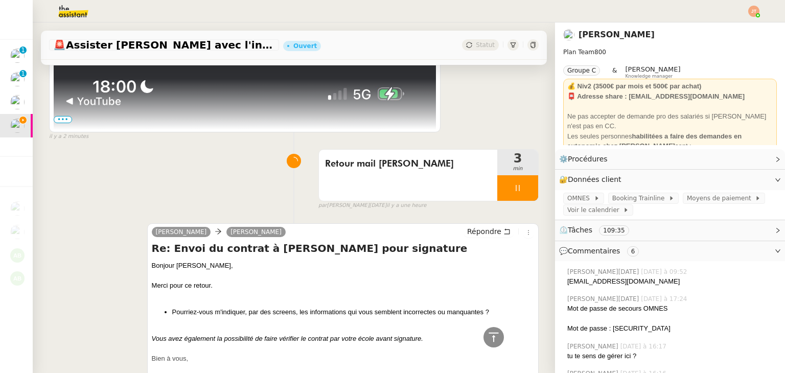
scroll to position [153, 0]
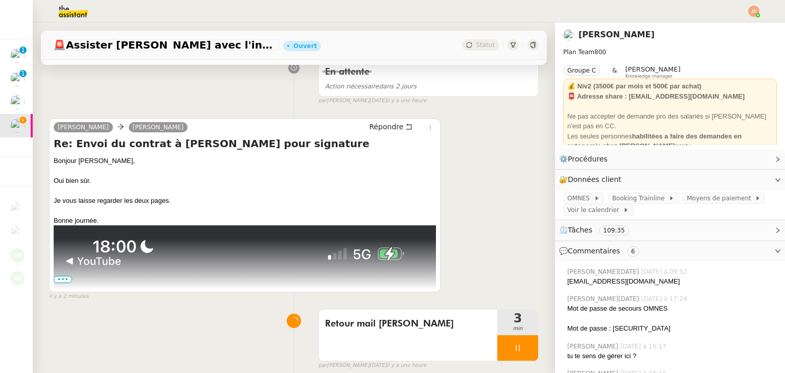
click at [63, 279] on span "•••" at bounding box center [63, 279] width 18 height 7
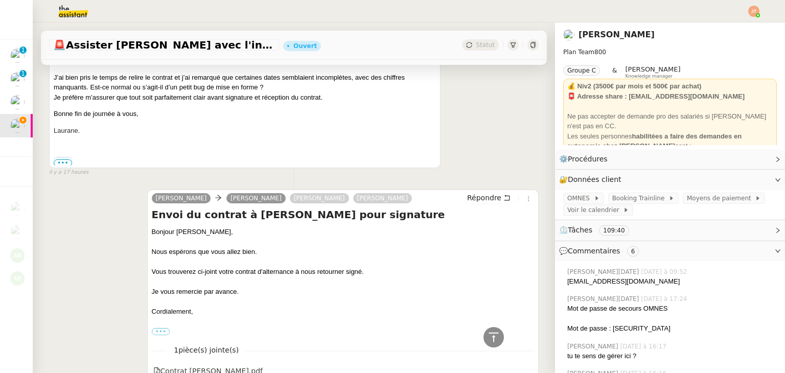
scroll to position [2563, 0]
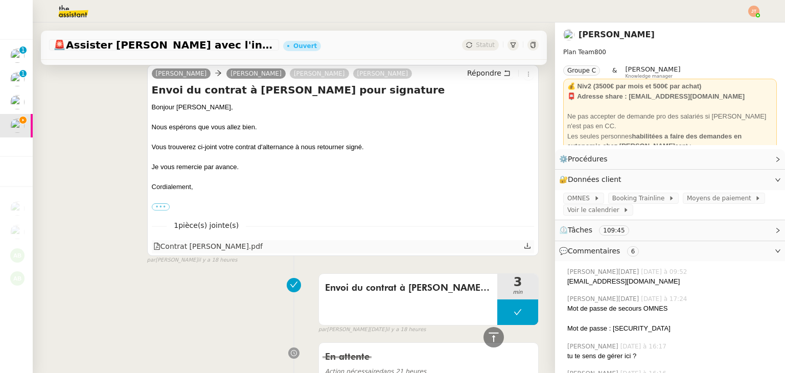
click at [524, 242] on icon at bounding box center [527, 245] width 7 height 7
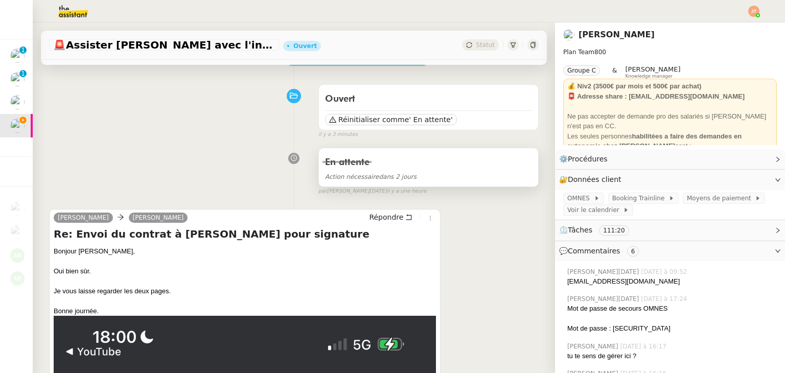
scroll to position [57, 0]
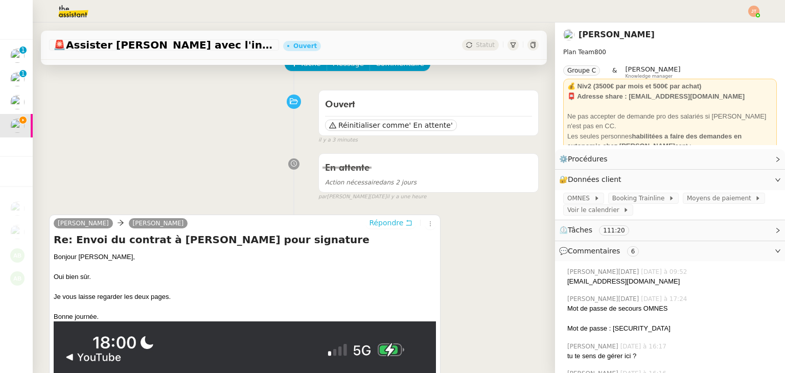
click at [380, 230] on div "Répondre" at bounding box center [401, 223] width 71 height 12
click at [381, 224] on span "Répondre" at bounding box center [386, 223] width 34 height 10
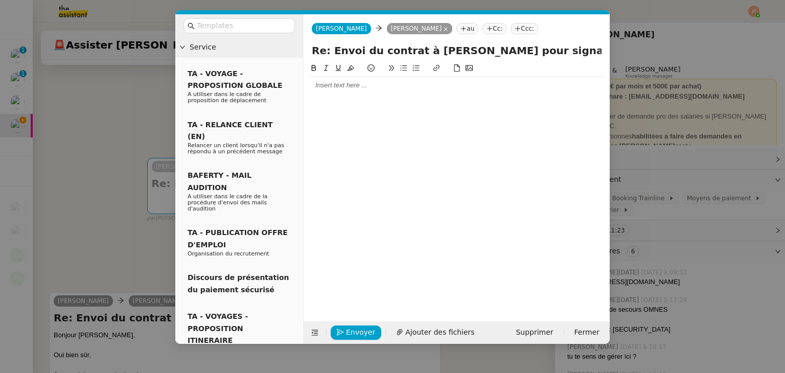
click at [344, 88] on div at bounding box center [457, 85] width 298 height 9
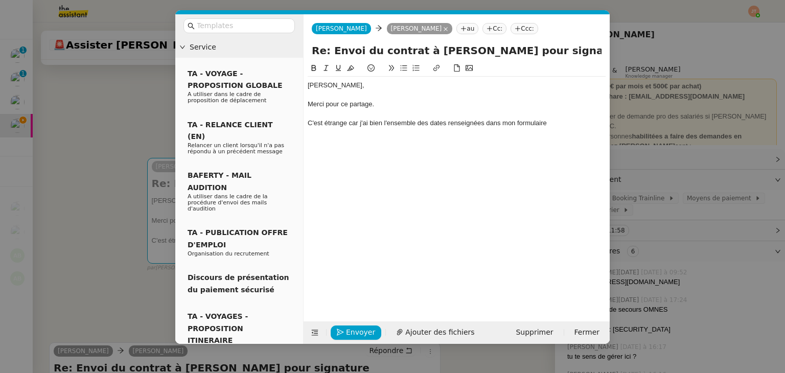
click at [354, 123] on div "C'est étrange car j'ai bien l'ensemble des dates renseignées dans mon formulaire" at bounding box center [457, 123] width 298 height 9
click at [0, 0] on lt-span ", car" at bounding box center [0, 0] width 0 height 0
click at [550, 122] on div "C'est étrange, car j'ai bien l'ensemble des dates renseignées dans mon formulai…" at bounding box center [457, 123] width 298 height 9
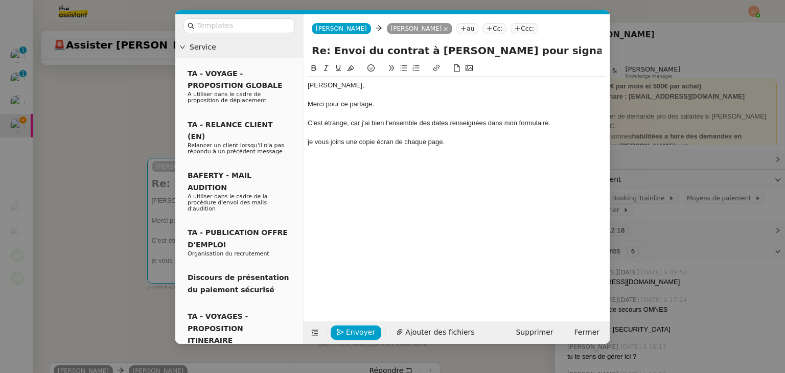
click at [98, 173] on nz-modal-container "Service TA - VOYAGE - PROPOSITION GLOBALE A utiliser dans le cadre de propositi…" at bounding box center [392, 186] width 785 height 373
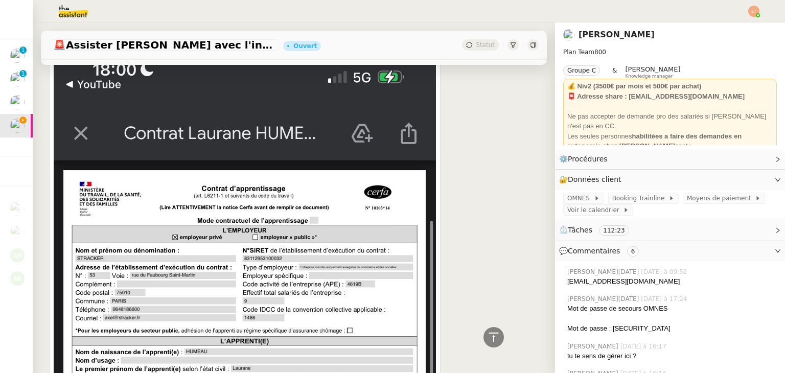
scroll to position [0, 0]
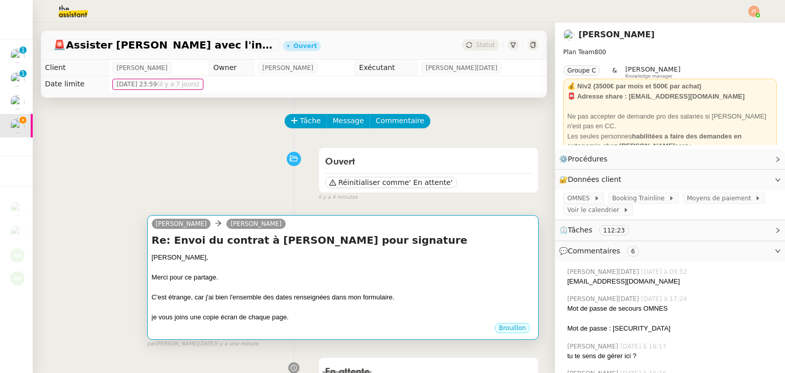
click at [339, 297] on div "C'est étrange, car j'ai bien l'ensemble des dates renseignées dans mon formulai…" at bounding box center [343, 297] width 382 height 10
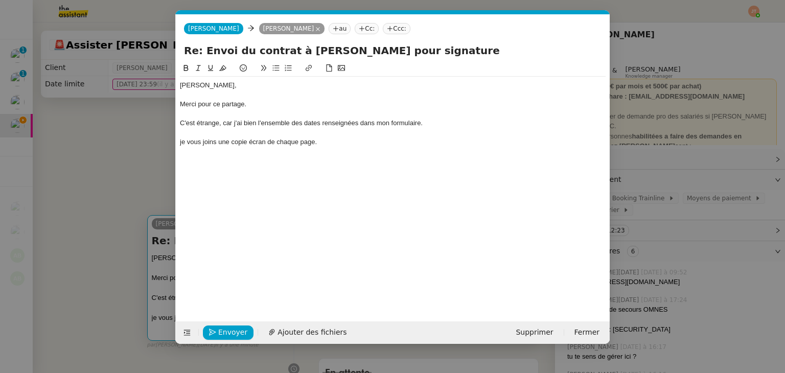
scroll to position [0, 21]
click at [330, 147] on div "je vous joins une copie écran de chaque page." at bounding box center [393, 142] width 426 height 9
click at [181, 142] on div "je vous joins une copie écran de chaque page." at bounding box center [393, 142] width 426 height 9
click at [336, 135] on div at bounding box center [393, 132] width 426 height 9
click at [335, 150] on div "[PERSON_NAME], Merci pour ce partage. C'est étrange, car j'ai bien l'ensemble d…" at bounding box center [393, 114] width 426 height 74
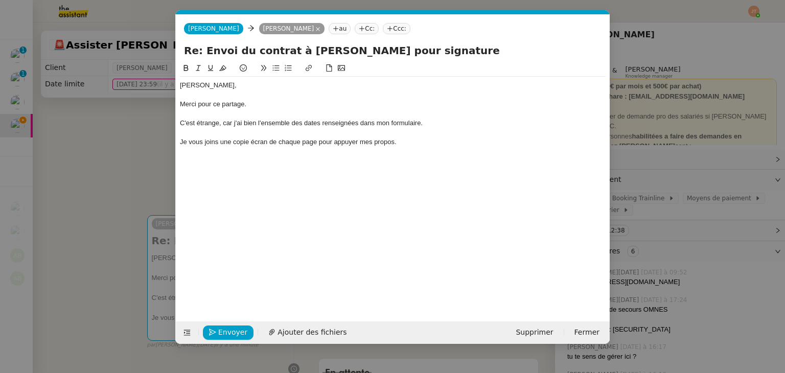
click at [72, 174] on nz-modal-container "Service TA - VOYAGE - PROPOSITION GLOBALE A utiliser dans le cadre de propositi…" at bounding box center [392, 186] width 785 height 373
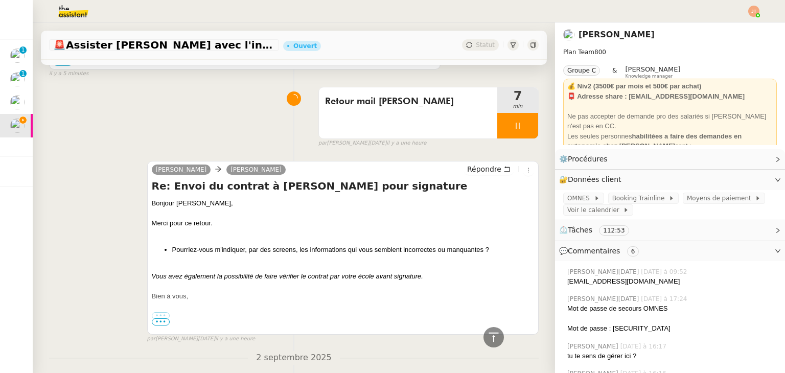
scroll to position [1994, 0]
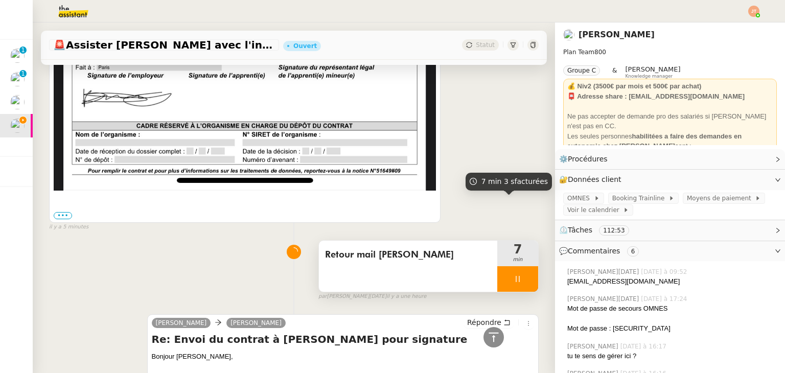
click at [500, 266] on div at bounding box center [518, 279] width 41 height 26
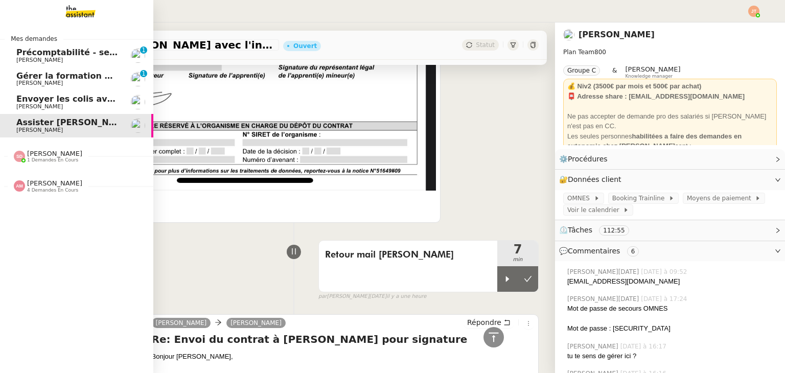
click at [40, 106] on span "[PERSON_NAME]" at bounding box center [39, 106] width 47 height 7
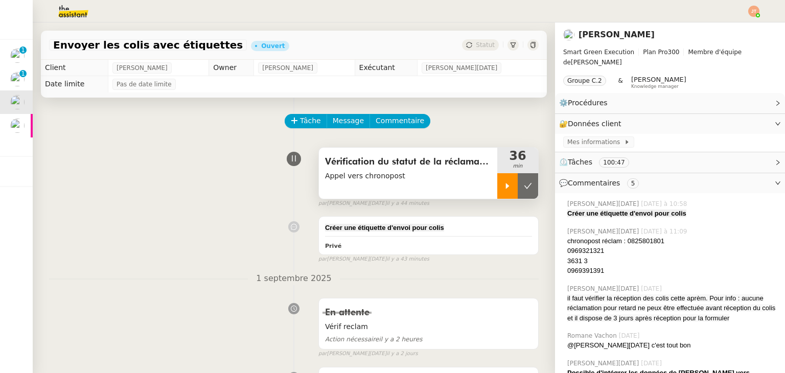
click at [506, 188] on icon at bounding box center [508, 186] width 4 height 6
click at [376, 123] on span "Commentaire" at bounding box center [400, 121] width 49 height 12
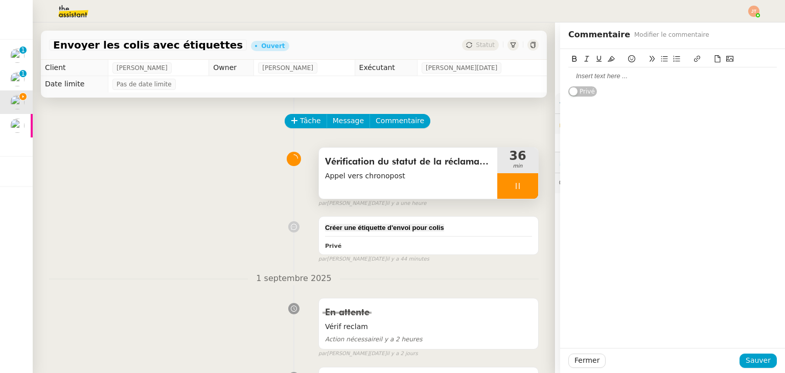
click at [572, 75] on div at bounding box center [673, 76] width 209 height 9
click at [622, 75] on div "XS362499363FR XS362499394FR" at bounding box center [673, 76] width 209 height 9
click at [569, 77] on div "XS362499363FR" at bounding box center [673, 76] width 209 height 9
click at [746, 358] on span "Sauver" at bounding box center [758, 361] width 25 height 12
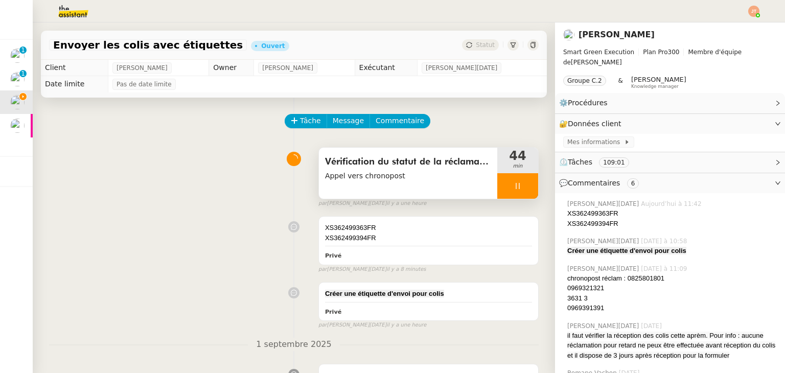
click at [478, 182] on span "Appel vers chronopost" at bounding box center [408, 176] width 166 height 12
click at [498, 187] on div at bounding box center [518, 186] width 41 height 26
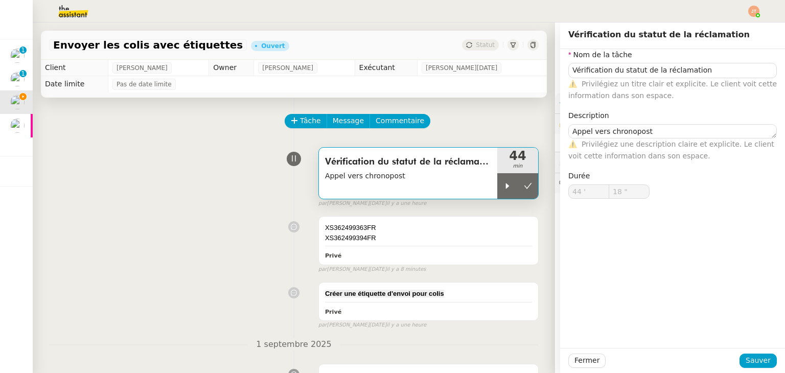
type input "Vérification du statut de la réclamation"
type textarea "Appel vers chronopost"
type input "44 '"
type input "18 ""
type input "Vérification du statut de la réclamation"
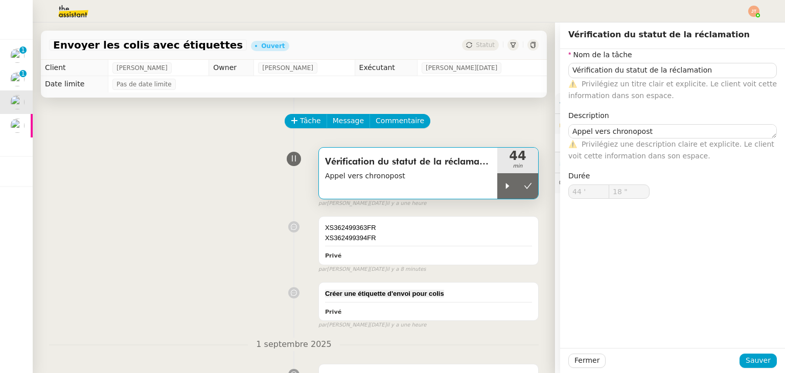
type textarea "Appel vers chronopost"
type input "44 '"
type input "18 ""
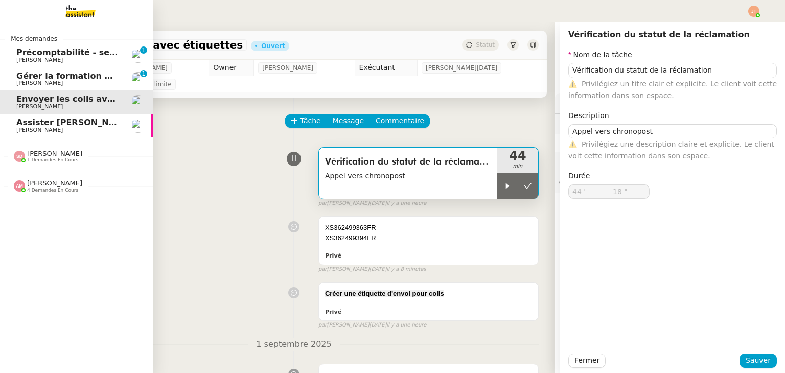
click at [57, 129] on span "[PERSON_NAME]" at bounding box center [67, 130] width 103 height 6
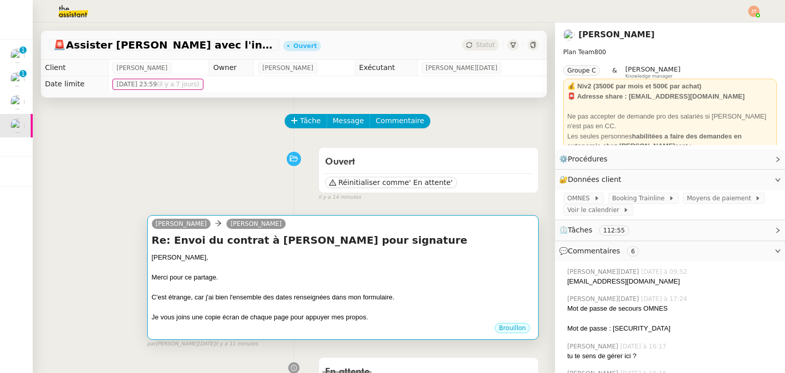
click at [278, 318] on div "Je vous joins une copie écran de chaque page pour appuyer mes propos." at bounding box center [343, 317] width 382 height 10
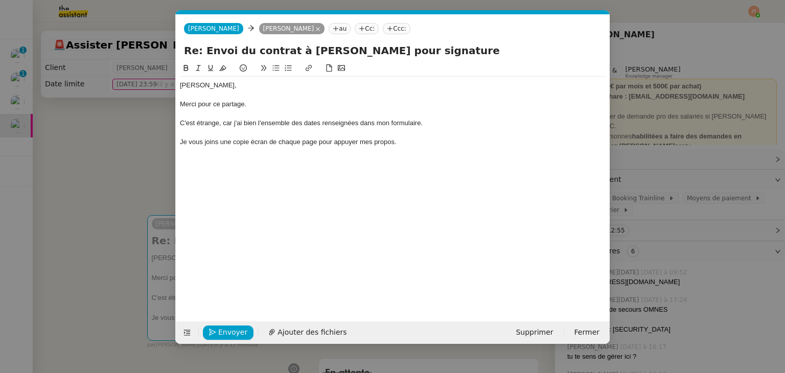
scroll to position [0, 21]
click at [315, 329] on span "Ajouter des fichiers" at bounding box center [312, 333] width 69 height 12
click at [256, 159] on div "[PERSON_NAME], Merci pour ce partage. C'est étrange, car j'ai bien l'ensemble d…" at bounding box center [393, 155] width 426 height 187
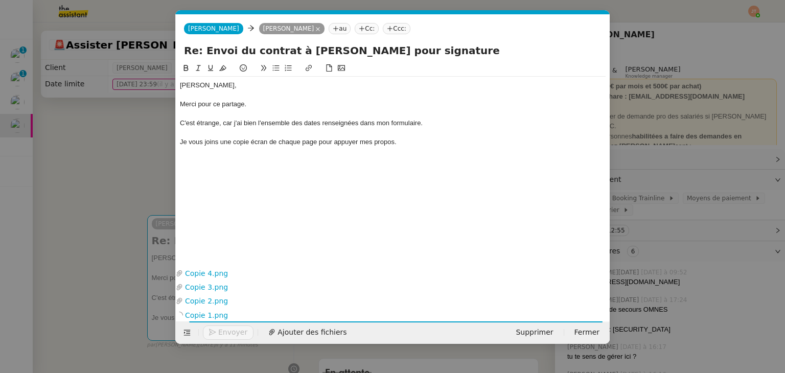
click at [409, 146] on div "Je vous joins une copie écran de chaque page pour appuyer mes propos." at bounding box center [393, 142] width 426 height 9
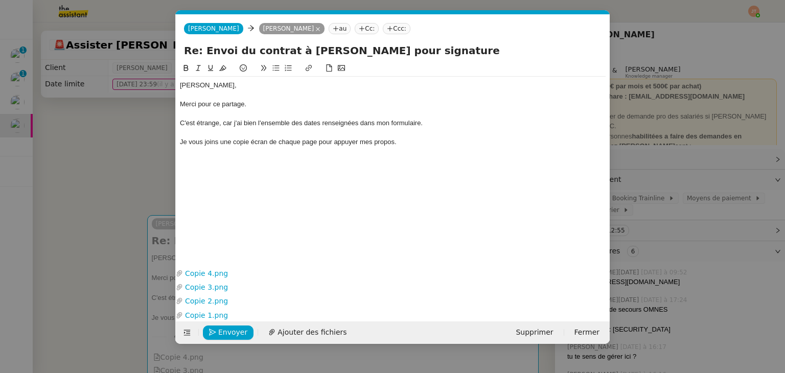
click at [443, 125] on div "C'est étrange, car j'ai bien l'ensemble des dates renseignées dans mon formulai…" at bounding box center [393, 123] width 426 height 9
click at [135, 168] on nz-modal-container "Service TA - VOYAGE - PROPOSITION GLOBALE A utiliser dans le cadre de propositi…" at bounding box center [392, 186] width 785 height 373
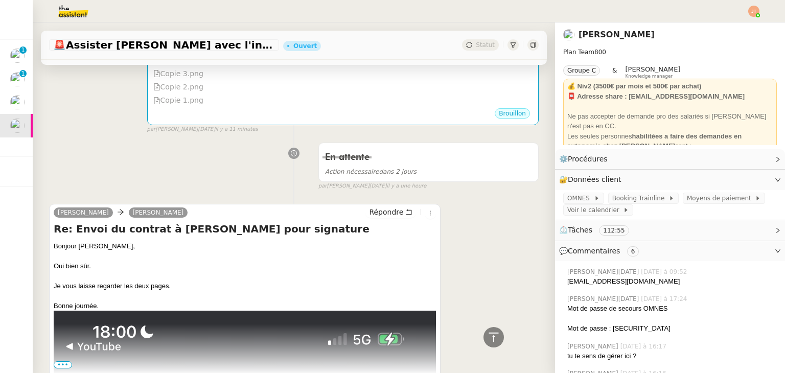
scroll to position [0, 0]
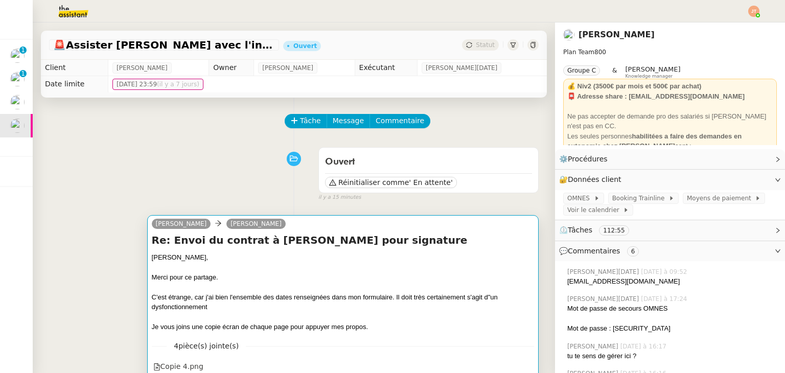
click at [395, 290] on div at bounding box center [343, 287] width 382 height 10
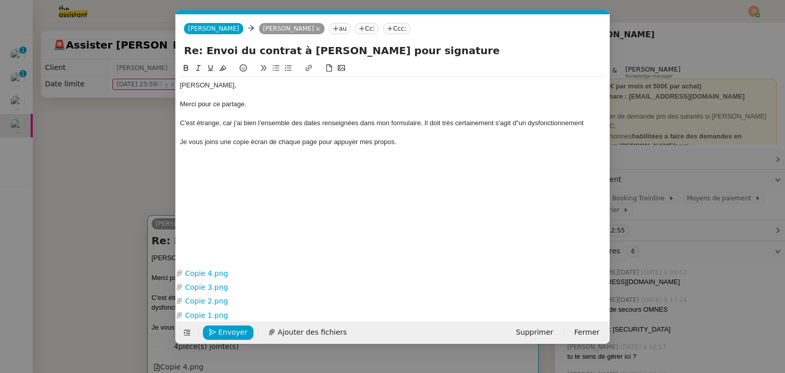
scroll to position [0, 21]
click at [519, 123] on div "C'est étrange, car j'ai bien l'ensemble des dates renseignées dans mon formulai…" at bounding box center [393, 123] width 426 height 9
drag, startPoint x: 590, startPoint y: 127, endPoint x: 532, endPoint y: 126, distance: 57.3
click at [531, 126] on div "C'est étrange, car j'ai bien l'ensemble des dates renseignées dans mon formulai…" at bounding box center [393, 123] width 426 height 9
click at [531, 120] on div "C'est étrange, car j'ai bien l'ensemble des dates renseignées dans mon formulai…" at bounding box center [393, 123] width 426 height 9
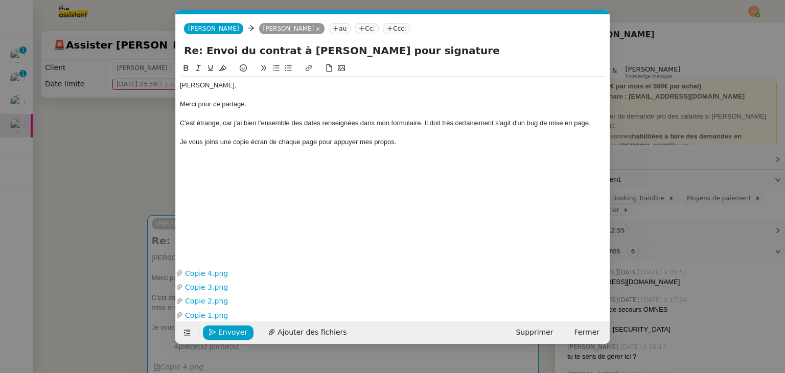
click at [480, 140] on div "Je vous joins une copie écran de chaque page pour appuyer mes propos." at bounding box center [393, 142] width 426 height 9
click at [435, 144] on div "Je vous joins une copie écran de chaque page pour appuyer mes propos." at bounding box center [393, 142] width 426 height 9
click at [76, 198] on nz-modal-container "Service TA - VOYAGE - PROPOSITION GLOBALE A utiliser dans le cadre de propositi…" at bounding box center [392, 186] width 785 height 373
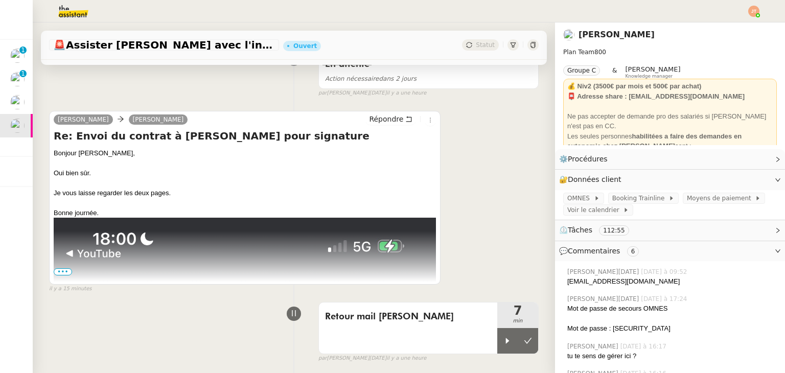
scroll to position [511, 0]
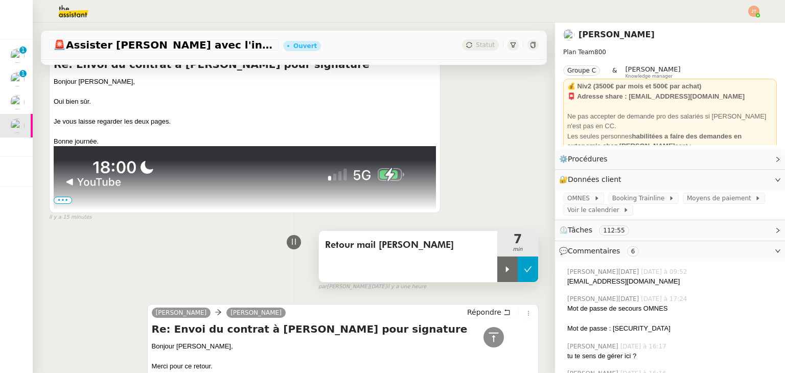
click at [524, 274] on icon at bounding box center [528, 269] width 8 height 8
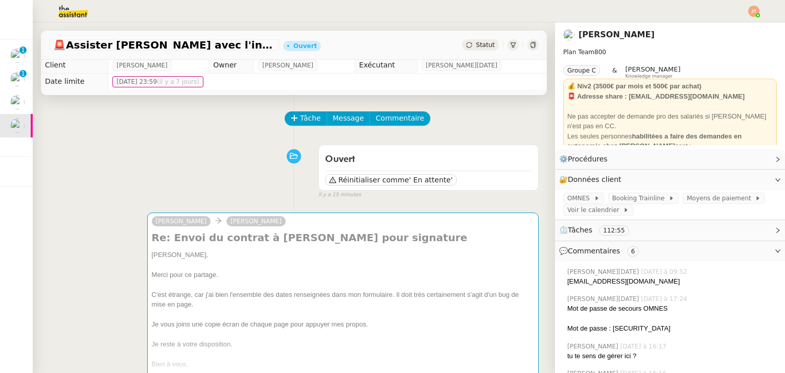
scroll to position [0, 0]
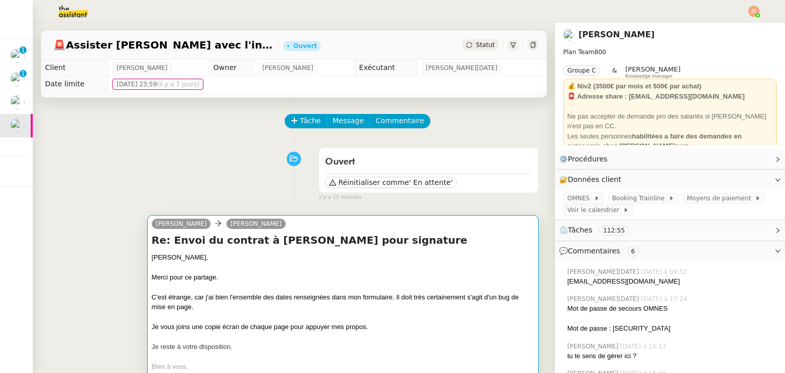
click at [277, 292] on div at bounding box center [343, 287] width 382 height 10
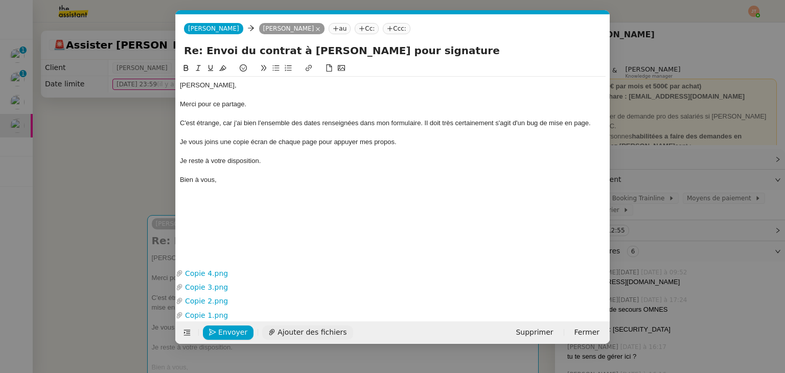
scroll to position [0, 21]
click at [235, 336] on span "Envoyer" at bounding box center [232, 333] width 29 height 12
click at [235, 336] on span "Confirmer l'envoi" at bounding box center [248, 333] width 61 height 12
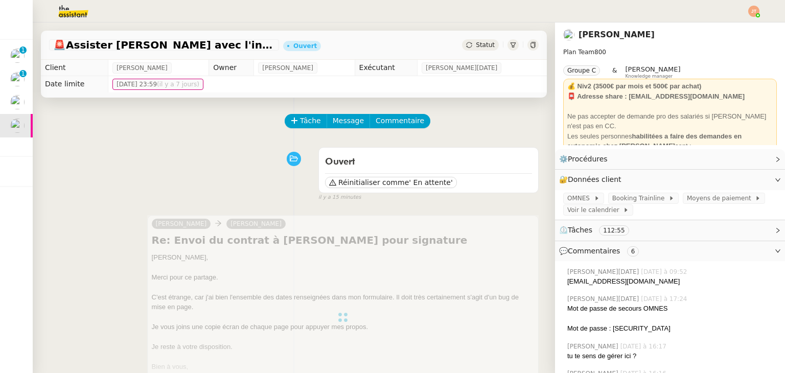
click at [475, 50] on div "Statut" at bounding box center [480, 44] width 37 height 11
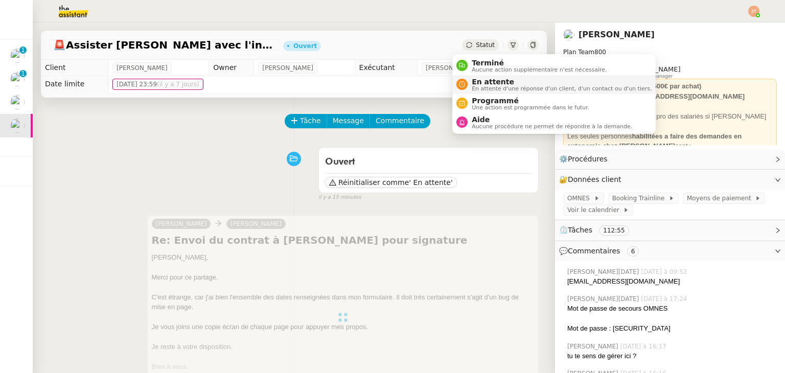
click at [499, 88] on span "En attente d'une réponse d'un client, d'un contact ou d'un tiers." at bounding box center [562, 89] width 180 height 6
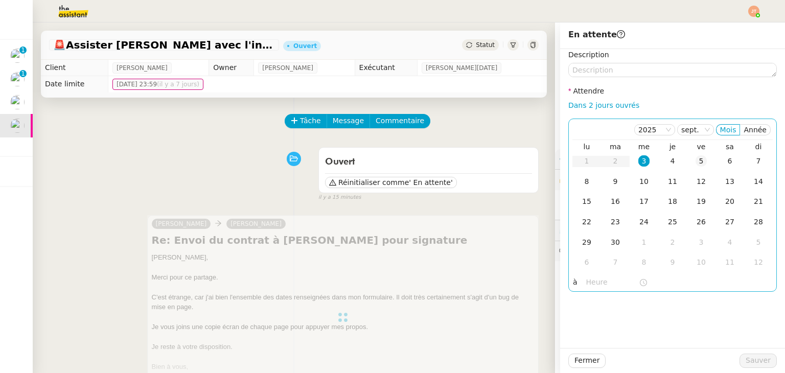
click at [696, 156] on div "5" at bounding box center [701, 160] width 11 height 11
click at [594, 278] on input "text" at bounding box center [612, 283] width 53 height 12
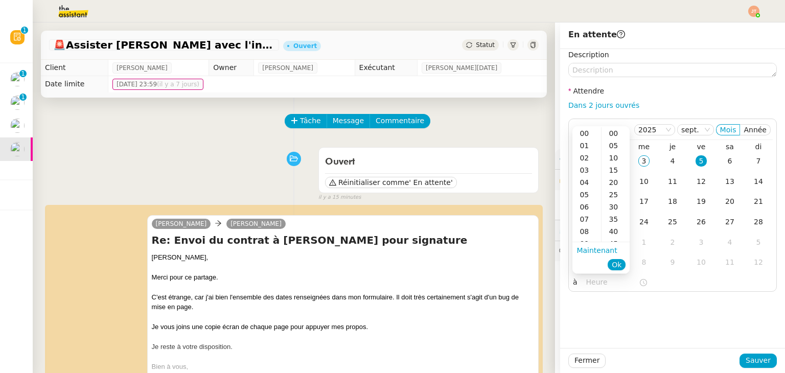
click at [588, 242] on div "09" at bounding box center [587, 244] width 29 height 12
click at [585, 134] on div "09" at bounding box center [587, 133] width 29 height 12
click at [618, 133] on div "00" at bounding box center [616, 133] width 28 height 12
type input "09:00"
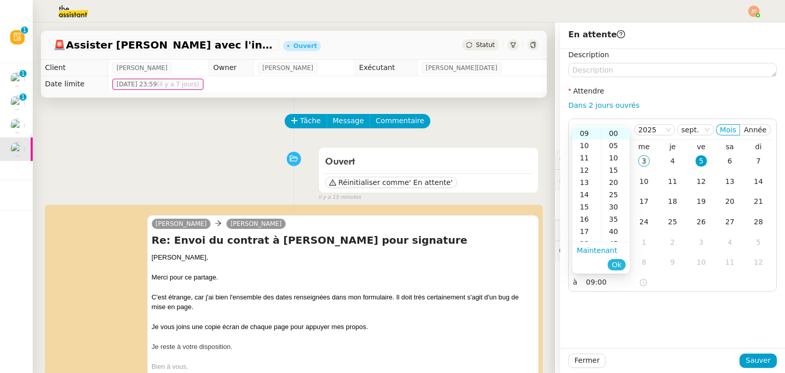
click at [617, 263] on span "Ok" at bounding box center [617, 265] width 10 height 10
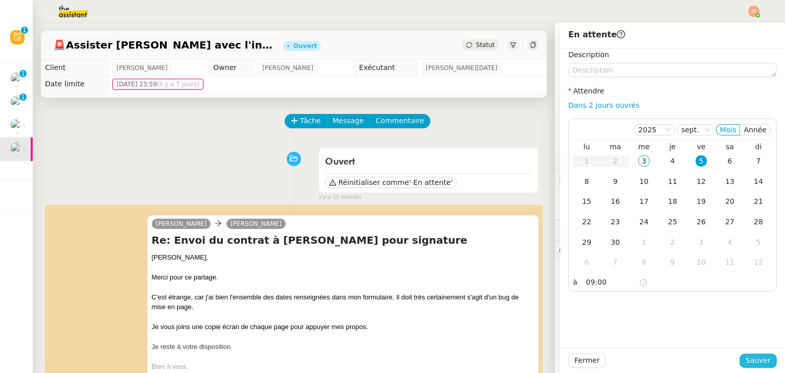
click at [746, 361] on span "Sauver" at bounding box center [758, 361] width 25 height 12
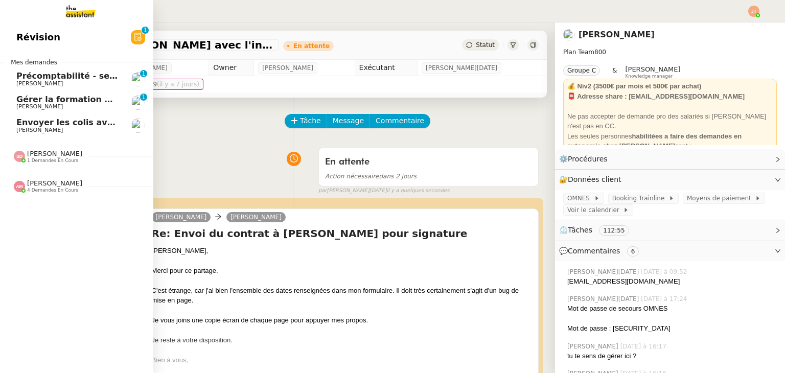
click at [63, 125] on span "Envoyer les colis avec étiquettes" at bounding box center [92, 123] width 152 height 10
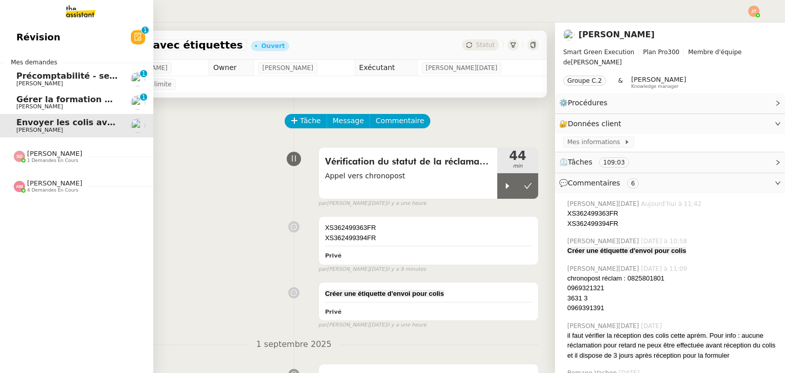
click at [55, 154] on span "[PERSON_NAME]" at bounding box center [54, 154] width 55 height 8
click at [59, 193] on div "[PERSON_NAME] 4 demandes en cours" at bounding box center [76, 182] width 153 height 30
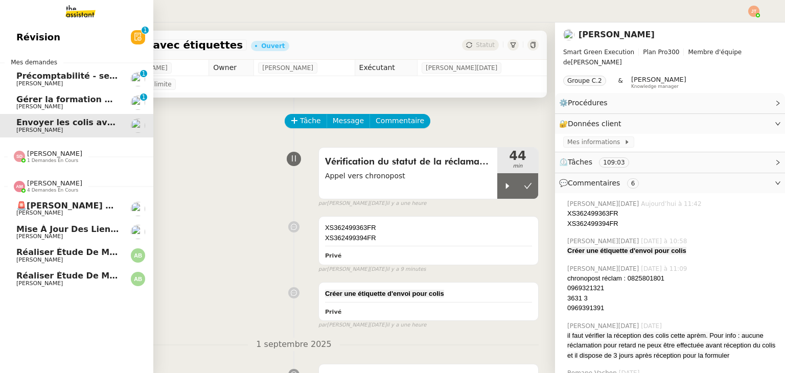
click at [59, 193] on div "[PERSON_NAME] 4 demandes en cours" at bounding box center [76, 182] width 153 height 30
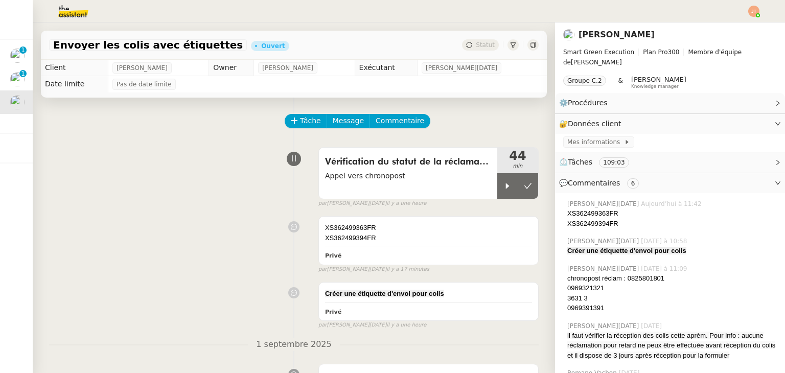
click at [209, 262] on div "XS362499363FR XS362499394FR Privé false par [PERSON_NAME][DATE] il y a 17 minut…" at bounding box center [294, 243] width 490 height 62
click at [498, 179] on div at bounding box center [508, 186] width 20 height 26
click at [368, 176] on span "Appel vers chronopost" at bounding box center [408, 176] width 166 height 12
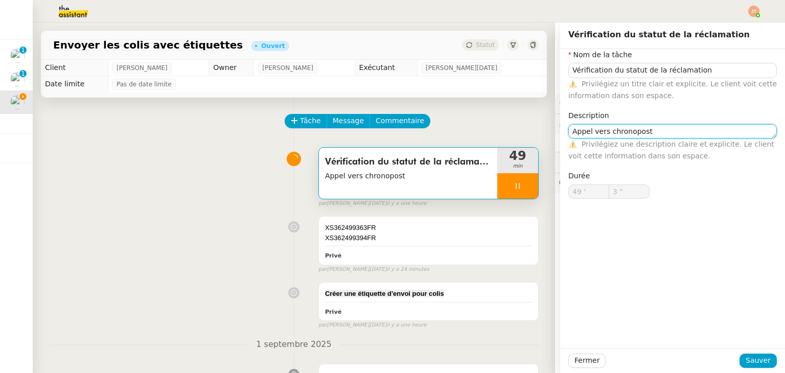
click at [644, 129] on textarea "Appel vers chronopost" at bounding box center [673, 131] width 209 height 14
type input "5 ""
type textarea "Appel vers chronopost/La"
type input "6 ""
type textarea "Appel vers chronopost/[GEOGRAPHIC_DATA]"
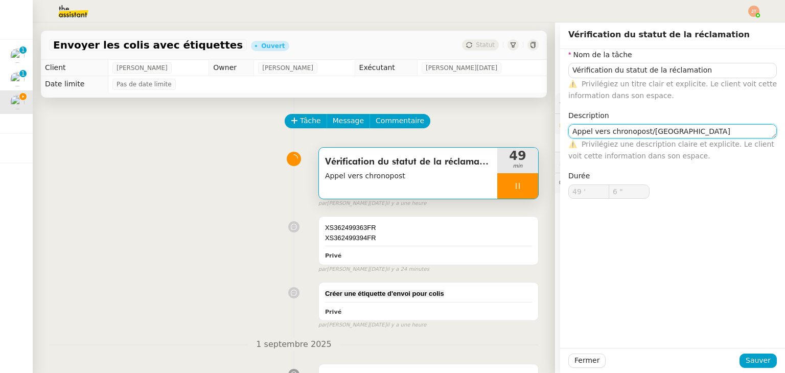
type input "7 ""
type textarea "Appel vers chronopost/La Poste"
type input "8 ""
type textarea "Appel vers chronopost/La Poste"
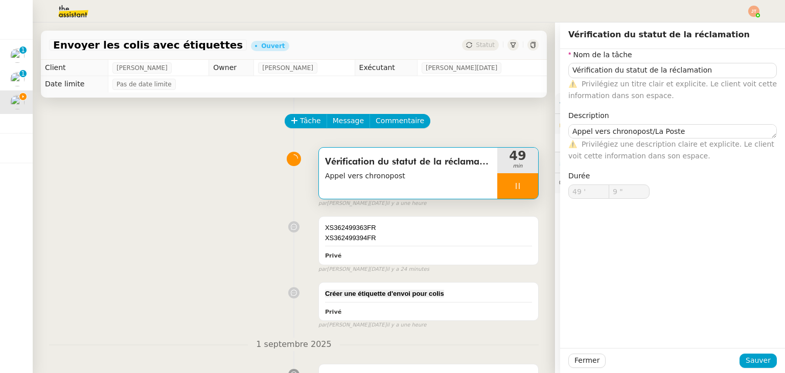
click at [759, 368] on div "Fermer Sauver" at bounding box center [672, 360] width 225 height 25
click at [757, 367] on button "Sauver" at bounding box center [758, 361] width 37 height 14
type input "10 ""
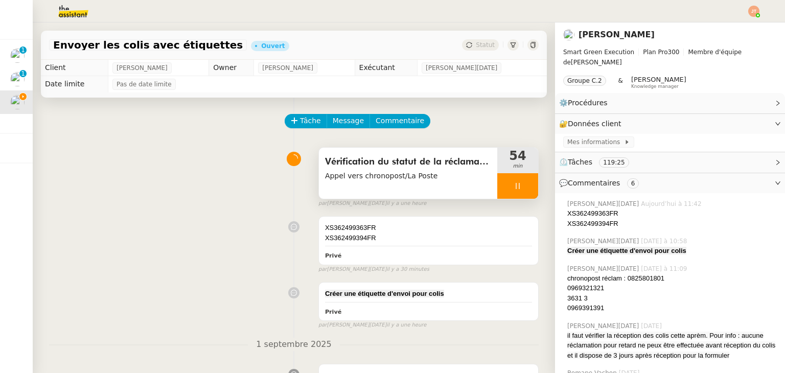
click at [501, 180] on div at bounding box center [518, 186] width 41 height 26
click at [518, 183] on button at bounding box center [528, 186] width 20 height 26
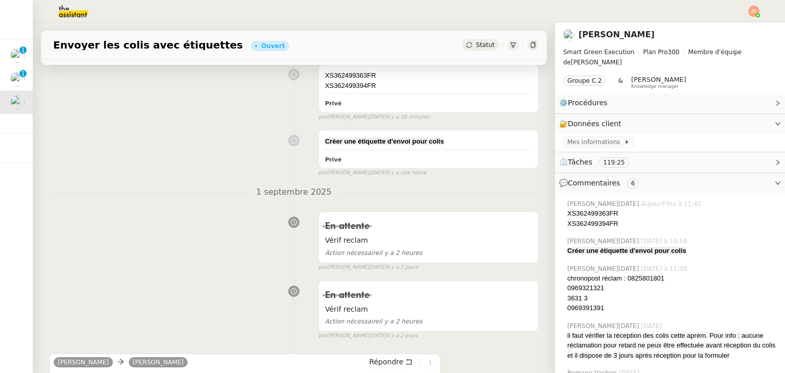
scroll to position [307, 0]
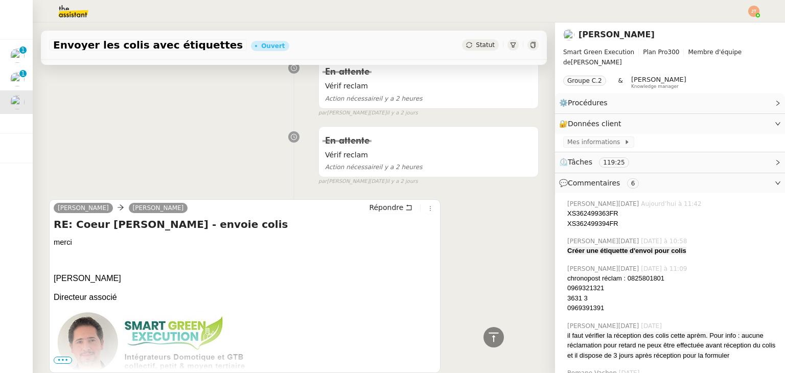
click at [378, 216] on div "[PERSON_NAME] [PERSON_NAME]" at bounding box center [245, 209] width 382 height 15
click at [378, 211] on span "Répondre" at bounding box center [386, 207] width 34 height 10
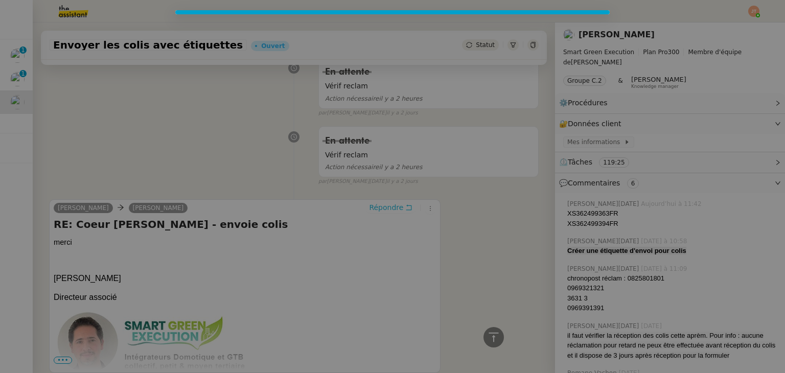
scroll to position [386, 0]
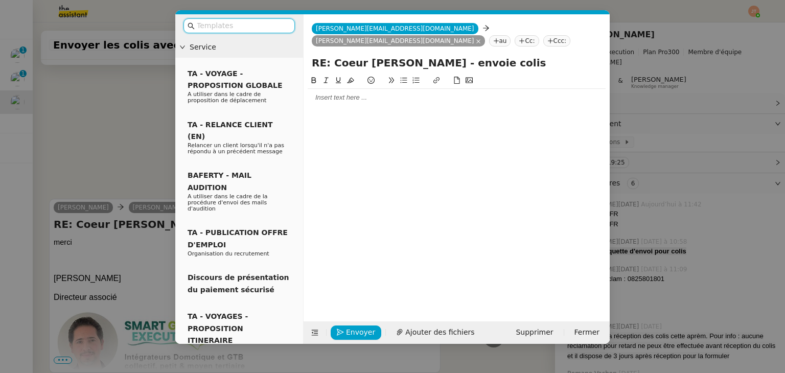
click at [338, 99] on div at bounding box center [457, 97] width 298 height 9
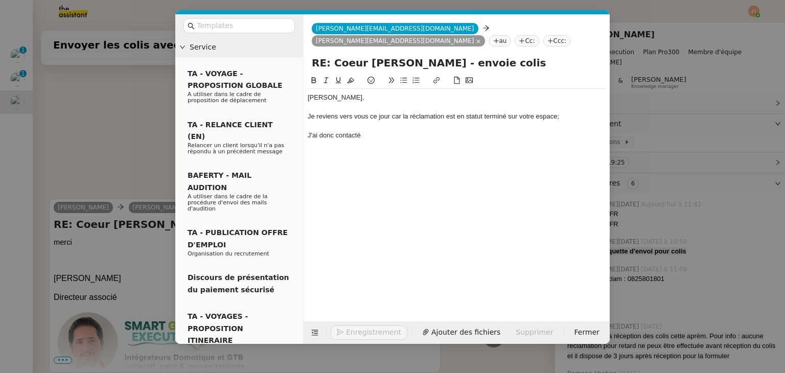
scroll to position [436, 0]
click at [397, 115] on div "Je reviens vers vous ce jour car la réclamation est en statut terminé sur votre…" at bounding box center [457, 116] width 298 height 9
click at [0, 0] on lt-div "Une virgule est conseillée dans ce contexte. , car Ignorer" at bounding box center [0, 0] width 0 height 0
click at [0, 0] on lt-span ", car" at bounding box center [0, 0] width 0 height 0
click at [563, 120] on div "Je reviens vers vous ce jour, car la réclamation est en statut terminé sur votr…" at bounding box center [457, 116] width 298 height 9
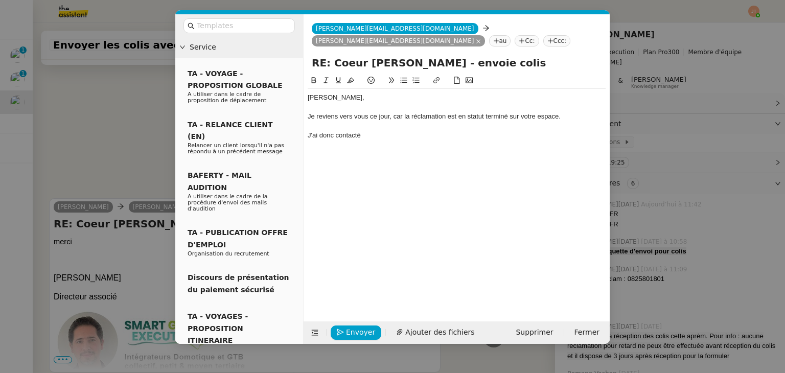
click at [422, 135] on div "J'ai donc contacté" at bounding box center [457, 135] width 298 height 9
click at [431, 136] on div "J'ai donc contacté à plusieurs reprises les services clients de La Poste qui me…" at bounding box center [457, 135] width 298 height 9
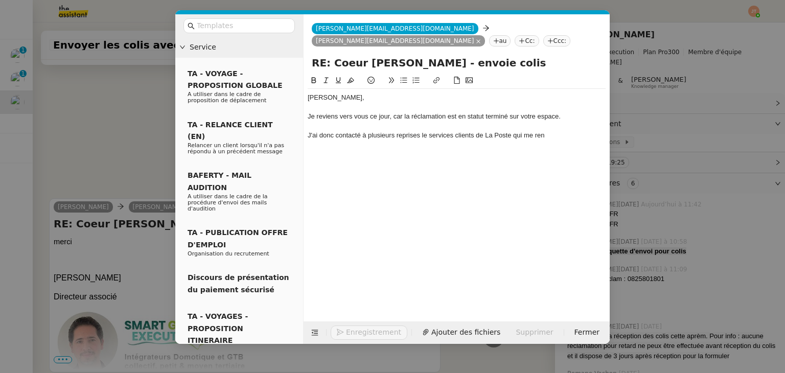
click at [453, 135] on div "J'ai donc contacté à plusieurs reprises le services clients de La Poste qui me …" at bounding box center [457, 135] width 298 height 9
click at [470, 135] on div "J'ai donc contacté à plusieurs reprises le service clients de La Poste qui me r…" at bounding box center [457, 135] width 298 height 9
click at [508, 137] on div "J'ai donc contacté à plusieurs reprises le service client de La Poste qui me ren" at bounding box center [457, 135] width 298 height 9
click at [559, 135] on div "J'ai donc contacté à plusieurs reprises le service client de La Poste pro qui m…" at bounding box center [457, 135] width 298 height 9
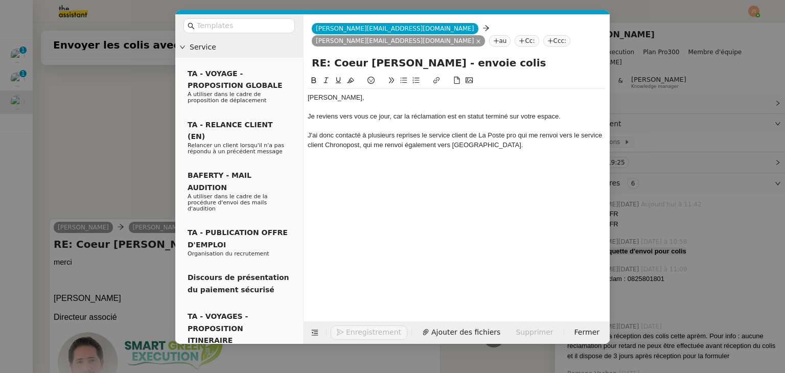
scroll to position [465, 0]
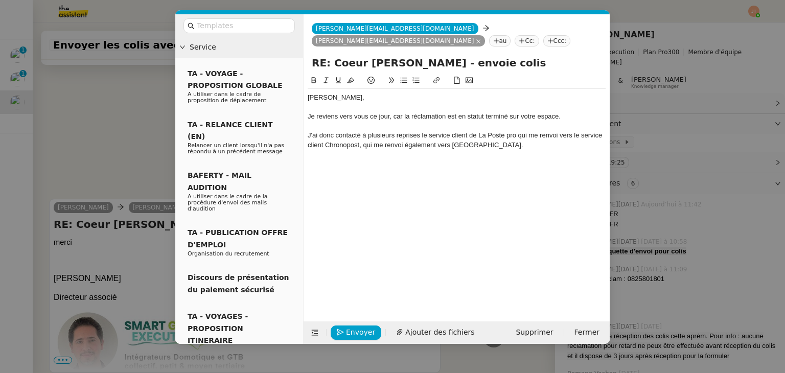
click at [554, 138] on div "J'ai donc contacté à plusieurs reprises le service client de La Poste pro qui m…" at bounding box center [457, 140] width 298 height 19
click at [0, 0] on lt-span "me renvoi e" at bounding box center [0, 0] width 0 height 0
click at [411, 146] on div "J'ai donc contacté à plusieurs reprises le service client de La Poste pro qui m…" at bounding box center [457, 140] width 298 height 19
click at [0, 0] on lt-strong "e" at bounding box center [0, 0] width 0 height 0
click at [353, 164] on div at bounding box center [457, 164] width 298 height 9
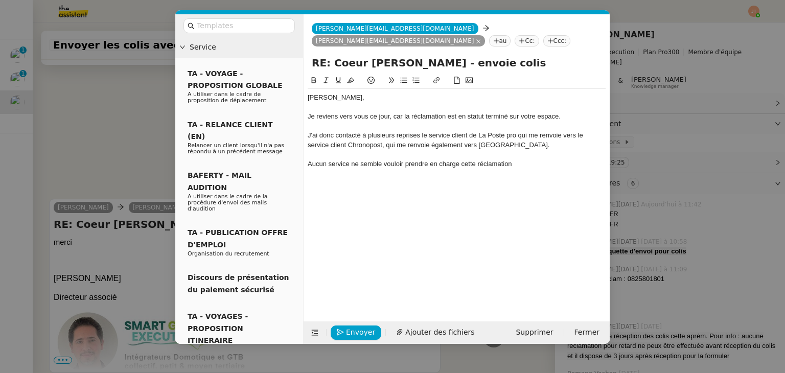
click at [311, 164] on div "Aucun service ne semble vouloir prendre en charge cette réclamation" at bounding box center [457, 164] width 298 height 9
click at [580, 162] on div "Malgré tous mes efforts, ucun service ne semble vouloir prendre en charge cette…" at bounding box center [457, 164] width 298 height 9
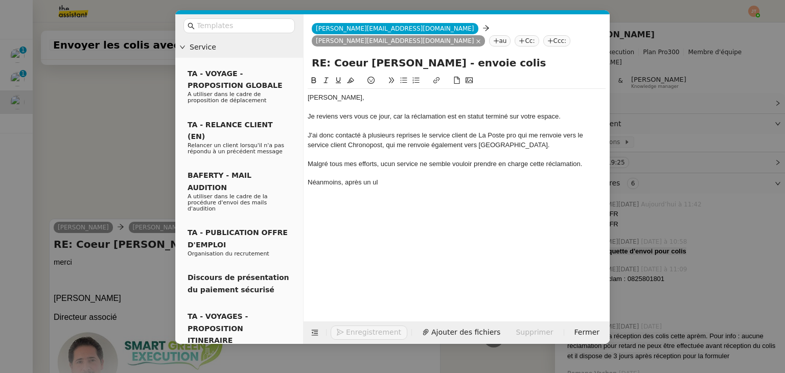
scroll to position [485, 0]
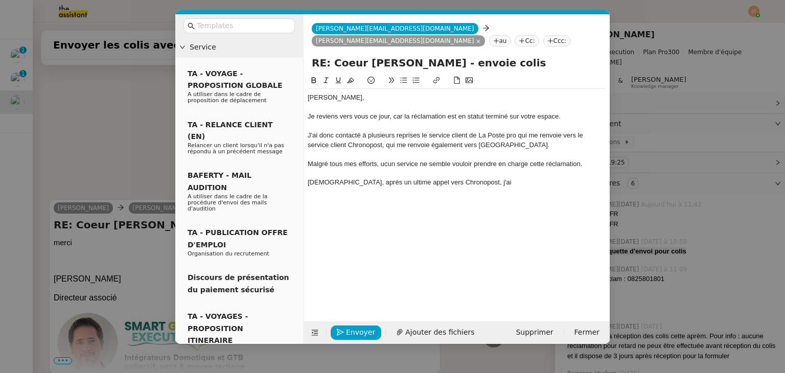
click at [381, 165] on div "Malgré tous mes efforts, ucun service ne semble vouloir prendre en charge cette…" at bounding box center [457, 164] width 298 height 9
click at [487, 182] on div "[DEMOGRAPHIC_DATA], après un ultime appel vers Chronopost, j'ai" at bounding box center [457, 182] width 298 height 9
click at [487, 183] on div "[DEMOGRAPHIC_DATA], après un ultime appel vers Chronopost, il semblerait que vo…" at bounding box center [457, 187] width 298 height 19
click at [0, 0] on lt-em "paraîtrait" at bounding box center [0, 0] width 0 height 0
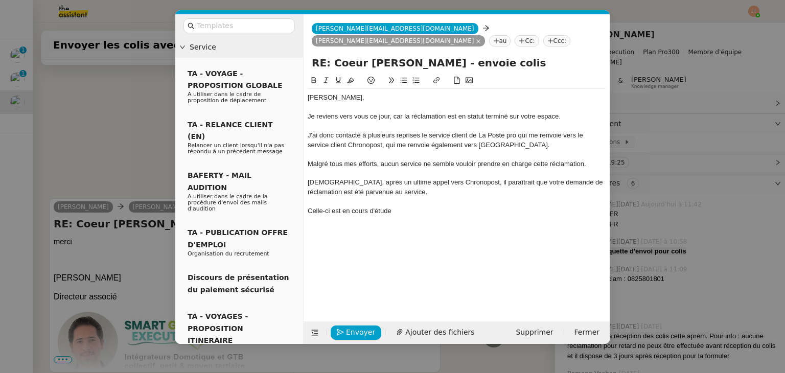
click at [314, 195] on div "[DEMOGRAPHIC_DATA], après un ultime appel vers Chronopost, il paraîtrait que vo…" at bounding box center [457, 187] width 298 height 19
click at [0, 0] on lt-em "ait" at bounding box center [0, 0] width 0 height 0
click at [312, 193] on div "[DEMOGRAPHIC_DATA], après un ultime appel vers Chronopost, il paraîtrait que vo…" at bounding box center [457, 187] width 298 height 19
click at [327, 189] on div "[DEMOGRAPHIC_DATA], après un ultime appel vers Chronopost, il paraîtrait que vo…" at bounding box center [457, 187] width 298 height 19
drag, startPoint x: 493, startPoint y: 181, endPoint x: 469, endPoint y: 183, distance: 24.1
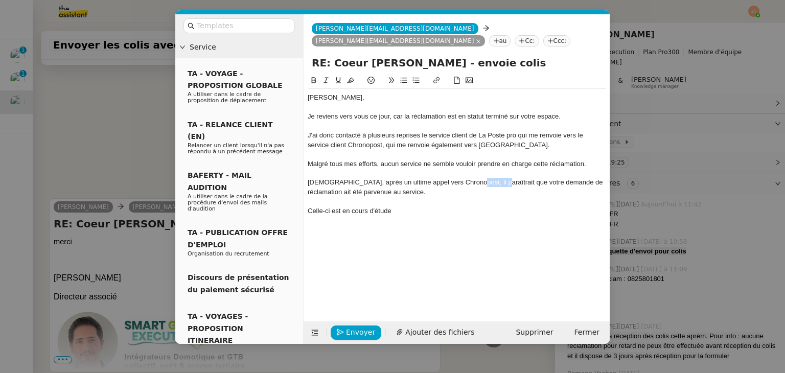
click at [469, 183] on div "[DEMOGRAPHIC_DATA], après un ultime appel vers Chronopost, il paraîtrait que vo…" at bounding box center [457, 187] width 298 height 19
click at [324, 192] on div "[DEMOGRAPHIC_DATA], après un ultime appel vers Chronopost, il semblerait que vo…" at bounding box center [457, 187] width 298 height 19
drag, startPoint x: 325, startPoint y: 192, endPoint x: 304, endPoint y: 192, distance: 21.5
click at [304, 192] on nz-spin "[PERSON_NAME], Je reviens vers vous ce jour, car la réclamation est en statut t…" at bounding box center [457, 192] width 306 height 235
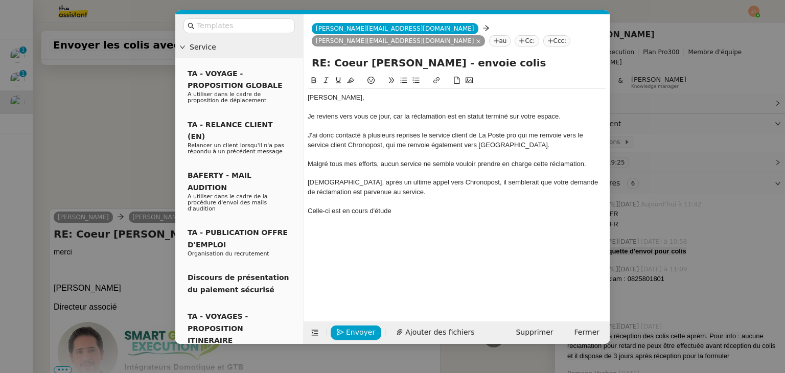
click at [409, 206] on div at bounding box center [457, 201] width 298 height 9
click at [412, 205] on div at bounding box center [457, 201] width 298 height 9
click at [395, 194] on div "[DEMOGRAPHIC_DATA], après un ultime appel vers Chronopost, il semblerait que vo…" at bounding box center [457, 187] width 298 height 19
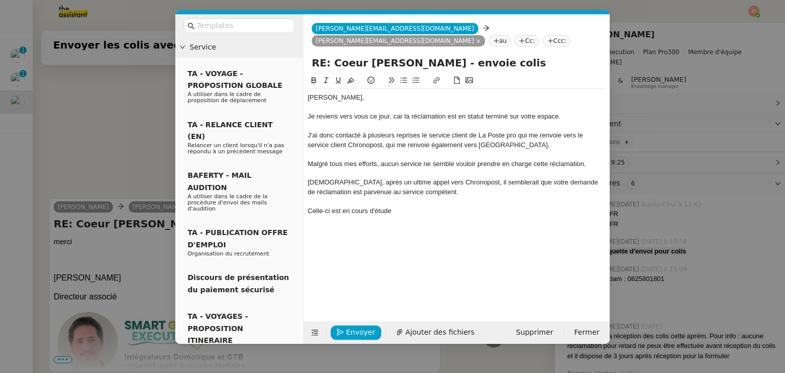
click at [398, 215] on div "Celle-ci est en cours d'étude" at bounding box center [457, 211] width 298 height 9
drag, startPoint x: 398, startPoint y: 215, endPoint x: 332, endPoint y: 212, distance: 66.0
click at [332, 212] on div "Celle-ci est en cours d'étude" at bounding box center [457, 211] width 298 height 9
click at [334, 211] on div "Celle-ci à été envoyé au service facturation" at bounding box center [457, 211] width 298 height 9
click at [0, 0] on lt-strong "a" at bounding box center [0, 0] width 0 height 0
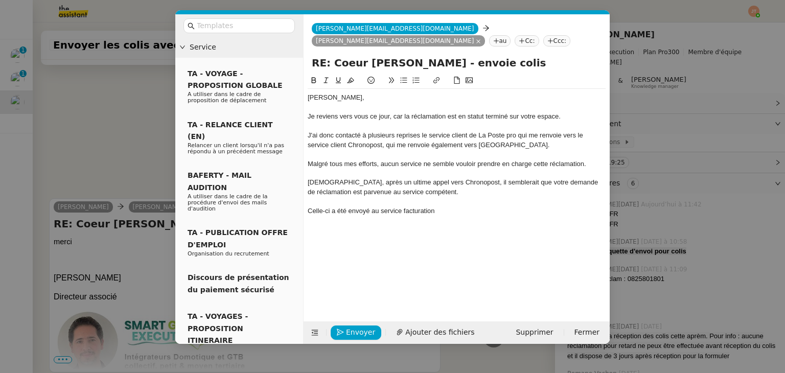
click at [448, 217] on div "[PERSON_NAME], Je reviens vers vous ce jour, car la réclamation est en statut t…" at bounding box center [457, 154] width 298 height 131
click at [360, 214] on div "Celle-ci a été envoyé au service facturation" at bounding box center [457, 211] width 298 height 9
click at [0, 0] on lt-span "envoyé e" at bounding box center [0, 0] width 0 height 0
click at [452, 212] on div "Celle-ci a été envoyée au service facturation" at bounding box center [457, 211] width 298 height 9
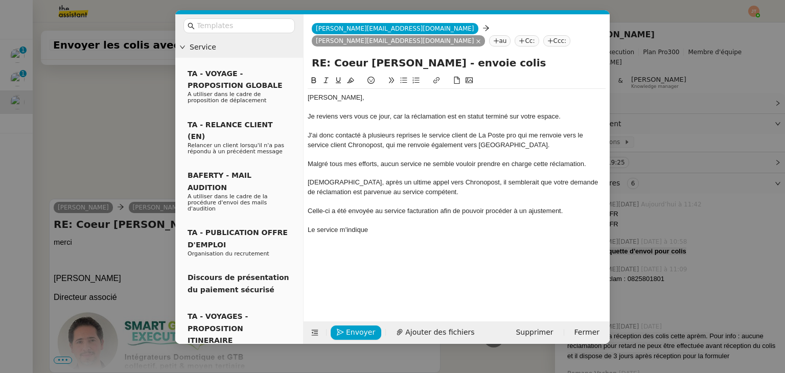
click at [144, 126] on nz-modal-container "Service TA - VOYAGE - PROPOSITION GLOBALE A utiliser dans le cadre de propositi…" at bounding box center [392, 186] width 785 height 373
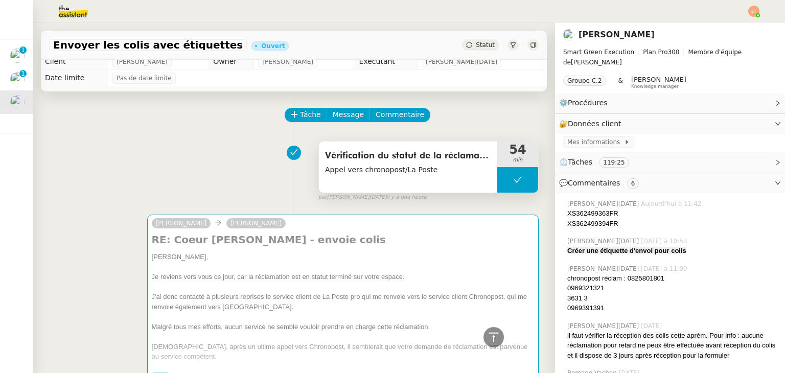
scroll to position [0, 0]
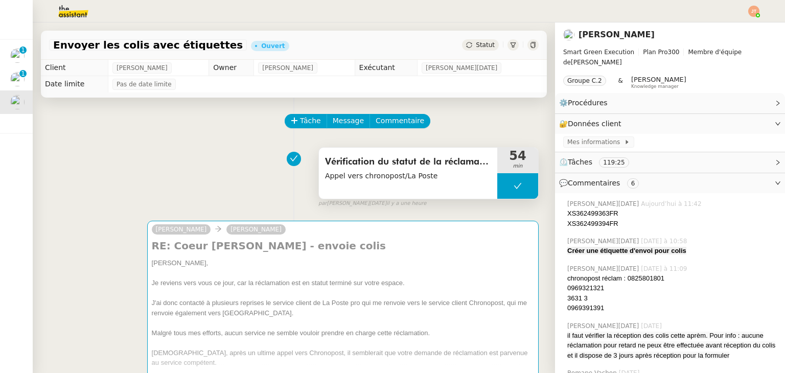
click at [498, 187] on button at bounding box center [518, 186] width 41 height 26
click at [498, 187] on div at bounding box center [508, 186] width 20 height 26
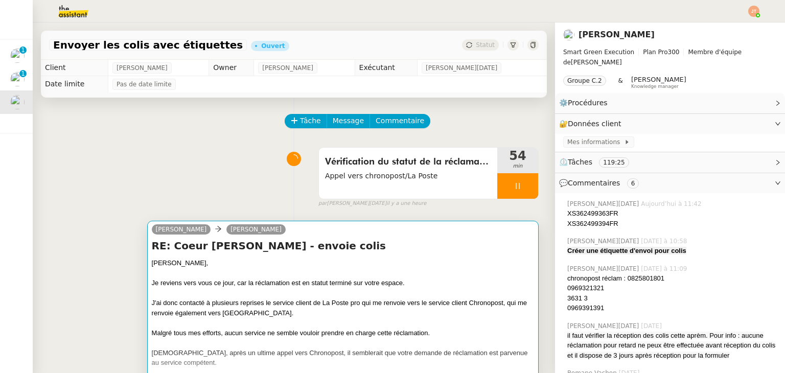
click at [424, 264] on div "[PERSON_NAME]," at bounding box center [343, 263] width 382 height 10
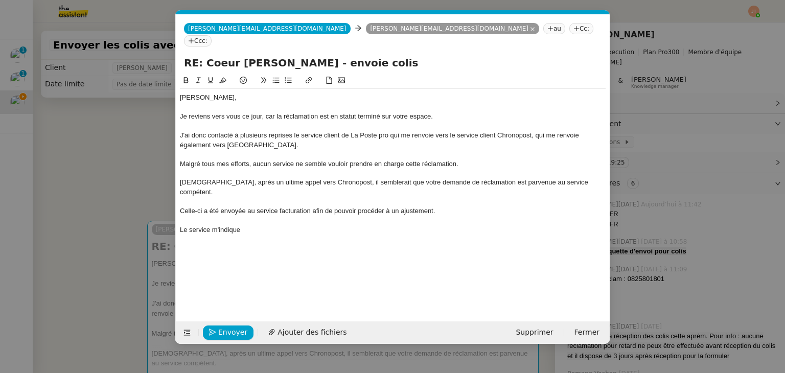
scroll to position [0, 21]
click at [256, 225] on div "Le service m'indique" at bounding box center [393, 229] width 426 height 9
drag, startPoint x: 485, startPoint y: 170, endPoint x: 477, endPoint y: 170, distance: 8.7
click at [477, 178] on div "[DEMOGRAPHIC_DATA], après un ultime appel vers Chronopost, il semblerait que vo…" at bounding box center [393, 187] width 426 height 19
click at [477, 216] on div at bounding box center [393, 220] width 426 height 9
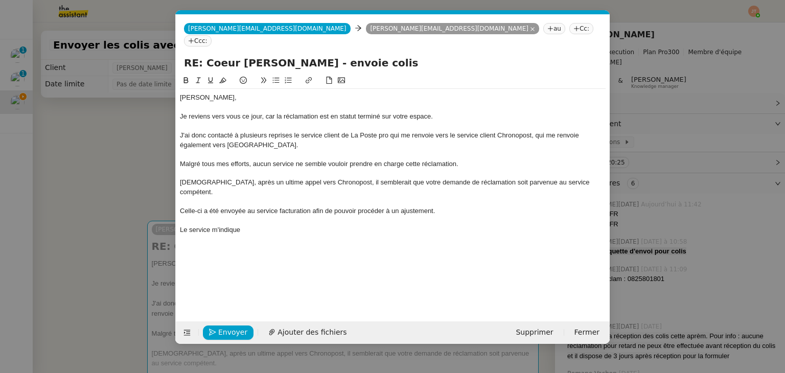
click at [249, 225] on div "Le service m'indique" at bounding box center [393, 229] width 426 height 9
drag, startPoint x: 464, startPoint y: 209, endPoint x: 445, endPoint y: 209, distance: 18.9
click at [445, 225] on div "Le service m'indique qu'aucune information ne peut être transmise concernant le…" at bounding box center [393, 229] width 426 height 9
click at [530, 225] on div "Le service m'indique qu'aucune information ne peut être transmise concernant le…" at bounding box center [393, 229] width 426 height 9
click at [436, 112] on div "Je reviens vers vous ce jour, car la réclamation est en statut terminé sur votr…" at bounding box center [393, 116] width 426 height 9
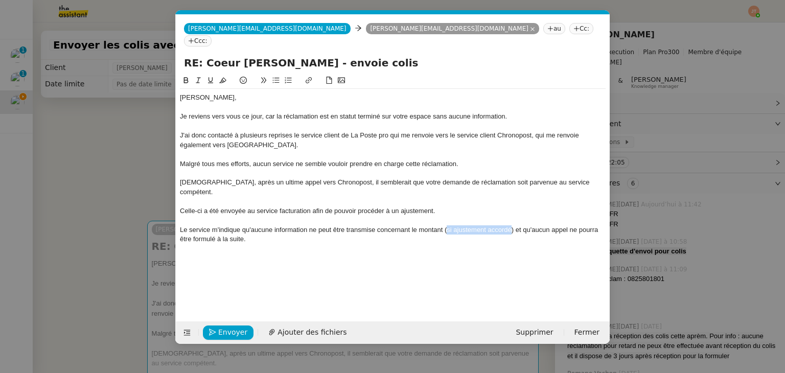
drag, startPoint x: 506, startPoint y: 208, endPoint x: 446, endPoint y: 208, distance: 59.8
click at [446, 225] on div "Le service m'indique qu'aucune information ne peut être transmise concernant le…" at bounding box center [393, 234] width 426 height 19
click at [197, 77] on icon at bounding box center [198, 80] width 7 height 7
click at [360, 244] on div at bounding box center [393, 248] width 426 height 9
click at [256, 225] on div "Le service m'indique qu'aucune information ne peut être transmise concernant le…" at bounding box center [393, 234] width 426 height 19
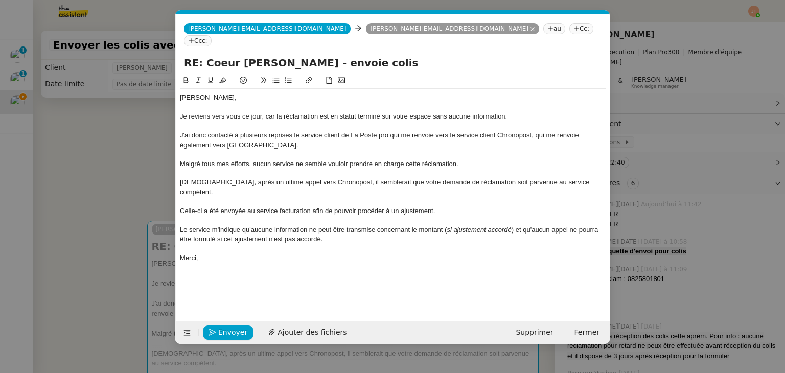
click at [123, 160] on nz-modal-container "Service TA - VOYAGE - PROPOSITION GLOBALE A utiliser dans le cadre de propositi…" at bounding box center [392, 186] width 785 height 373
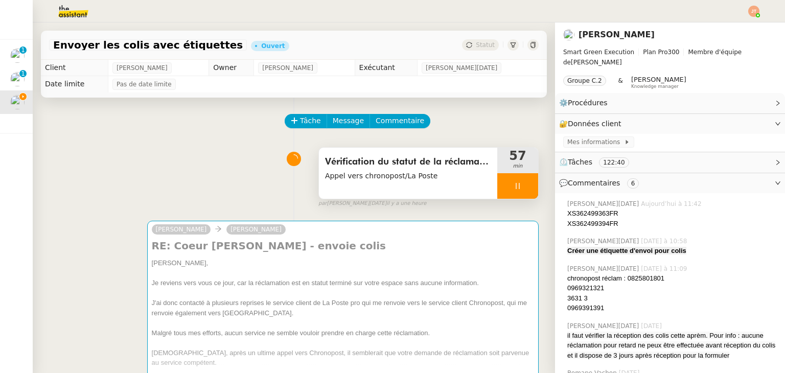
click at [499, 188] on div at bounding box center [518, 186] width 41 height 26
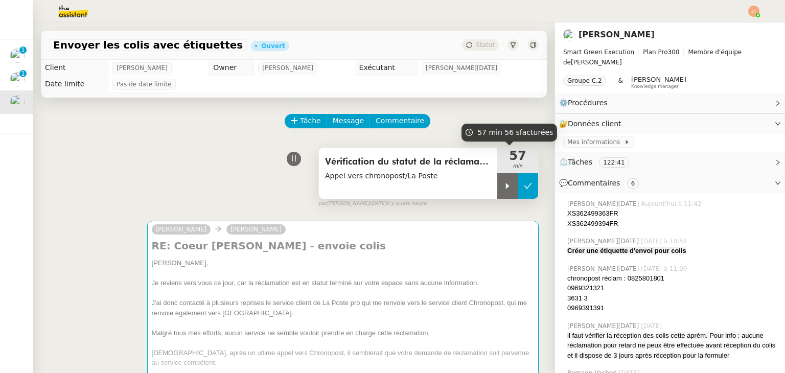
click at [524, 189] on icon at bounding box center [528, 186] width 8 height 8
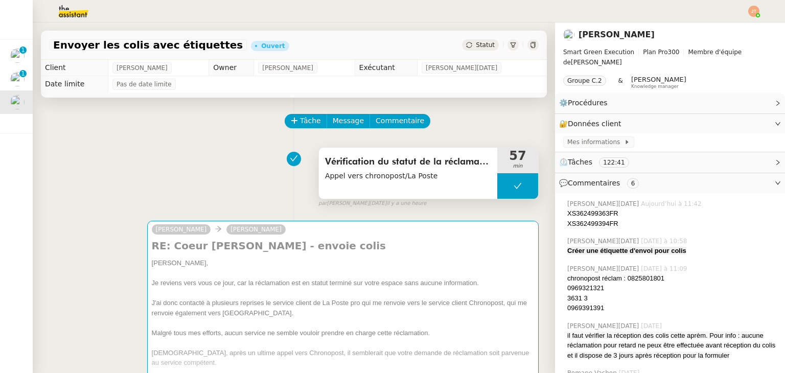
click at [498, 189] on button at bounding box center [518, 186] width 41 height 26
click at [504, 189] on icon at bounding box center [508, 186] width 8 height 8
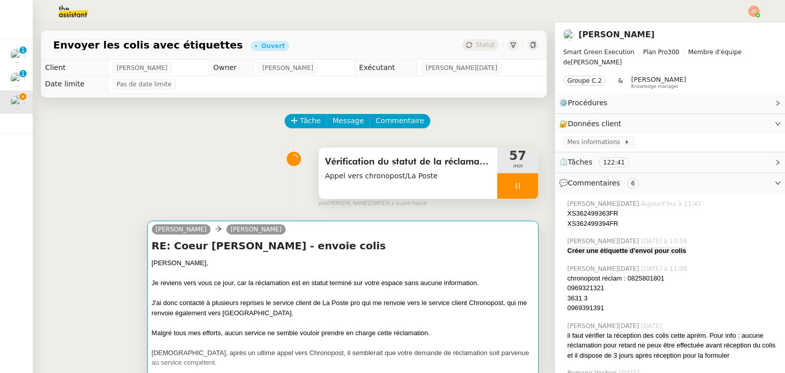
click at [215, 295] on div at bounding box center [343, 293] width 382 height 10
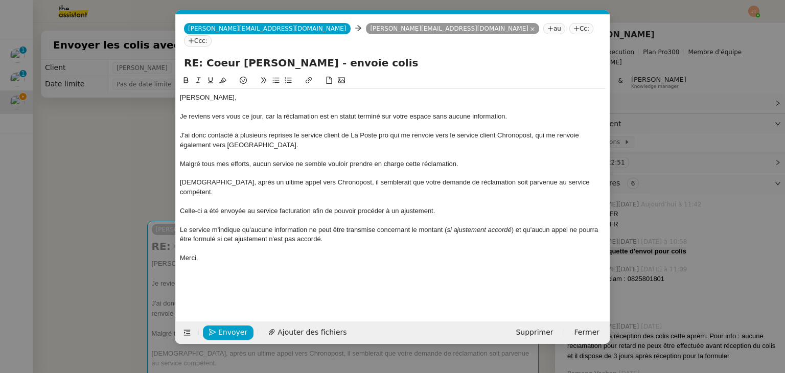
click at [261, 136] on div "J'ai donc contacté à plusieurs reprises le service client de La Poste pro qui m…" at bounding box center [393, 140] width 426 height 19
click at [299, 178] on div "[DEMOGRAPHIC_DATA], après un ultime appel vers Chronopost, il semblerait que vo…" at bounding box center [393, 187] width 426 height 19
click at [348, 178] on div "[DEMOGRAPHIC_DATA], après un ultime appel vers Chronopost, il semblerait que vo…" at bounding box center [393, 187] width 426 height 19
click at [292, 207] on div "Celle-ci a été envoyée au service facturation afin de pouvoir procéder à un aju…" at bounding box center [393, 211] width 426 height 9
drag, startPoint x: 347, startPoint y: 151, endPoint x: 309, endPoint y: 151, distance: 37.8
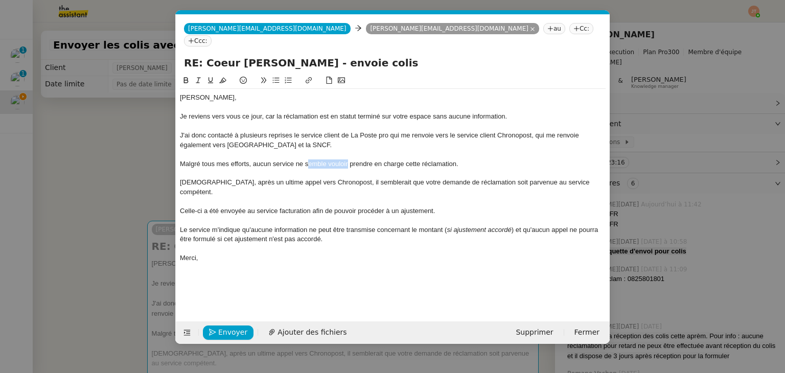
click at [309, 160] on div "Malgré tous mes efforts, aucun service ne semble vouloir prendre en charge cett…" at bounding box center [393, 164] width 426 height 9
click at [335, 244] on div at bounding box center [393, 248] width 426 height 9
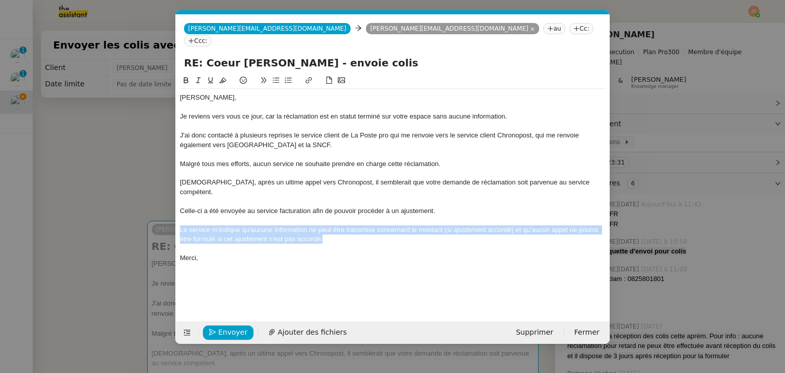
drag, startPoint x: 328, startPoint y: 221, endPoint x: 176, endPoint y: 211, distance: 151.7
click at [176, 211] on nz-spin "[PERSON_NAME], Je reviens vers vous ce jour, car la réclamation est en statut t…" at bounding box center [393, 192] width 434 height 235
click at [198, 77] on icon at bounding box center [198, 80] width 7 height 7
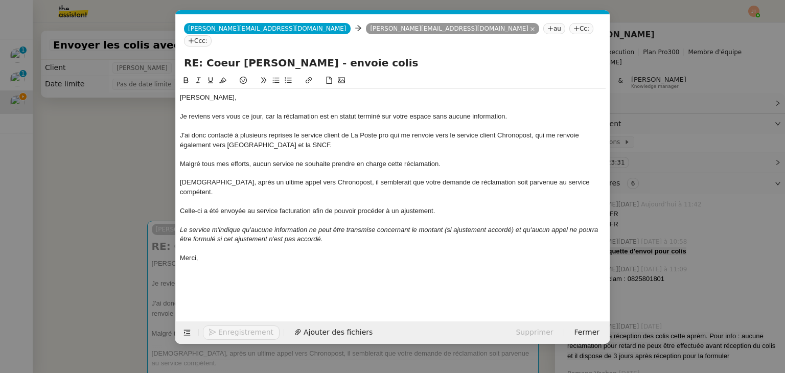
click at [231, 254] on div "Merci," at bounding box center [393, 258] width 426 height 9
click at [233, 334] on span "Envoyer" at bounding box center [232, 333] width 29 height 12
click at [233, 334] on span "Confirmer l'envoi" at bounding box center [248, 333] width 61 height 12
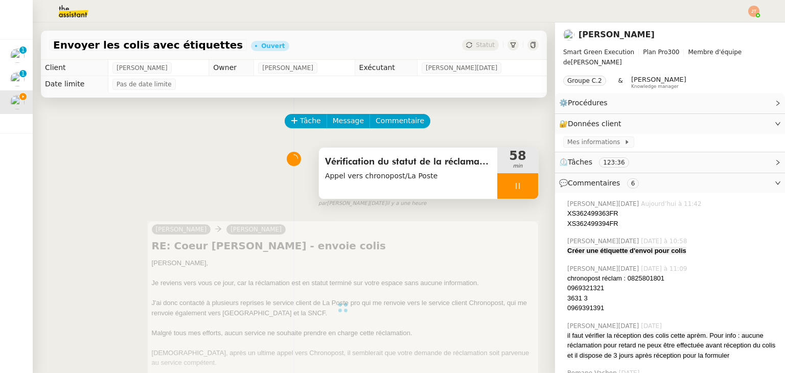
click at [500, 185] on div at bounding box center [518, 186] width 41 height 26
click at [518, 186] on button at bounding box center [528, 186] width 20 height 26
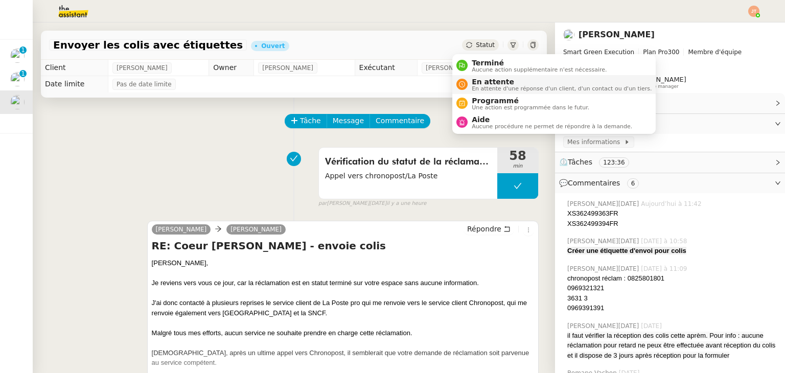
click at [485, 83] on span "En attente" at bounding box center [562, 82] width 180 height 8
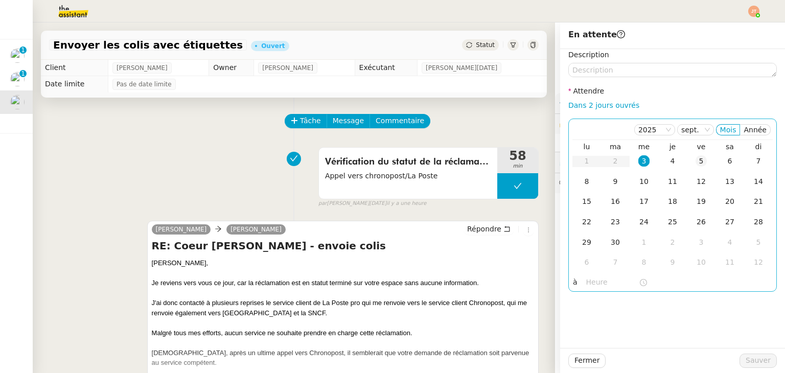
click at [697, 161] on div "5" at bounding box center [701, 160] width 11 height 11
click at [589, 281] on input "text" at bounding box center [612, 283] width 53 height 12
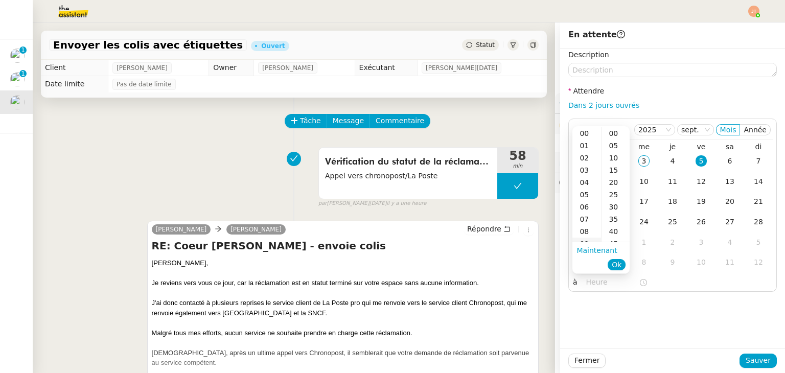
click at [587, 239] on div "09" at bounding box center [587, 244] width 29 height 12
click at [617, 130] on div "00" at bounding box center [616, 133] width 28 height 12
type input "09:00"
click at [620, 264] on span "Ok" at bounding box center [617, 265] width 10 height 10
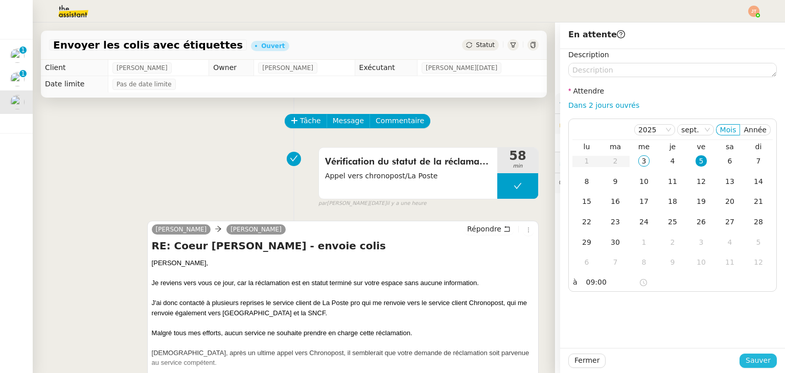
click at [746, 358] on span "Sauver" at bounding box center [758, 361] width 25 height 12
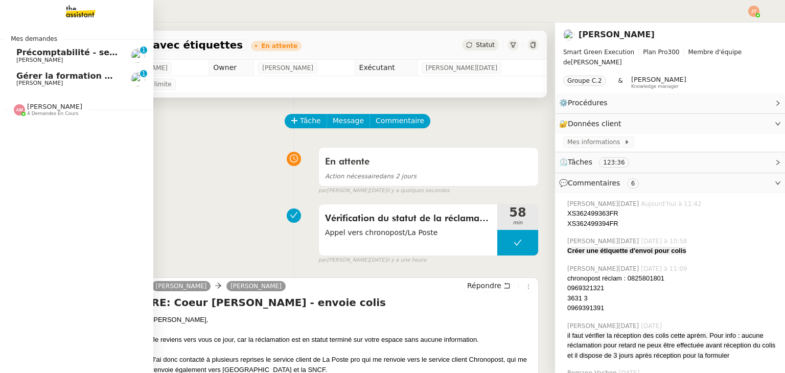
click at [51, 79] on span "Gérer la formation OPCO" at bounding box center [73, 76] width 114 height 10
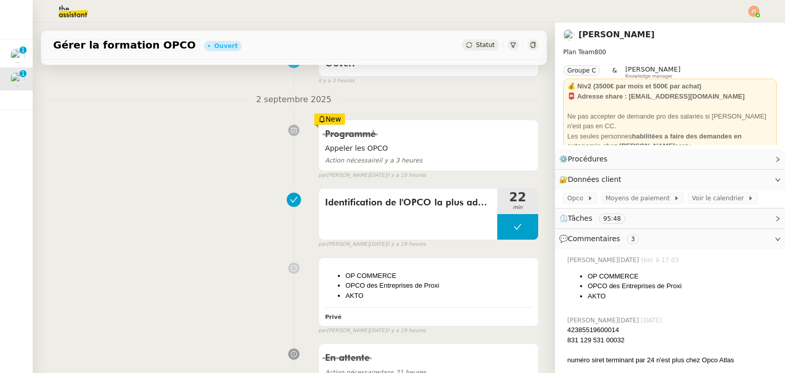
scroll to position [102, 0]
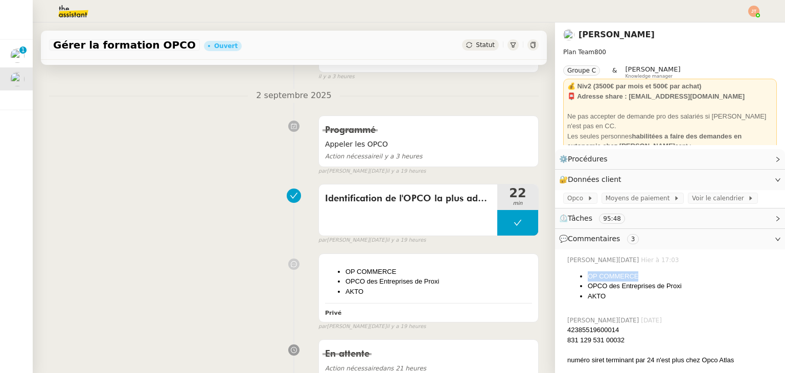
drag, startPoint x: 581, startPoint y: 276, endPoint x: 631, endPoint y: 276, distance: 50.1
click at [631, 276] on li "OP COMMERCE" at bounding box center [682, 277] width 189 height 10
copy li "OP COMMERCE"
click at [349, 192] on div "Identification de l'OPCO la plus adaptée" at bounding box center [408, 199] width 166 height 16
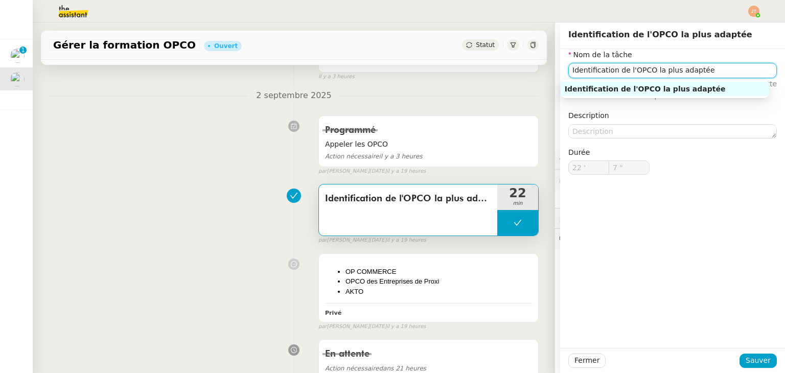
drag, startPoint x: 564, startPoint y: 71, endPoint x: 707, endPoint y: 79, distance: 142.9
click at [707, 79] on body "Mes demandes Précomptabilité - [DATE] [PERSON_NAME] 0 1 2 3 4 5 6 7 8 9 Gérer l…" at bounding box center [392, 186] width 785 height 373
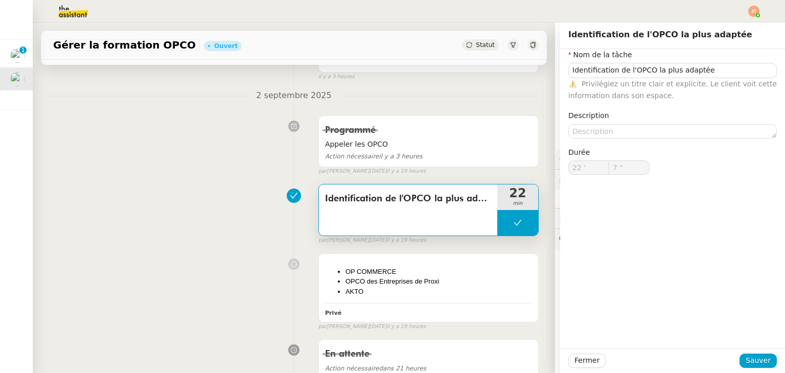
click at [227, 201] on div "Identification de l'OPCO la plus adaptée 22 min false par [PERSON_NAME][DATE] i…" at bounding box center [294, 211] width 490 height 65
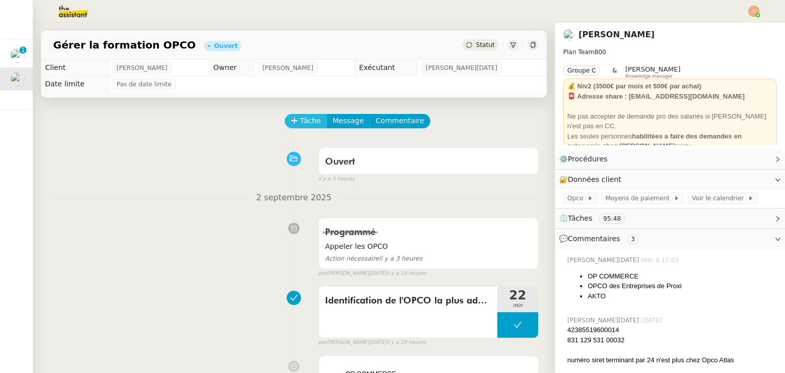
click at [302, 121] on span "Tâche" at bounding box center [310, 121] width 21 height 12
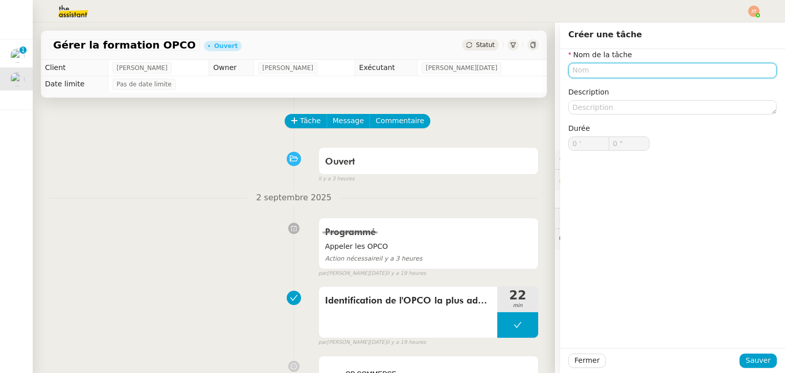
click at [592, 72] on input "text" at bounding box center [673, 70] width 209 height 15
paste input "Identification de l'OPCO la plus adaptée"
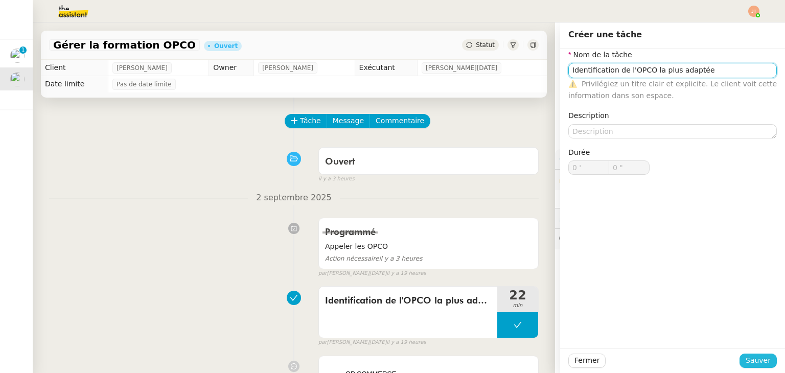
type input "Identification de l'OPCO la plus adaptée"
click at [751, 357] on span "Sauver" at bounding box center [758, 361] width 25 height 12
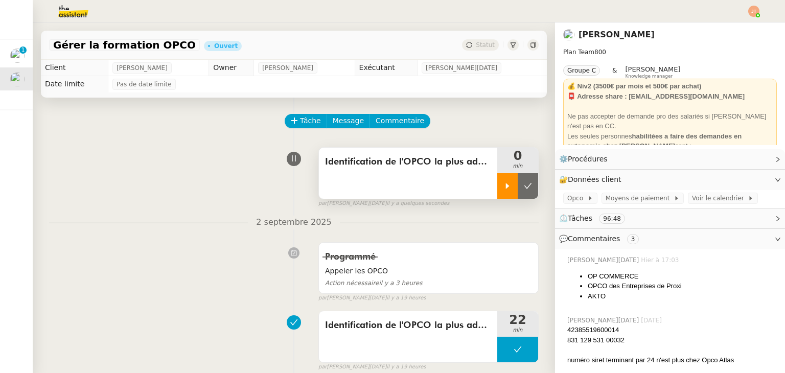
click at [504, 190] on icon at bounding box center [508, 186] width 8 height 8
click at [210, 176] on div "Identification de l'OPCO la plus adaptée 1 min false par [PERSON_NAME][DATE] il…" at bounding box center [294, 175] width 490 height 65
drag, startPoint x: 580, startPoint y: 284, endPoint x: 675, endPoint y: 285, distance: 95.1
click at [675, 285] on li "OPCO des Entreprises de Proxi" at bounding box center [682, 286] width 189 height 10
copy li "OPCO des Entreprises de Proxi"
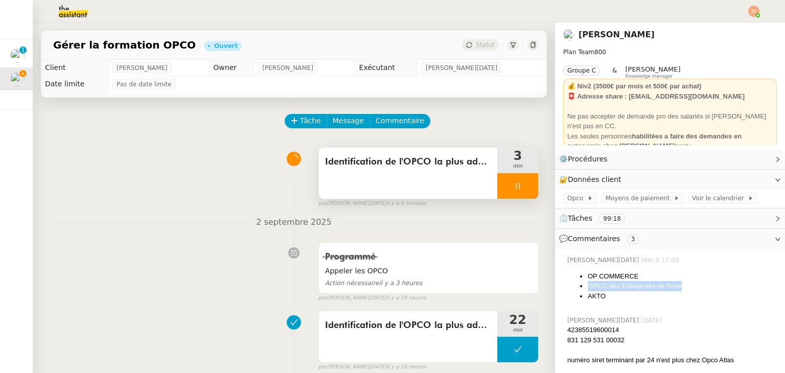
click at [568, 285] on ul "OP COMMERCE OPCO des Entreprises de Proxi AKTO" at bounding box center [673, 287] width 210 height 30
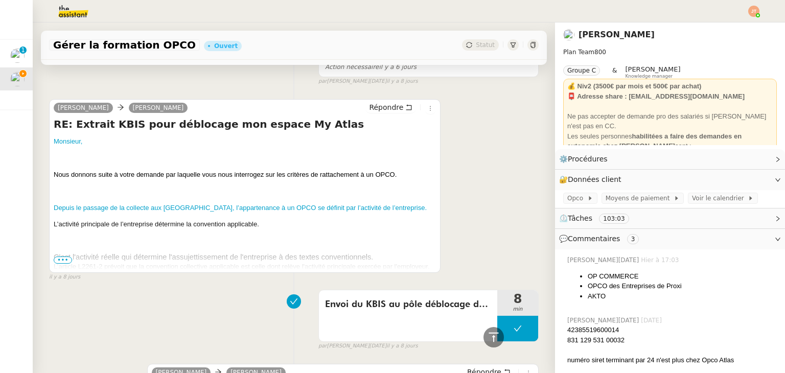
scroll to position [5011, 0]
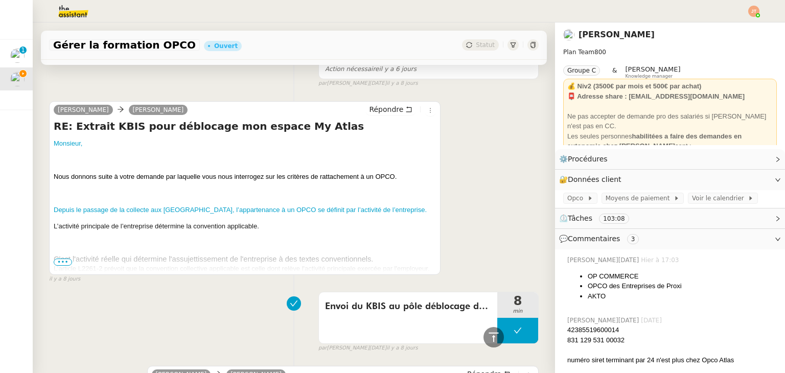
click at [62, 264] on span "•••" at bounding box center [63, 262] width 18 height 7
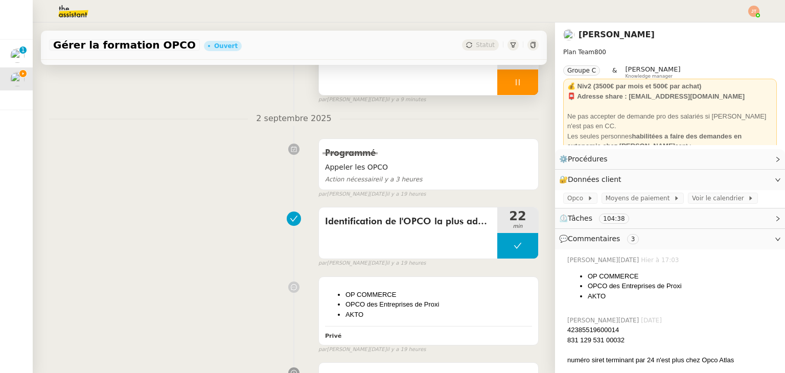
scroll to position [0, 0]
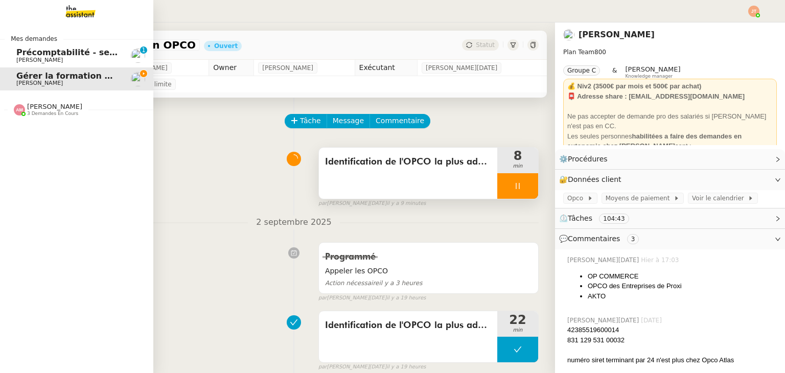
click at [83, 16] on img at bounding box center [72, 11] width 79 height 22
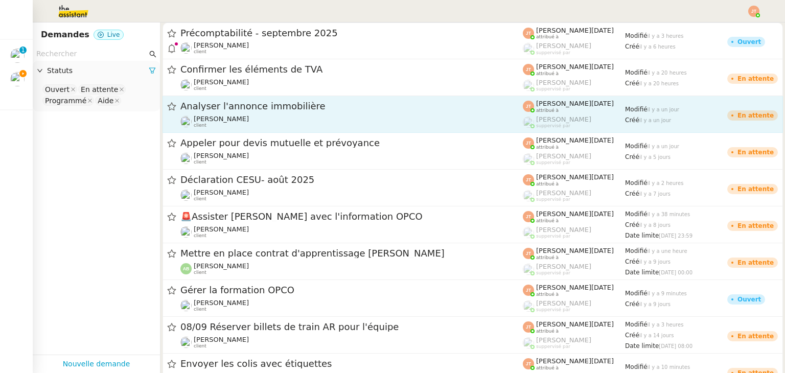
click at [245, 113] on div "Analyser l'annonce immobilière [PERSON_NAME] client" at bounding box center [351, 114] width 343 height 28
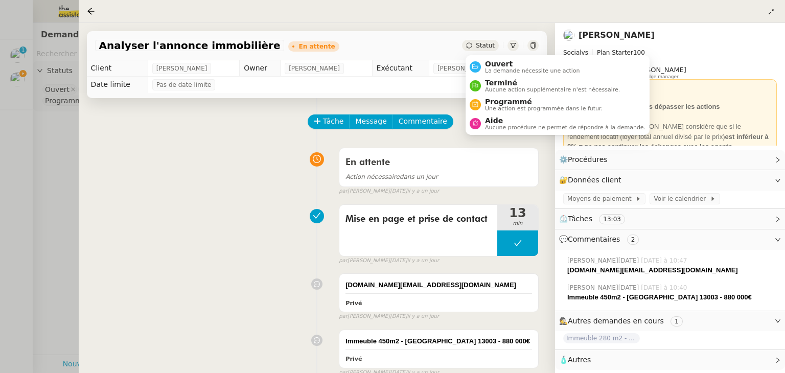
click at [482, 49] on span "Statut" at bounding box center [485, 45] width 19 height 7
click at [495, 69] on span "La demande nécessite une action" at bounding box center [532, 71] width 95 height 6
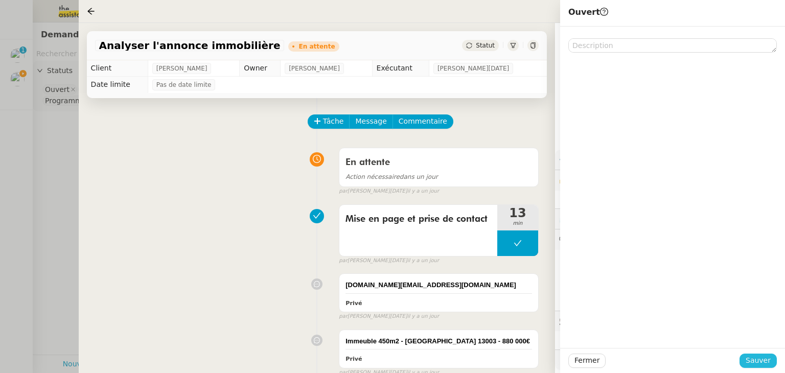
click at [764, 355] on span "Sauver" at bounding box center [758, 361] width 25 height 12
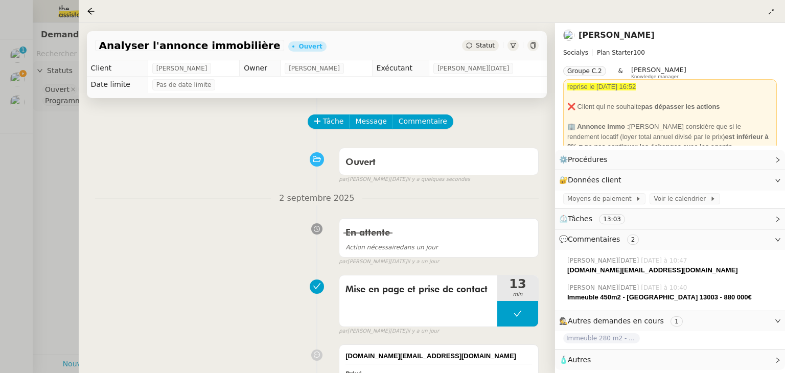
click at [50, 151] on div at bounding box center [392, 186] width 785 height 373
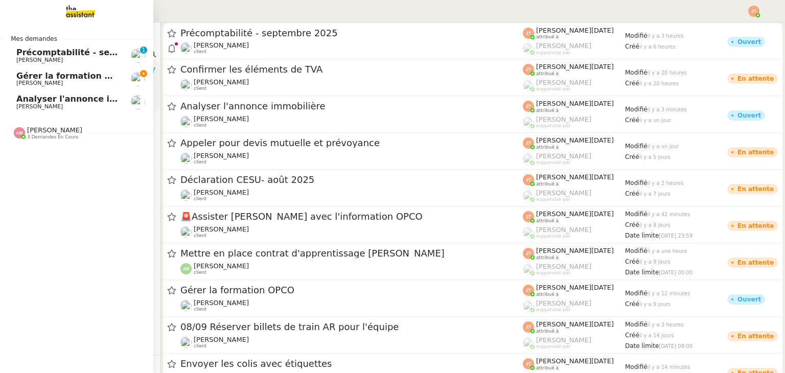
click at [37, 82] on span "[PERSON_NAME]" at bounding box center [39, 83] width 47 height 7
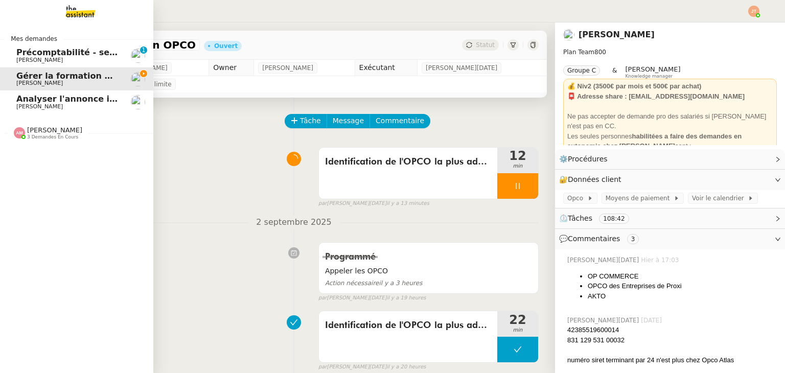
click at [59, 141] on div "[PERSON_NAME] 3 demandes en cours" at bounding box center [76, 129] width 153 height 30
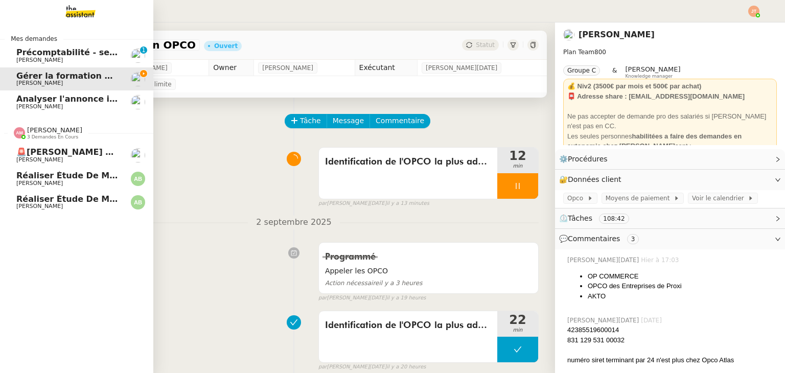
click at [66, 156] on span "🚨[PERSON_NAME] podcasts la [DEMOGRAPHIC_DATA] radio [DATE]" at bounding box center [173, 152] width 314 height 10
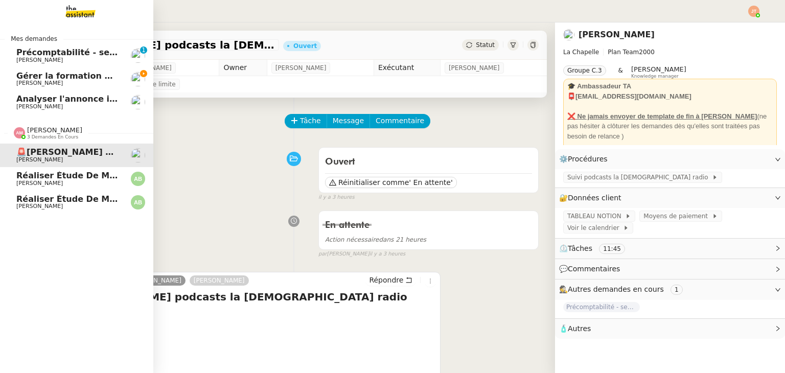
click at [29, 180] on span "[PERSON_NAME]" at bounding box center [39, 183] width 47 height 7
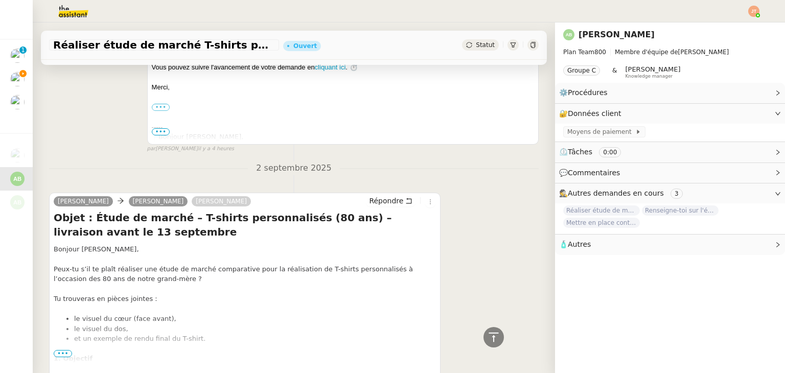
scroll to position [27, 0]
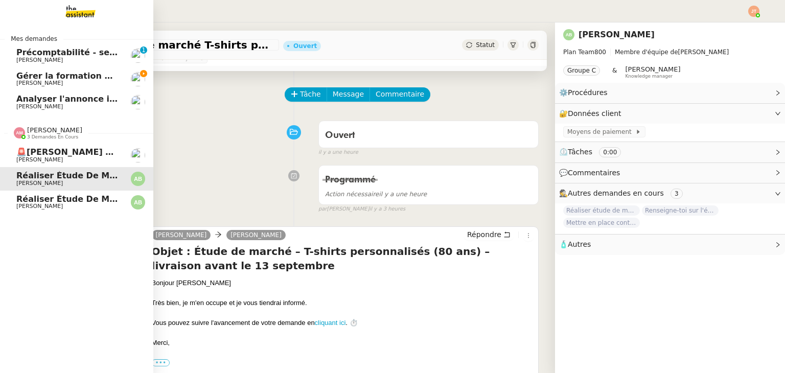
click at [50, 138] on span "3 demandes en cours" at bounding box center [52, 137] width 51 height 6
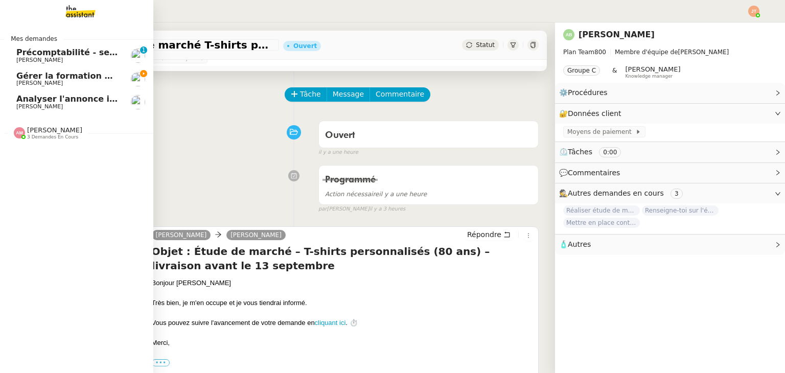
click at [57, 85] on span "[PERSON_NAME]" at bounding box center [67, 83] width 103 height 6
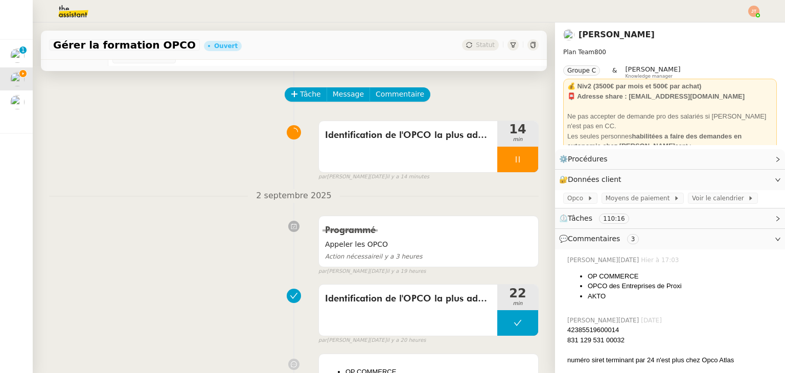
click at [208, 220] on div "Programmé Appeler les OPCO Action nécessaire il y a 3 heures false par [PERSON_…" at bounding box center [294, 243] width 490 height 64
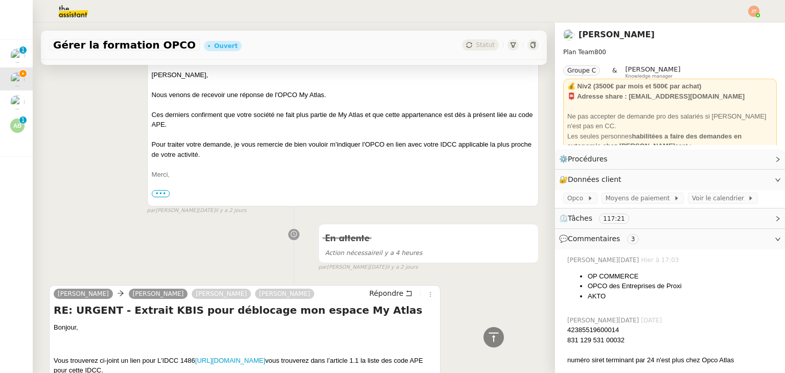
scroll to position [1023, 0]
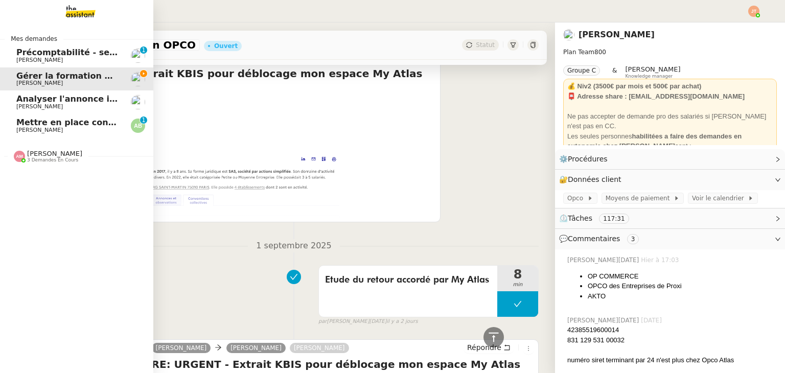
drag, startPoint x: 42, startPoint y: 123, endPoint x: 153, endPoint y: 157, distance: 116.0
click at [42, 123] on span "Mettre en place contrat d'apprentissage [PERSON_NAME]" at bounding box center [148, 123] width 265 height 10
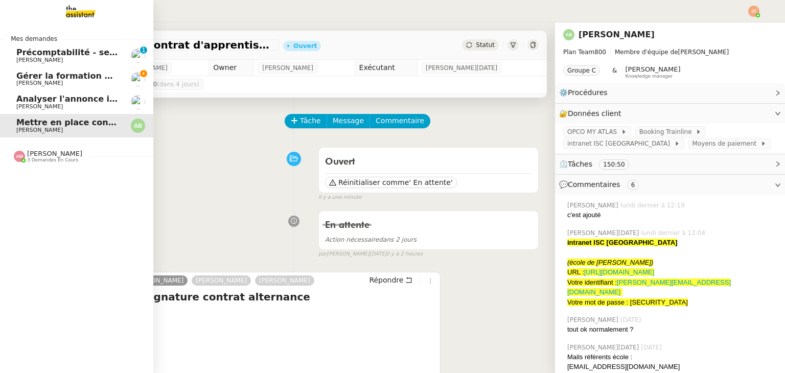
click at [69, 72] on span "Gérer la formation OPCO" at bounding box center [73, 76] width 114 height 10
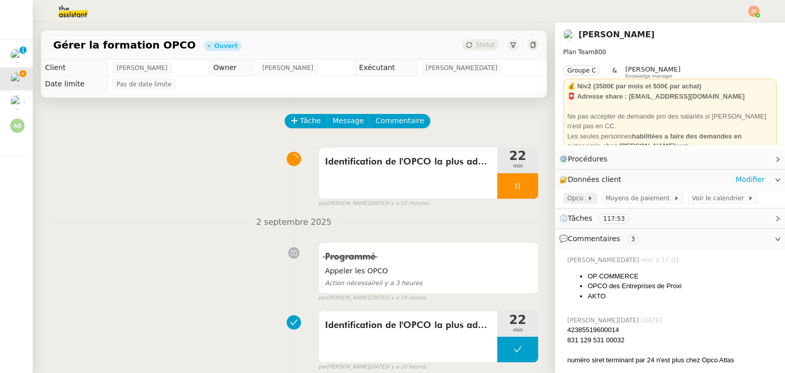
click at [583, 197] on span at bounding box center [585, 198] width 4 height 7
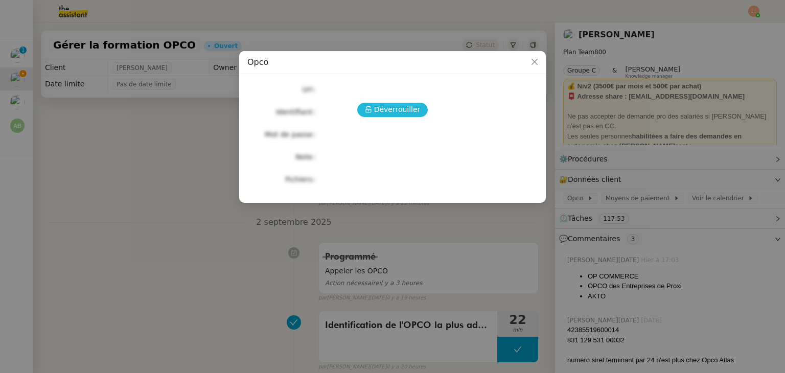
click at [411, 109] on span "Déverrouiller" at bounding box center [397, 110] width 47 height 12
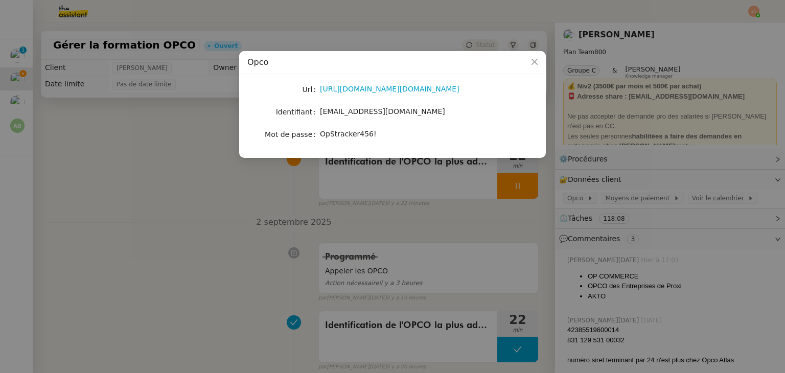
click at [623, 290] on nz-modal-container "Opco Url [URL][DOMAIN_NAME][DOMAIN_NAME] Identifiant [EMAIL_ADDRESS][DOMAIN_NAM…" at bounding box center [392, 186] width 785 height 373
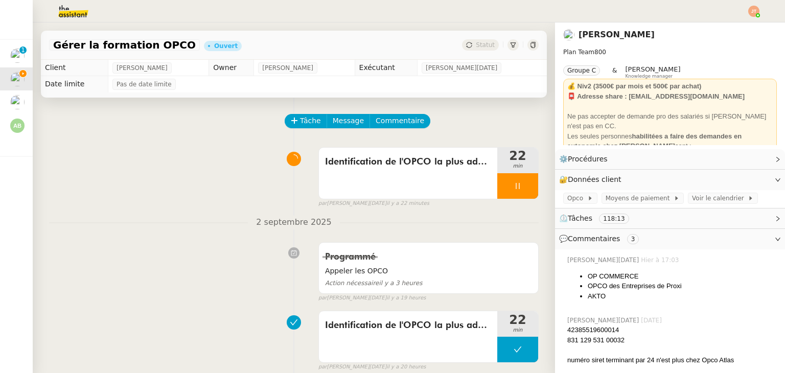
click at [72, 18] on img at bounding box center [65, 11] width 79 height 22
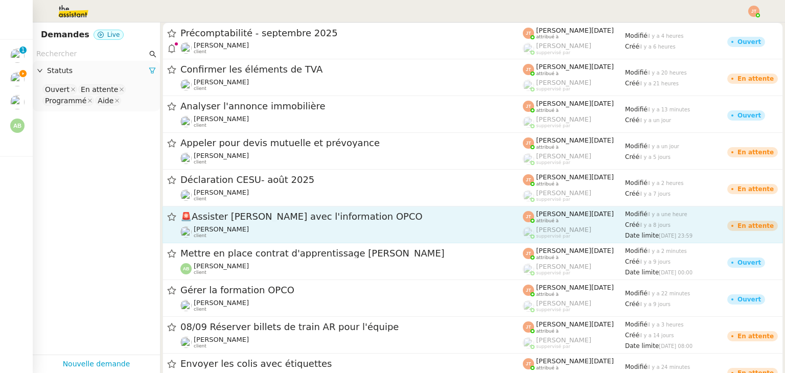
click at [259, 223] on div "🚨 [PERSON_NAME] avec l'information OPCO" at bounding box center [351, 217] width 343 height 13
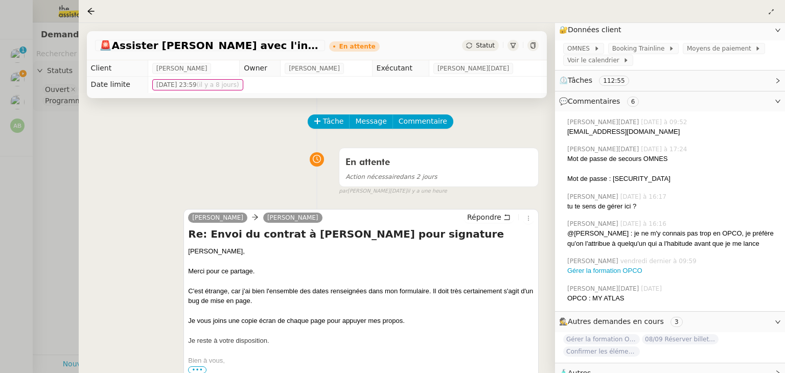
scroll to position [153, 0]
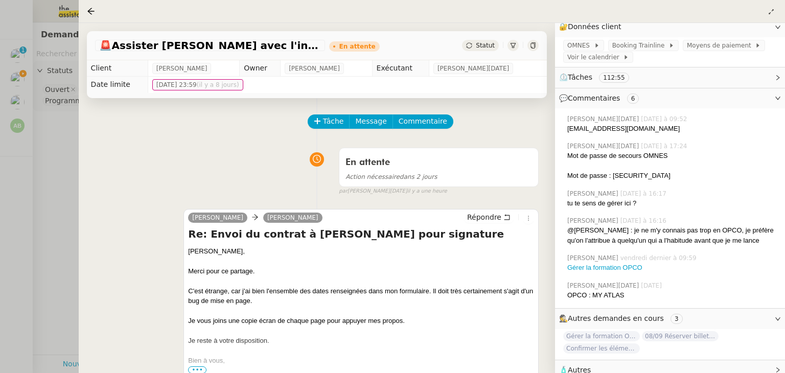
click at [57, 170] on div at bounding box center [392, 186] width 785 height 373
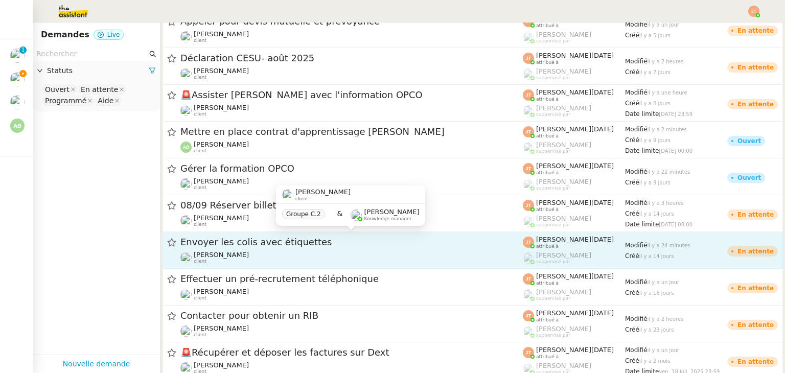
scroll to position [40, 0]
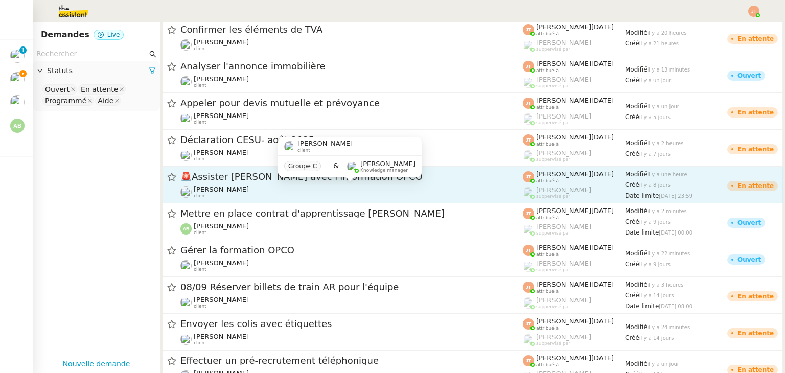
click at [309, 191] on div "[PERSON_NAME] client" at bounding box center [351, 192] width 343 height 13
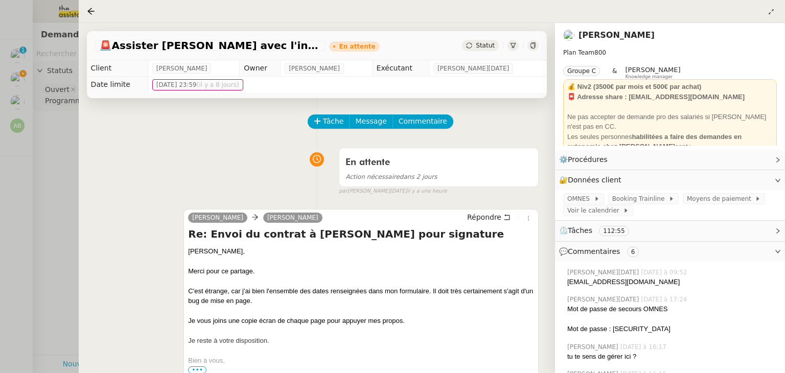
click at [49, 169] on div at bounding box center [392, 186] width 785 height 373
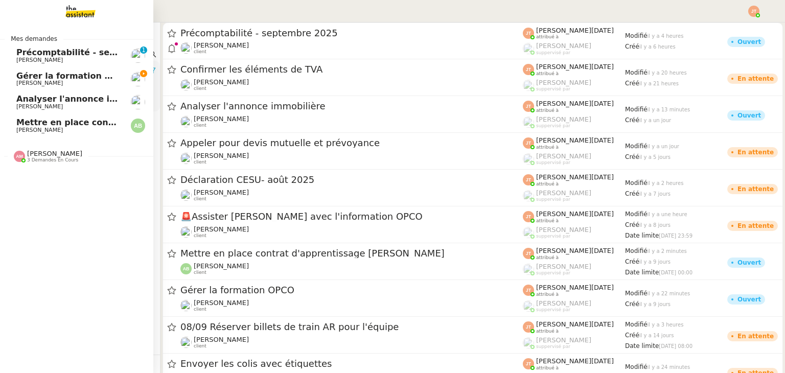
drag, startPoint x: 31, startPoint y: 127, endPoint x: 90, endPoint y: 127, distance: 58.8
click at [31, 127] on span "[PERSON_NAME]" at bounding box center [39, 130] width 47 height 7
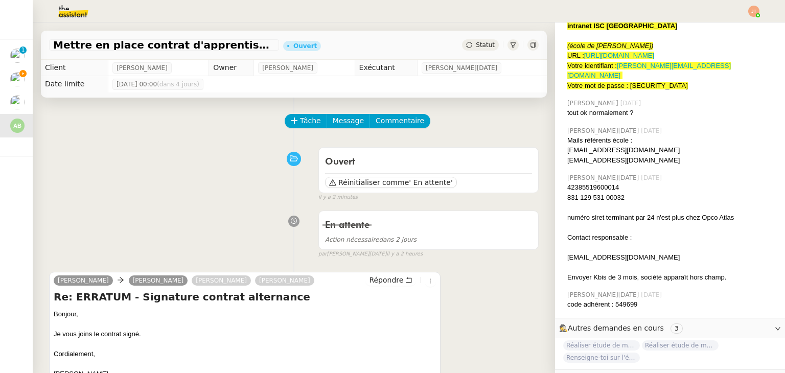
scroll to position [230, 0]
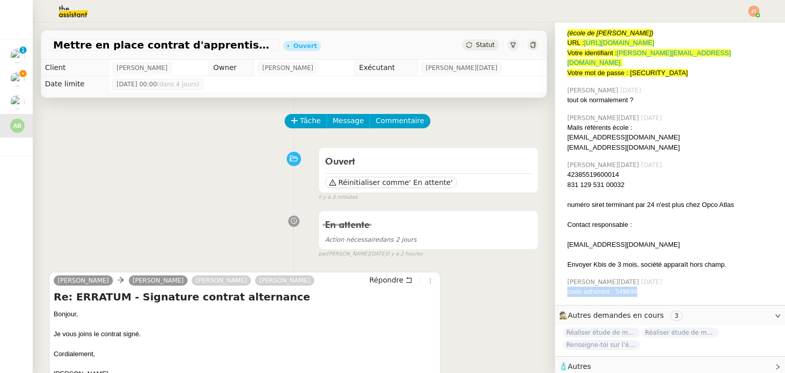
drag, startPoint x: 633, startPoint y: 282, endPoint x: 559, endPoint y: 283, distance: 73.6
click at [563, 283] on div "[PERSON_NAME][DATE] [DATE] code adhérent : 549699" at bounding box center [670, 288] width 214 height 28
copy div "code adhérent : 549699"
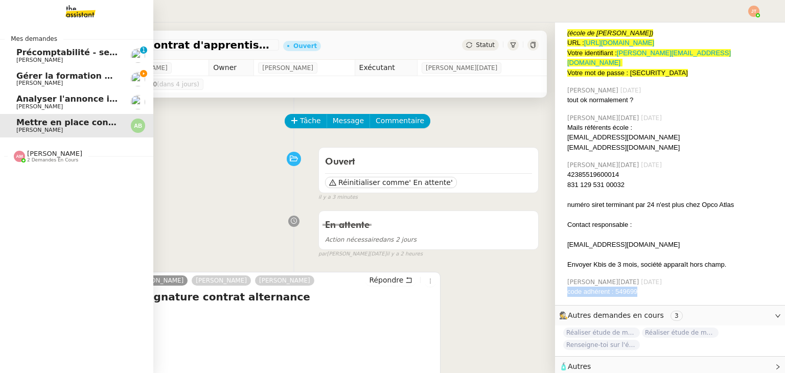
click at [78, 82] on span "[PERSON_NAME]" at bounding box center [67, 83] width 103 height 6
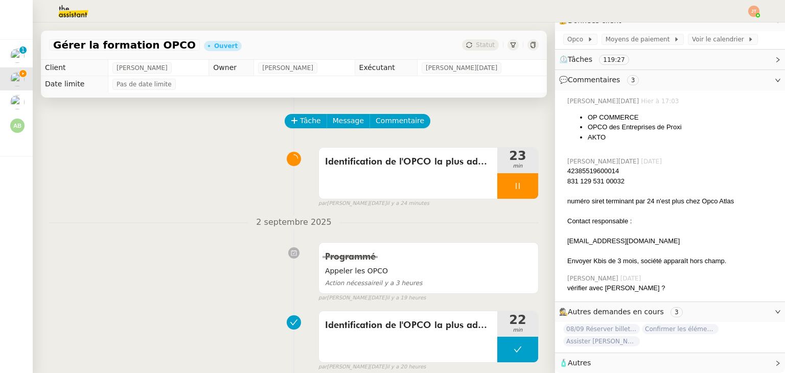
scroll to position [165, 0]
click at [385, 120] on span "Commentaire" at bounding box center [400, 121] width 49 height 12
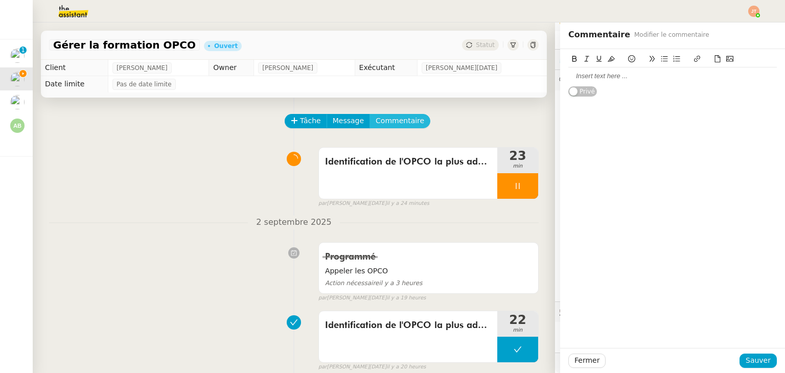
scroll to position [165, 0]
click at [603, 78] on div at bounding box center [673, 76] width 209 height 9
click at [748, 359] on span "Sauver" at bounding box center [758, 361] width 25 height 12
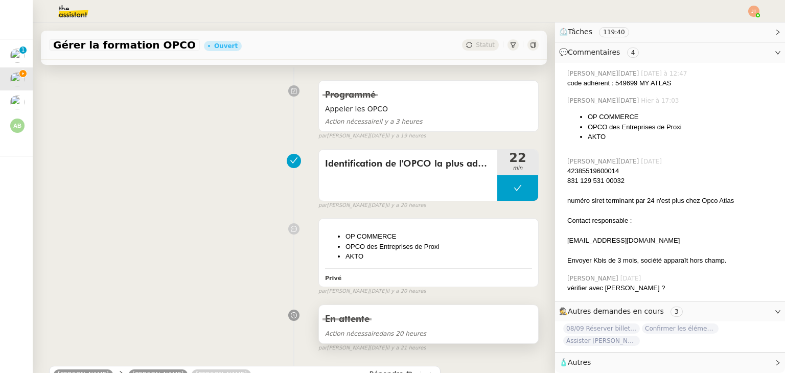
scroll to position [256, 0]
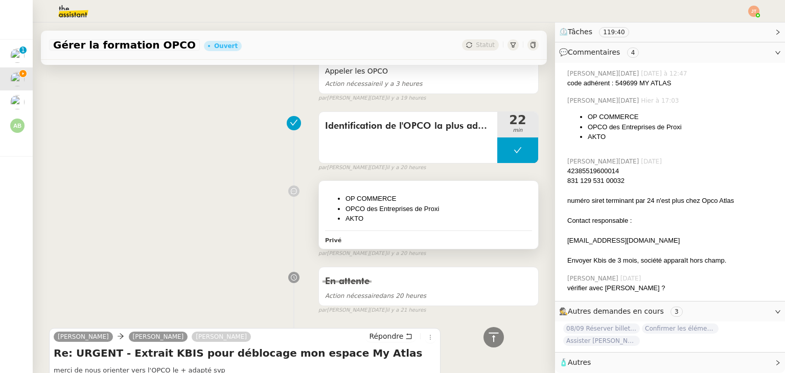
click at [413, 216] on li "AKTO" at bounding box center [439, 219] width 187 height 10
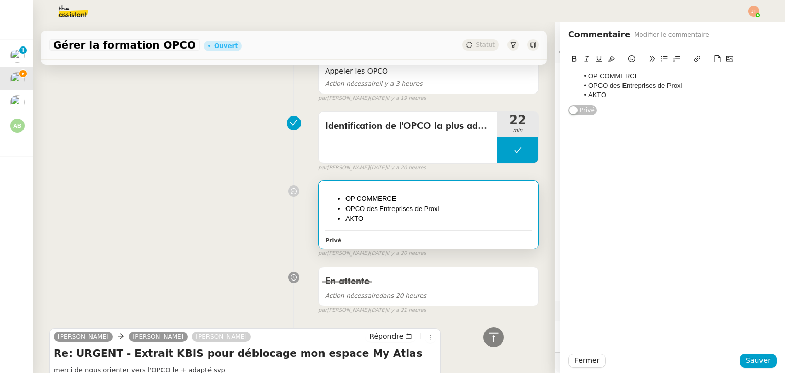
scroll to position [192, 0]
click at [640, 77] on li "OP COMMERCE" at bounding box center [678, 76] width 199 height 9
click at [628, 61] on icon at bounding box center [631, 58] width 7 height 7
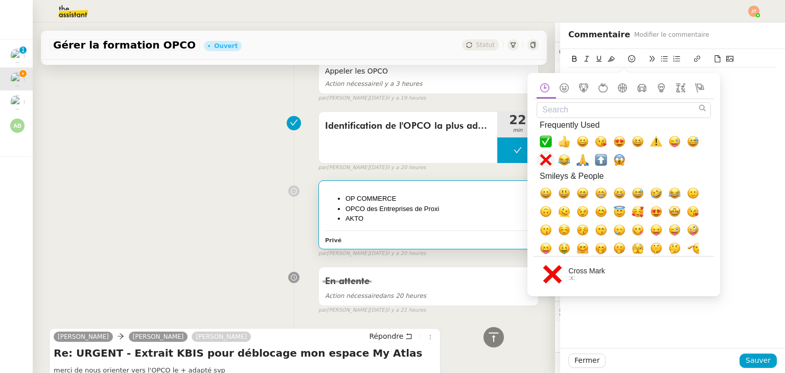
click at [545, 160] on span "❌, x" at bounding box center [546, 160] width 12 height 12
click at [758, 105] on div "OP COMMERCE ❌ OPCO des Entreprises de Proxi AKTO Privé" at bounding box center [673, 82] width 209 height 67
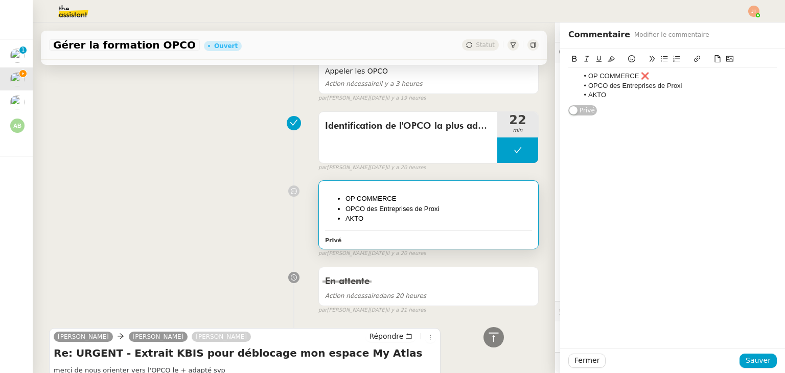
click at [694, 88] on li "OPCO des Entreprises de Proxi" at bounding box center [678, 85] width 199 height 9
click at [628, 59] on icon at bounding box center [631, 58] width 7 height 7
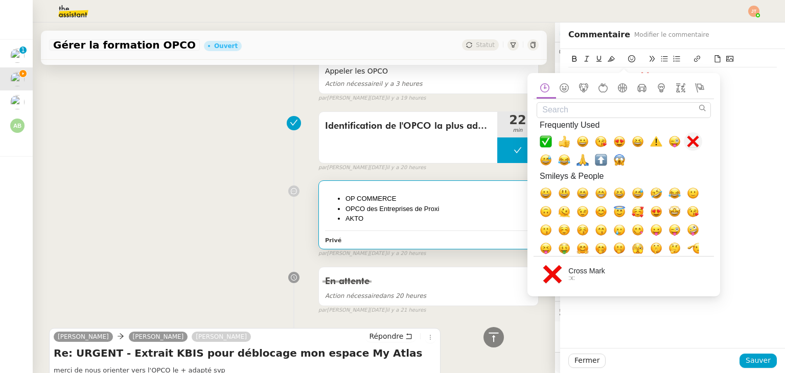
click at [690, 139] on span "❌, x" at bounding box center [693, 141] width 12 height 12
click at [757, 103] on div "OP COMMERCE ❌ OPCO des Entreprises de Proxi ❌ AKTO" at bounding box center [673, 85] width 209 height 36
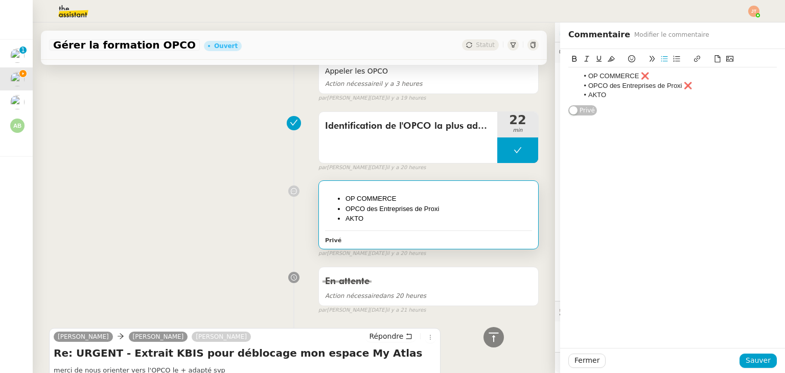
click at [609, 97] on li "AKTO" at bounding box center [678, 95] width 199 height 9
click at [628, 60] on icon at bounding box center [631, 58] width 7 height 7
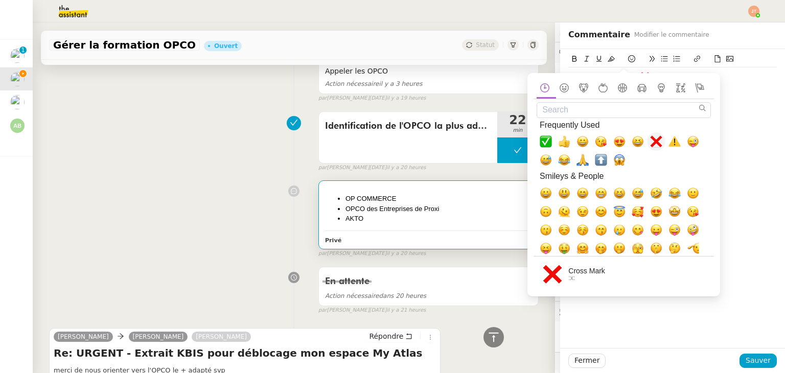
click at [660, 144] on span "❌, x" at bounding box center [656, 141] width 12 height 12
click at [749, 361] on span "Sauver" at bounding box center [758, 361] width 25 height 12
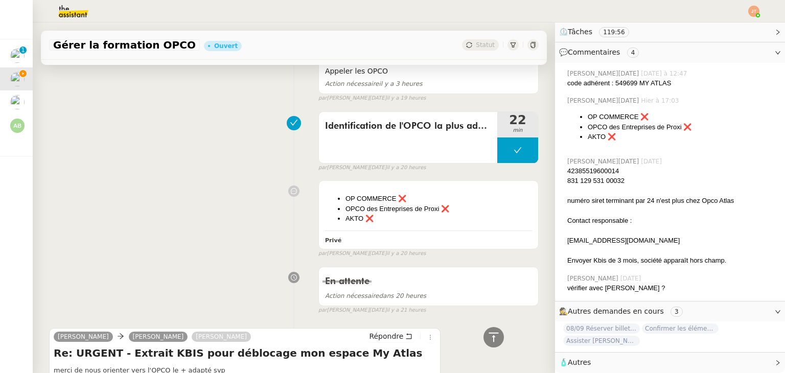
scroll to position [192, 0]
click at [239, 205] on div "OP COMMERCE ❌ OPCO des Entreprises de Proxi ❌ AKTO ❌ Privé false par [PERSON_NA…" at bounding box center [294, 217] width 490 height 82
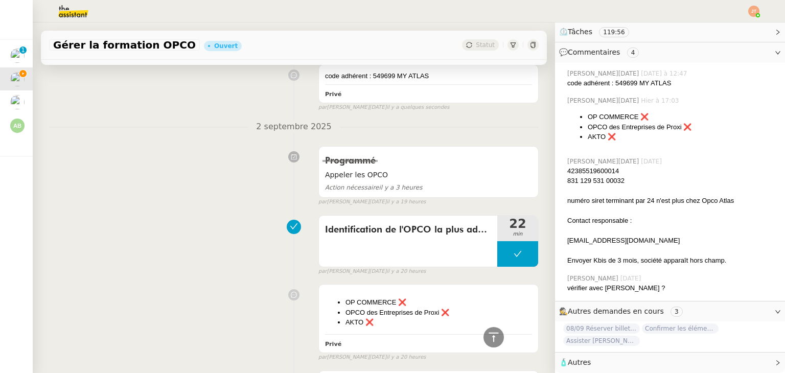
scroll to position [0, 0]
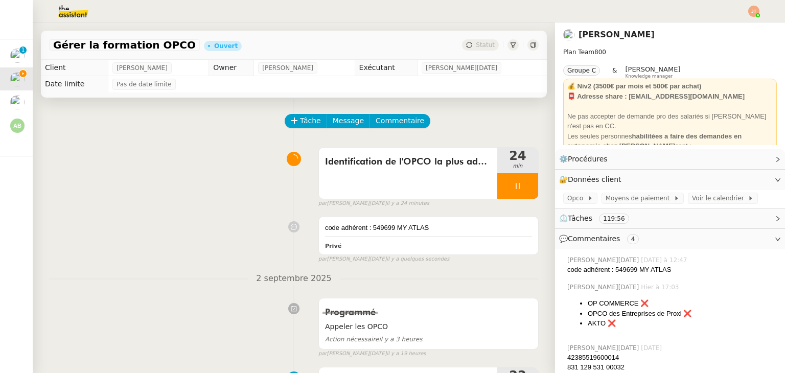
scroll to position [192, 0]
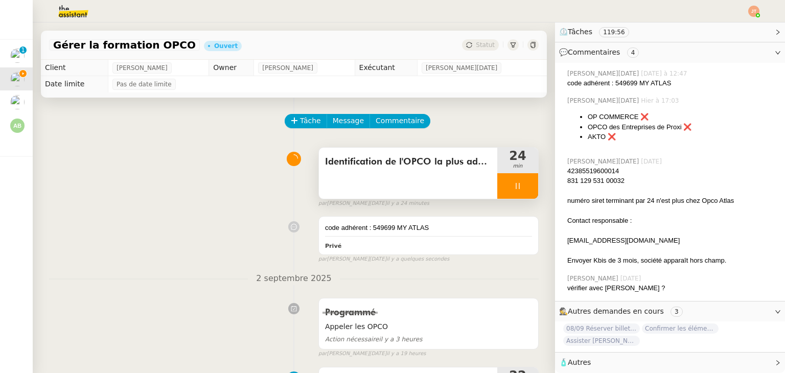
click at [498, 187] on div at bounding box center [518, 186] width 41 height 26
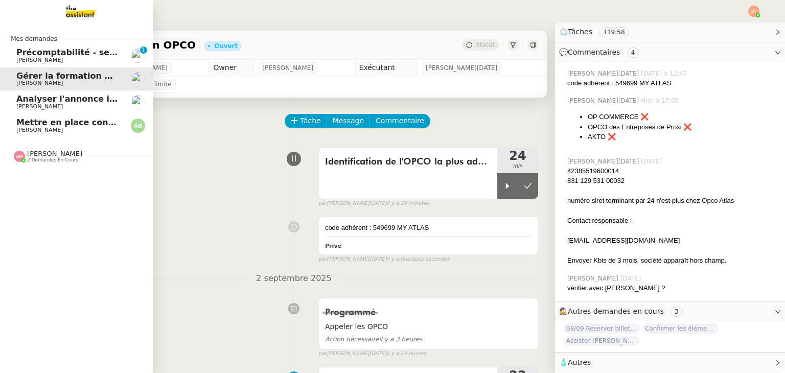
click at [60, 124] on span "Mettre en place contrat d'apprentissage [PERSON_NAME]" at bounding box center [148, 123] width 265 height 10
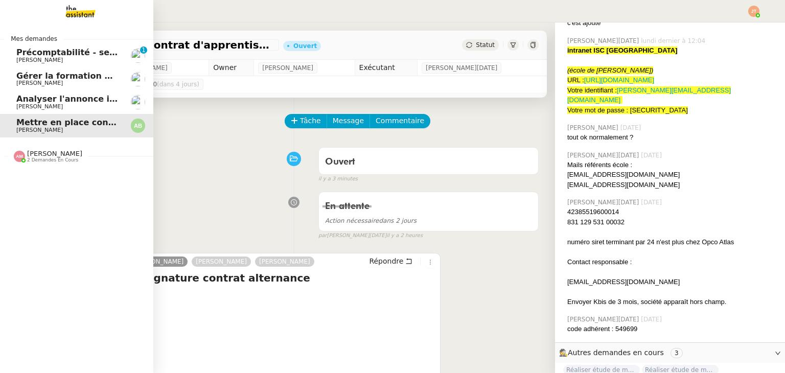
scroll to position [230, 0]
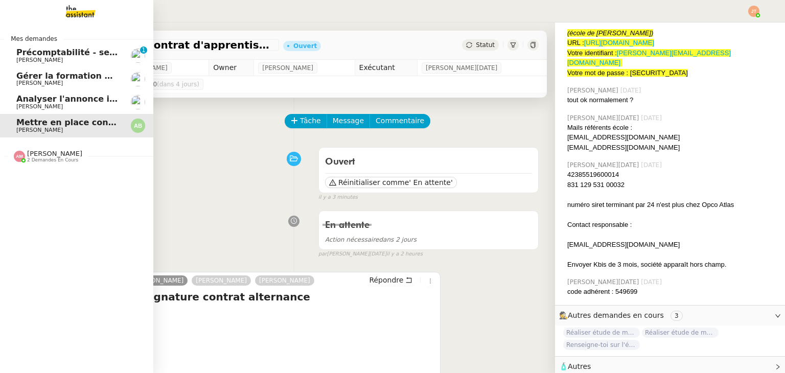
click at [76, 109] on span "[PERSON_NAME]" at bounding box center [67, 107] width 103 height 6
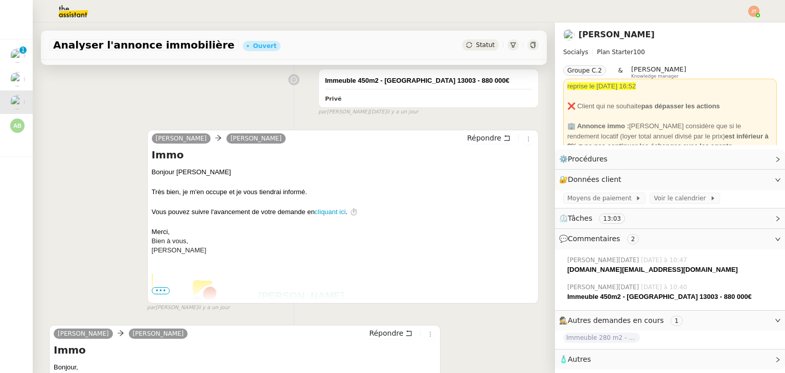
scroll to position [436, 0]
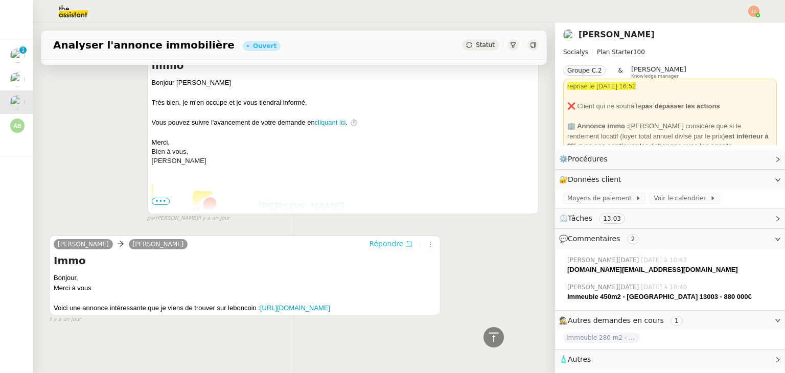
click at [380, 239] on span "Répondre" at bounding box center [386, 244] width 34 height 10
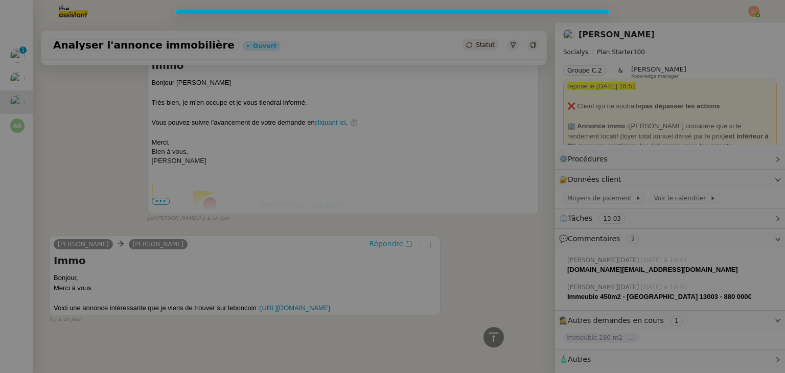
scroll to position [515, 0]
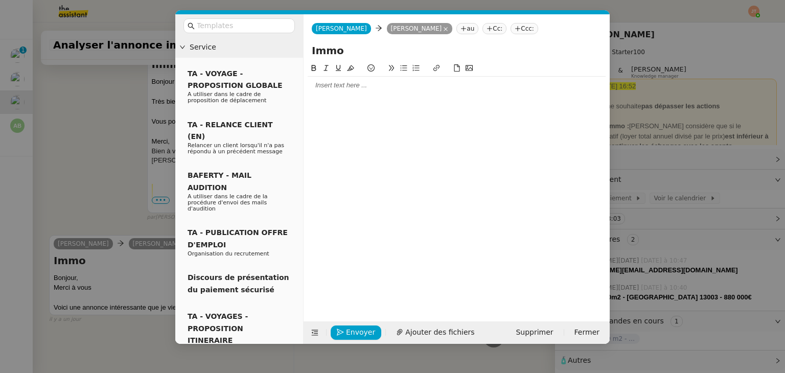
click at [350, 88] on div at bounding box center [457, 85] width 298 height 9
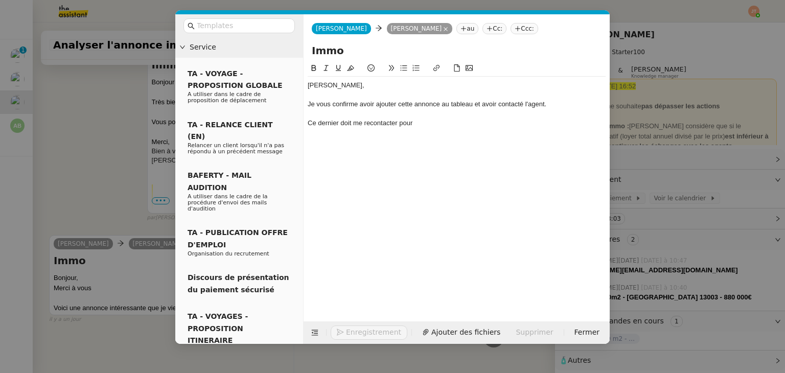
scroll to position [564, 0]
click at [388, 107] on div "Je vous confirme avoir ajouter cette annonce au tableau et avoir contacté l'age…" at bounding box center [457, 104] width 298 height 9
click at [0, 0] on lt-span "ajout é" at bounding box center [0, 0] width 0 height 0
drag, startPoint x: 467, startPoint y: 123, endPoint x: 400, endPoint y: 123, distance: 67.0
click at [400, 123] on div "Ce dernier doit me recontacter pour me partager" at bounding box center [457, 123] width 298 height 9
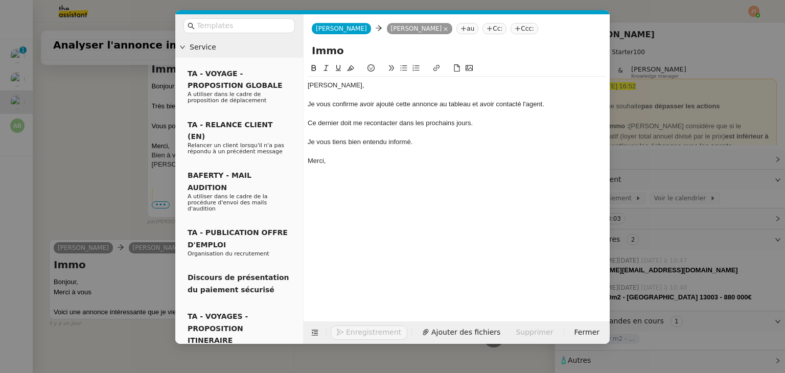
scroll to position [605, 0]
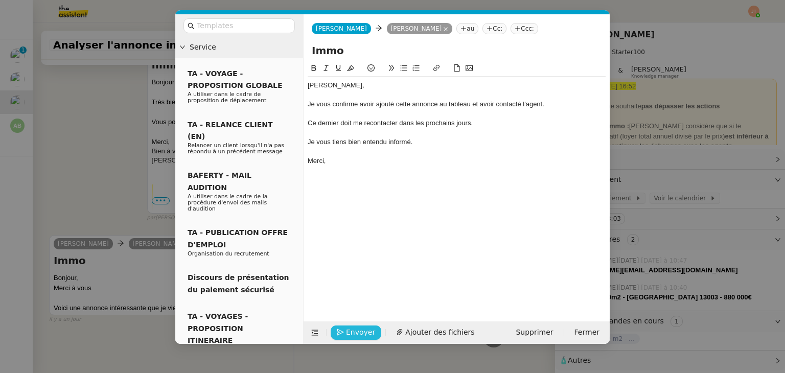
click at [360, 330] on span "Envoyer" at bounding box center [360, 333] width 29 height 12
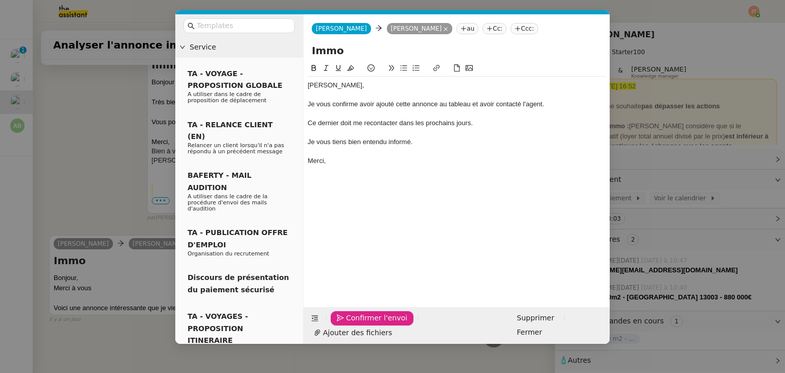
click at [360, 324] on span "Confirmer l'envoi" at bounding box center [376, 318] width 61 height 12
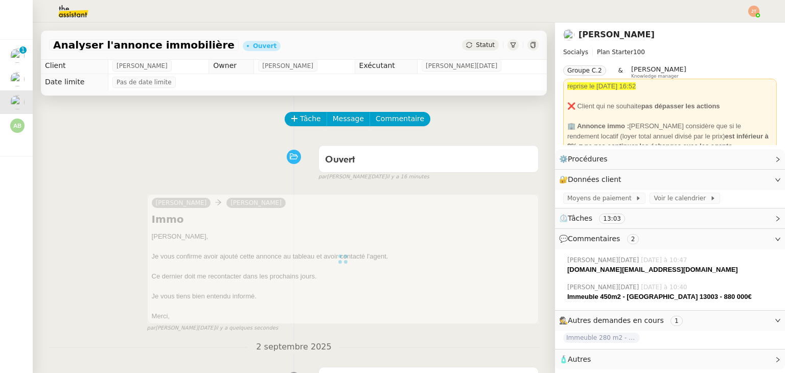
scroll to position [0, 0]
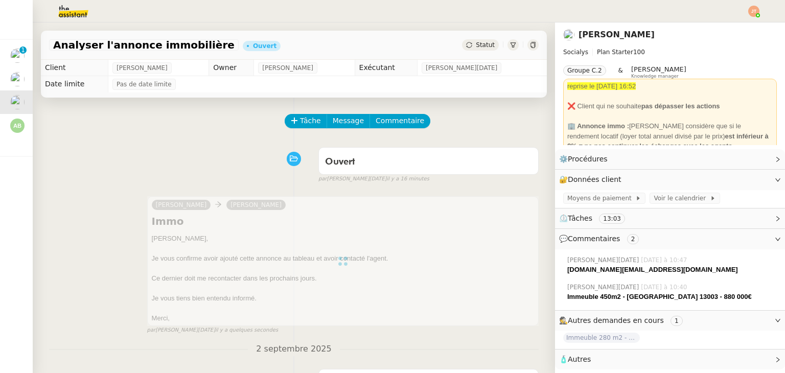
click at [471, 40] on div "Statut" at bounding box center [480, 44] width 37 height 11
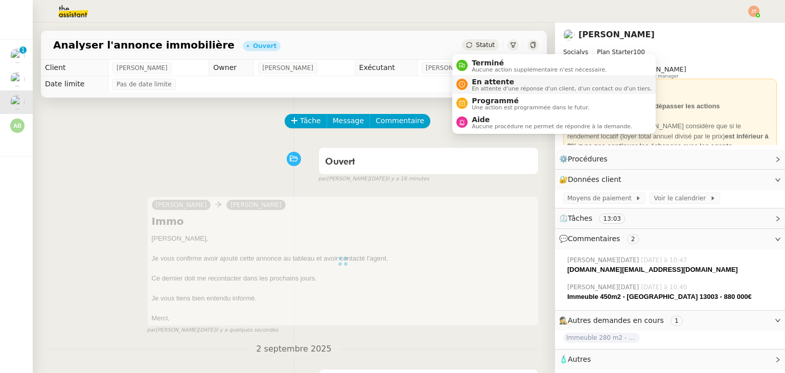
click at [488, 80] on span "En attente" at bounding box center [562, 82] width 180 height 8
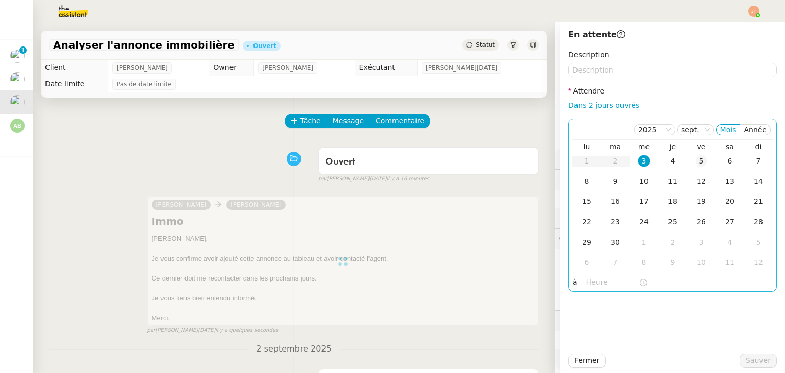
click at [696, 161] on div "5" at bounding box center [701, 160] width 11 height 11
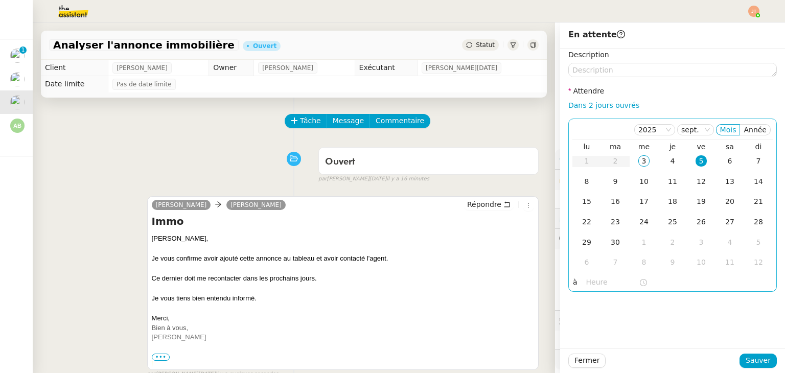
click at [599, 283] on input "text" at bounding box center [612, 283] width 53 height 12
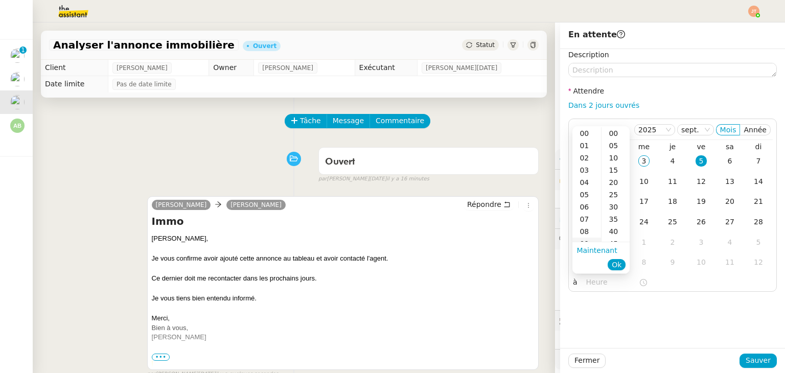
click at [590, 241] on div "09" at bounding box center [587, 244] width 29 height 12
click at [614, 137] on div "00" at bounding box center [616, 133] width 28 height 12
type input "09:00"
click at [623, 264] on button "Ok" at bounding box center [617, 264] width 18 height 11
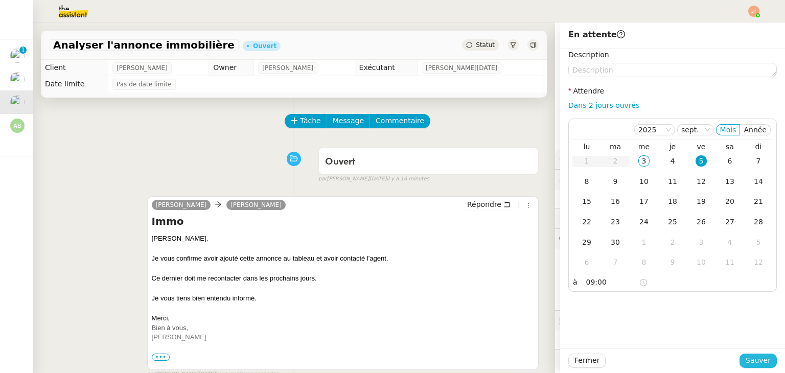
click at [751, 364] on span "Sauver" at bounding box center [758, 361] width 25 height 12
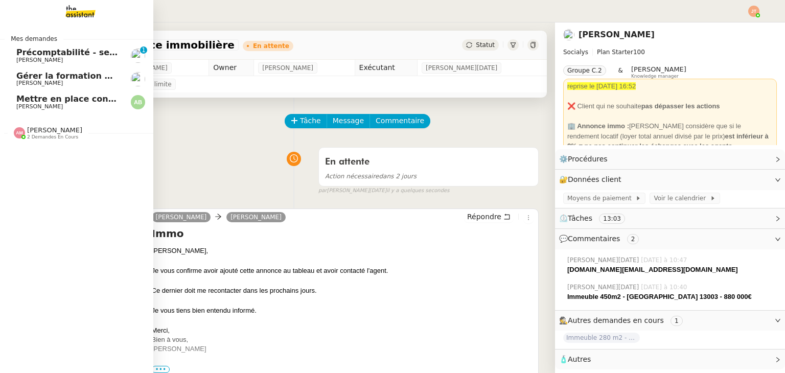
click at [34, 99] on span "Mettre en place contrat d'apprentissage [PERSON_NAME]" at bounding box center [148, 99] width 265 height 10
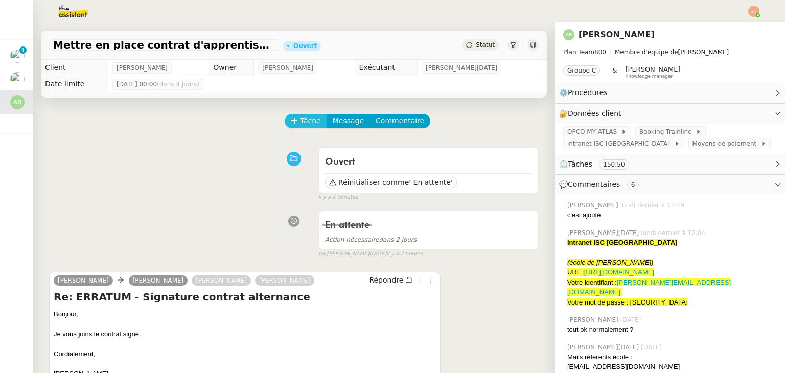
click at [291, 123] on icon at bounding box center [294, 120] width 7 height 7
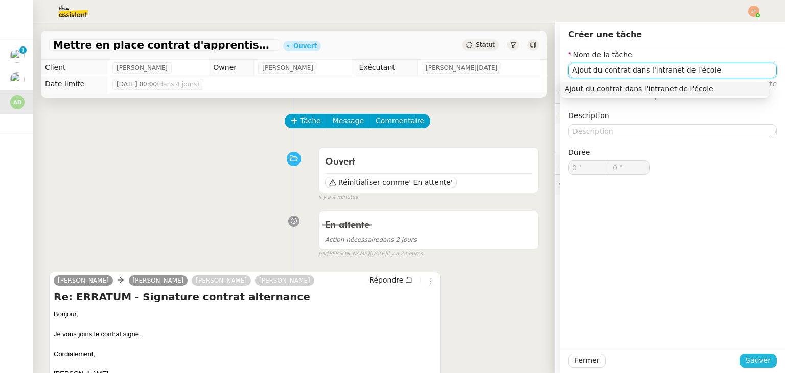
type input "Ajout du contrat dans l'intranet de l'école"
click at [749, 359] on span "Sauver" at bounding box center [758, 361] width 25 height 12
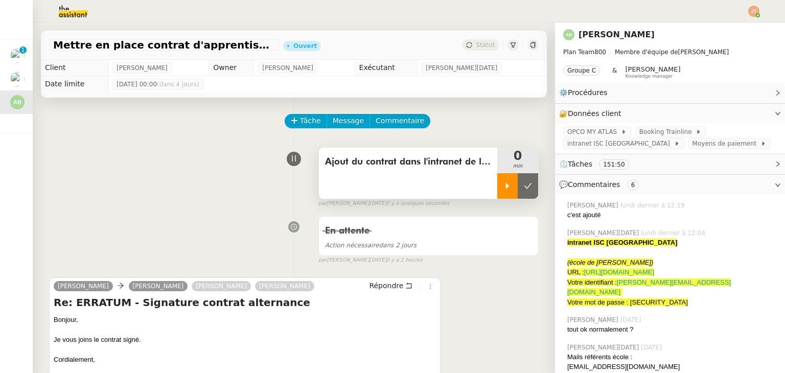
click at [498, 184] on div at bounding box center [508, 186] width 20 height 26
click at [607, 276] on link "[URL][DOMAIN_NAME]" at bounding box center [619, 272] width 70 height 8
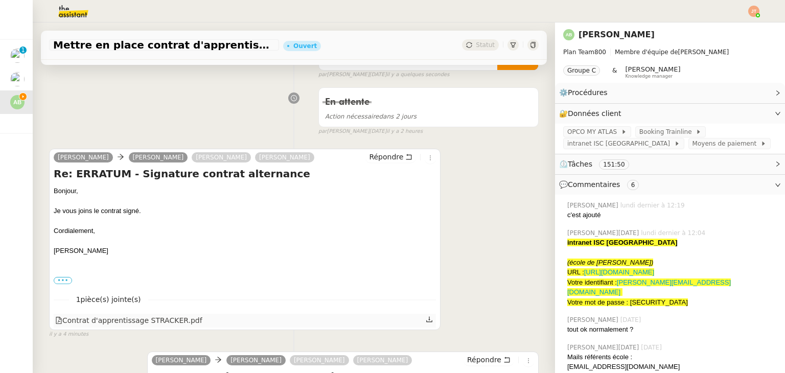
scroll to position [205, 0]
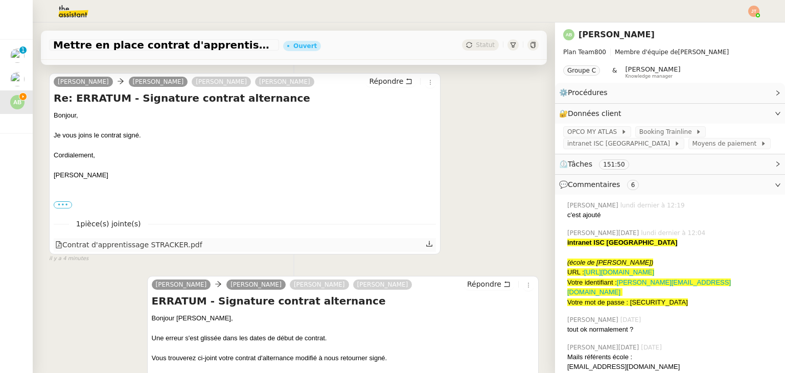
click at [426, 247] on icon at bounding box center [429, 243] width 7 height 7
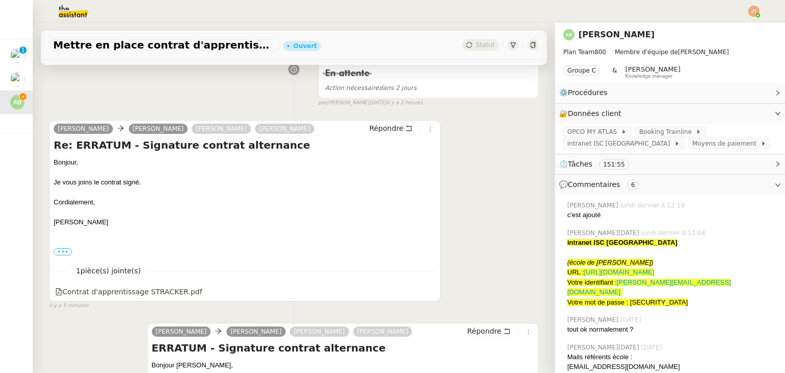
scroll to position [153, 0]
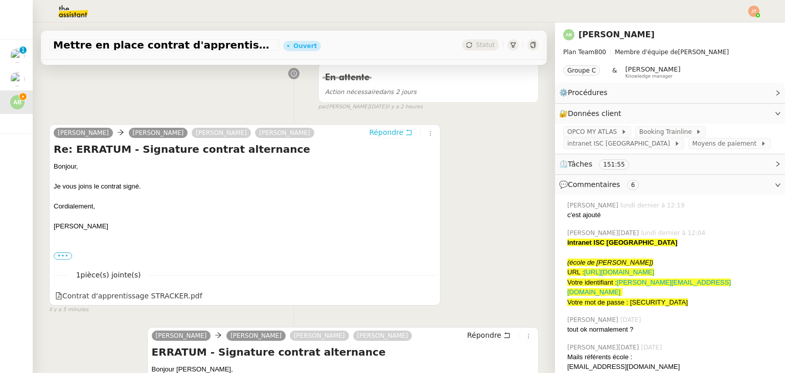
click at [380, 136] on span "Répondre" at bounding box center [386, 132] width 34 height 10
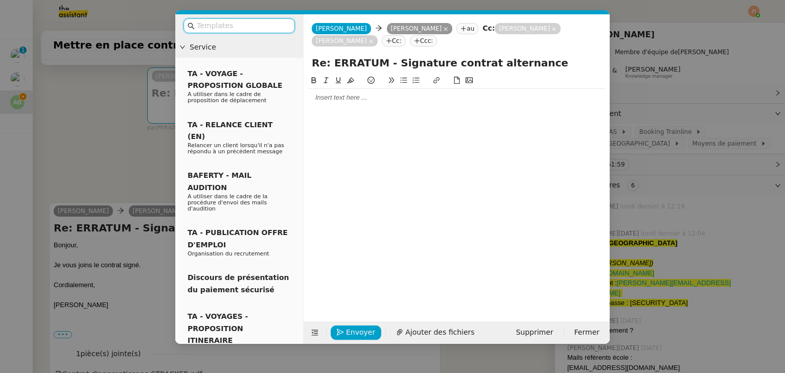
click at [344, 100] on div at bounding box center [457, 97] width 298 height 9
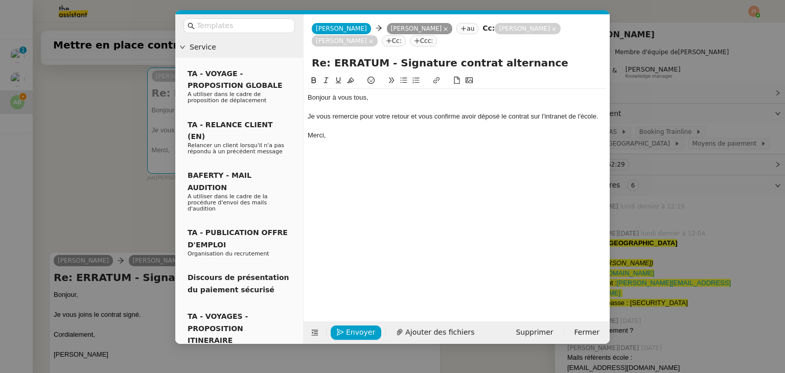
click at [353, 98] on div "Bonjour à vous tous," at bounding box center [457, 97] width 298 height 9
click at [128, 176] on nz-modal-container "Service TA - VOYAGE - PROPOSITION GLOBALE A utiliser dans le cadre de propositi…" at bounding box center [392, 186] width 785 height 373
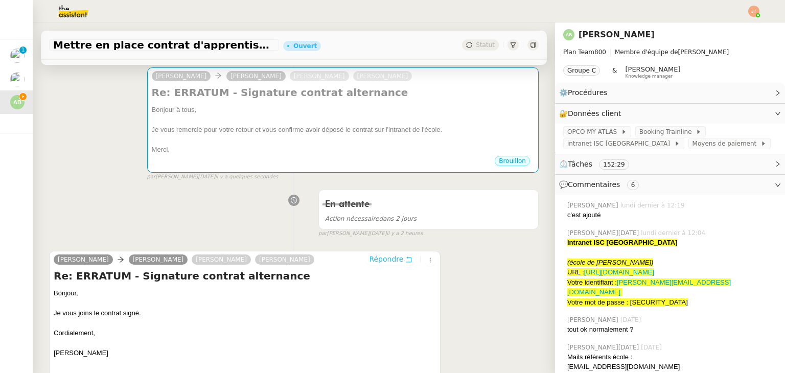
scroll to position [0, 0]
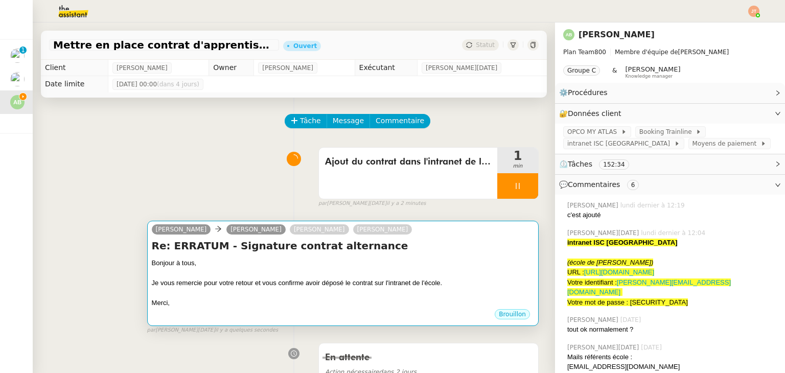
click at [244, 287] on div "Je vous remercie pour votre retour et vous confirme avoir déposé le contrat sur…" at bounding box center [343, 283] width 382 height 10
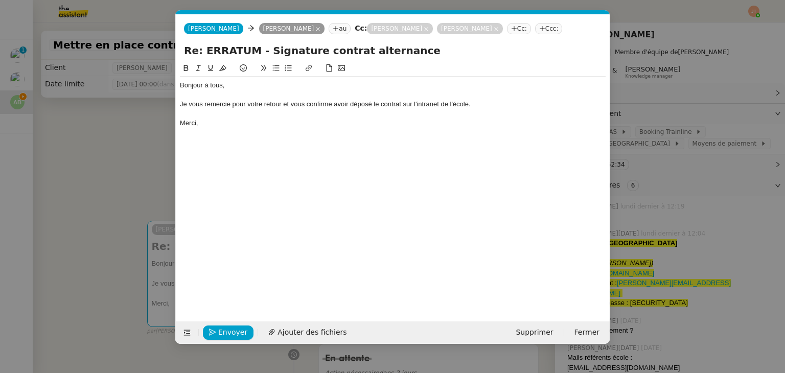
scroll to position [0, 21]
click at [262, 104] on div "Je vous remercie pour votre retour et vous confirme avoir déposé le contrat sur…" at bounding box center [393, 104] width 426 height 9
click at [276, 104] on div "Je vous remercie pour vos retour et vous confirme avoir déposé le contrat sur l…" at bounding box center [393, 104] width 426 height 9
click at [278, 104] on div "Je vous remercie pour vos retour et vous confirme avoir déposé le contrat sur l…" at bounding box center [393, 104] width 426 height 9
click at [240, 126] on div "Merci," at bounding box center [393, 123] width 426 height 9
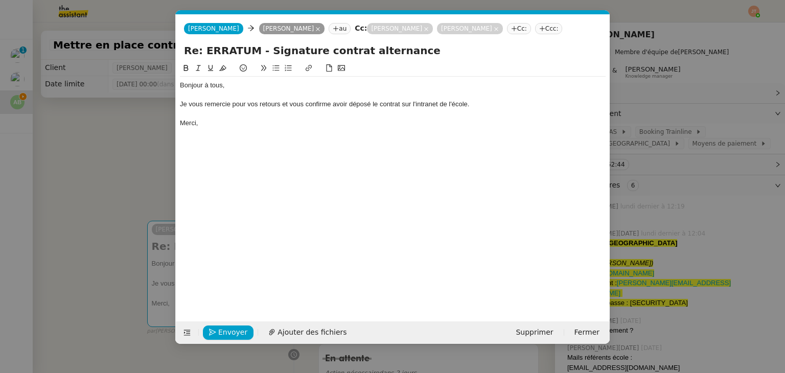
click at [59, 162] on nz-modal-container "Service TA - VOYAGE - PROPOSITION GLOBALE A utiliser dans le cadre de propositi…" at bounding box center [392, 186] width 785 height 373
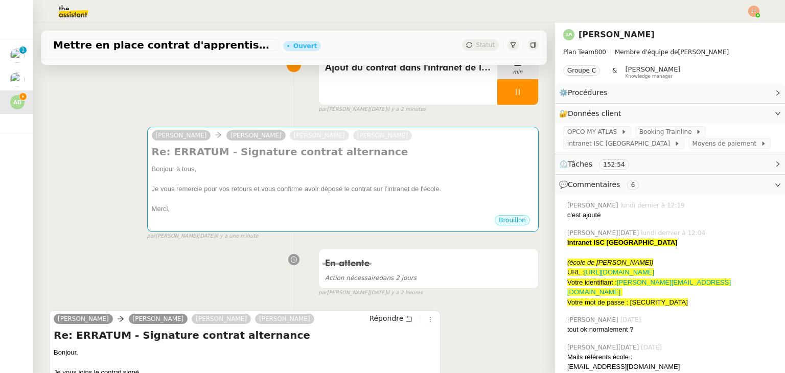
scroll to position [51, 0]
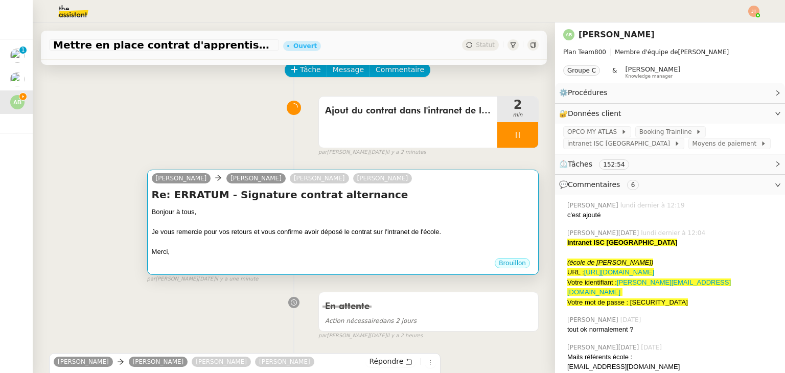
click at [237, 195] on h4 "Re: ERRATUM - Signature contrat alternance" at bounding box center [343, 195] width 382 height 14
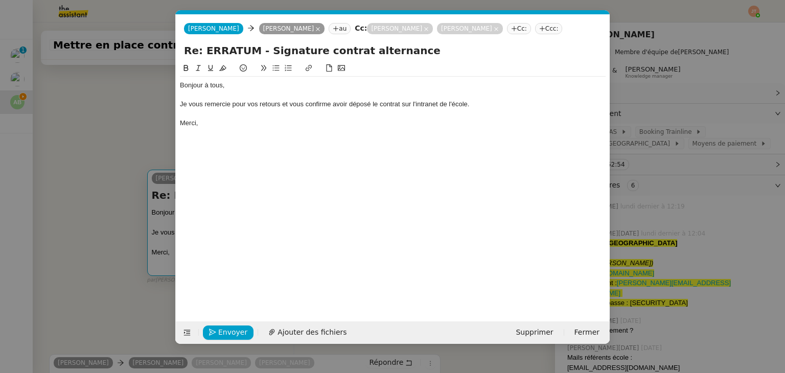
scroll to position [0, 21]
click at [230, 330] on span "Envoyer" at bounding box center [232, 333] width 29 height 12
click at [230, 330] on span "Confirmer l'envoi" at bounding box center [248, 333] width 61 height 12
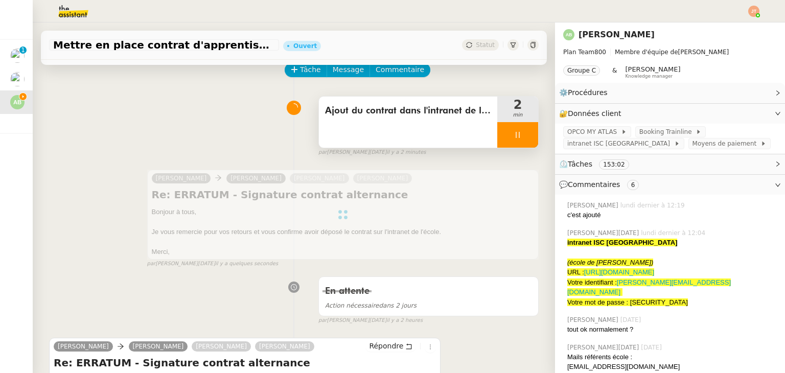
click at [499, 128] on div at bounding box center [518, 135] width 41 height 26
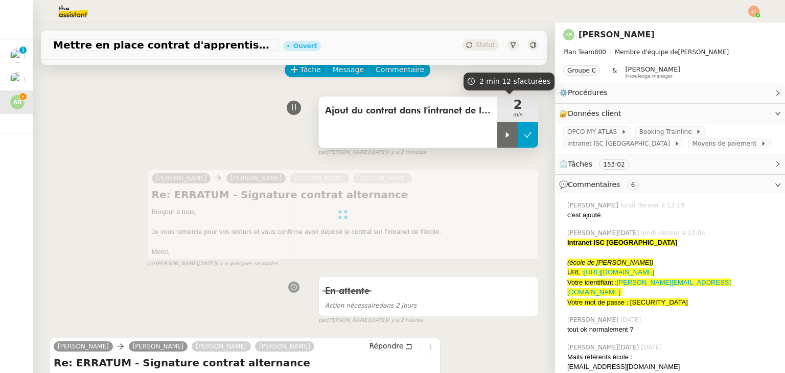
click at [509, 133] on div at bounding box center [518, 135] width 41 height 26
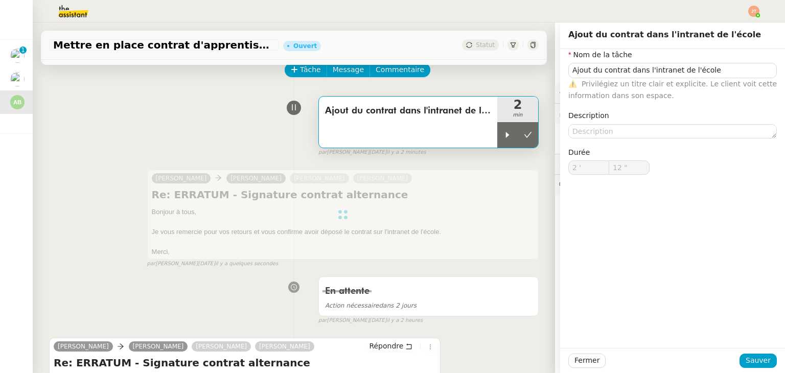
type input "Ajout du contrat dans l'intranet de l'école"
type input "2 '"
type input "12 ""
type input "Ajout du contrat dans l'intranet de l'école"
type input "2 '"
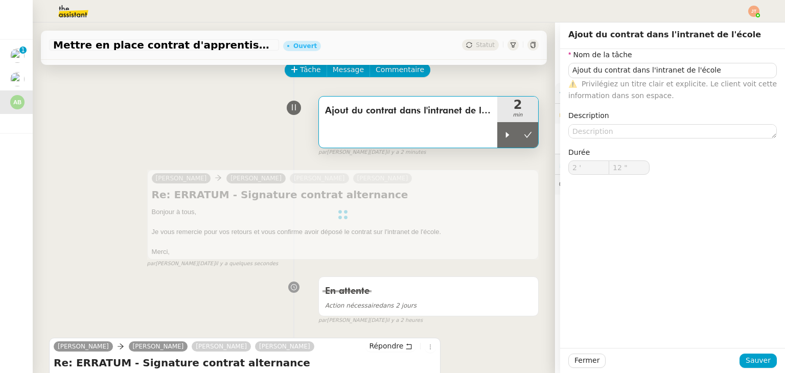
type input "12 ""
click at [524, 137] on icon at bounding box center [528, 135] width 8 height 8
type input "Ajout du contrat dans l'intranet de l'école"
type input "2 '"
type input "12 ""
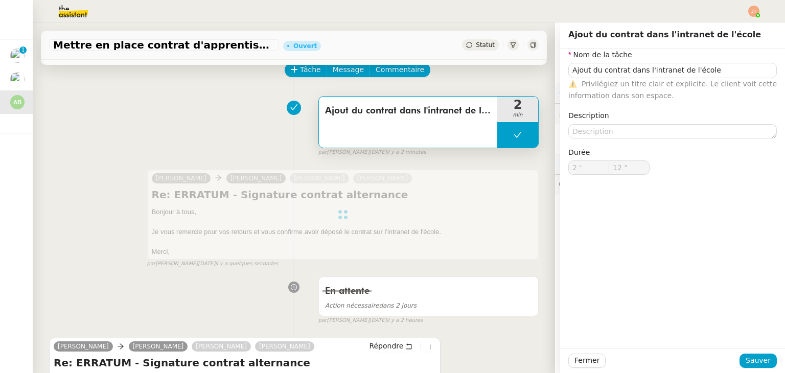
type input "Ajout du contrat dans l'intranet de l'école"
type input "2 '"
type input "12 ""
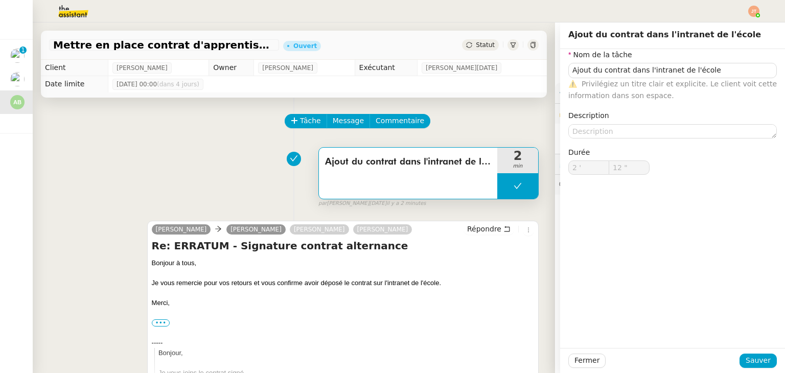
click at [478, 43] on span "Statut" at bounding box center [485, 44] width 19 height 7
type input "Ajout du contrat dans l'intranet de l'école"
type input "2 '"
type input "12 ""
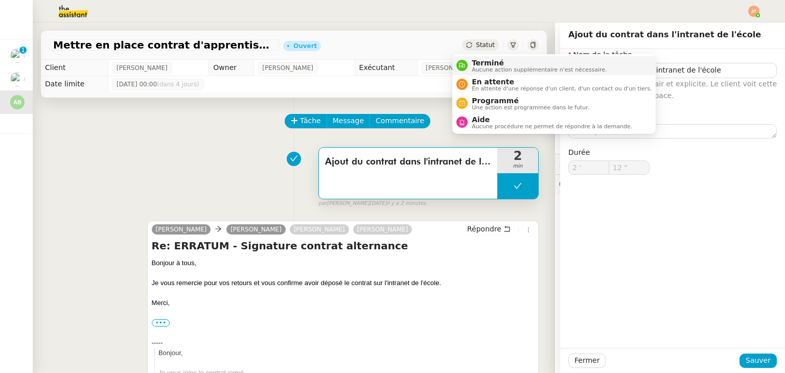
type input "Ajout du contrat dans l'intranet de l'école"
type input "2 '"
type input "12 ""
type input "Ajout du contrat dans l'intranet de l'école"
type input "2 '"
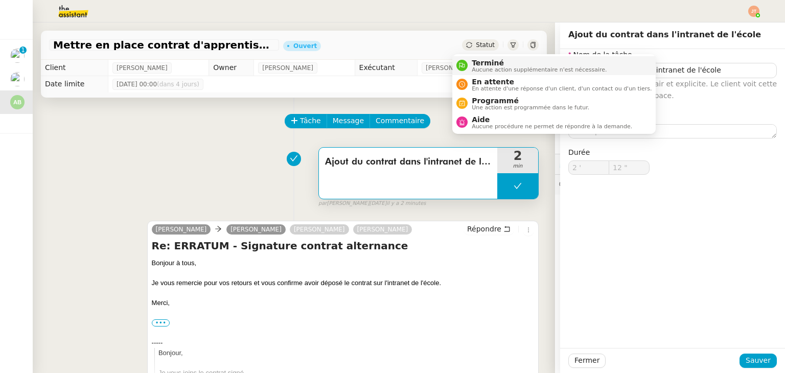
type input "12 ""
click at [493, 83] on span "En attente" at bounding box center [562, 82] width 180 height 8
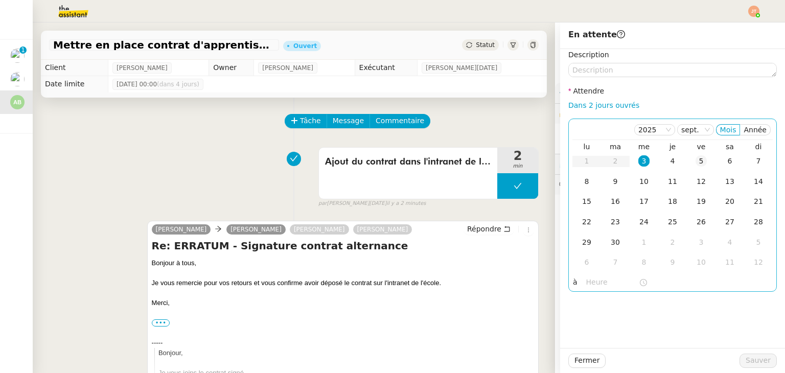
click at [696, 160] on div "5" at bounding box center [701, 160] width 11 height 11
click at [591, 287] on input "text" at bounding box center [612, 283] width 53 height 12
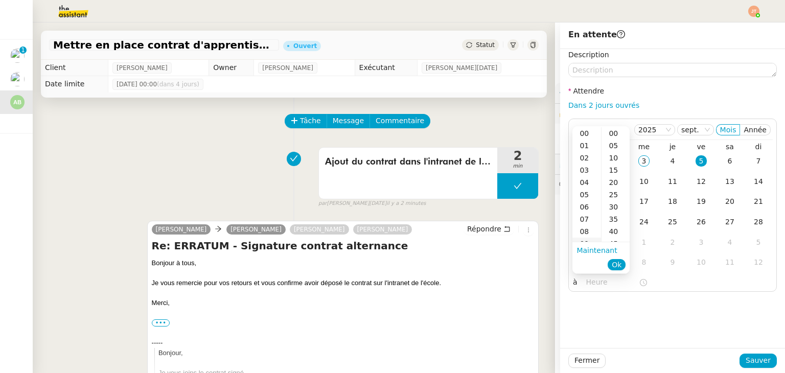
click at [586, 240] on div "09" at bounding box center [587, 244] width 29 height 12
click at [614, 133] on div "00" at bounding box center [616, 133] width 28 height 12
type input "09:00"
click at [619, 269] on span "Ok" at bounding box center [617, 265] width 10 height 10
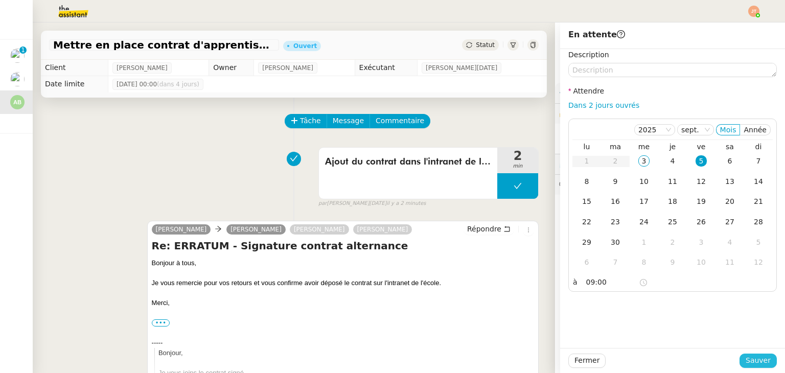
click at [746, 363] on span "Sauver" at bounding box center [758, 361] width 25 height 12
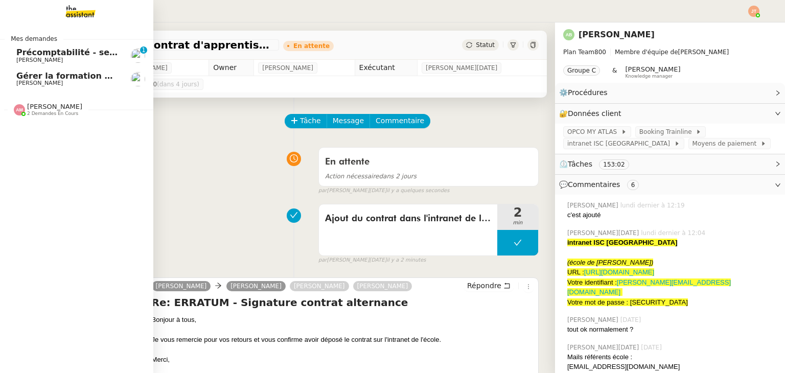
click at [60, 78] on span "Gérer la formation OPCO" at bounding box center [73, 76] width 114 height 10
